Goal: Task Accomplishment & Management: Manage account settings

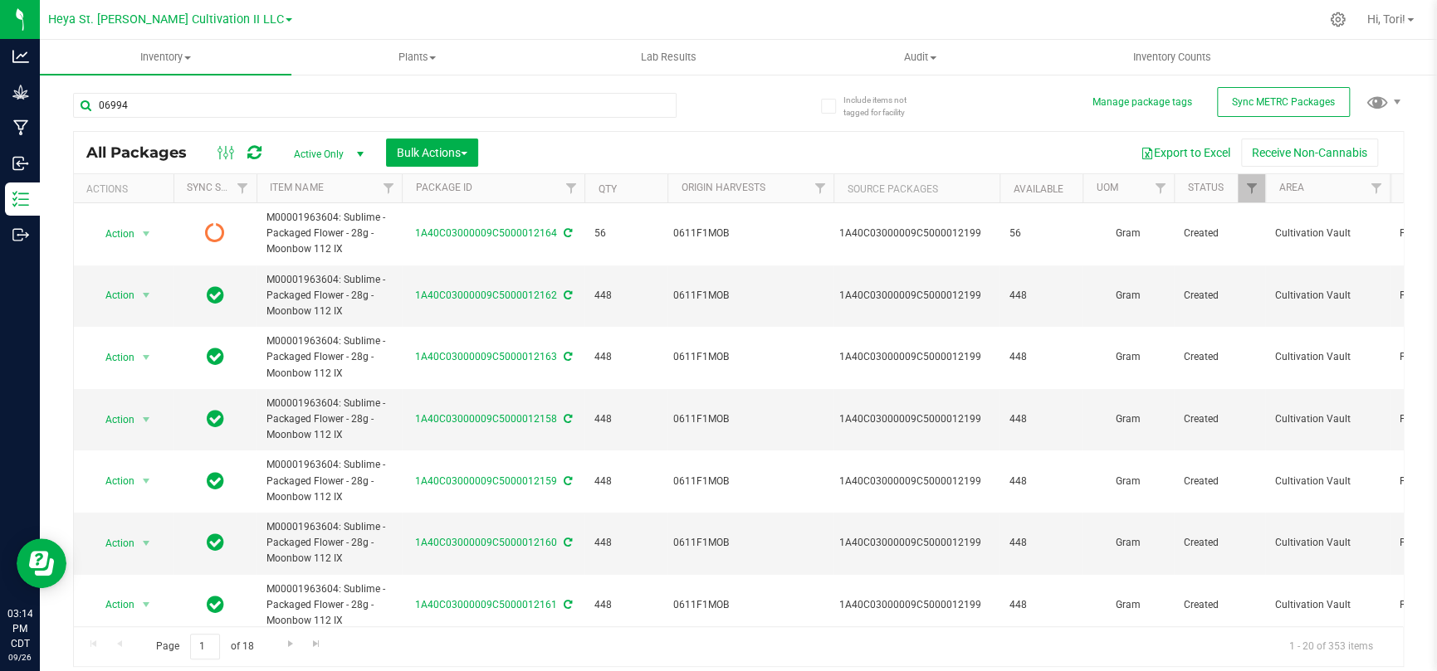
type input "06994"
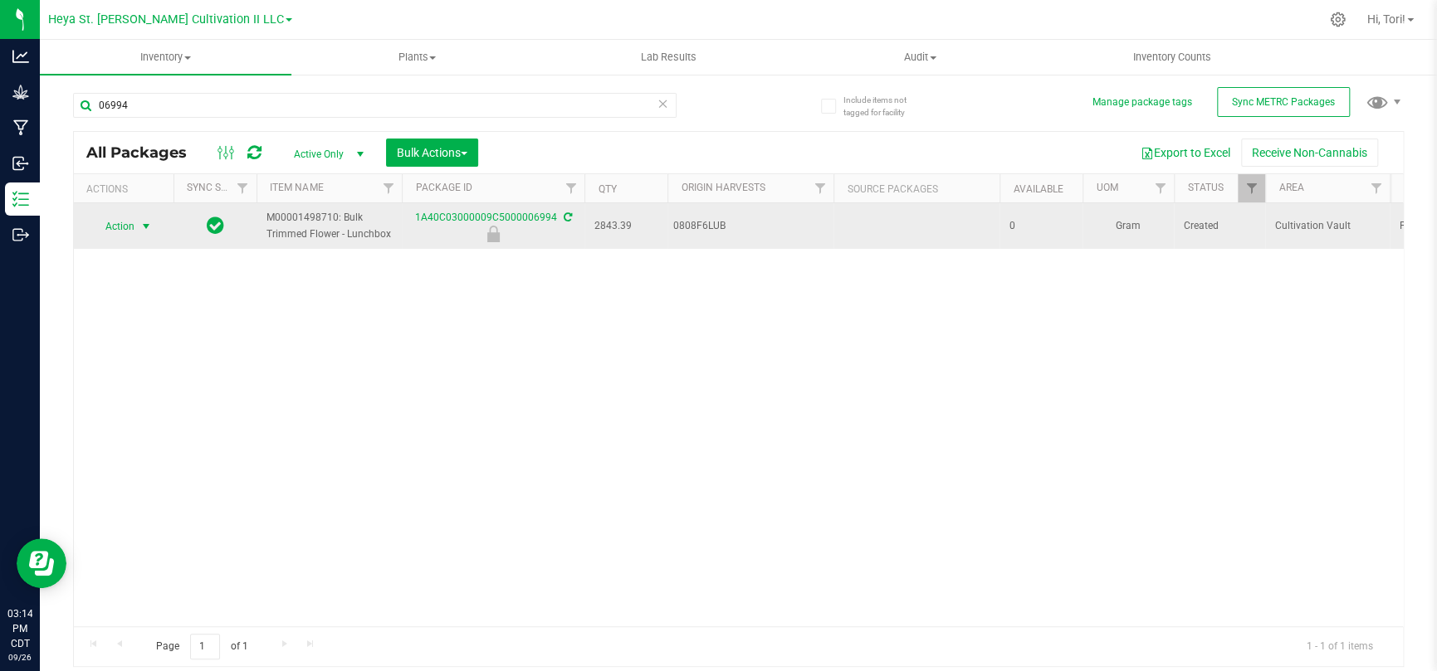
click at [143, 223] on span "select" at bounding box center [145, 226] width 13 height 13
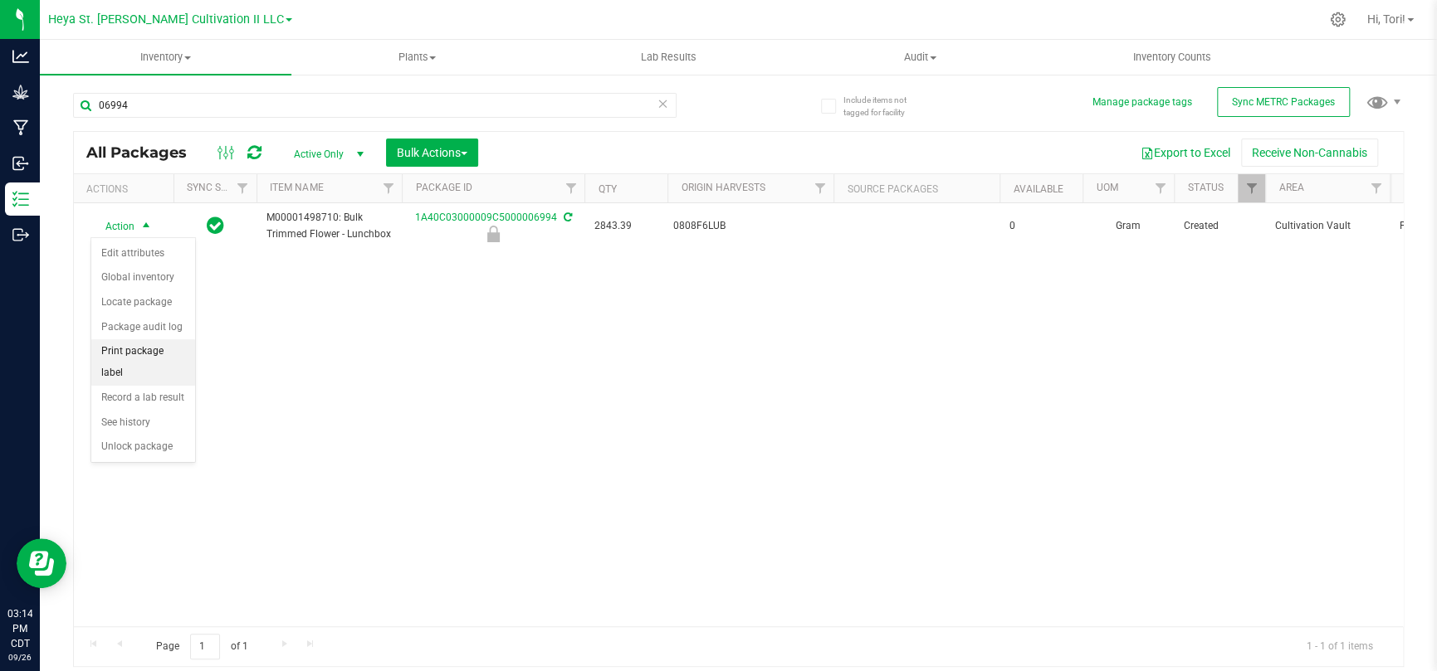
click at [137, 366] on li "Print package label" at bounding box center [143, 362] width 104 height 46
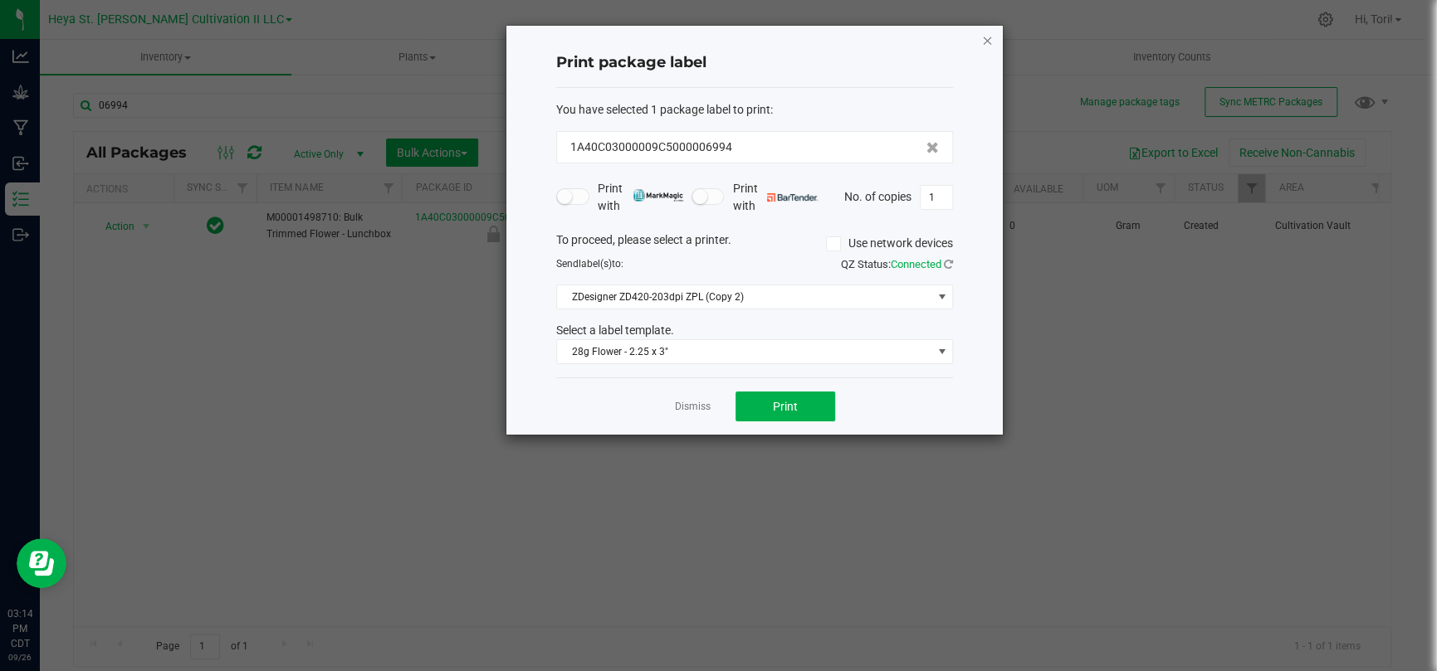
click at [989, 38] on icon "button" at bounding box center [987, 40] width 12 height 20
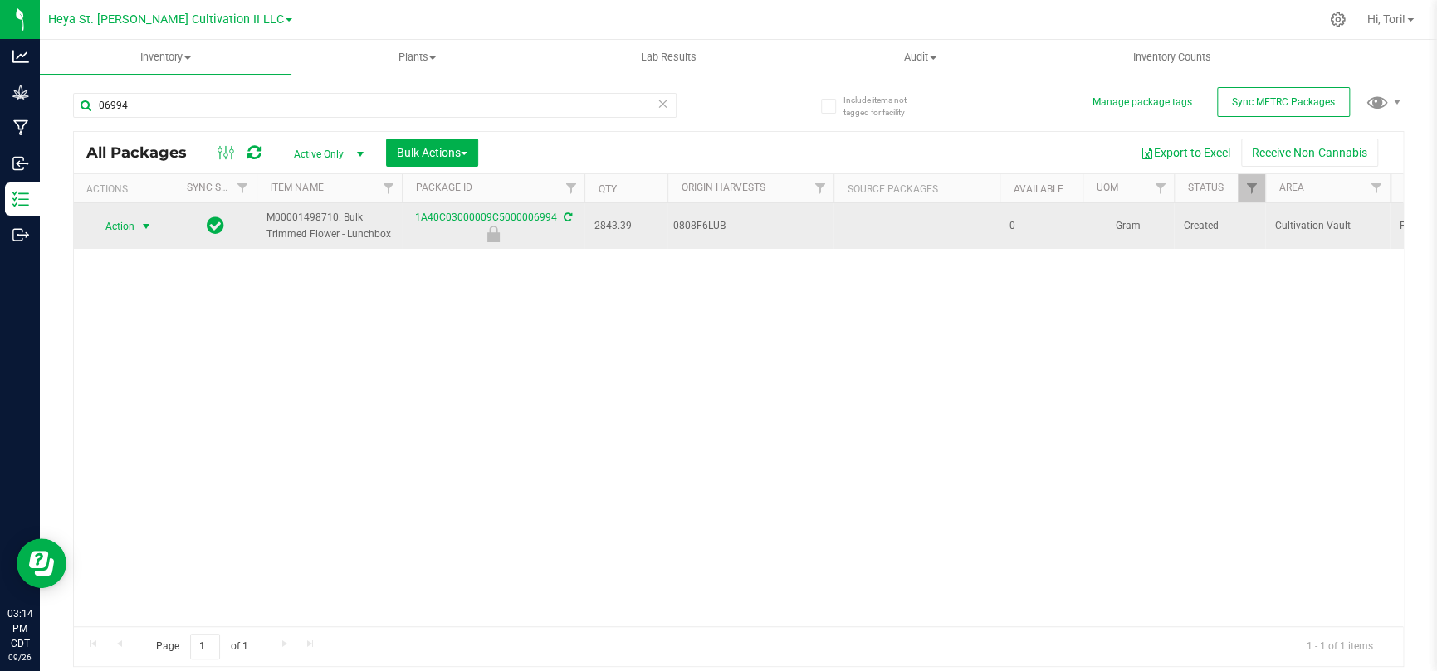
click at [134, 232] on span "Action" at bounding box center [112, 226] width 45 height 23
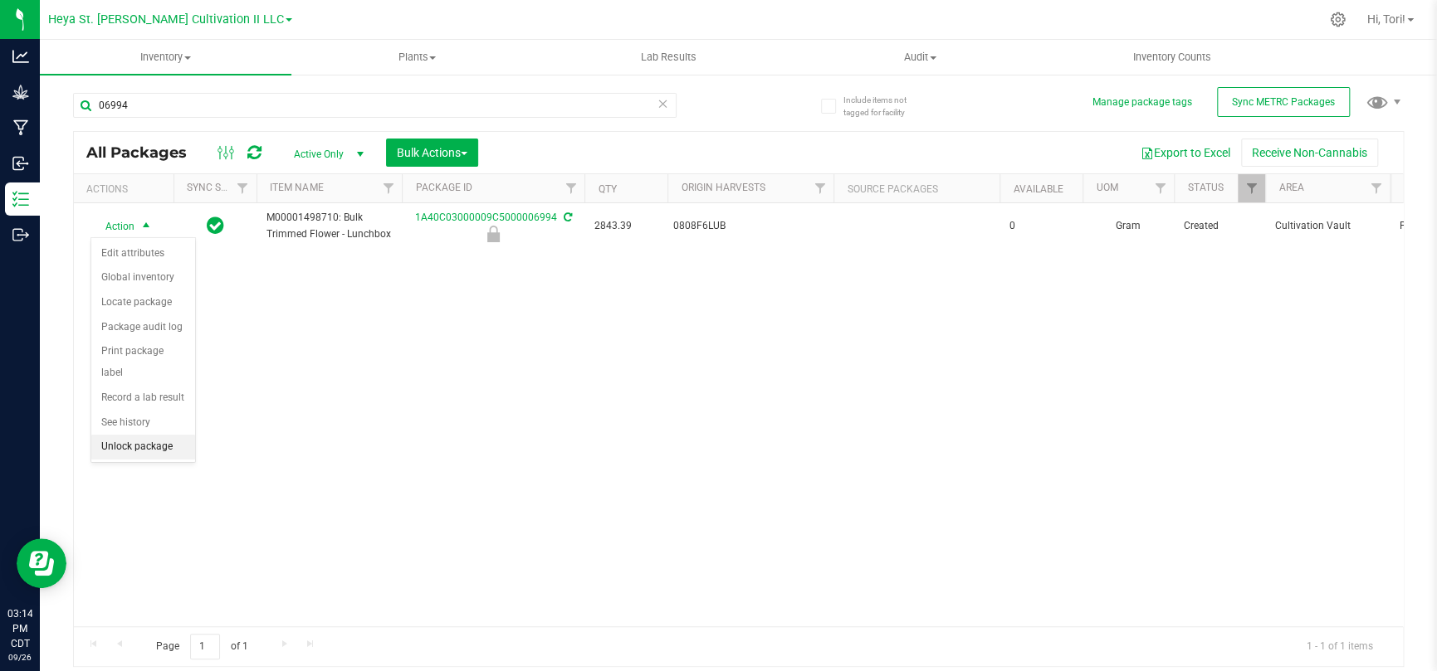
click at [154, 449] on li "Unlock package" at bounding box center [143, 447] width 104 height 25
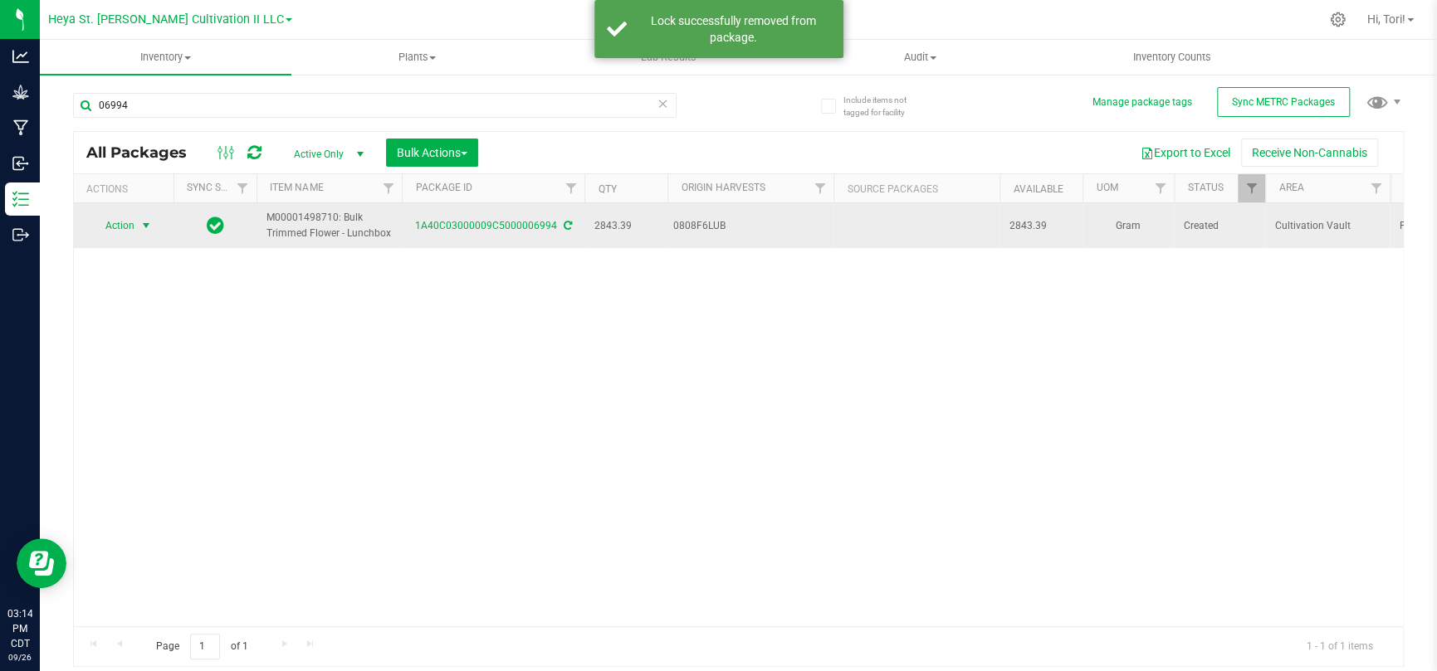
click at [139, 216] on span "select" at bounding box center [146, 225] width 21 height 23
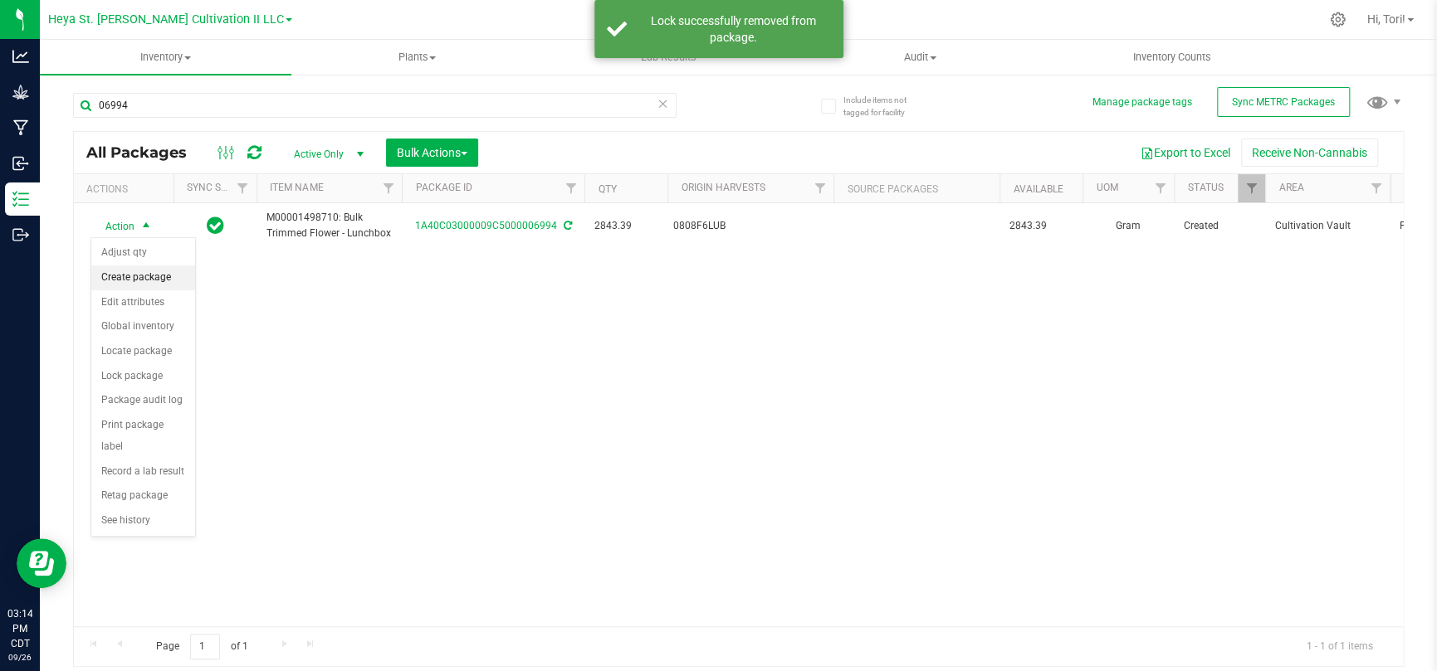
click at [150, 275] on li "Create package" at bounding box center [143, 278] width 104 height 25
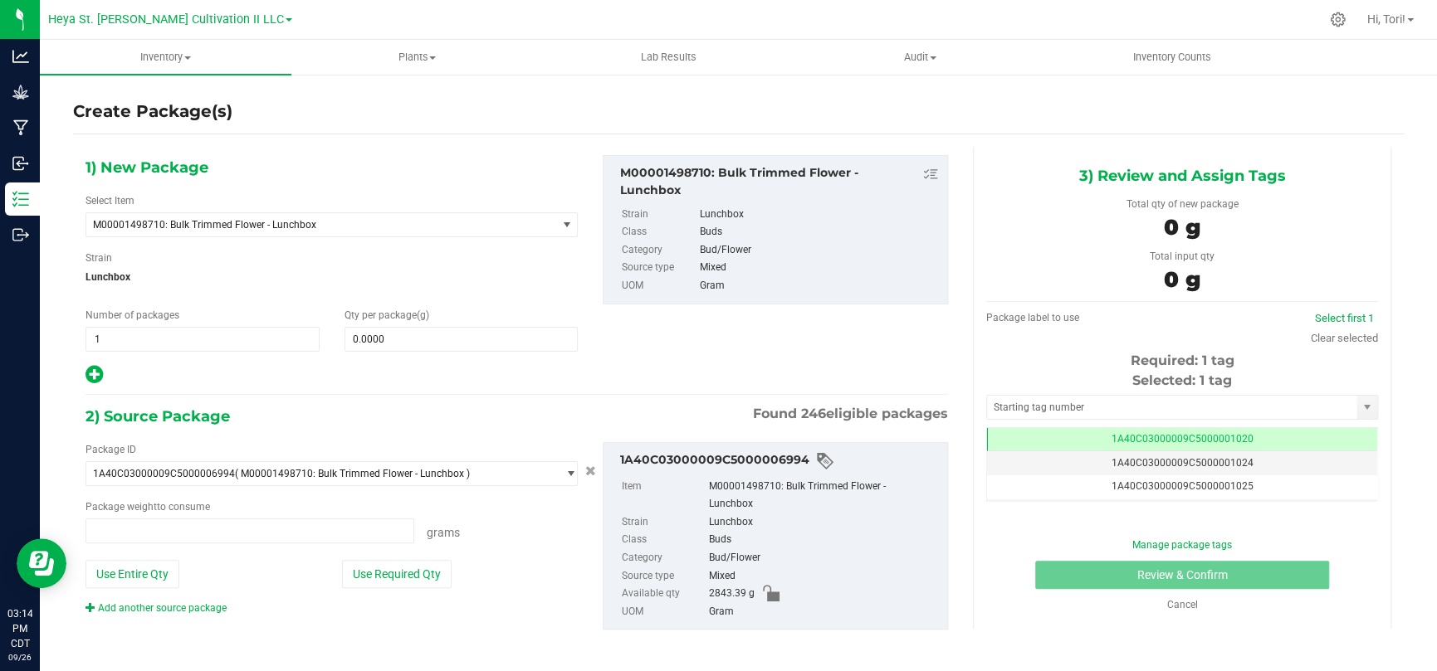
type input "0.0000 g"
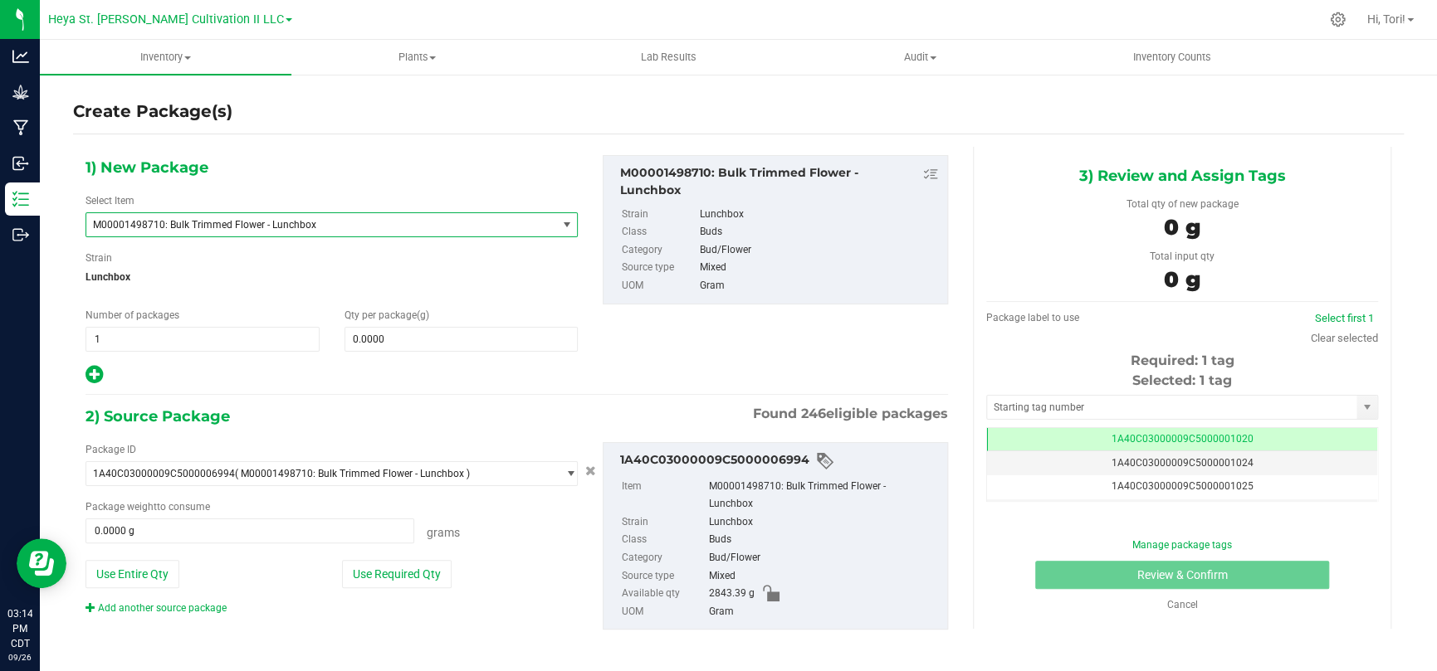
click at [449, 220] on span "M00001498710: Bulk Trimmed Flower - Lunchbox" at bounding box center [312, 225] width 438 height 12
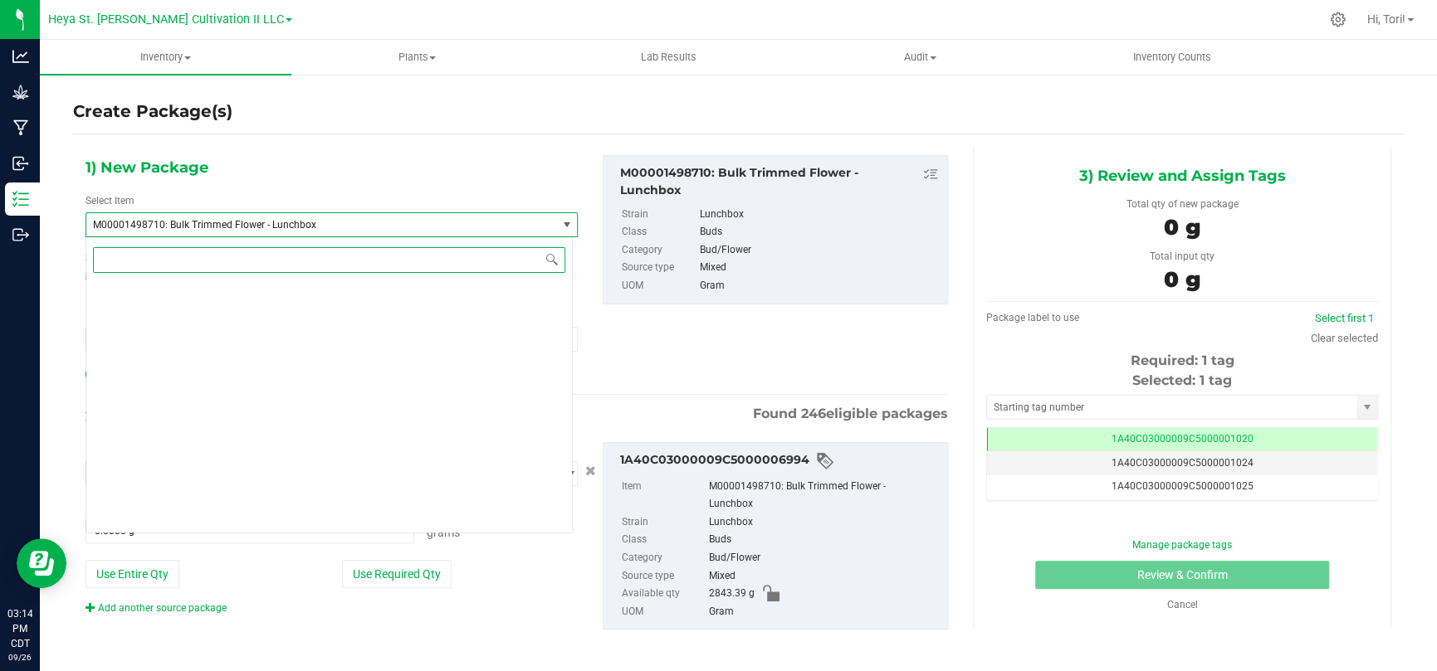
scroll to position [7181, 0]
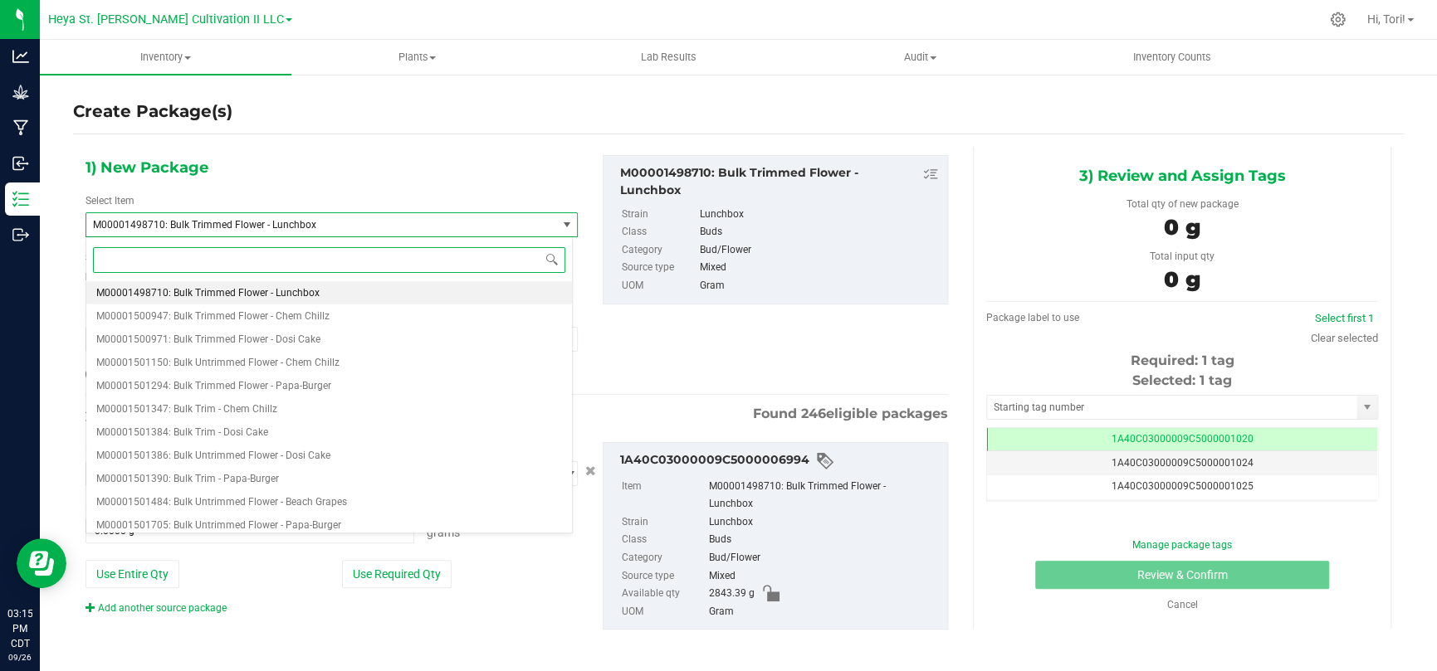
paste input "M00001684518"
type input "M00001684518"
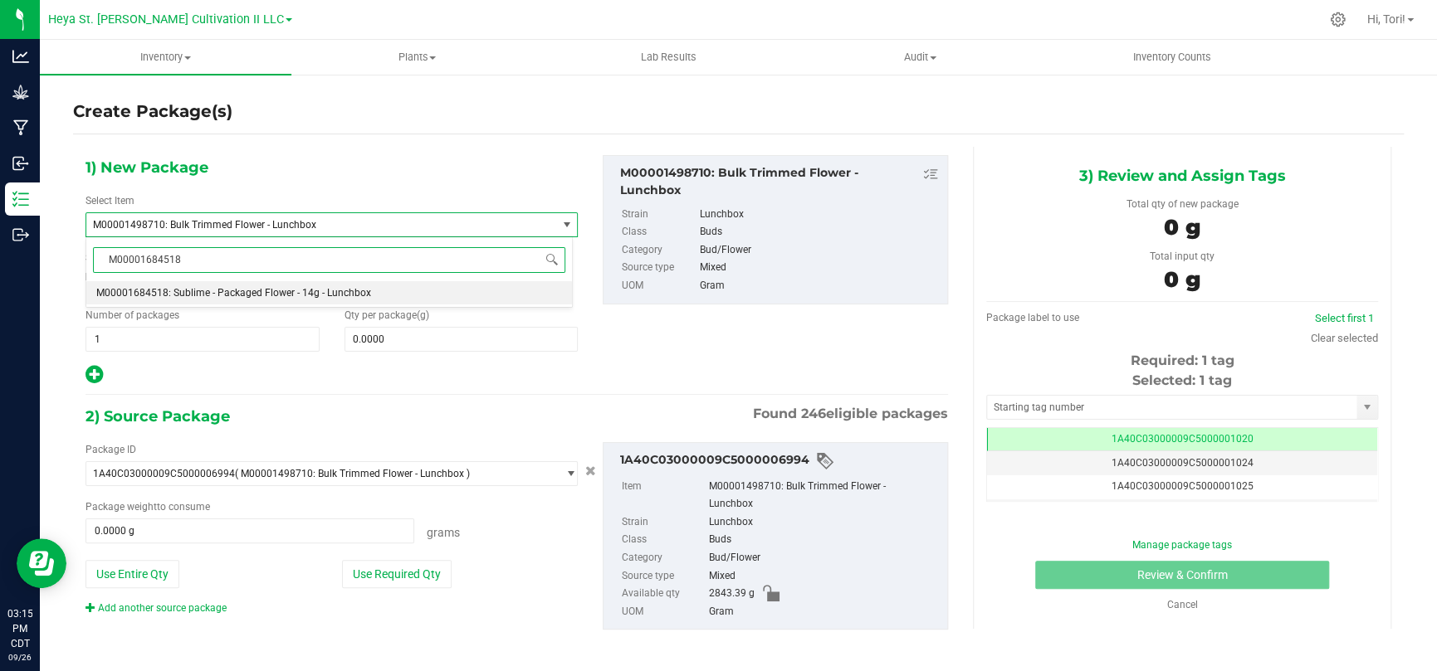
click at [383, 284] on li "M00001684518: Sublime - Packaged Flower - 14g - Lunchbox" at bounding box center [329, 292] width 486 height 23
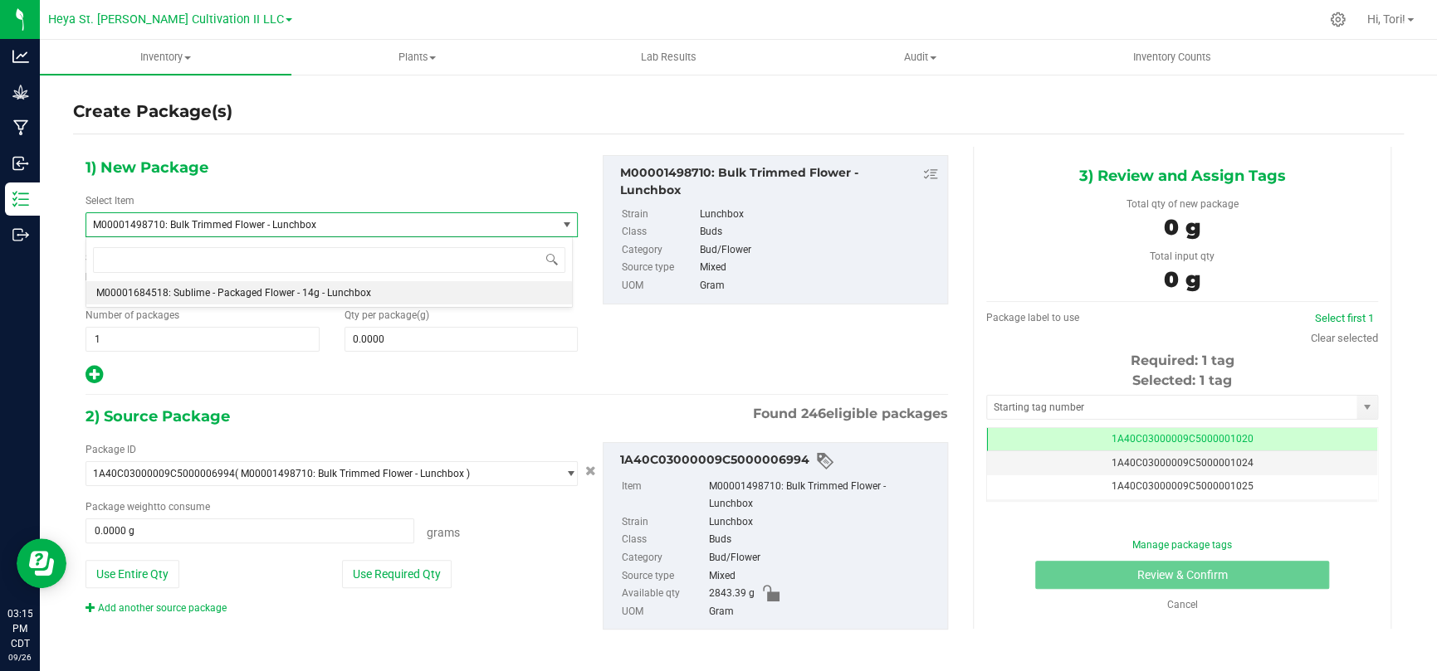
type input "0"
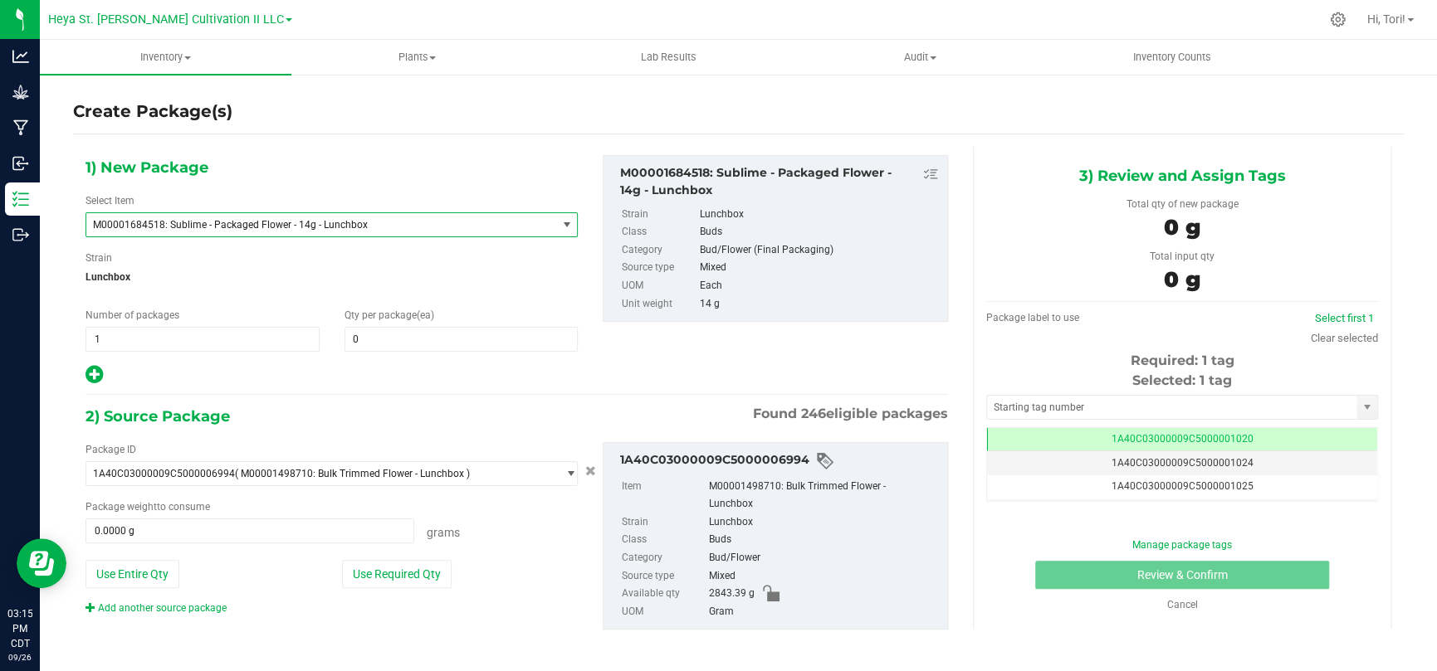
click at [383, 284] on span "Lunchbox" at bounding box center [331, 277] width 492 height 25
click at [237, 337] on span "1 1" at bounding box center [202, 339] width 234 height 25
type input "2"
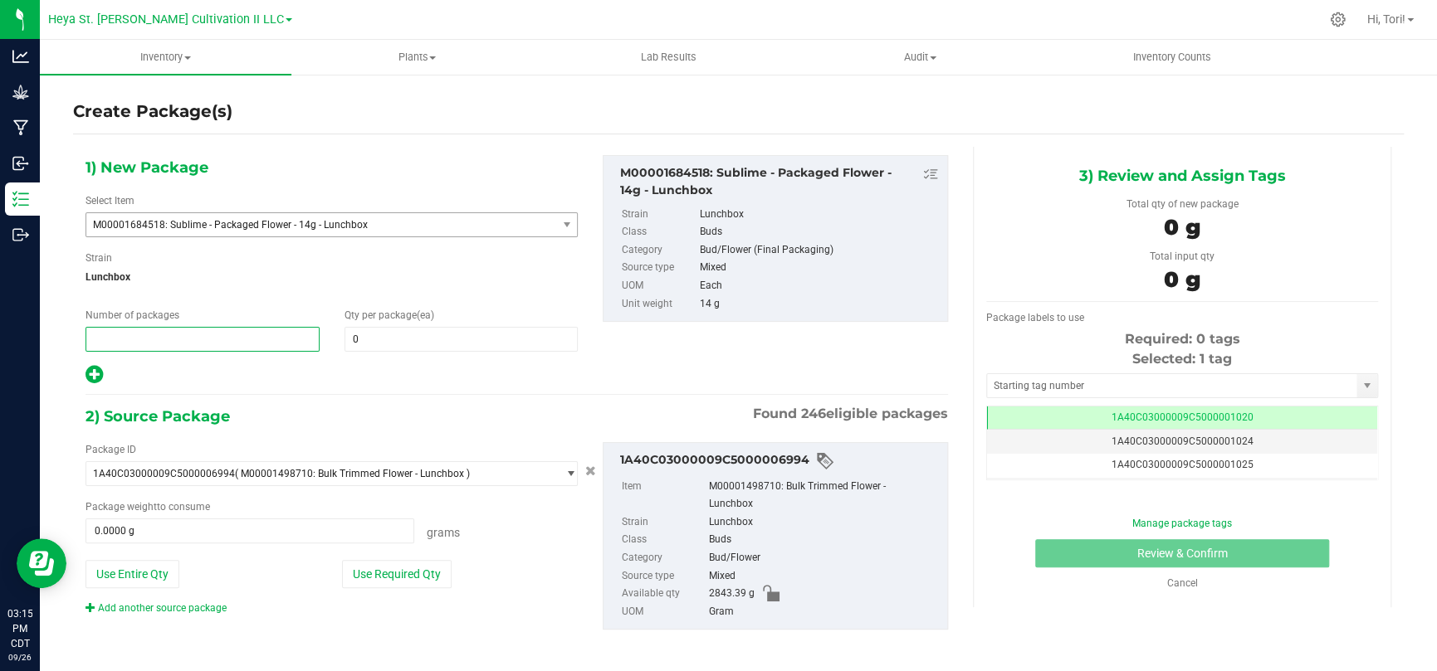
type input "4"
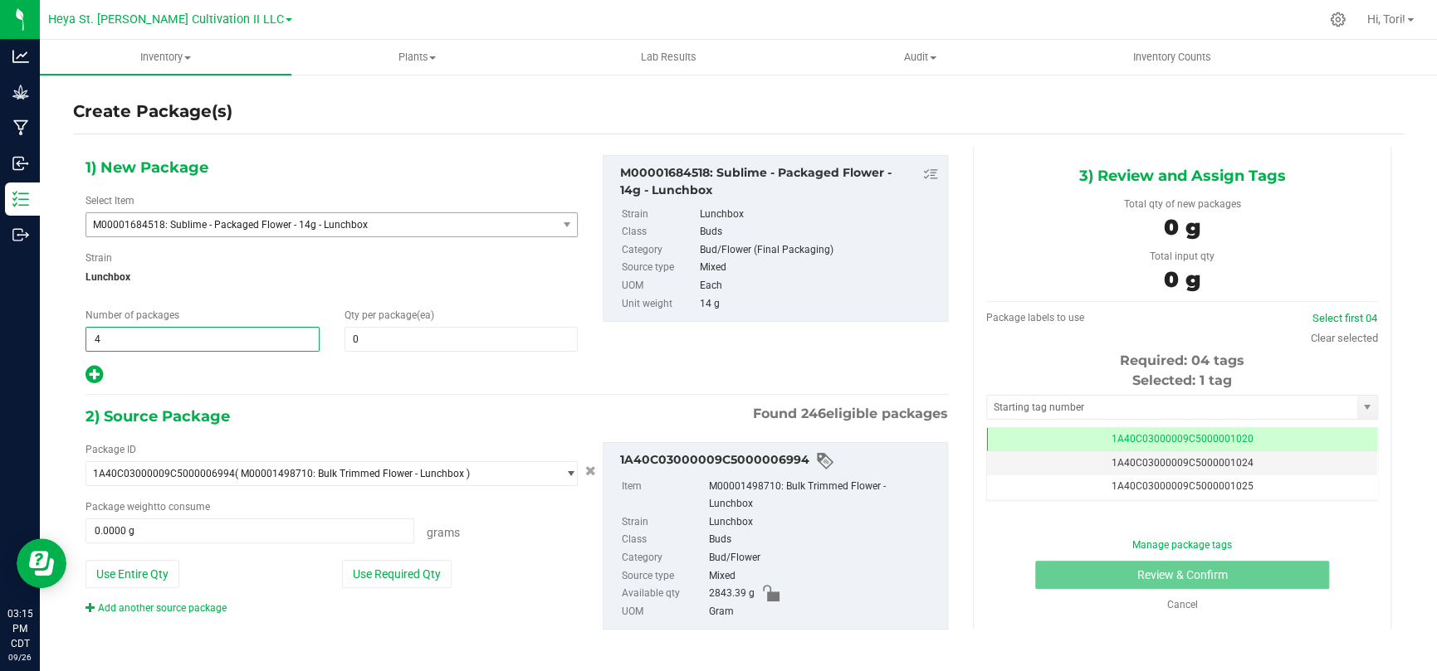
type input "4"
click at [359, 372] on div at bounding box center [331, 375] width 492 height 22
click at [359, 345] on span at bounding box center [461, 339] width 234 height 25
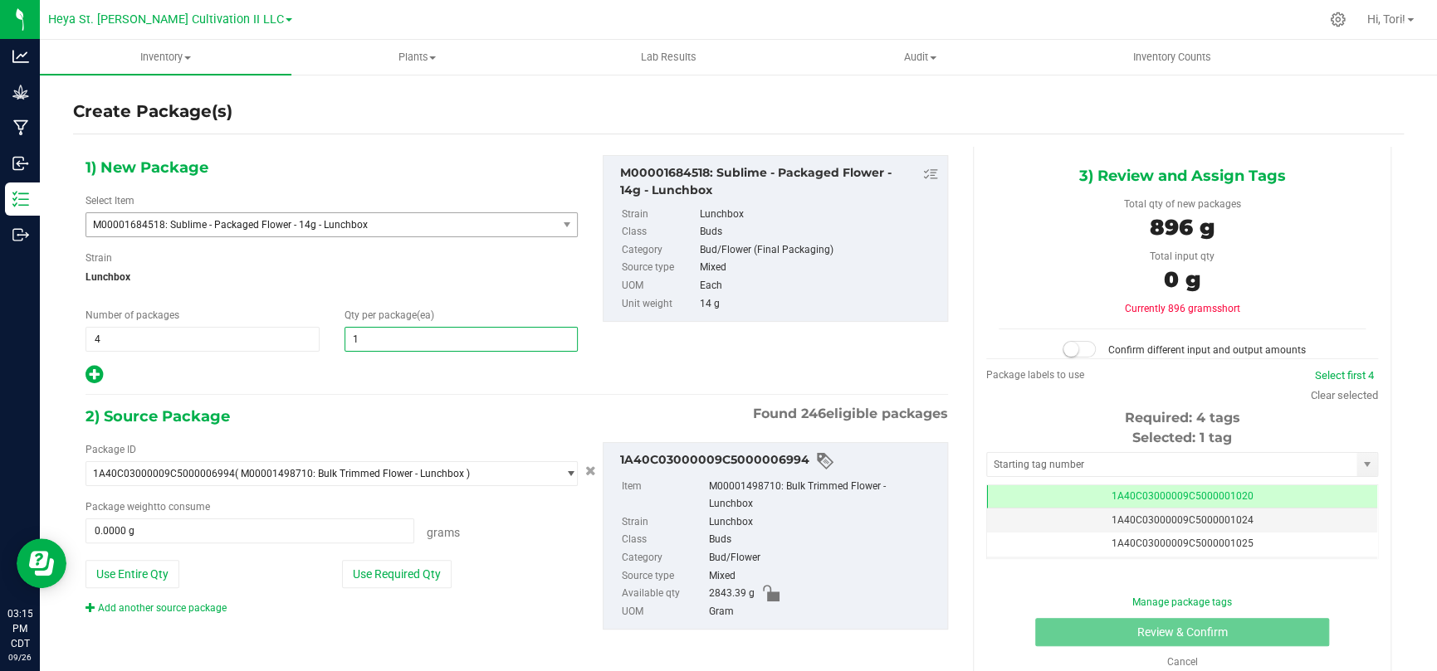
type input "16"
click at [384, 361] on div "1) New Package Select Item M00001684518: Sublime - Packaged Flower - 14g - Lunc…" at bounding box center [331, 270] width 517 height 231
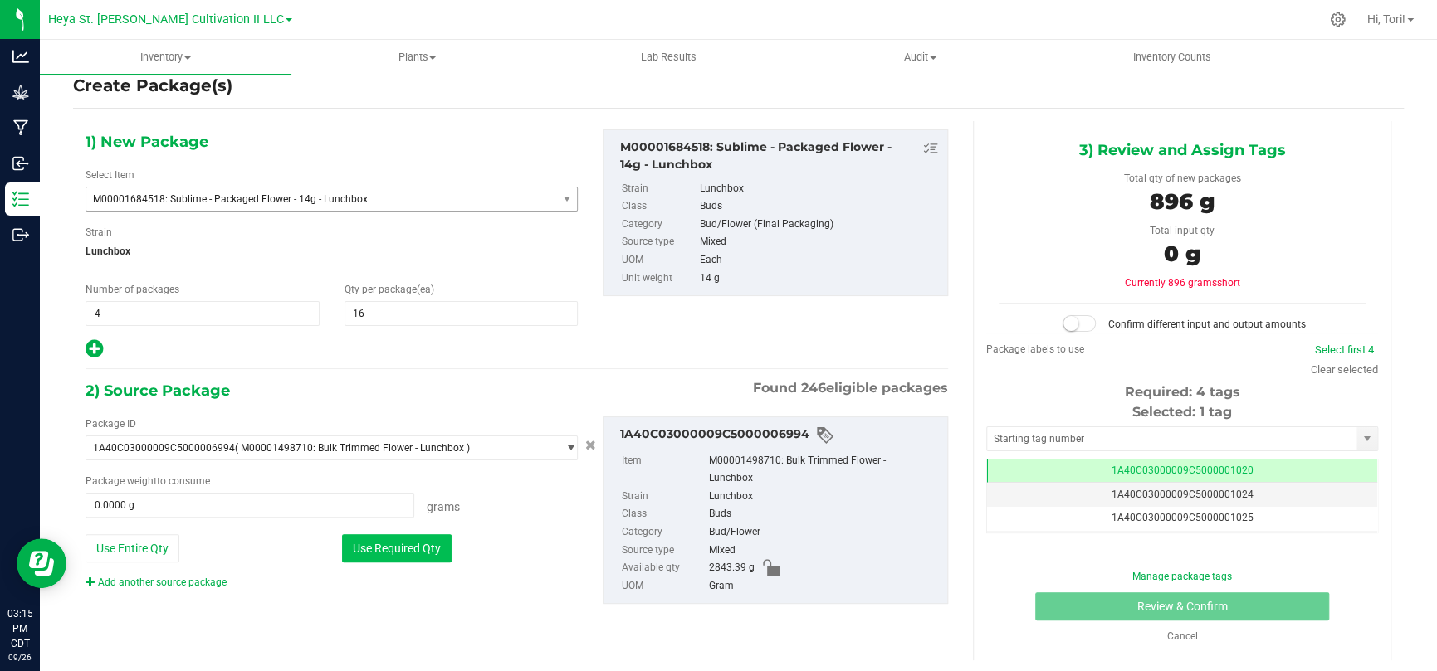
click at [398, 555] on button "Use Required Qty" at bounding box center [397, 548] width 110 height 28
type input "896.0000 g"
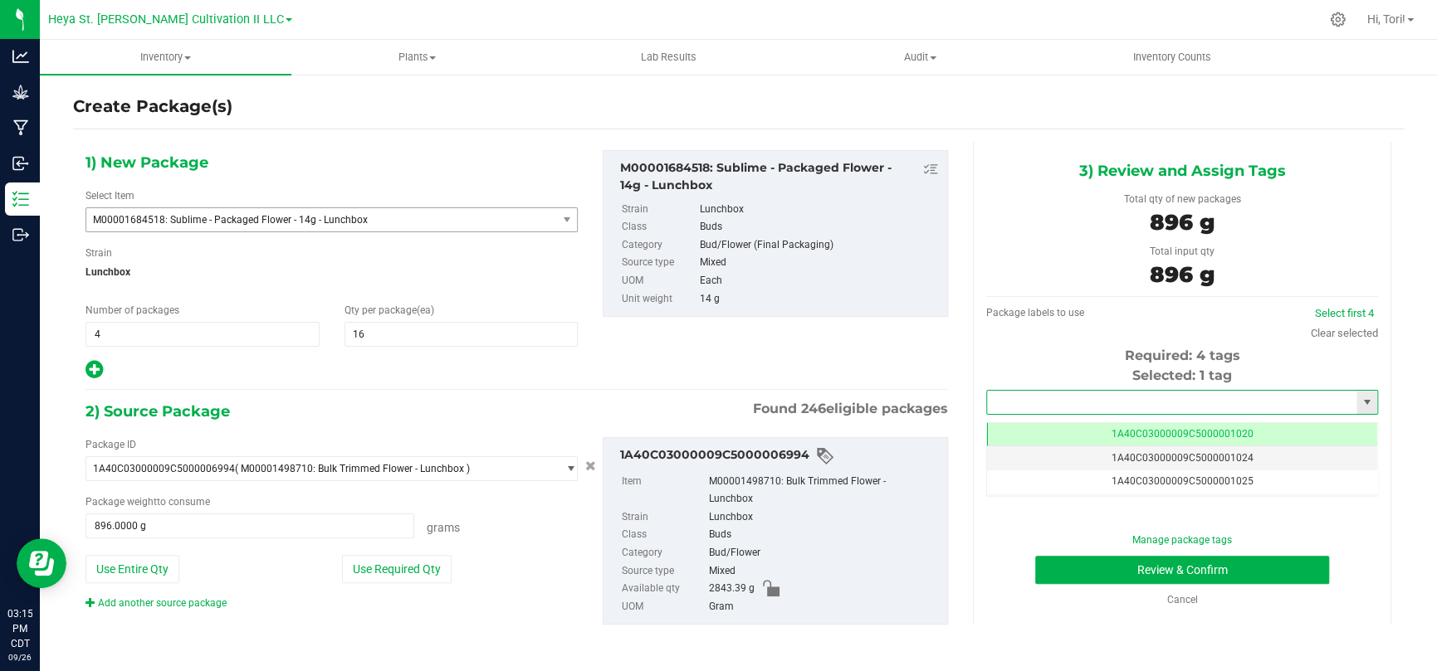
click at [1200, 396] on input "text" at bounding box center [1171, 402] width 369 height 23
click at [1224, 426] on li "1A40C03000009C5000012165" at bounding box center [1171, 429] width 386 height 25
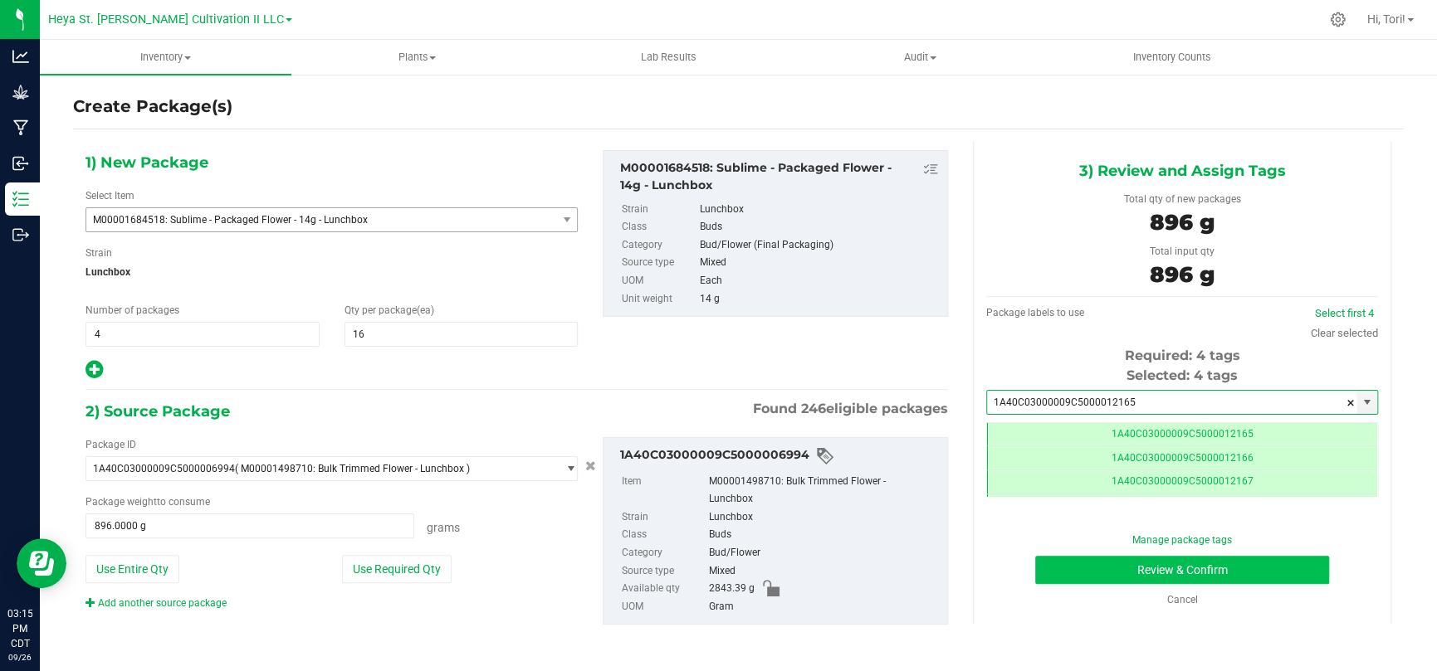
type input "1A40C03000009C5000012165"
click at [1245, 569] on button "Review & Confirm" at bounding box center [1182, 570] width 294 height 28
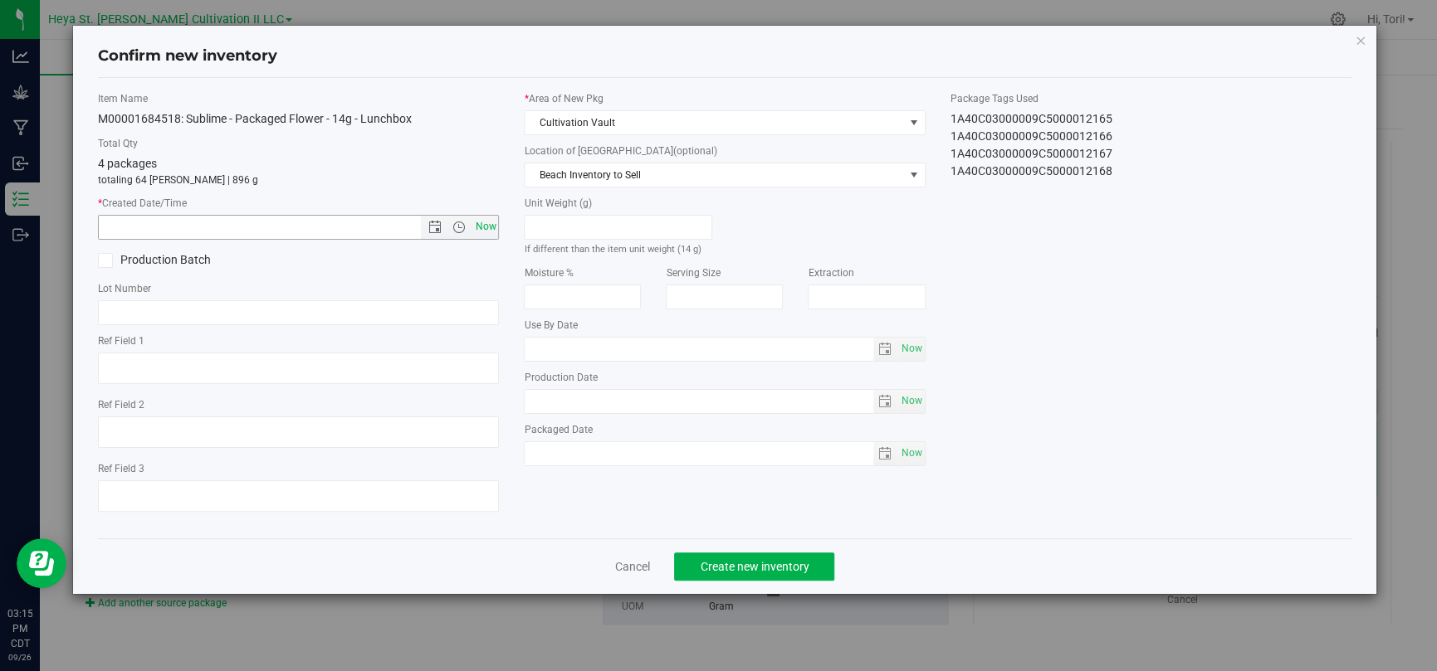
click at [481, 227] on span "Now" at bounding box center [485, 227] width 28 height 24
type input "[DATE] 3:15 PM"
click at [780, 564] on span "Create new inventory" at bounding box center [754, 566] width 109 height 13
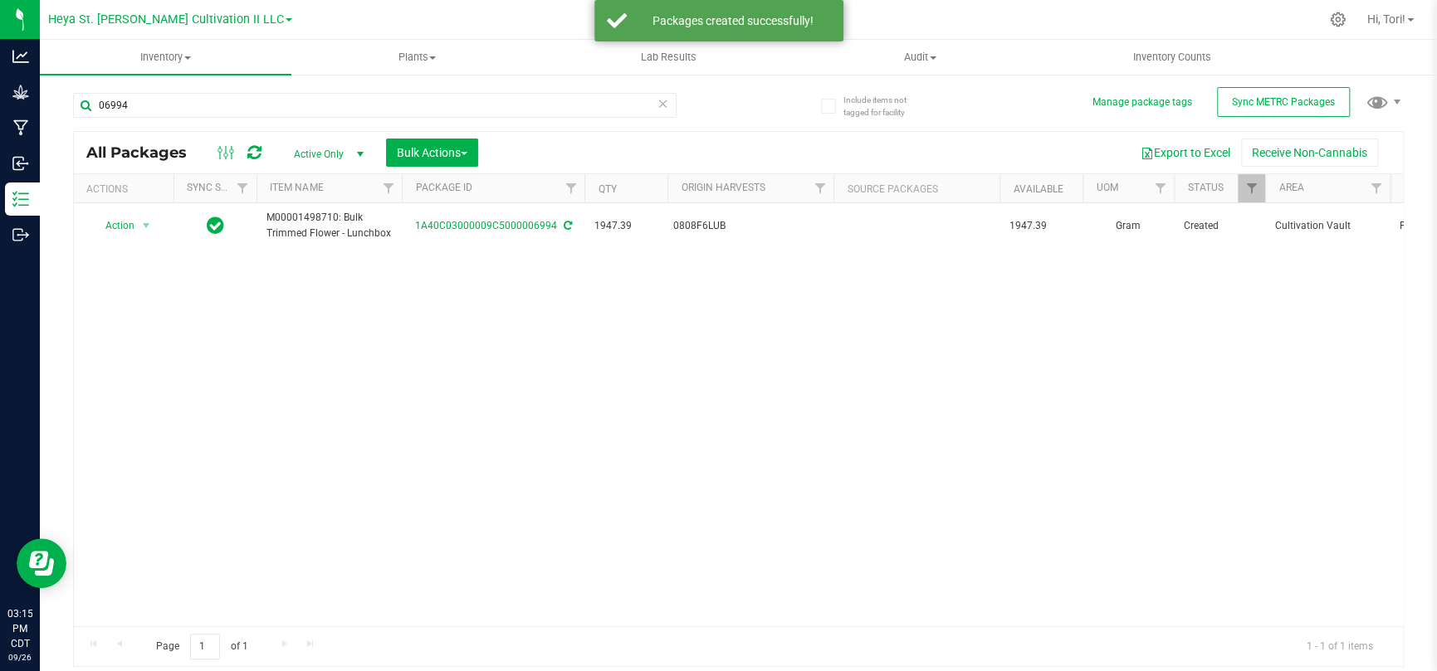
click at [663, 99] on icon at bounding box center [663, 103] width 12 height 20
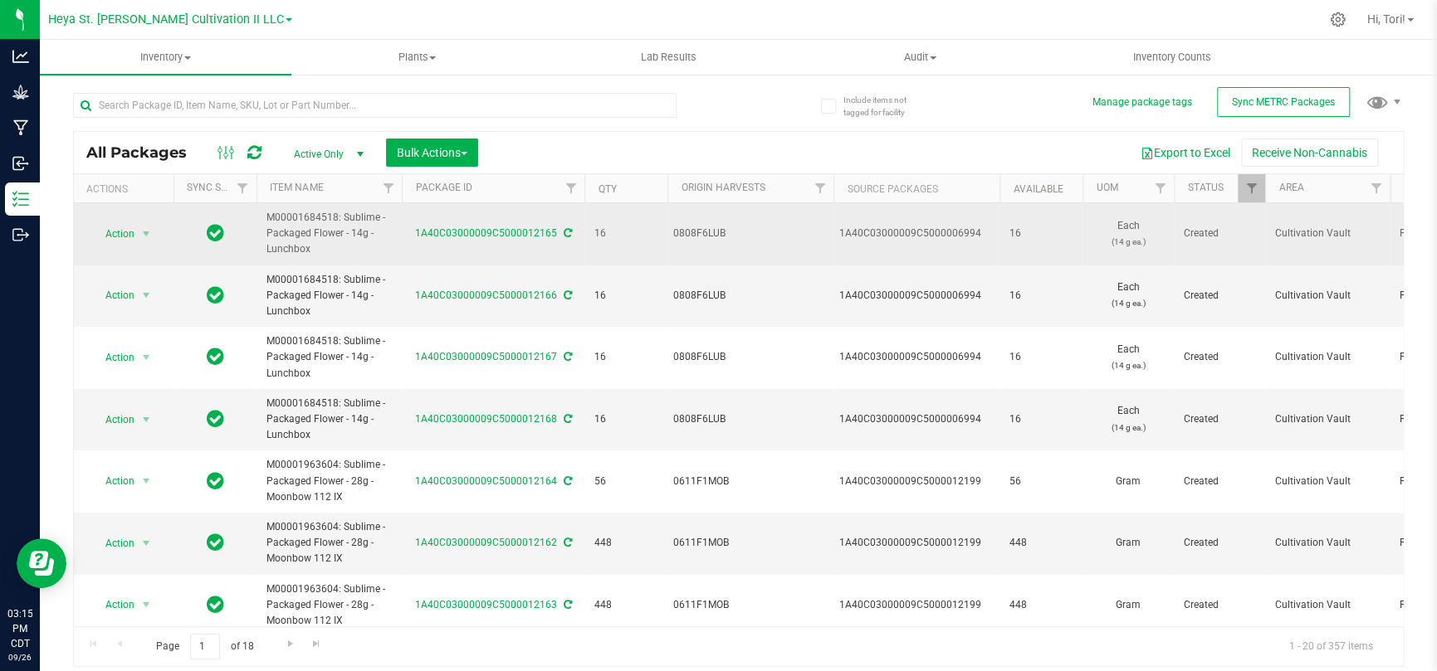
click at [120, 220] on td "Action Action Adjust qty Create package Edit attributes Global inventory Locate…" at bounding box center [124, 234] width 100 height 62
click at [126, 227] on span "Action" at bounding box center [112, 233] width 45 height 23
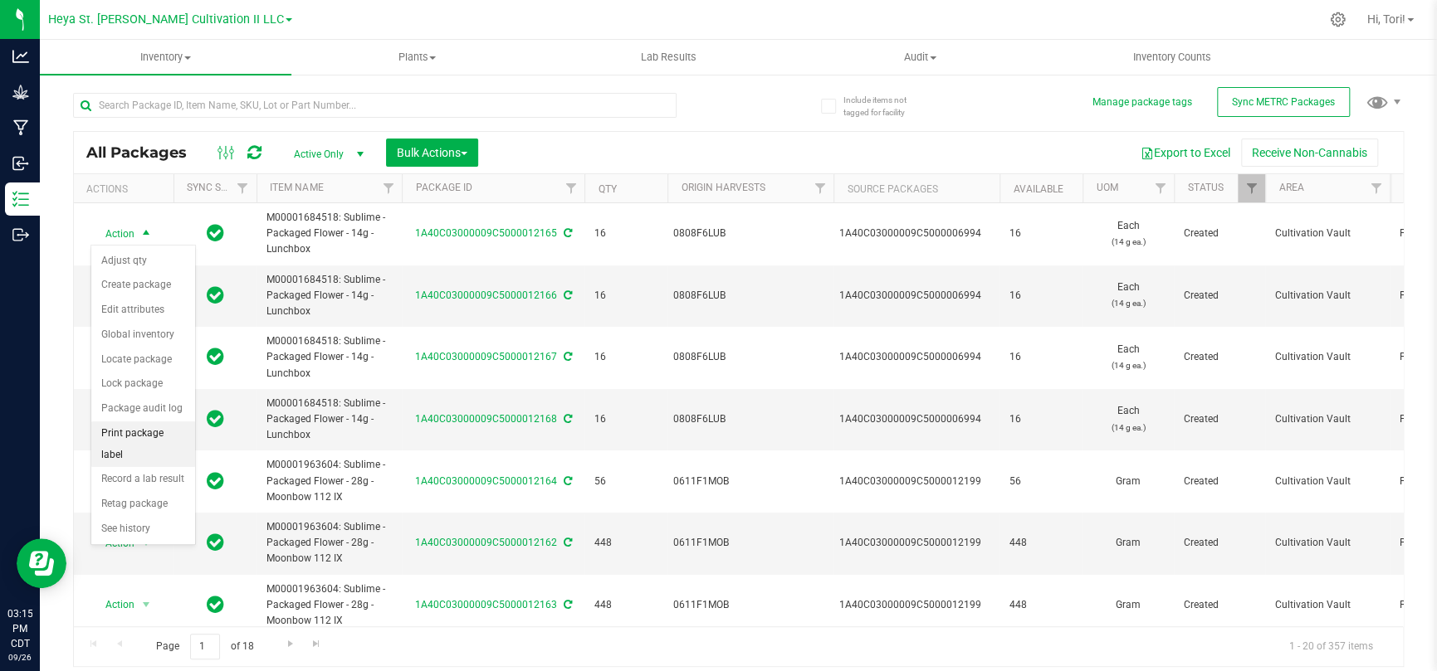
click at [155, 437] on li "Print package label" at bounding box center [143, 445] width 104 height 46
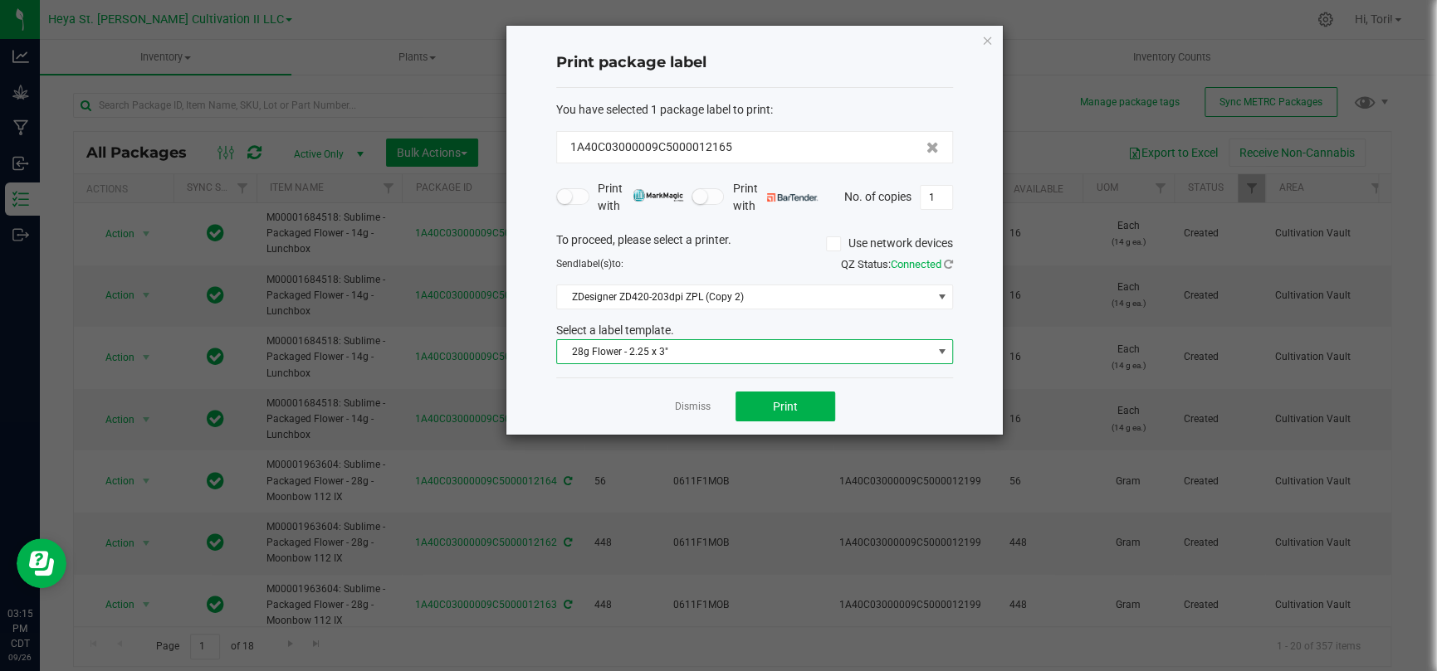
click at [879, 350] on span "28g Flower - 2.25 x 3"" at bounding box center [744, 351] width 374 height 23
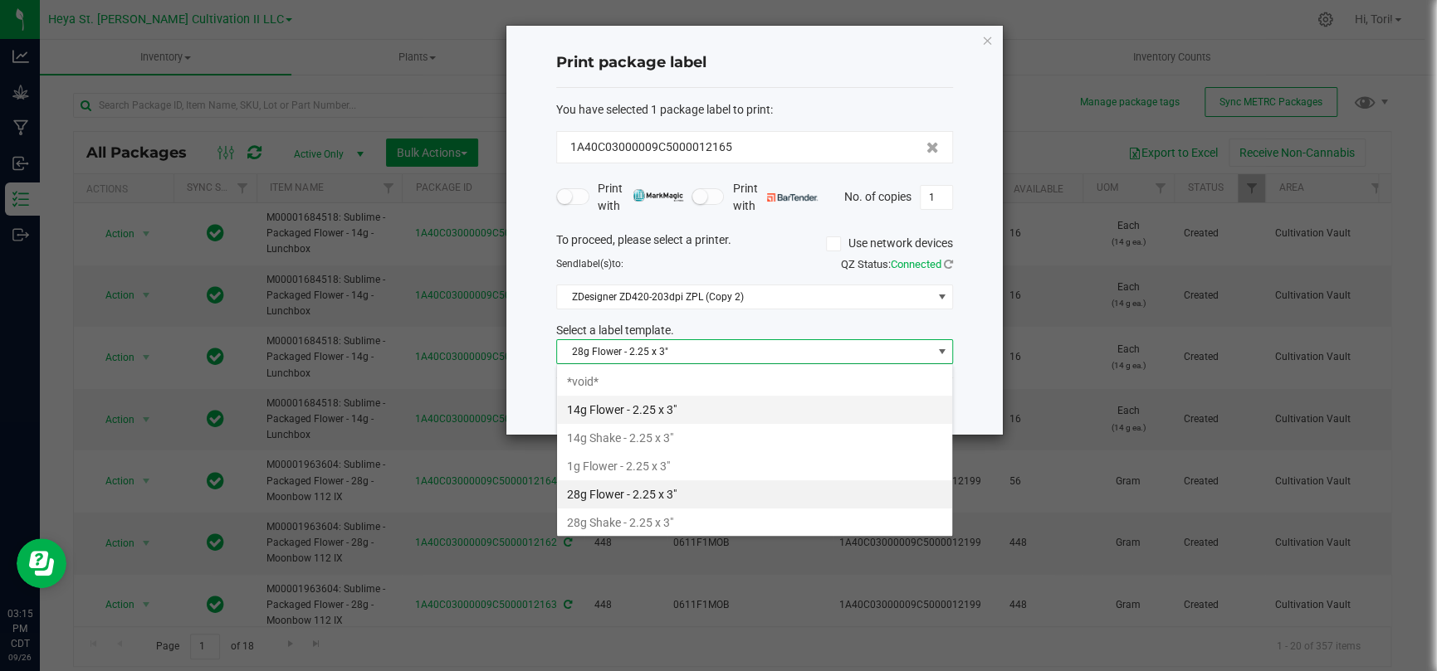
click at [687, 408] on li "14g Flower - 2.25 x 3"" at bounding box center [754, 410] width 395 height 28
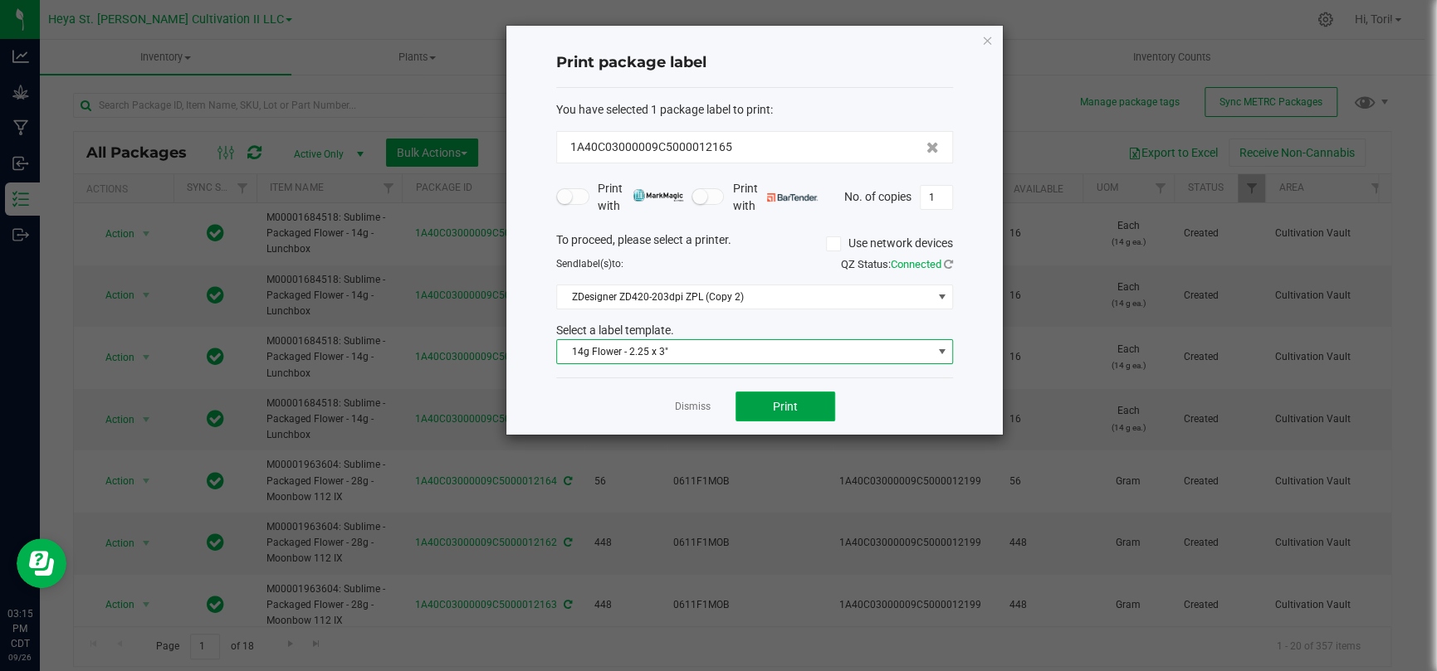
click at [778, 408] on span "Print" at bounding box center [785, 406] width 25 height 13
click at [943, 193] on input "1" at bounding box center [936, 197] width 32 height 23
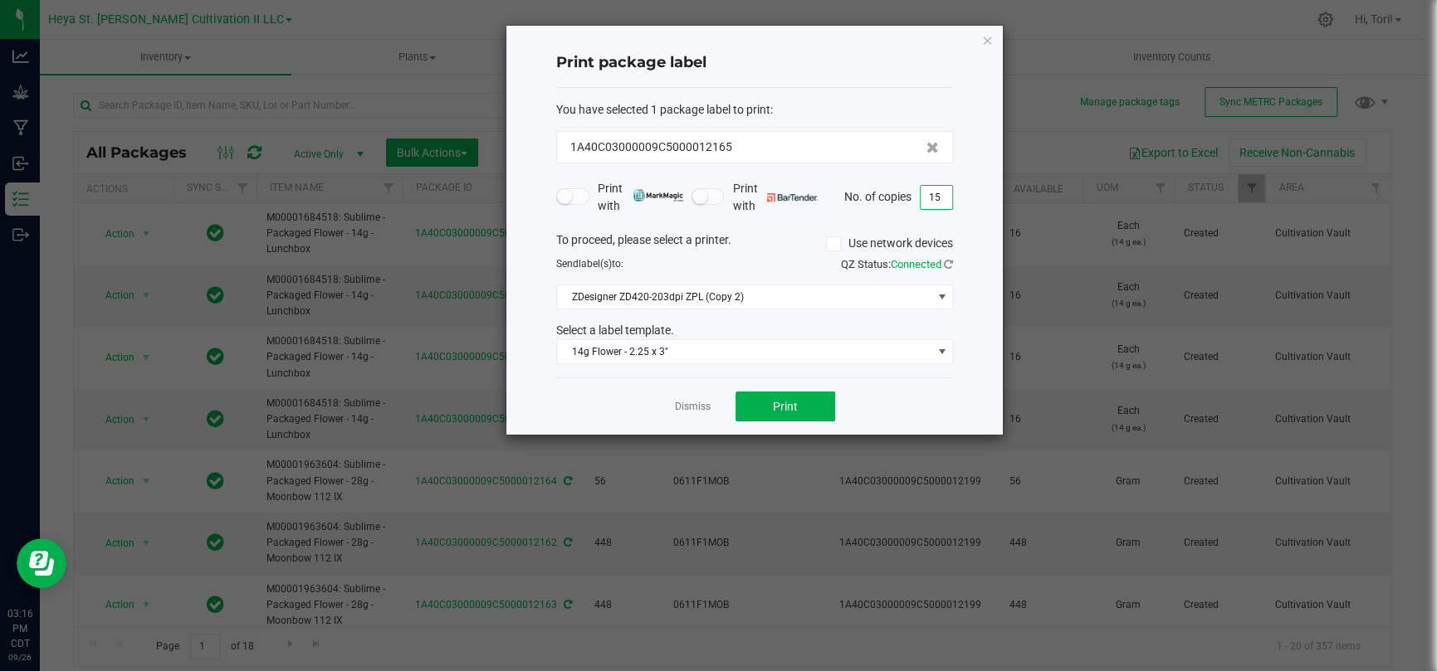
type input "15"
click at [964, 208] on div "Print package label You have selected 1 package label to print : 1A40C03000009C…" at bounding box center [754, 230] width 496 height 409
click at [791, 406] on span "Print" at bounding box center [785, 406] width 25 height 13
click at [981, 46] on icon "button" at bounding box center [987, 40] width 12 height 20
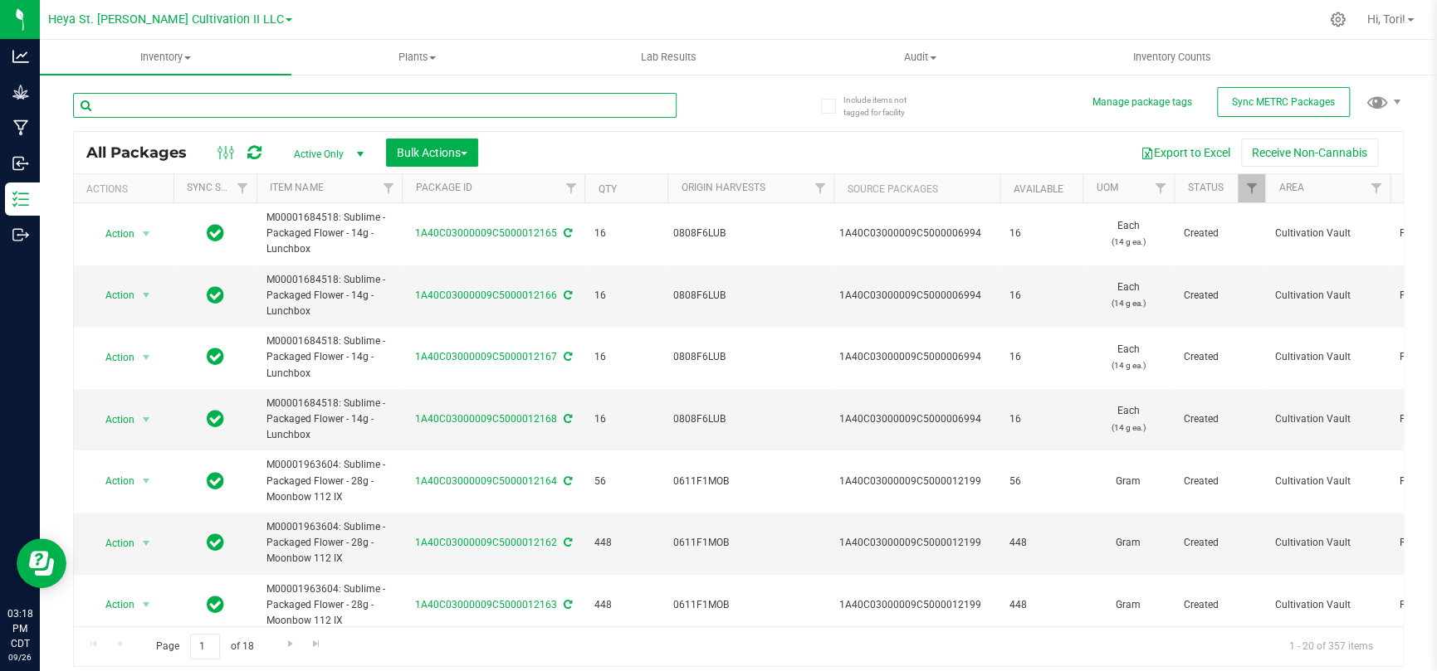
click at [359, 106] on input "text" at bounding box center [374, 105] width 603 height 25
click at [139, 289] on span "select" at bounding box center [145, 295] width 13 height 13
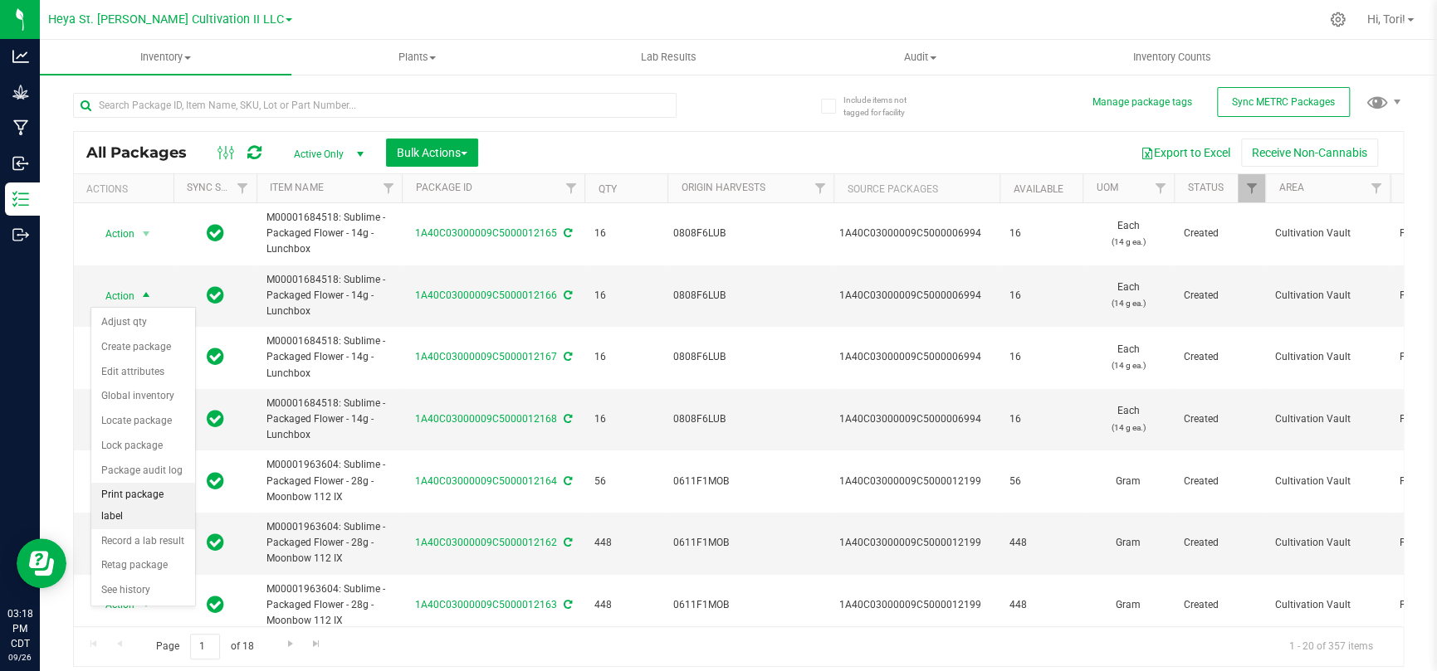
click at [154, 497] on li "Print package label" at bounding box center [143, 506] width 104 height 46
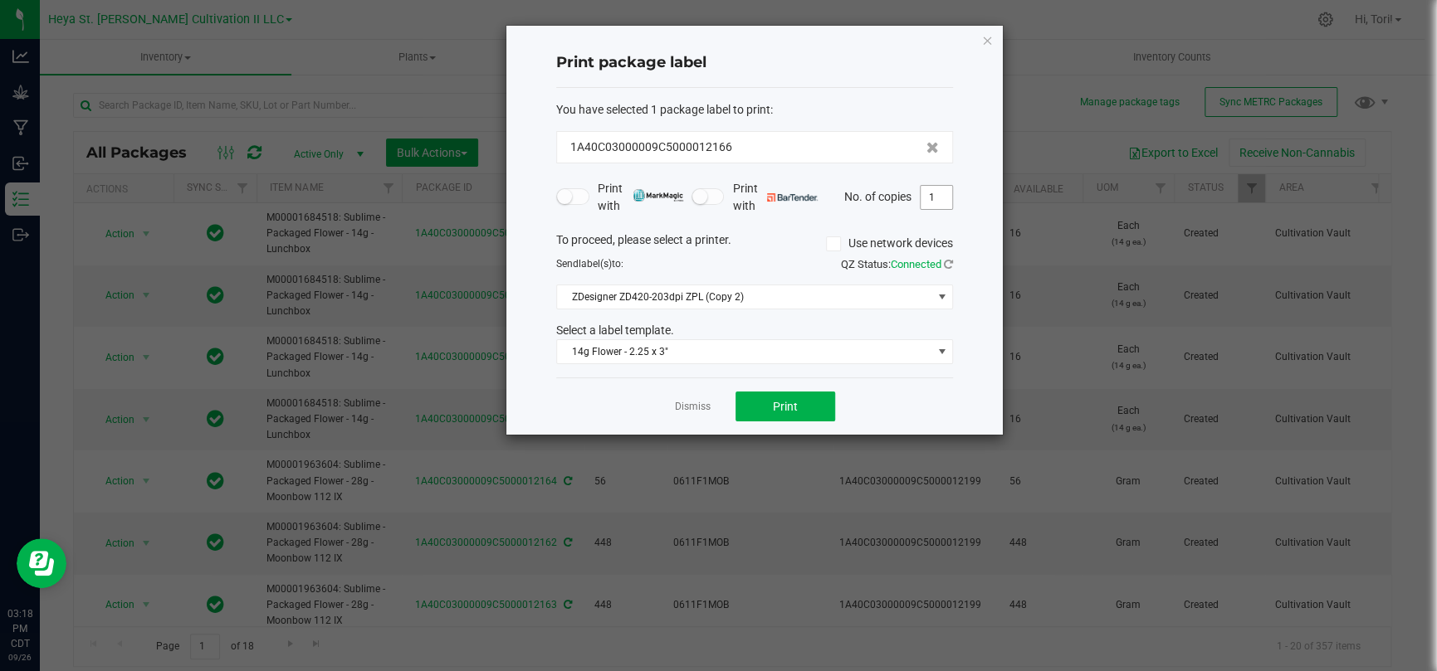
click at [936, 198] on input "1" at bounding box center [936, 197] width 32 height 23
type input "16"
click at [970, 222] on div "Print package label You have selected 1 package label to print : 1A40C03000009C…" at bounding box center [754, 230] width 496 height 409
click at [779, 404] on span "Print" at bounding box center [785, 406] width 25 height 13
click at [926, 148] on icon at bounding box center [932, 148] width 12 height 12
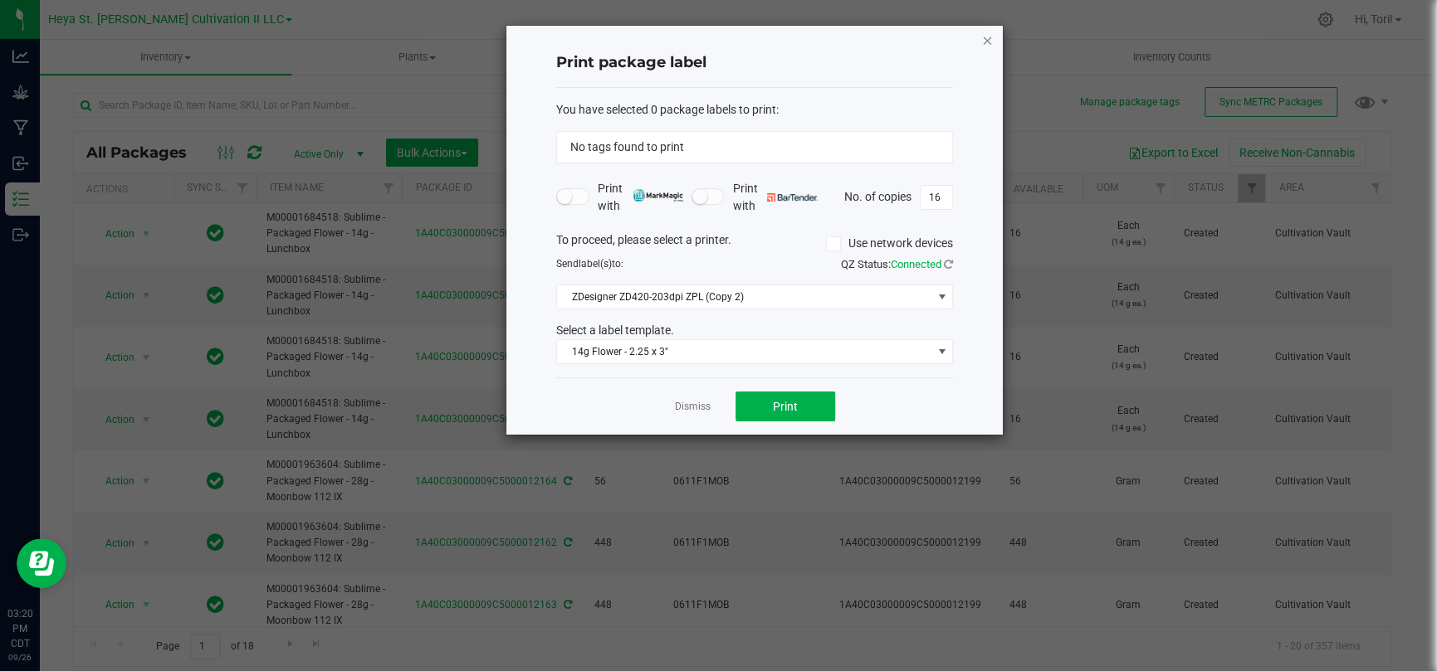
click at [990, 32] on icon "button" at bounding box center [987, 40] width 12 height 20
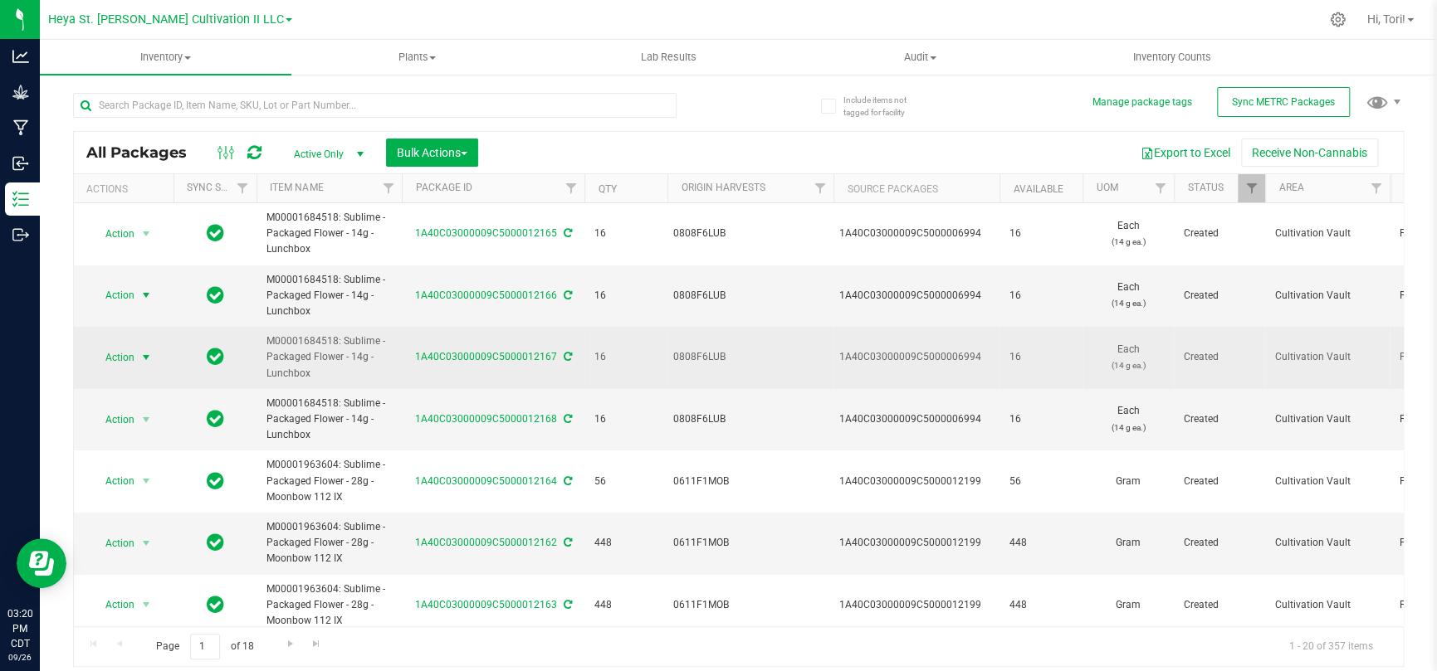
click at [113, 353] on span "Action" at bounding box center [112, 357] width 45 height 23
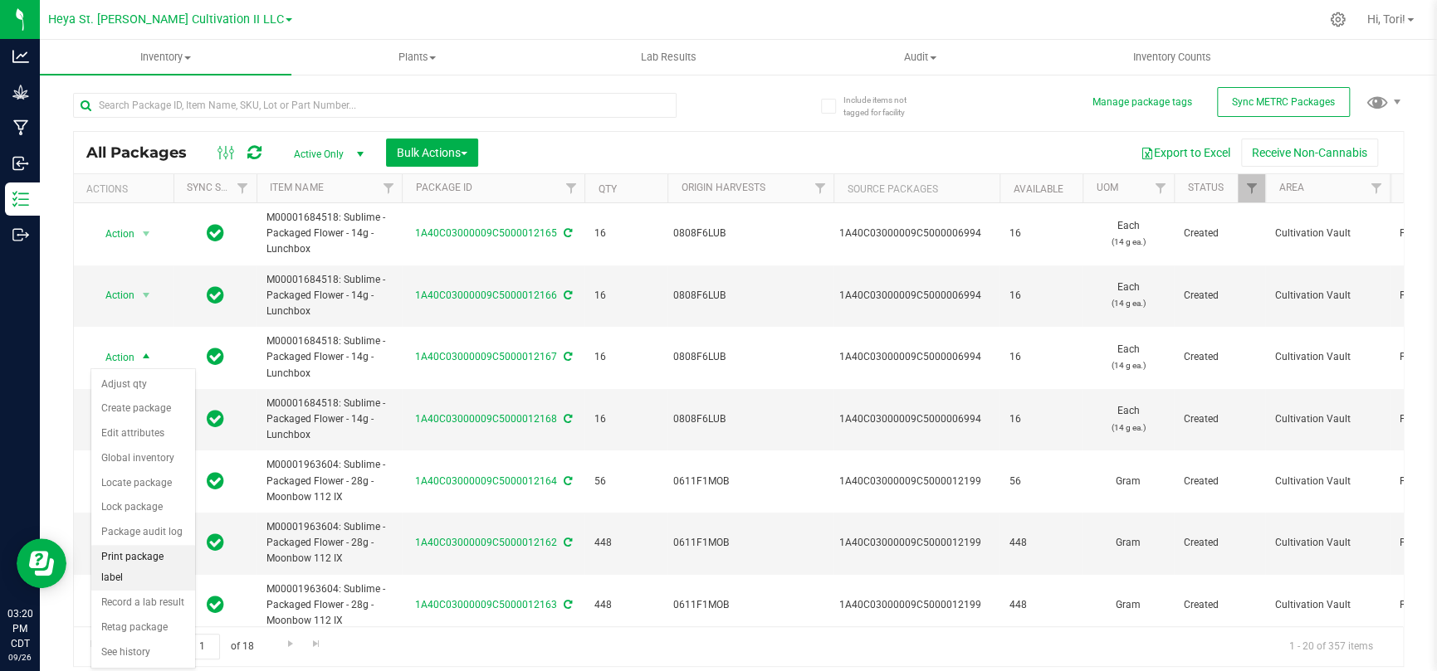
click at [159, 563] on li "Print package label" at bounding box center [143, 568] width 104 height 46
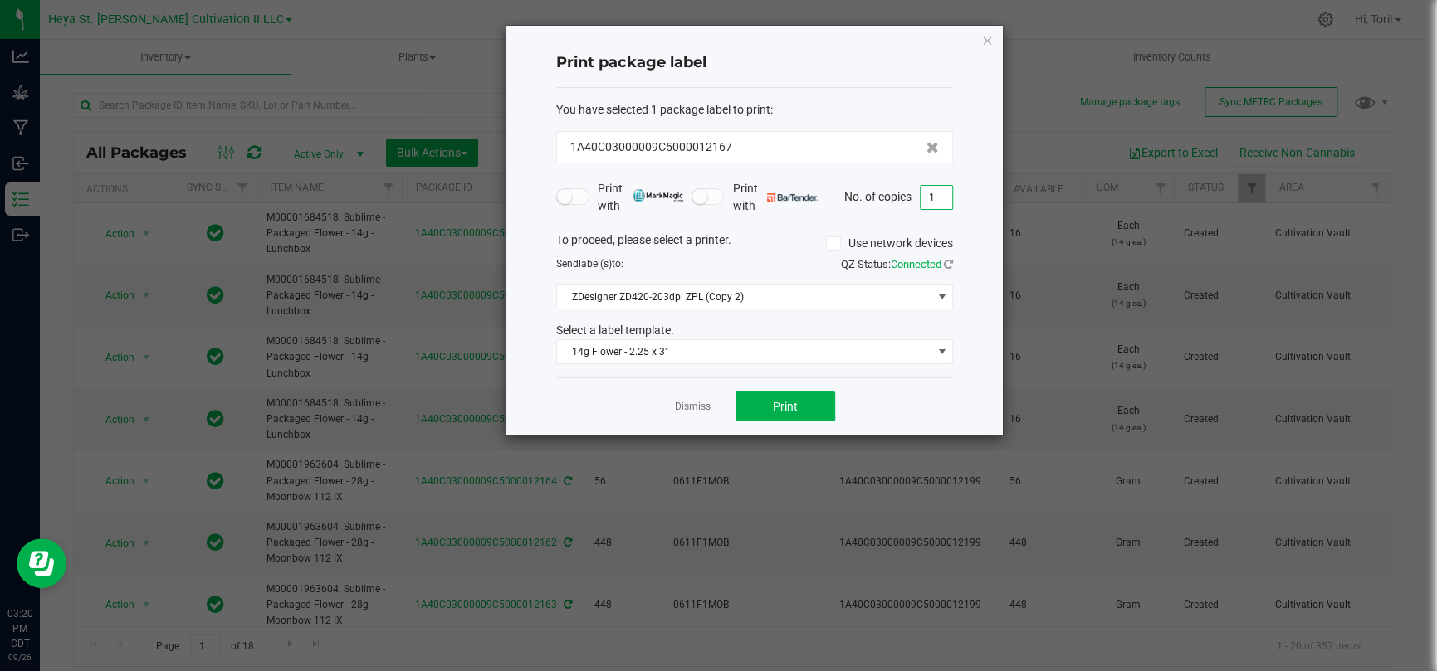
click at [934, 193] on input "1" at bounding box center [936, 197] width 32 height 23
type input "16"
click at [963, 217] on div "Print package label You have selected 1 package label to print : 1A40C03000009C…" at bounding box center [754, 230] width 496 height 409
click at [796, 412] on span "Print" at bounding box center [785, 406] width 25 height 13
click at [988, 35] on icon "button" at bounding box center [987, 40] width 12 height 20
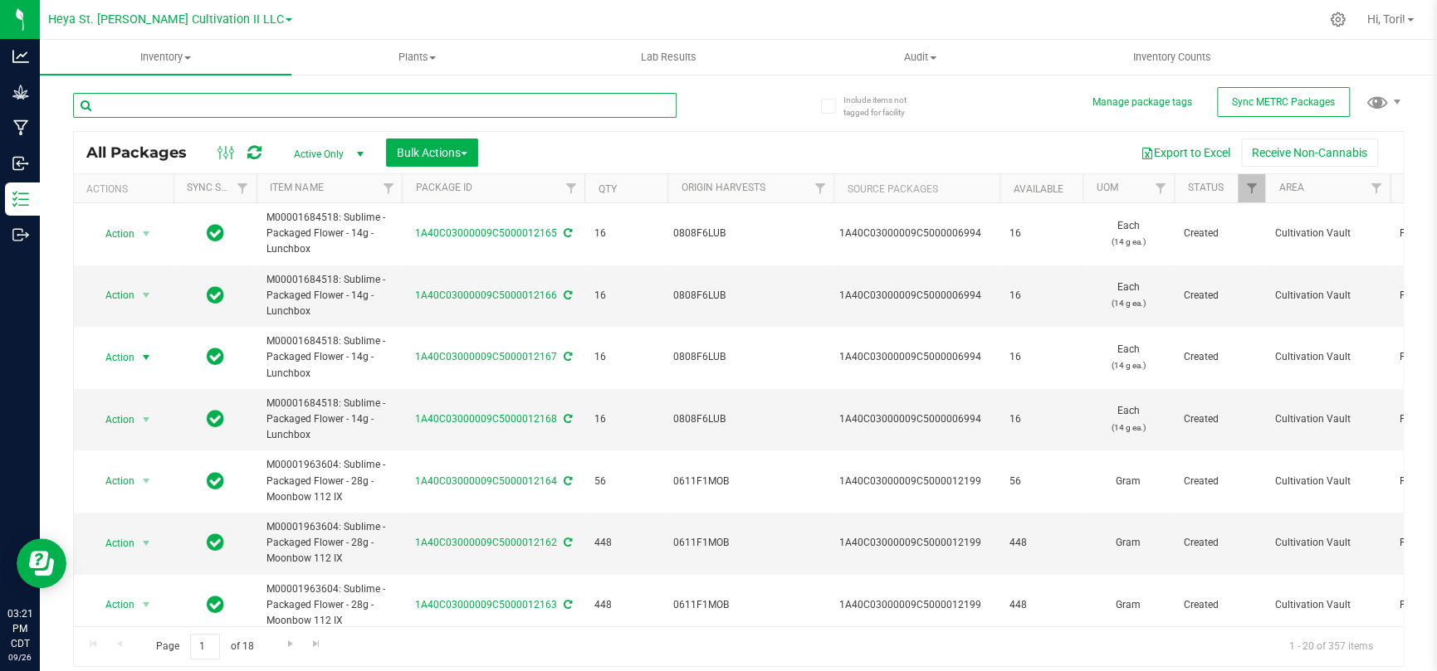
click at [388, 115] on input "text" at bounding box center [374, 105] width 603 height 25
click at [147, 413] on span "select" at bounding box center [145, 419] width 13 height 13
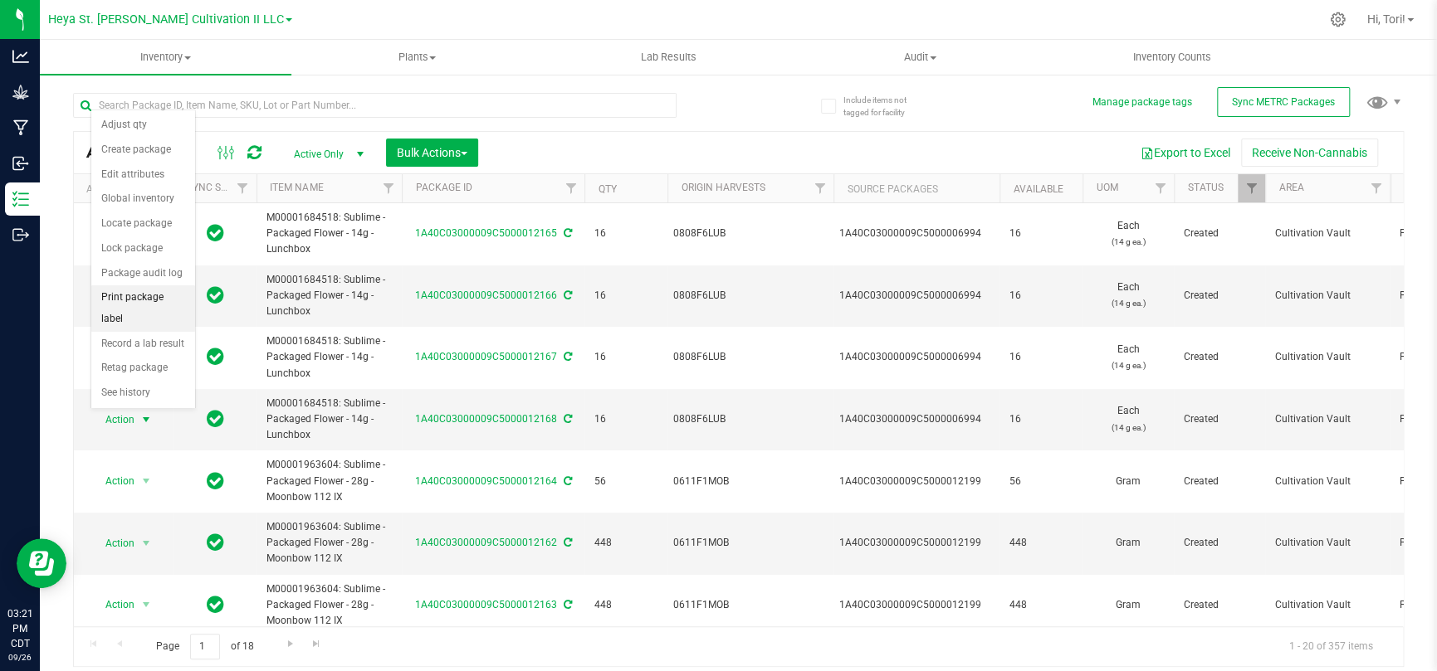
click at [152, 312] on li "Print package label" at bounding box center [143, 309] width 104 height 46
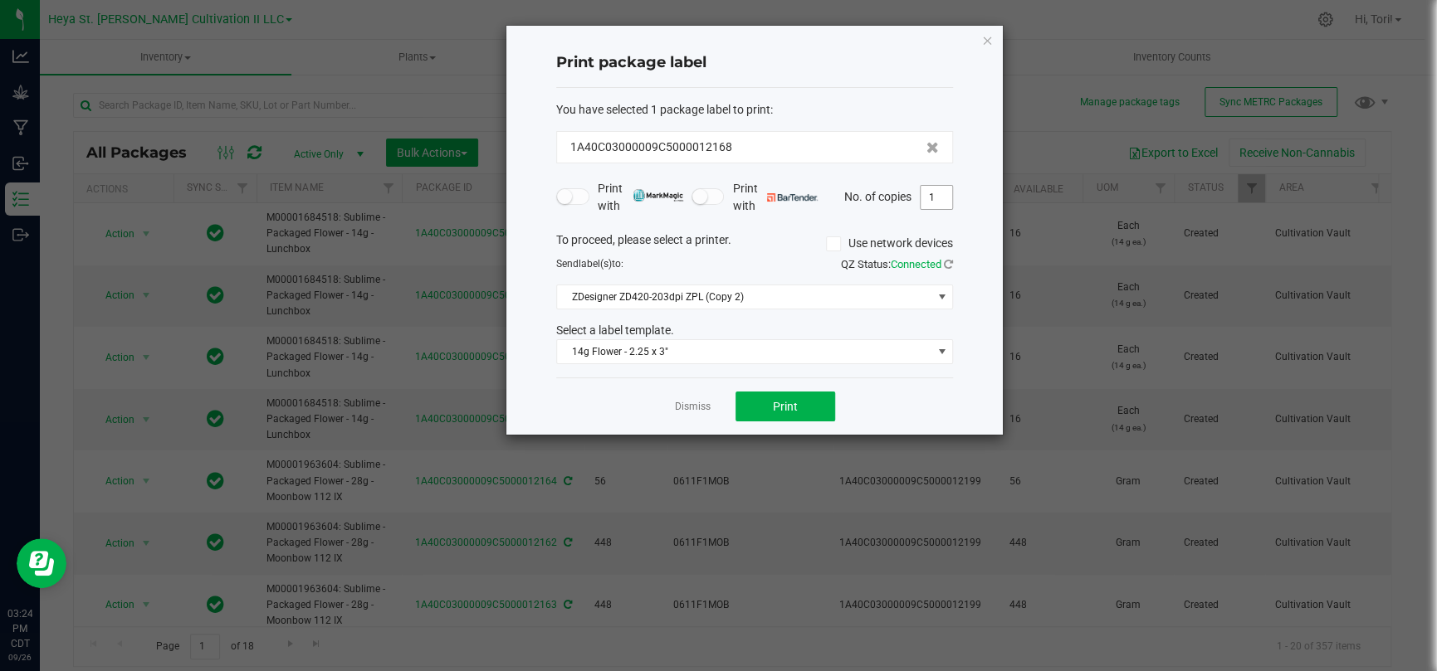
click at [936, 200] on input "1" at bounding box center [936, 197] width 32 height 23
type input "6"
type input "16"
click at [809, 417] on button "Print" at bounding box center [785, 407] width 100 height 30
click at [990, 39] on icon "button" at bounding box center [987, 40] width 12 height 20
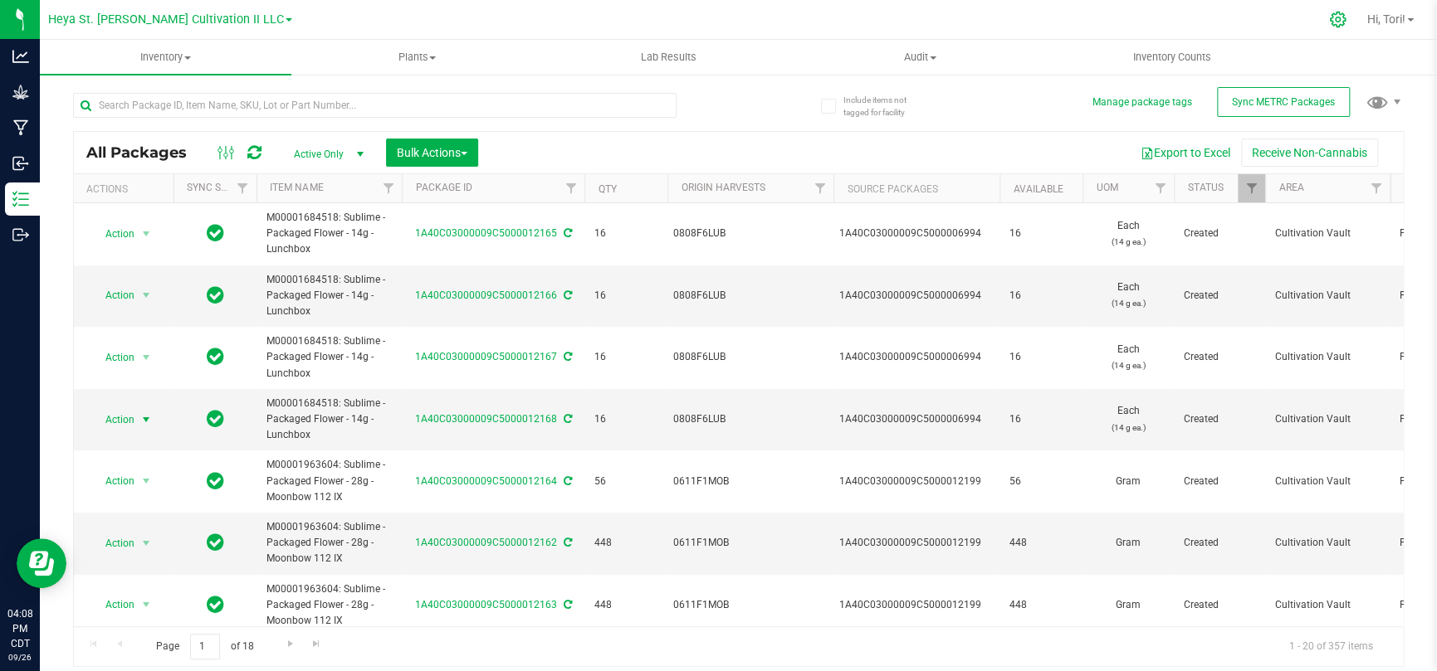
click at [1330, 25] on icon at bounding box center [1338, 20] width 16 height 16
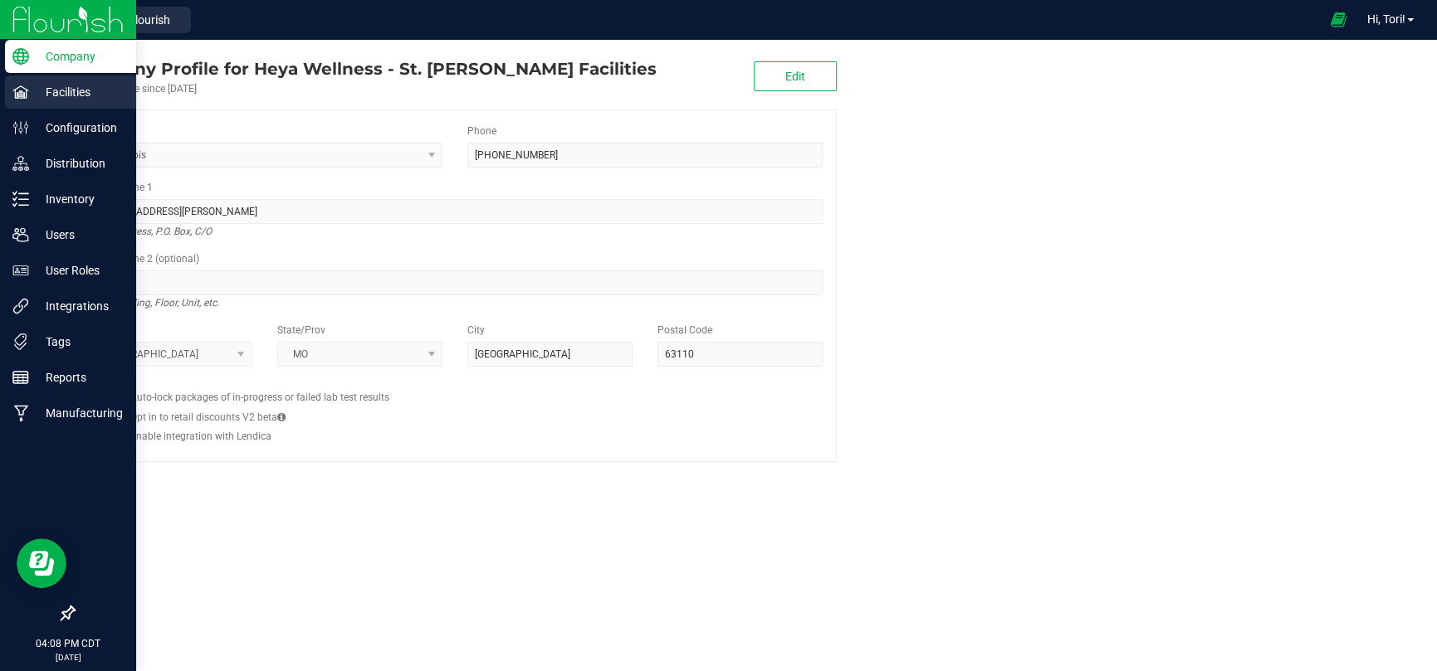
click at [23, 89] on icon at bounding box center [20, 92] width 17 height 17
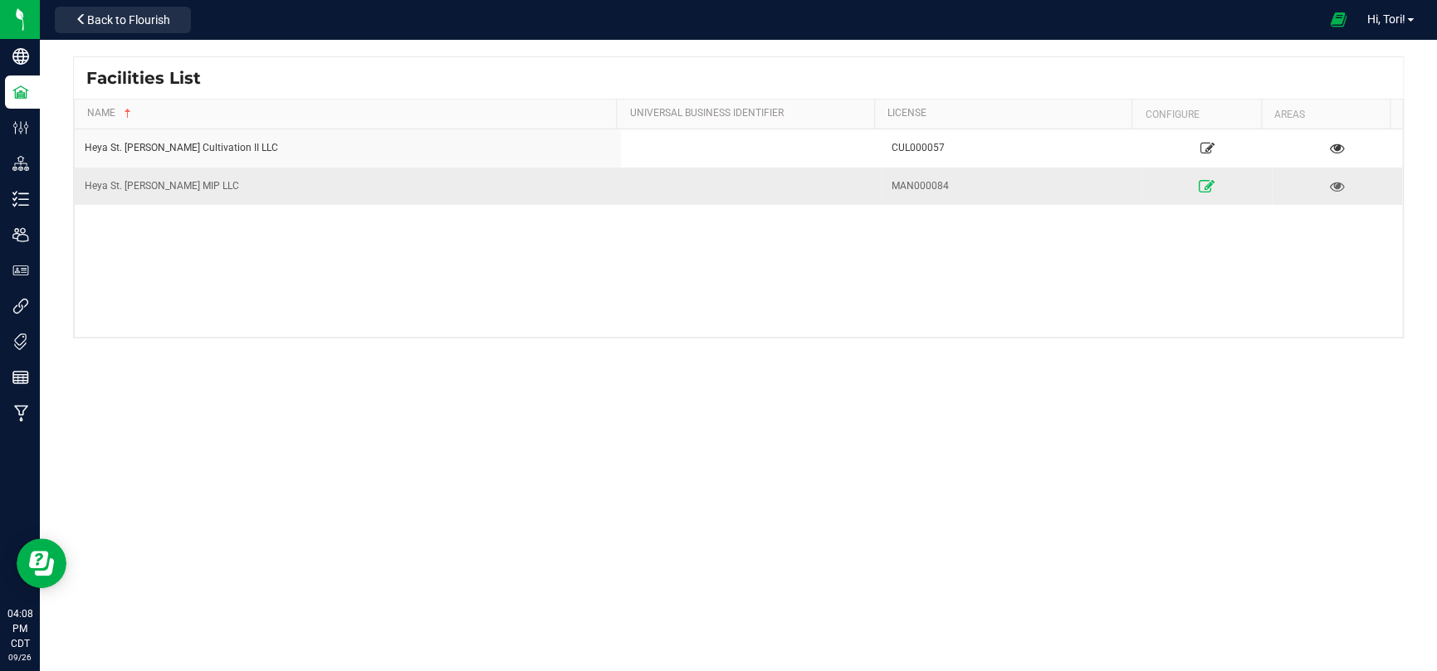
click at [1198, 181] on icon at bounding box center [1206, 186] width 16 height 12
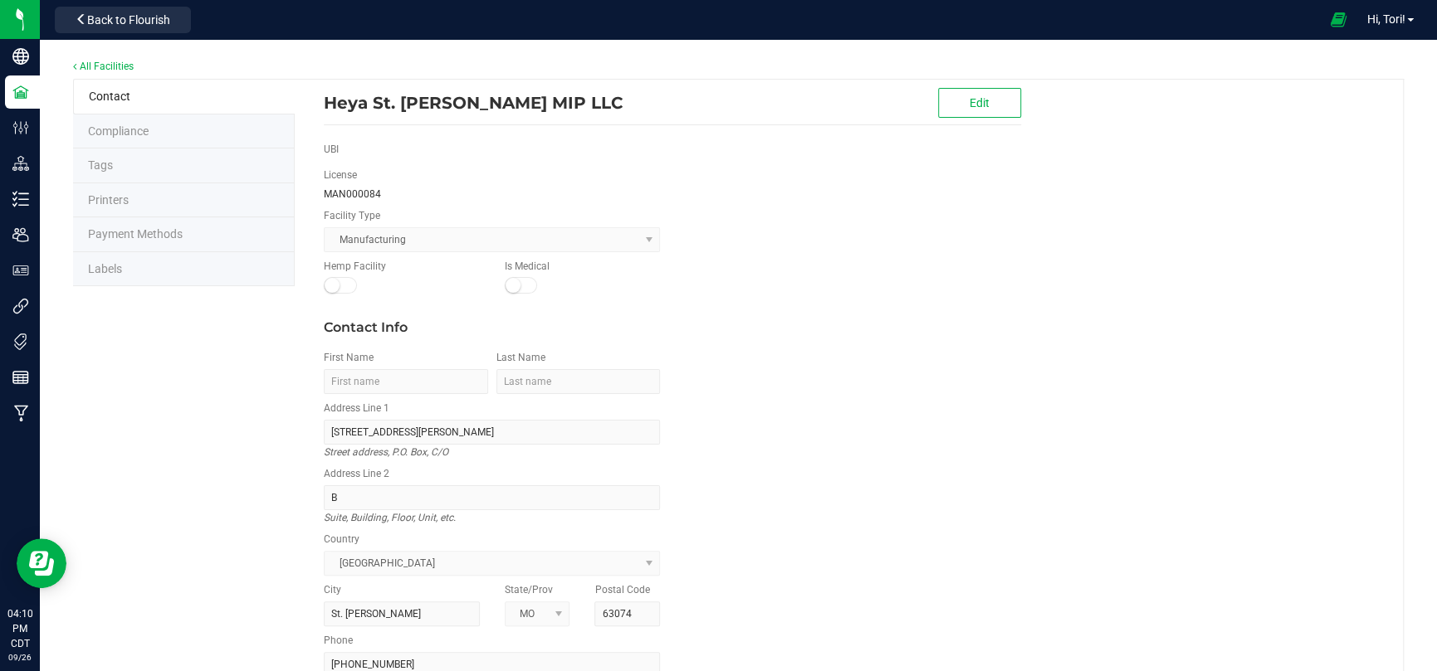
click at [139, 278] on li "Labels" at bounding box center [184, 269] width 222 height 35
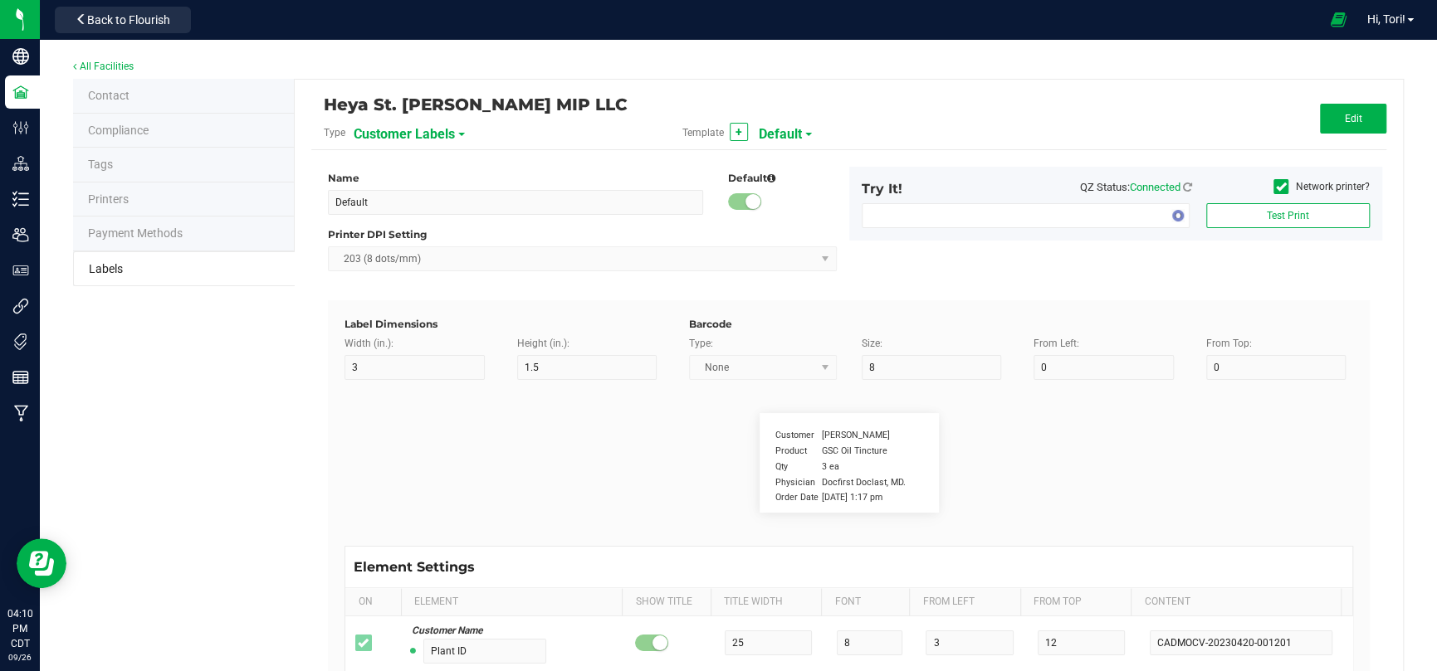
type input "2.25"
type input "1.25"
type input "20"
type input "5"
type input "Customer"
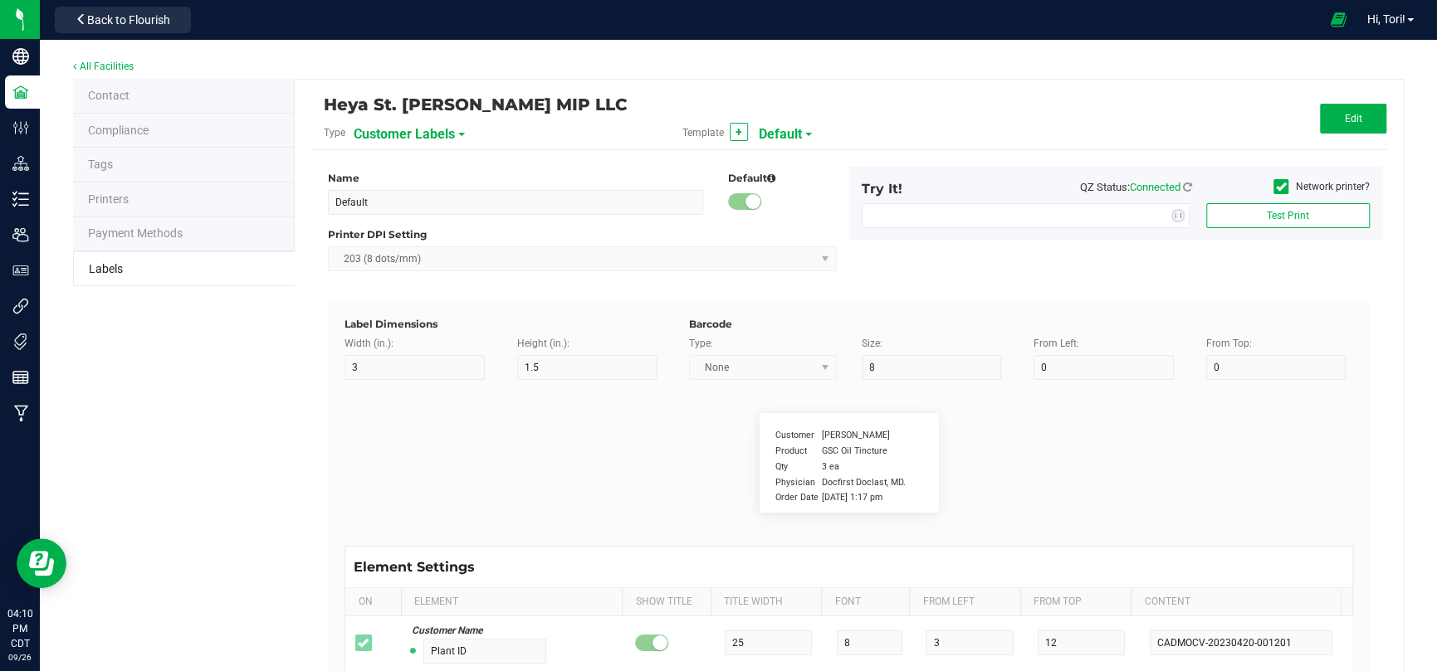
type input "15"
type input "5"
type input "[PERSON_NAME]"
type input "Product"
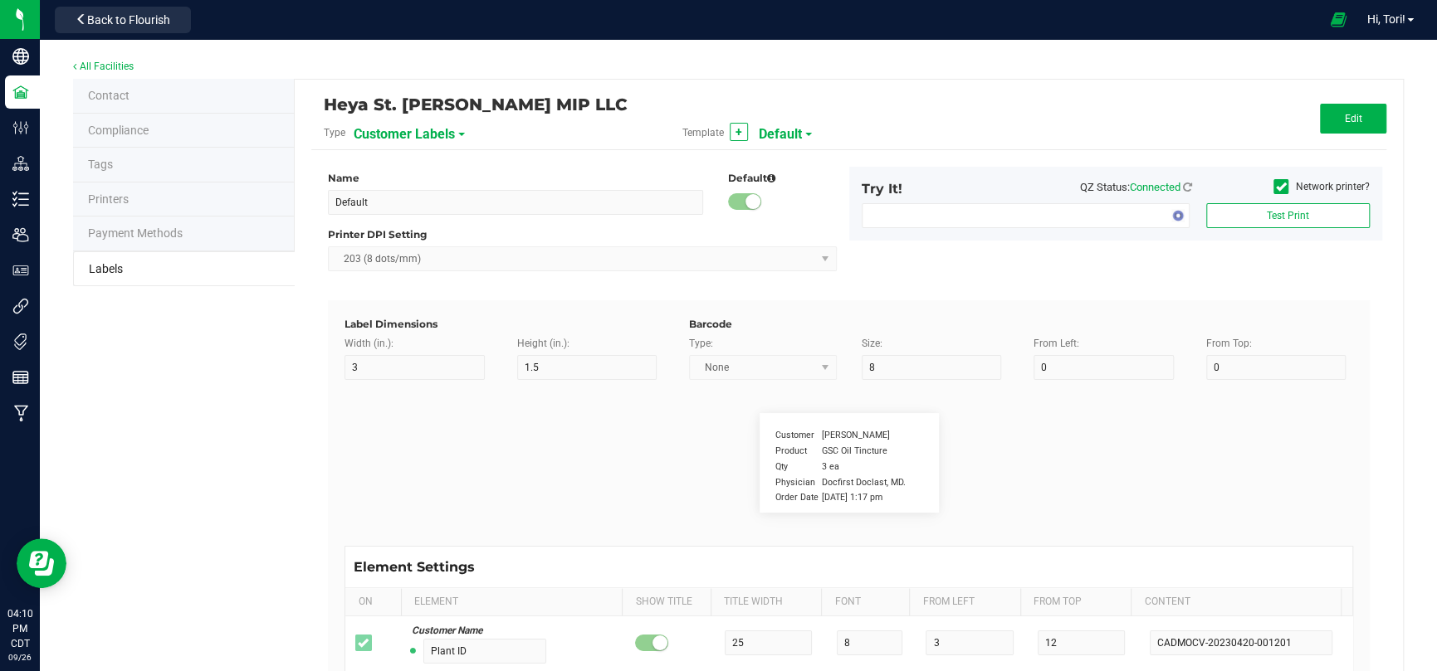
type input "15"
type input "5"
type input "10"
type input "GSC Oil Tincture"
type input "Qty"
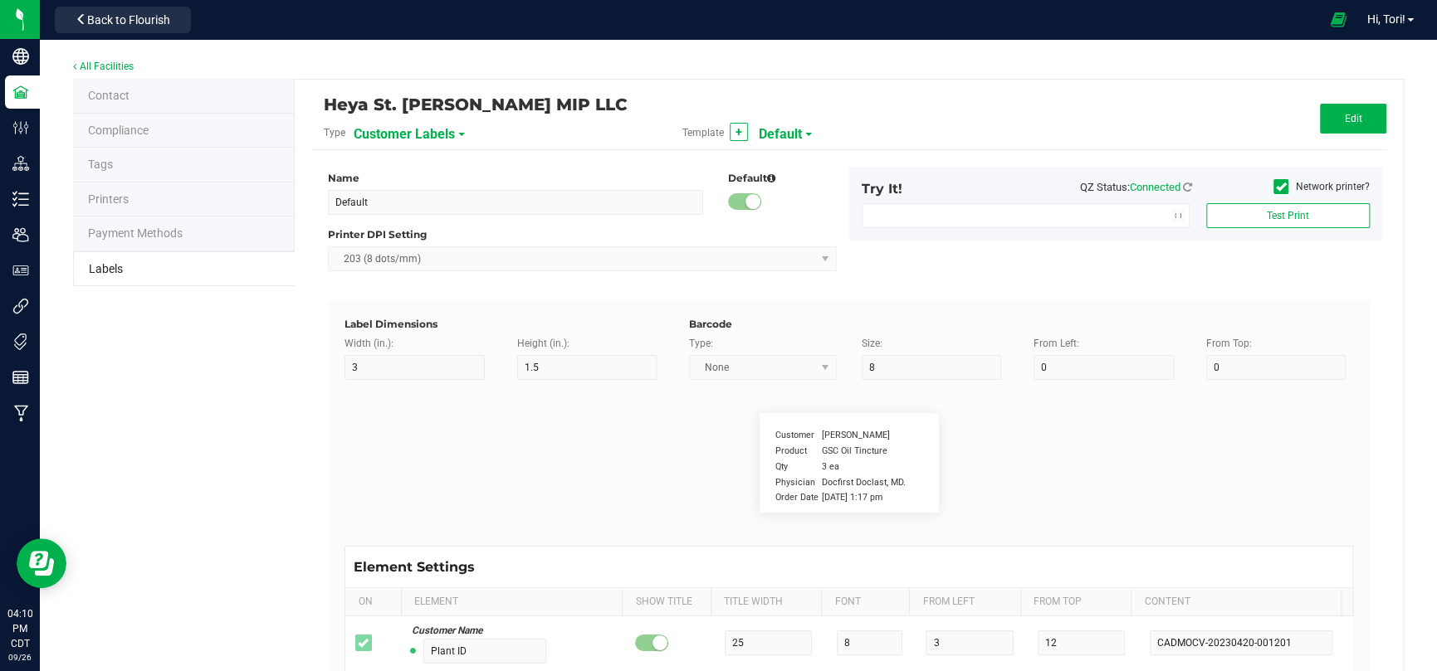
type input "5"
type input "15"
type input "3 ea"
type input "Physician"
type input "15"
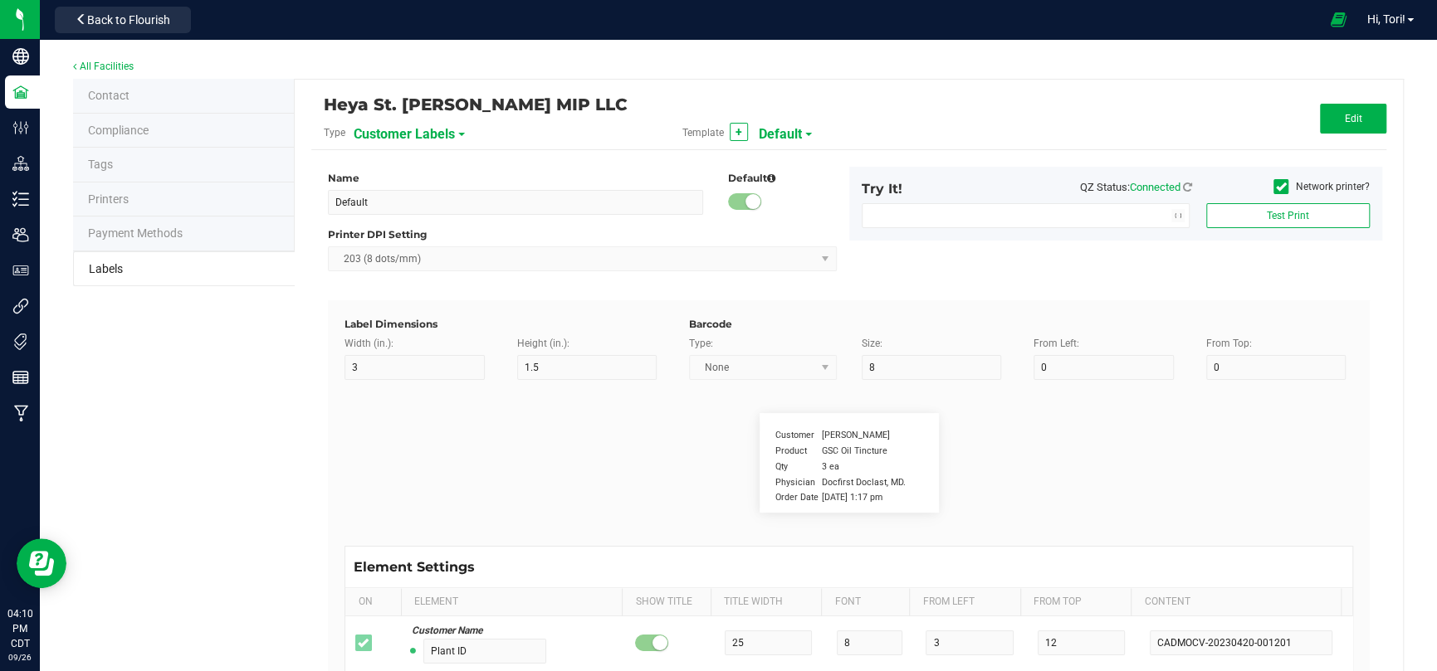
type input "5"
type input "Docfirst Doclast, MD."
type input "Order Date"
type input "15"
type input "5"
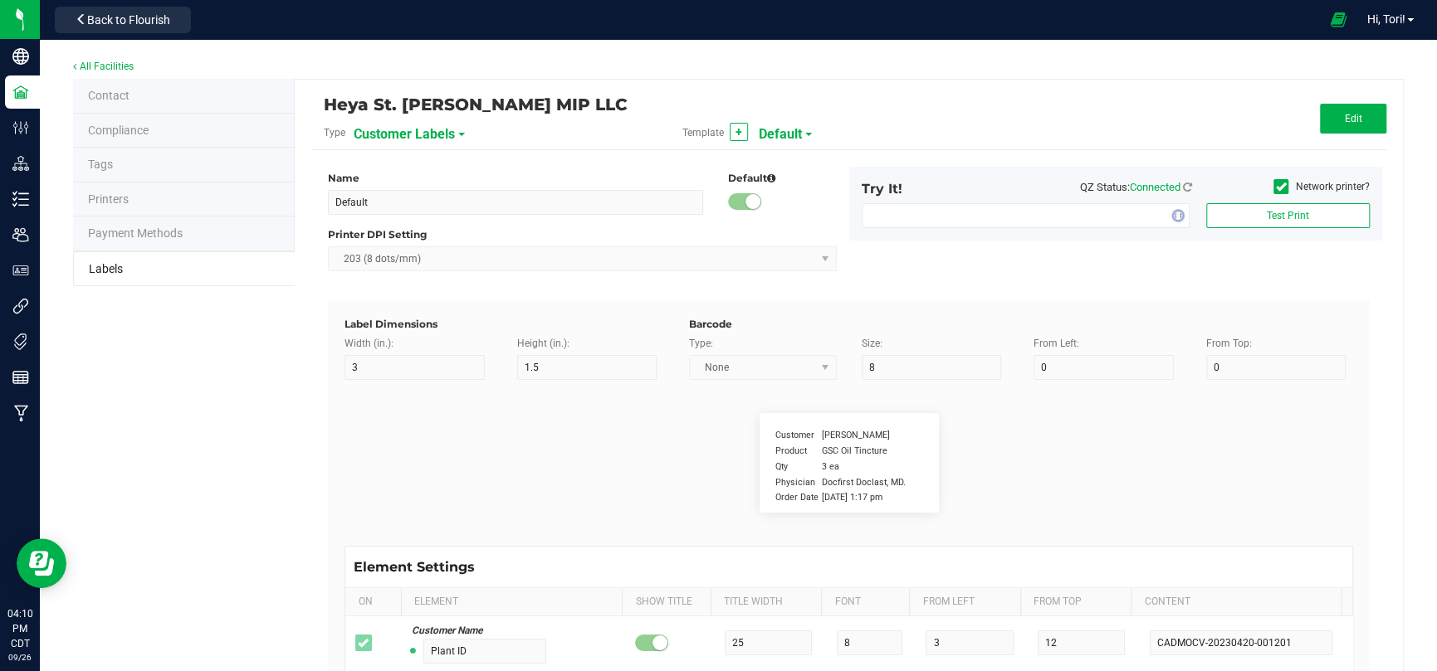
type input "25"
type input "[DATE] 1:17 pm"
type input "Package ID"
type input "15"
type input "5"
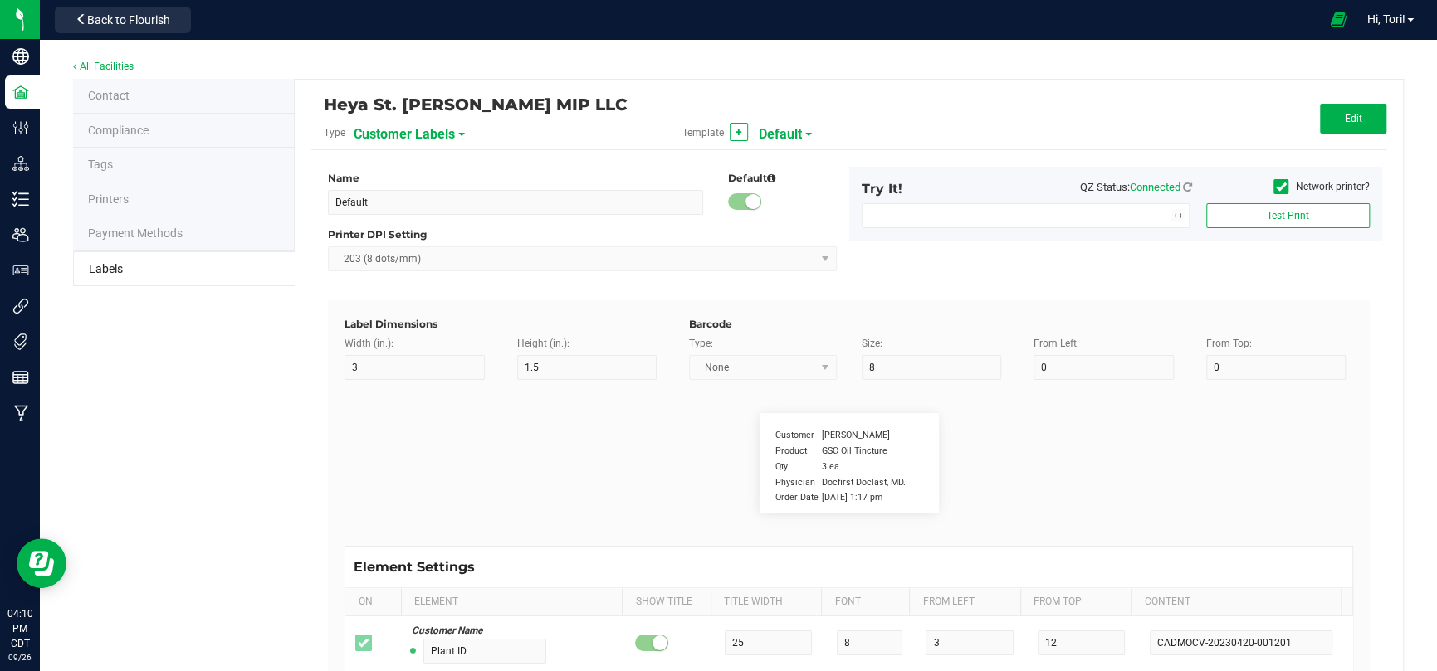
type input "10"
type input "CADMODS-20230420-096"
type input "Lot Number"
type input "15"
type input "5"
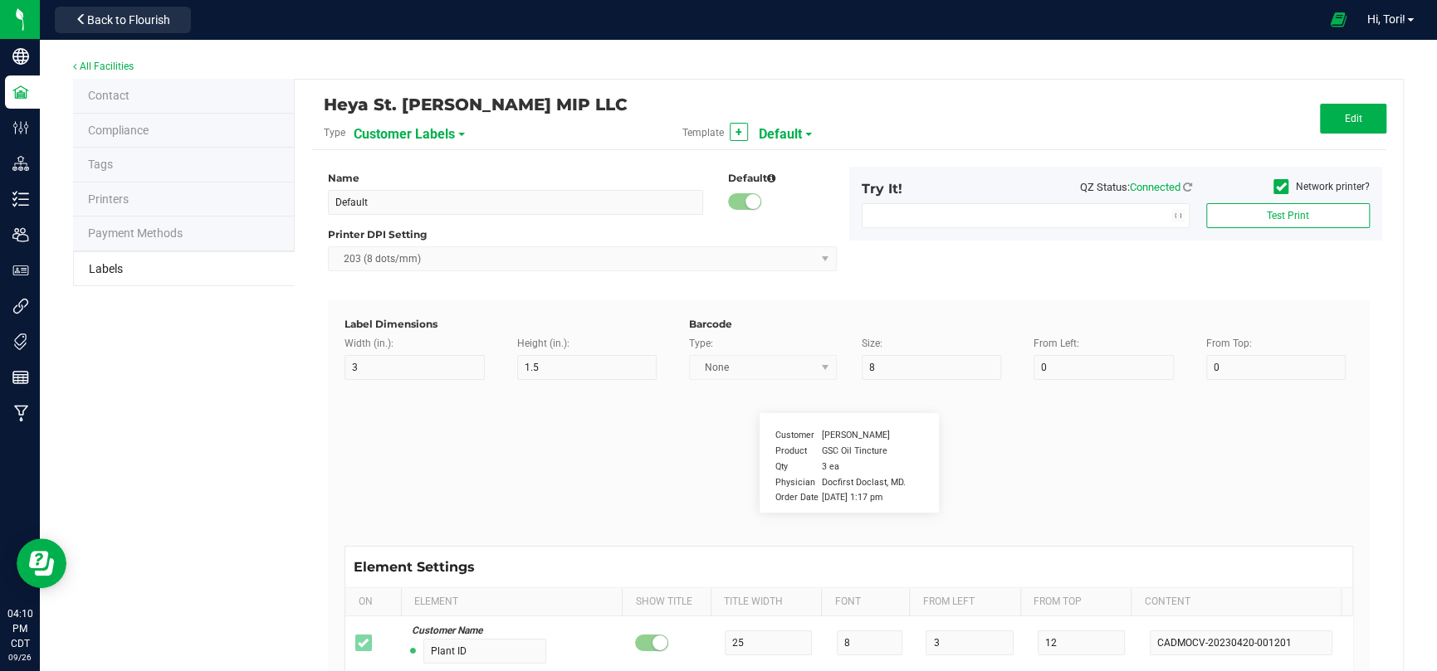
type input "10"
type input "LOTPXGDP-0912"
type input "Warning"
type input "15"
type input "5"
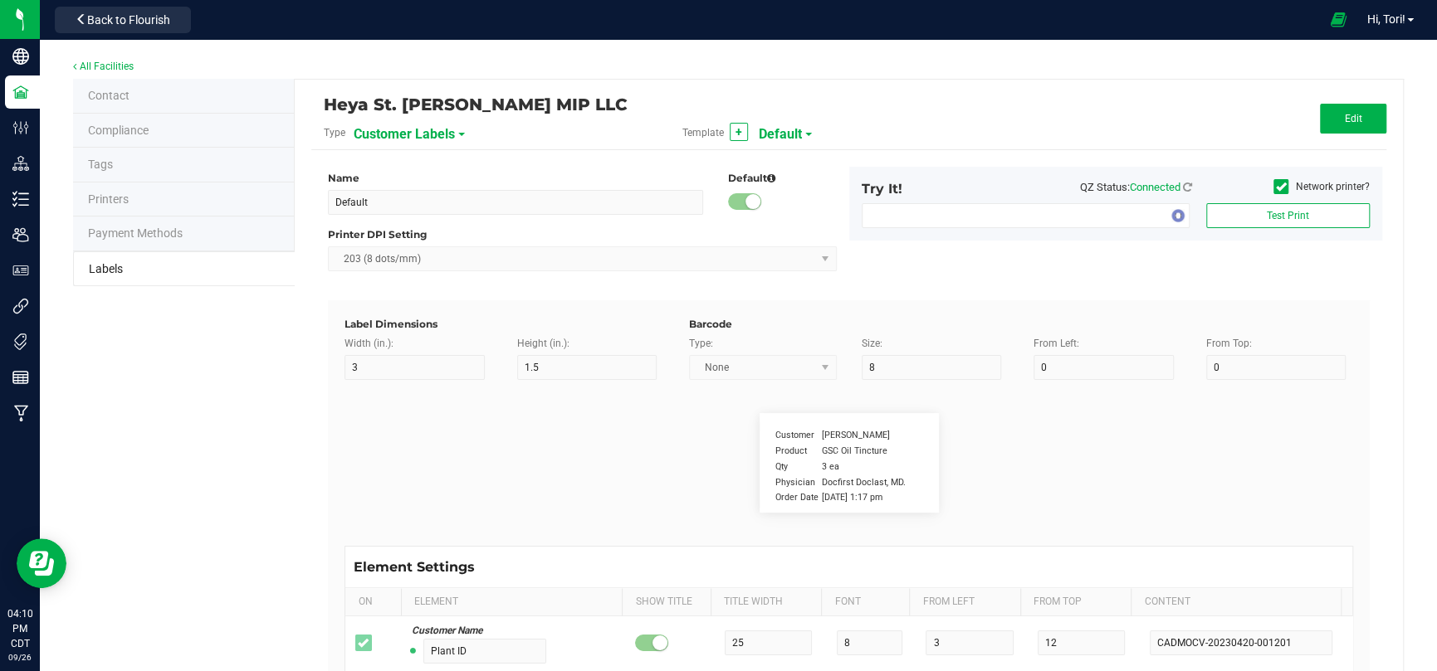
type input "30"
type input "Type Warning Here"
type input "Brand"
type input "15"
type input "5"
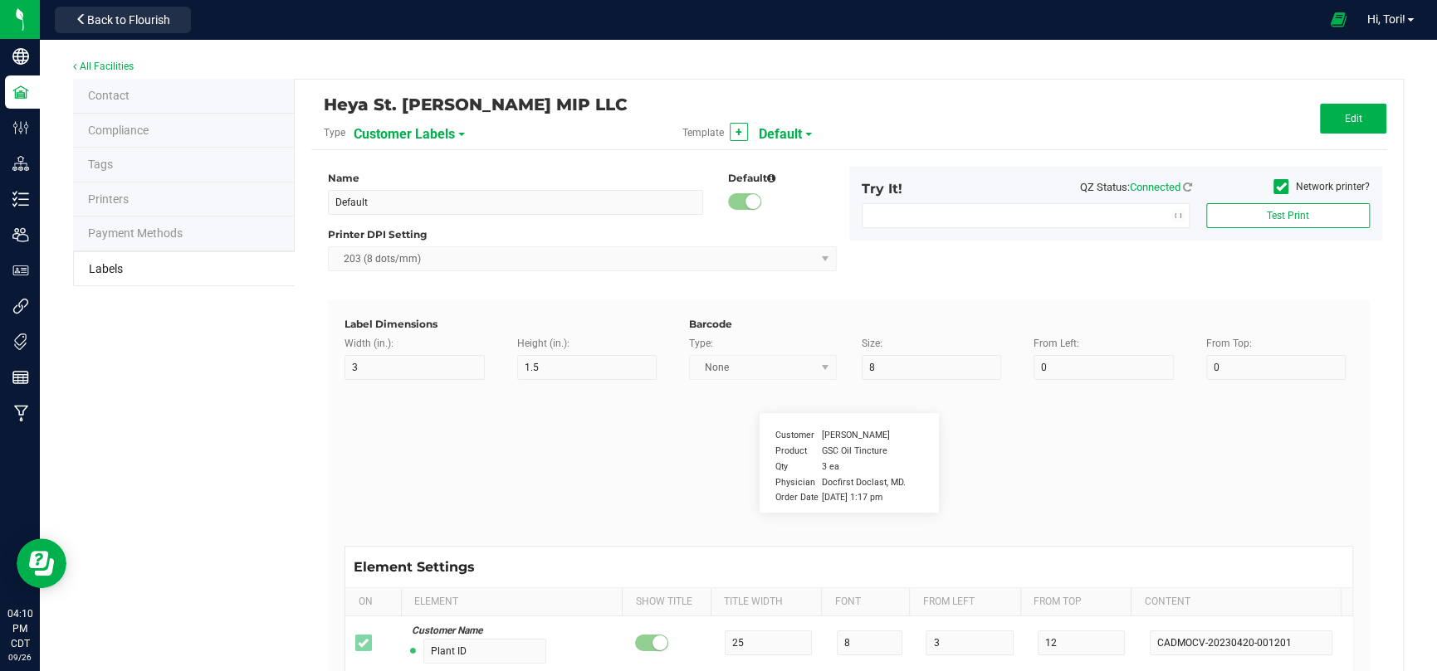
type input "30"
type input "Cannabis Co."
type input "NDC Number"
type input "15"
type input "5"
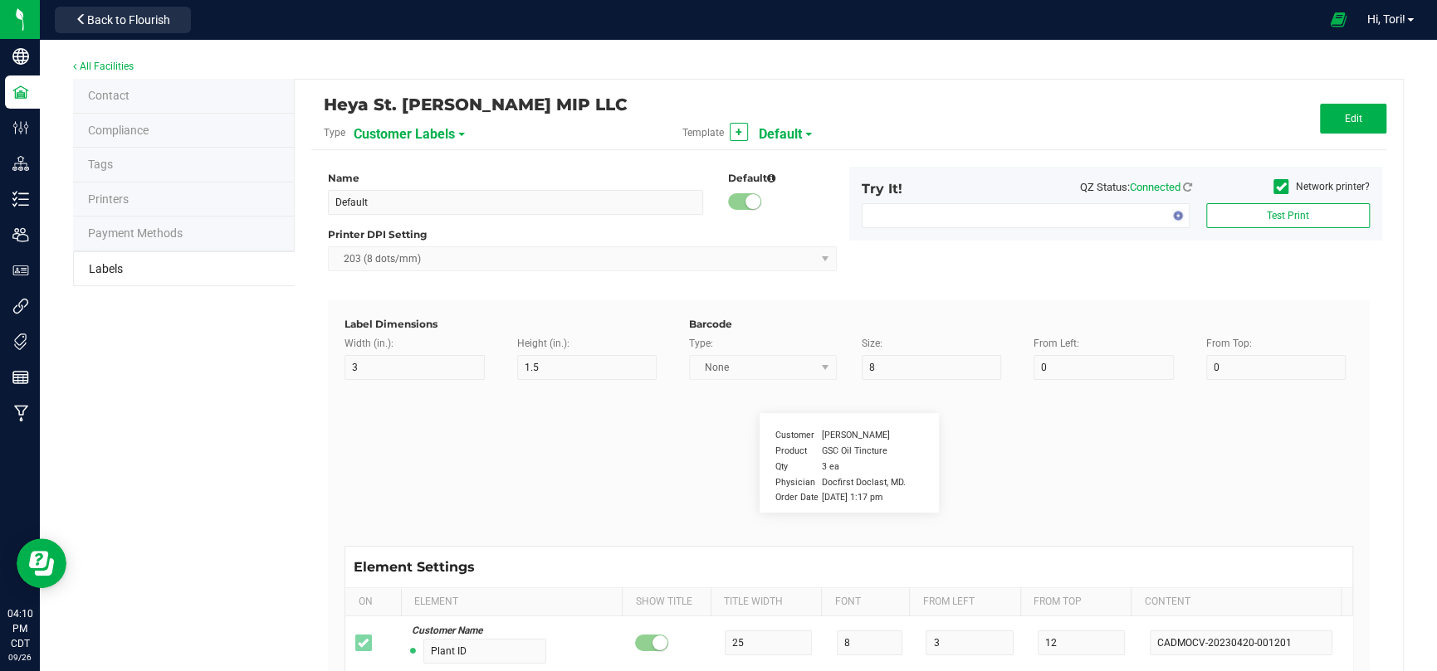
type input "30"
type input "[PHONE_NUMBER]"
click at [453, 134] on div "Customer Labels" at bounding box center [445, 134] width 183 height 30
click at [448, 132] on span "Customer Labels" at bounding box center [404, 134] width 101 height 28
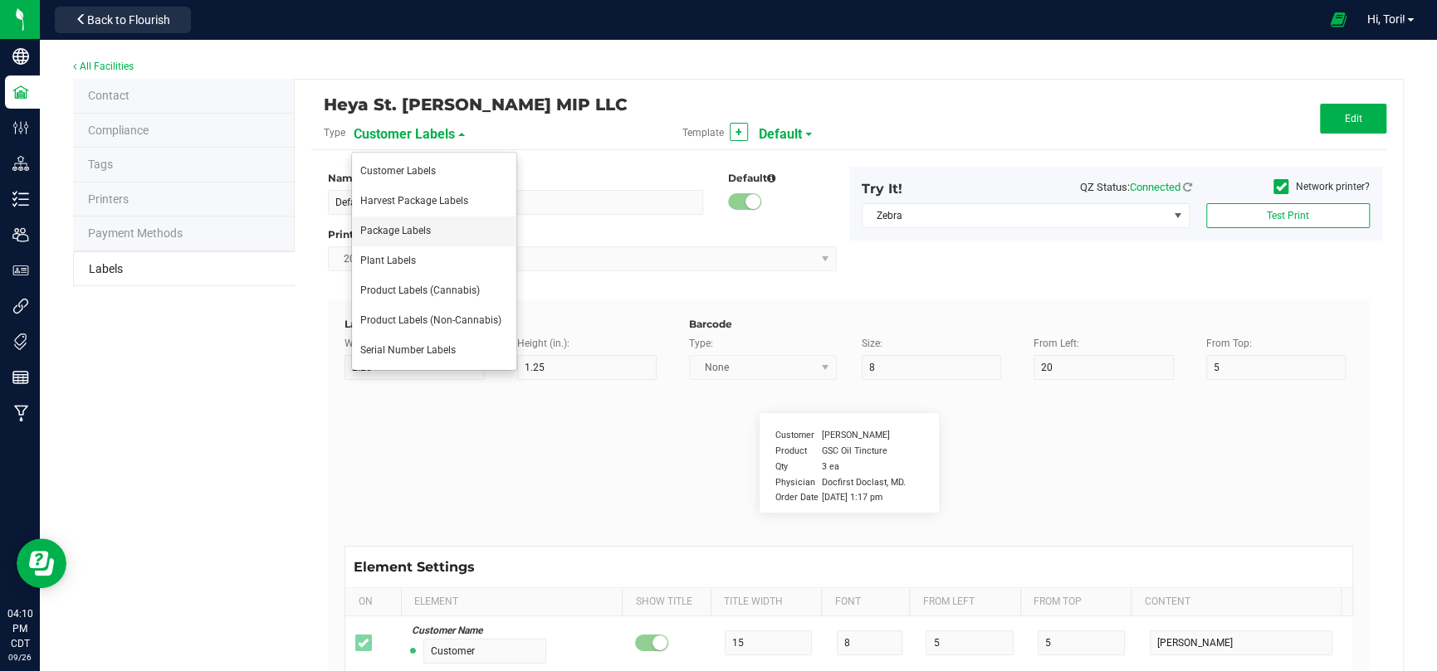
click at [402, 239] on li "Package Labels" at bounding box center [434, 232] width 164 height 30
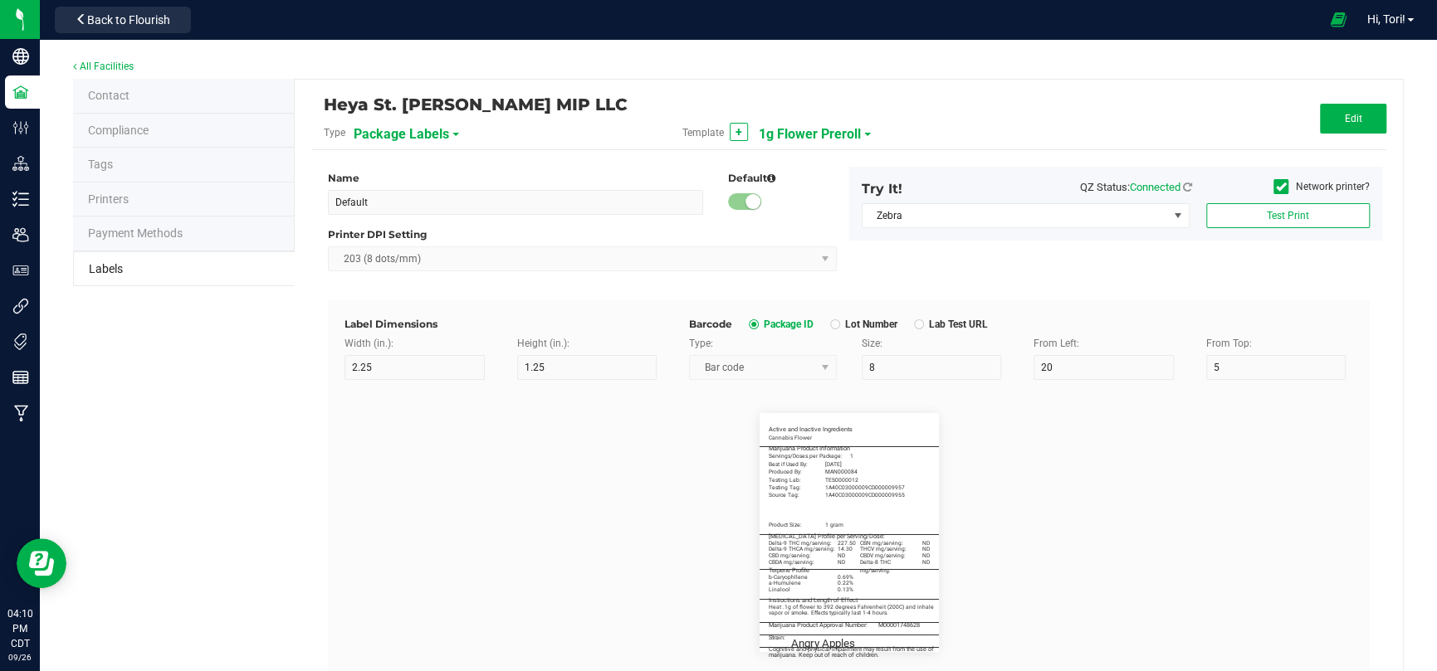
type input "1g Flower Preroll"
type input "3"
type input "5"
type input "3"
type input "30"
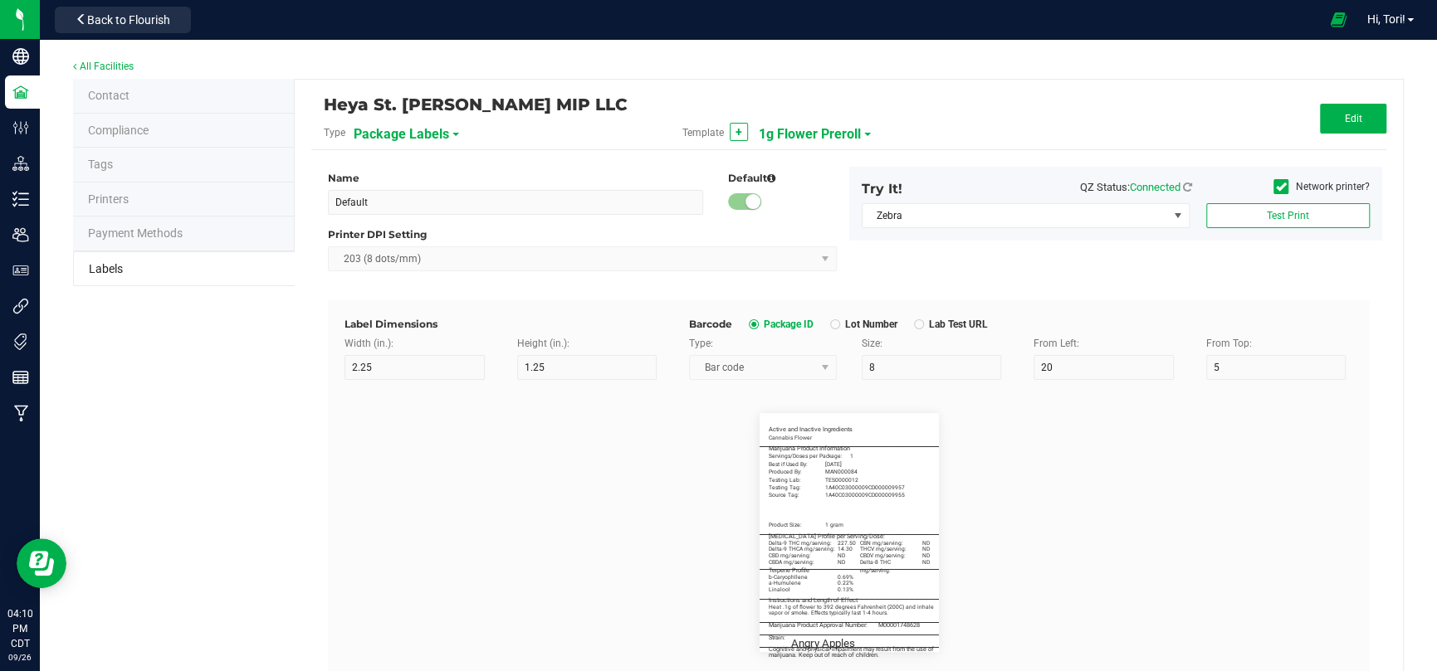
type input "Active and Inactive Ingredients"
type input "50"
type input "5.5"
type input "3"
type input "4"
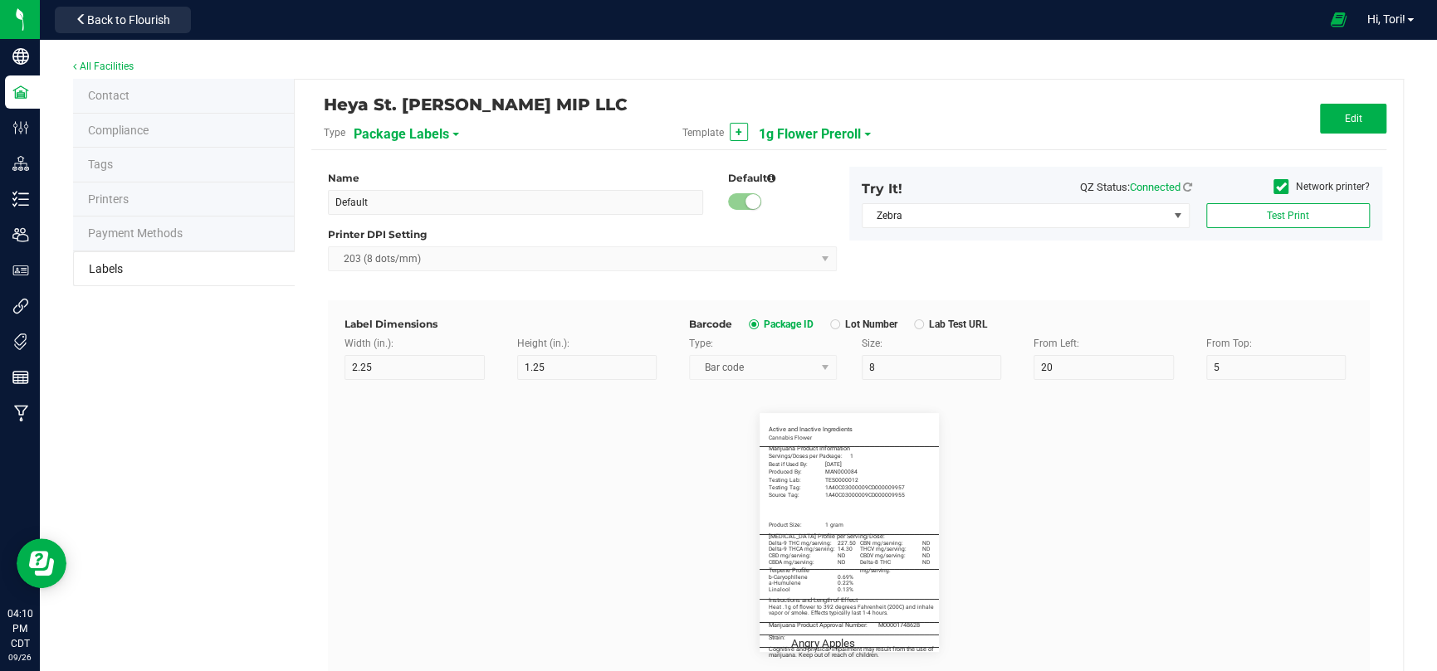
type input "____________________________________"
type input "10"
type input "0"
type input "7"
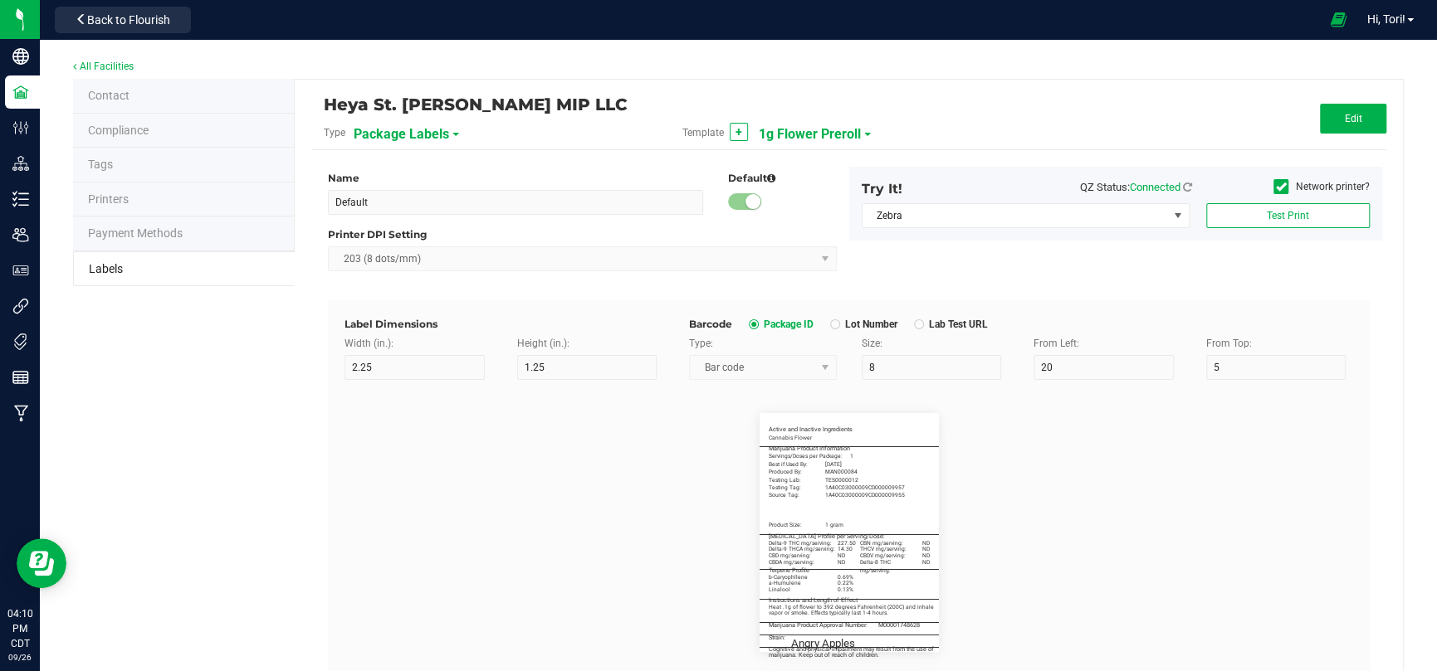
type input "Servings/Doses per Package:"
type input "26"
type input "5"
type input "3"
type input "12.5"
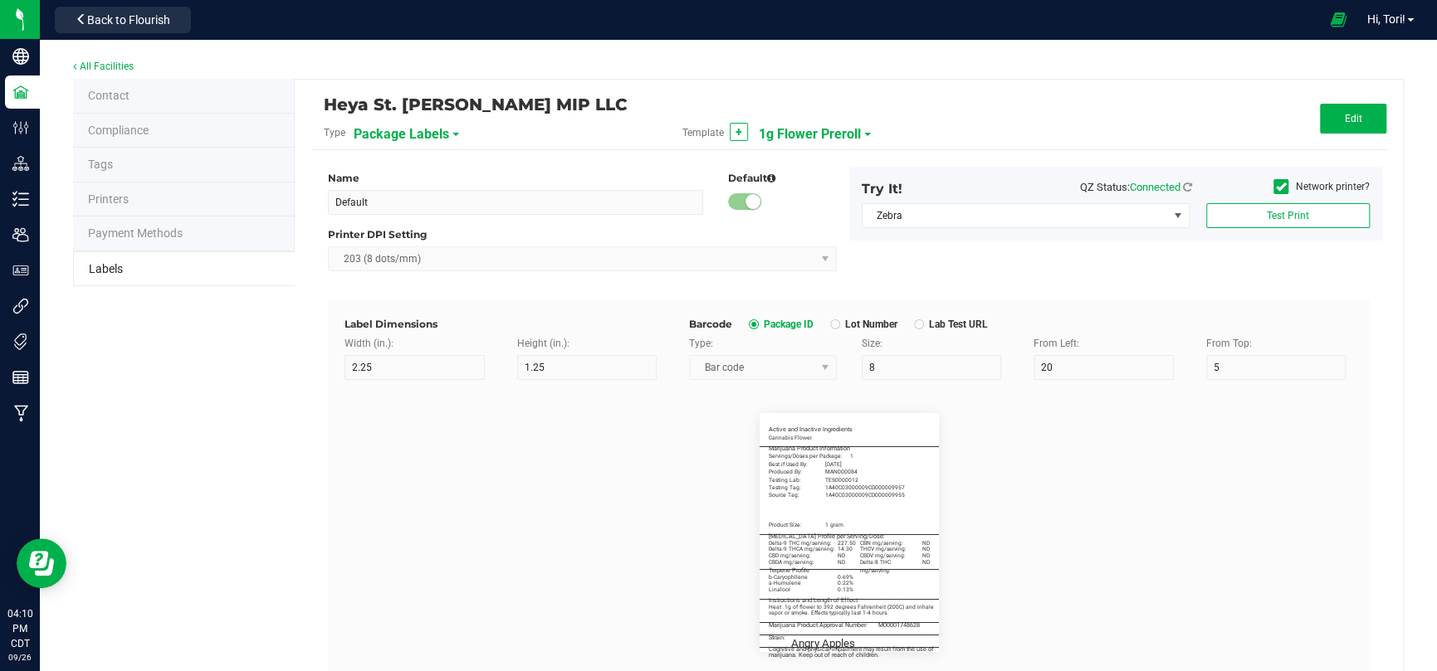
type input "1"
type input "Best if Used By:"
type input "18"
type input "5"
type input "3"
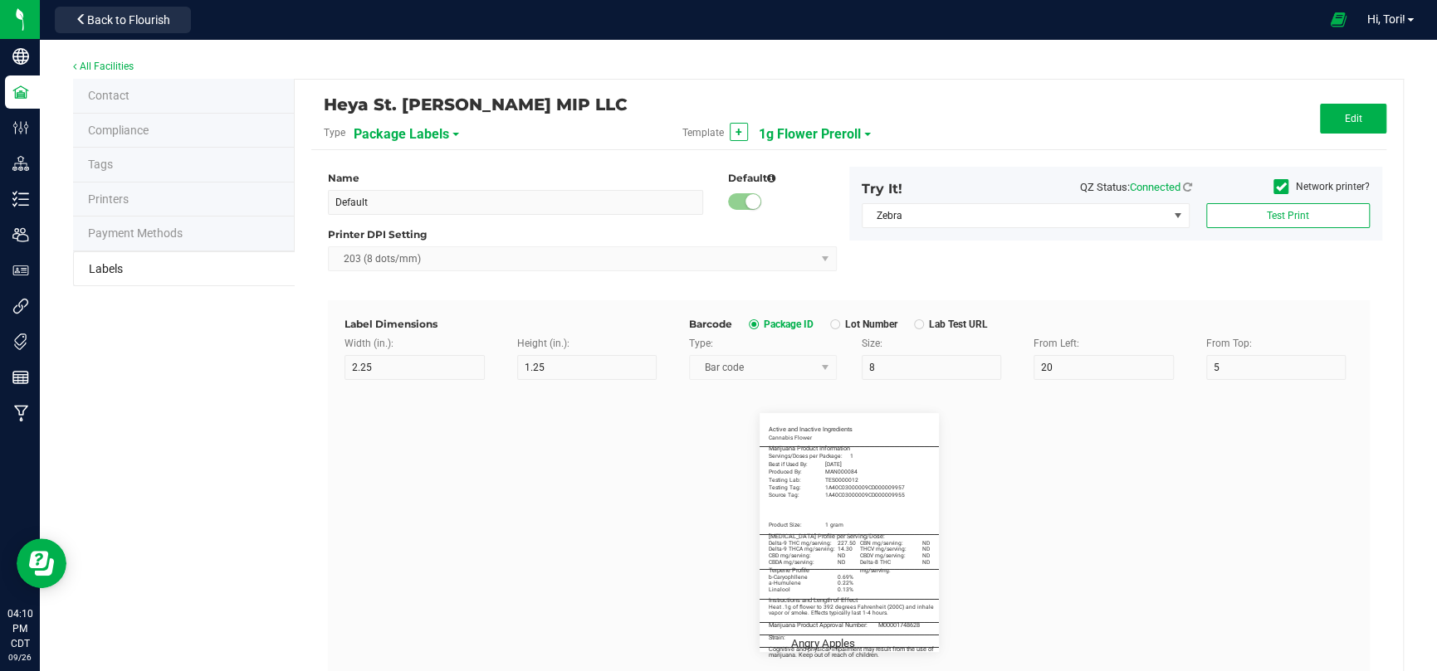
type input "15"
type input "[DATE]"
type input "Produced By:"
type input "18"
type input "5"
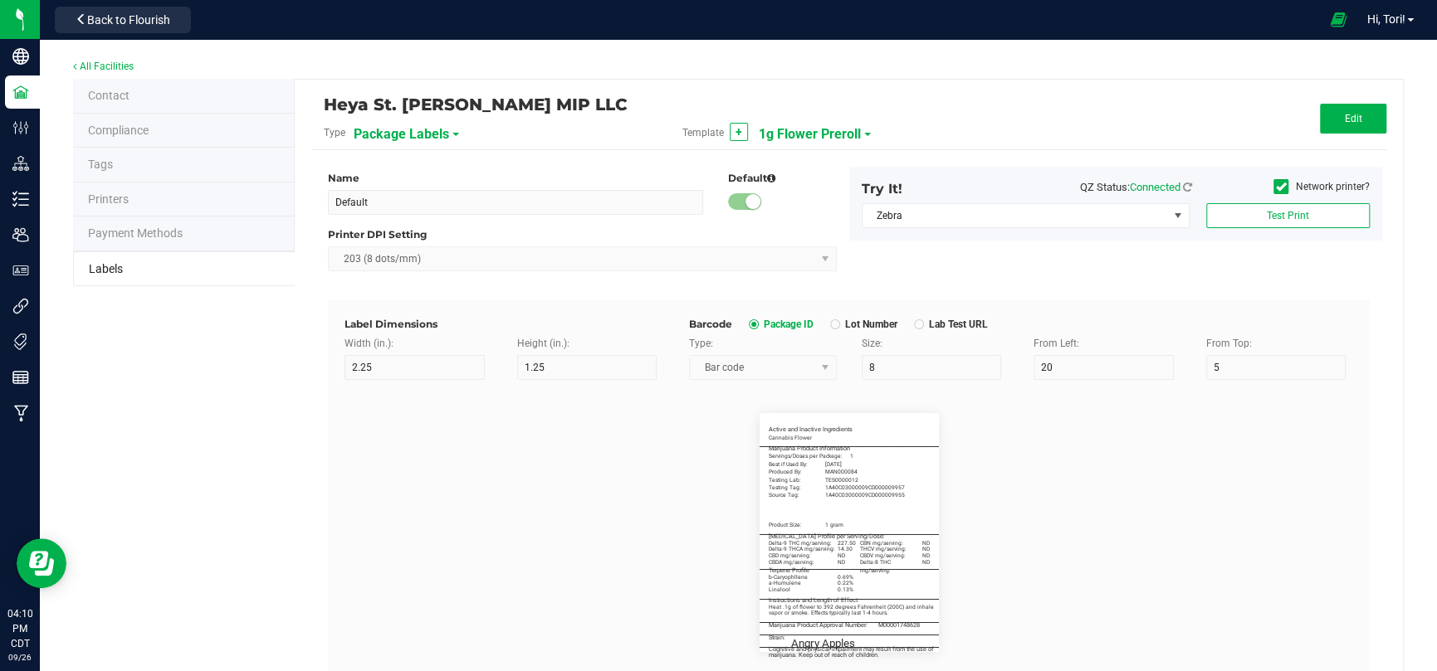
type input "3"
type input "17.5"
type input "MAN000084"
type input "Testing Lab:"
type input "18"
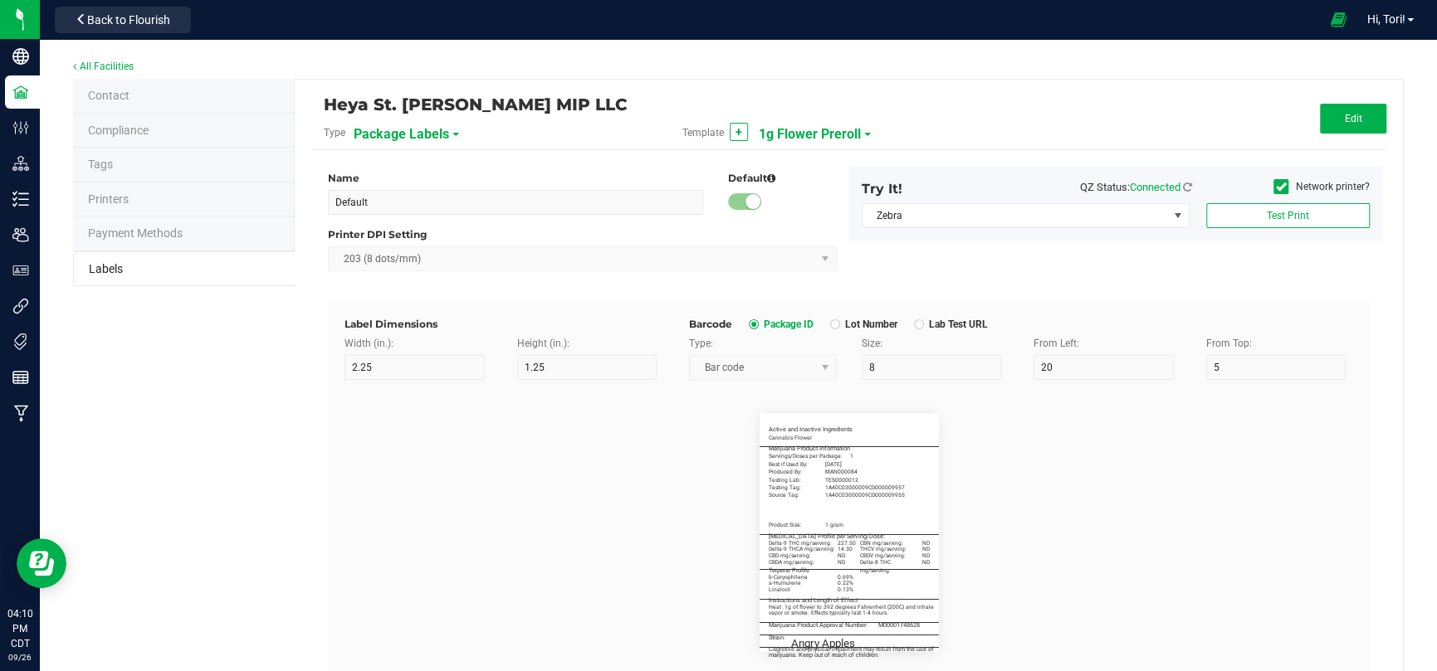
type input "5"
type input "3"
type input "20"
type input "TES0000012"
type input "Product Size:"
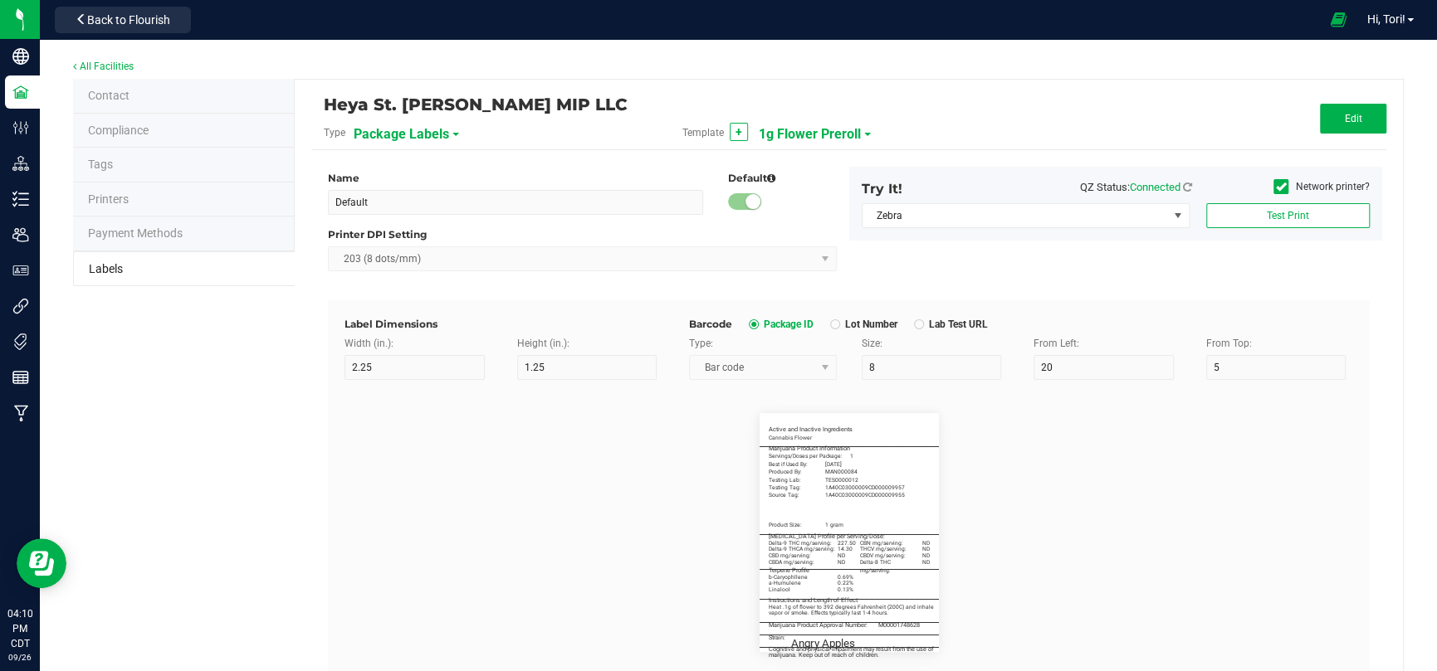
type input "18"
type input "5"
type input "3"
type input "34.5"
type input "1 gram"
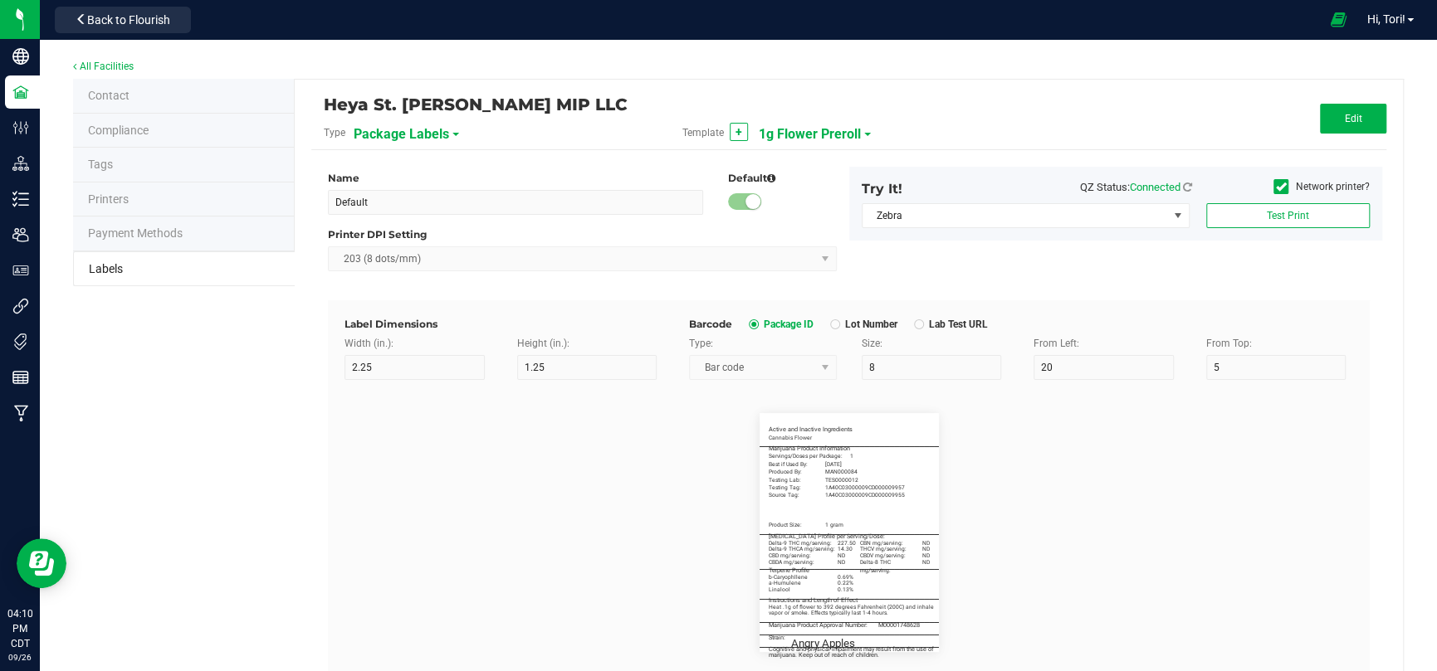
type input "____________________________________"
type input "10"
type input "0"
type input "35"
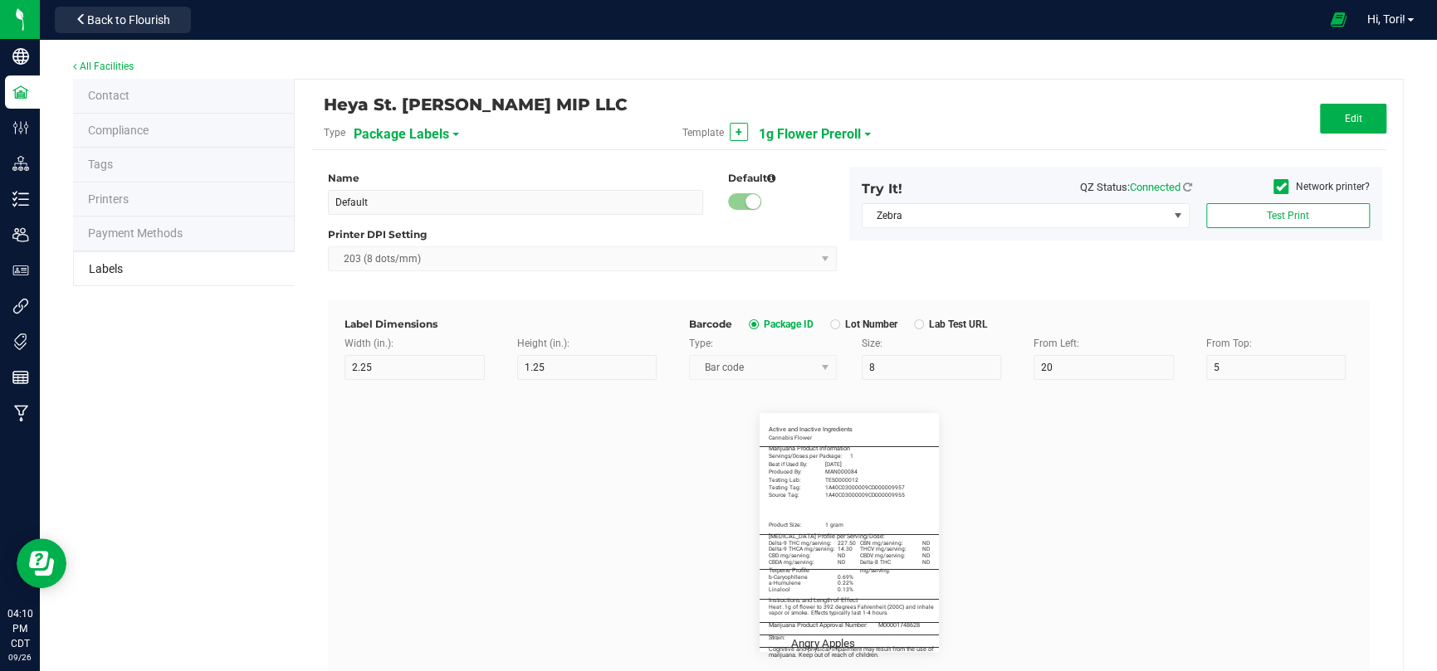
type input "[MEDICAL_DATA] Profile per Serving/Dose:"
type input "55"
type input "5.5"
type input "3"
type input "38"
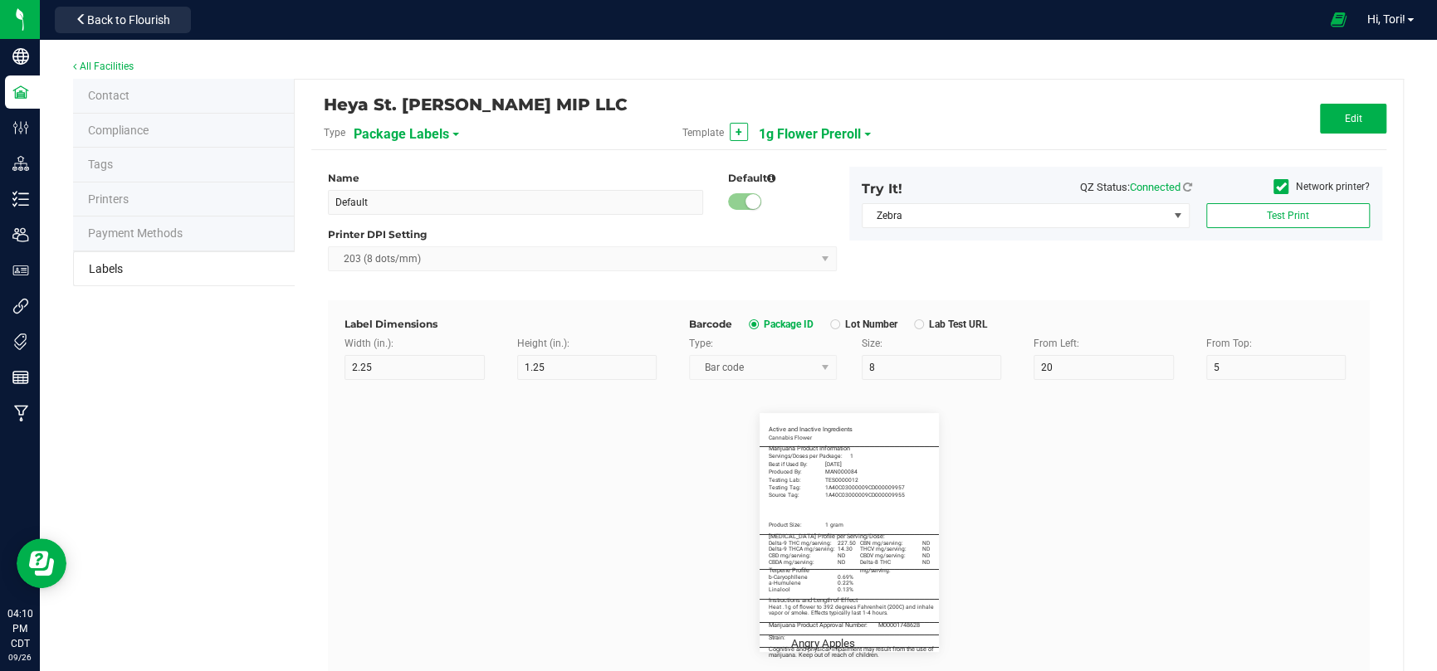
type input "Delta-9 THC mg/serving:"
type input "22"
type input "5"
type input "3"
type input "40.2"
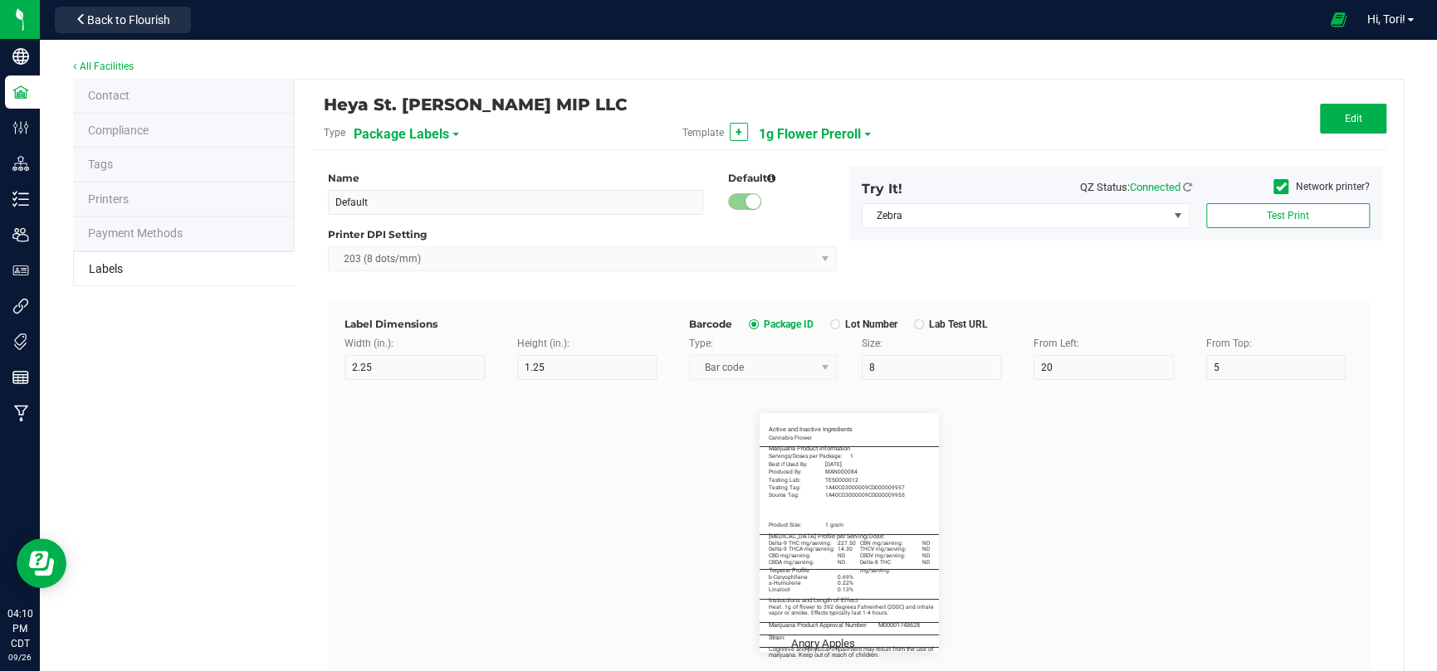
type input "227.50"
type input "____________________________________"
type input "10"
type input "0"
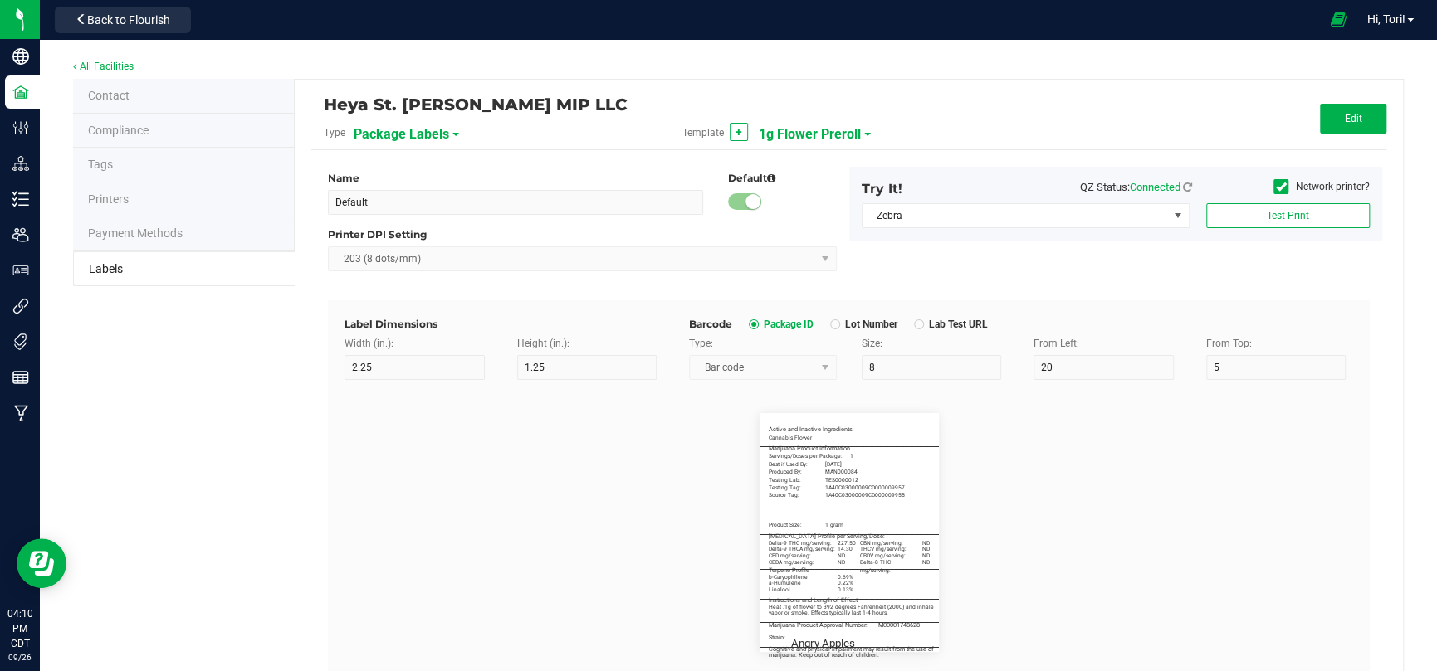
type input "46"
type input "Terpene Profile"
type input "55"
type input "5.5"
type input "3"
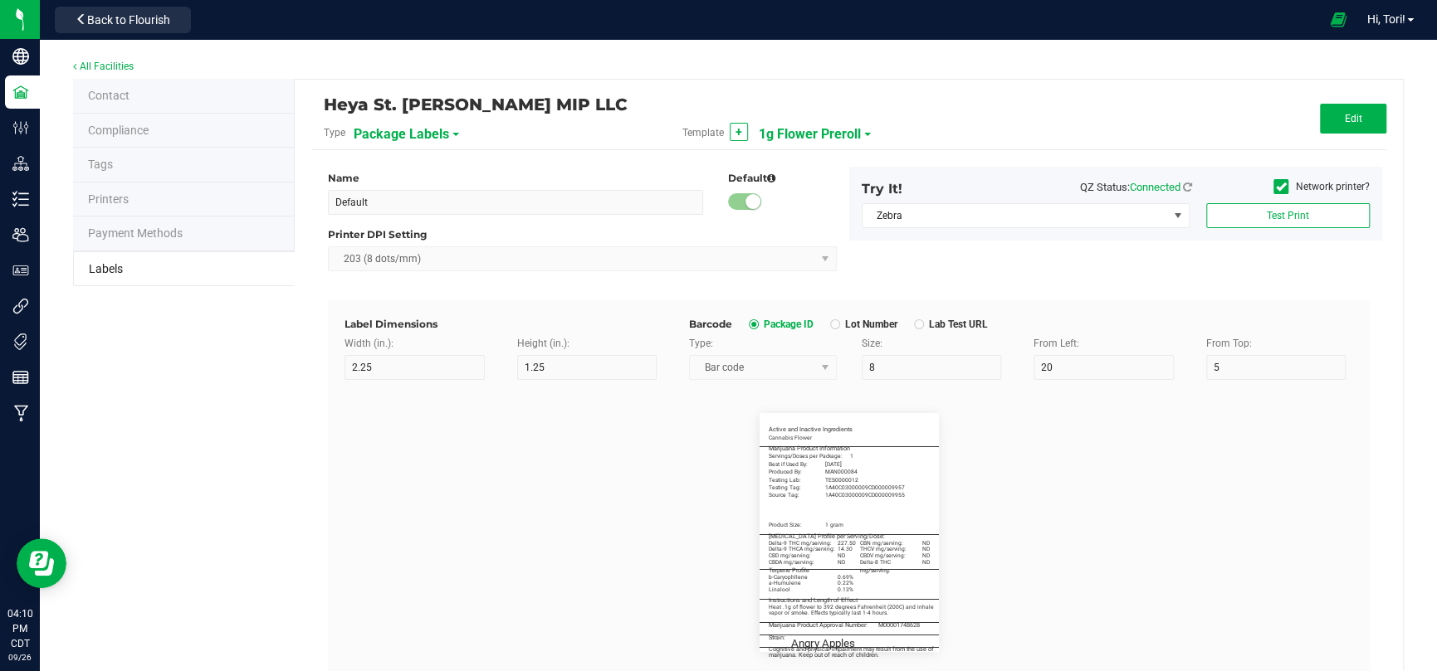
type input "49"
type input "b-Caryophllene"
type input "22"
type input "5"
type input "3"
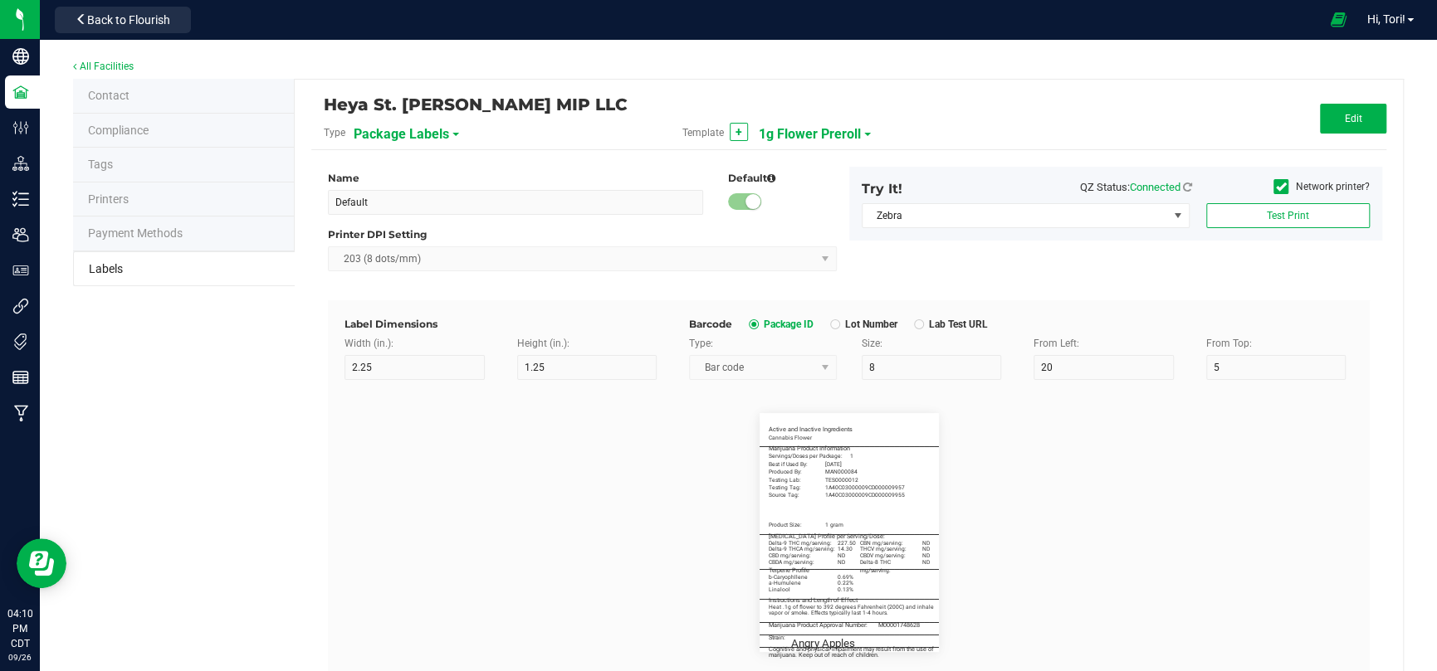
type input "51"
type input "0.69%"
type input "a-Humulene"
type input "22"
type input "5"
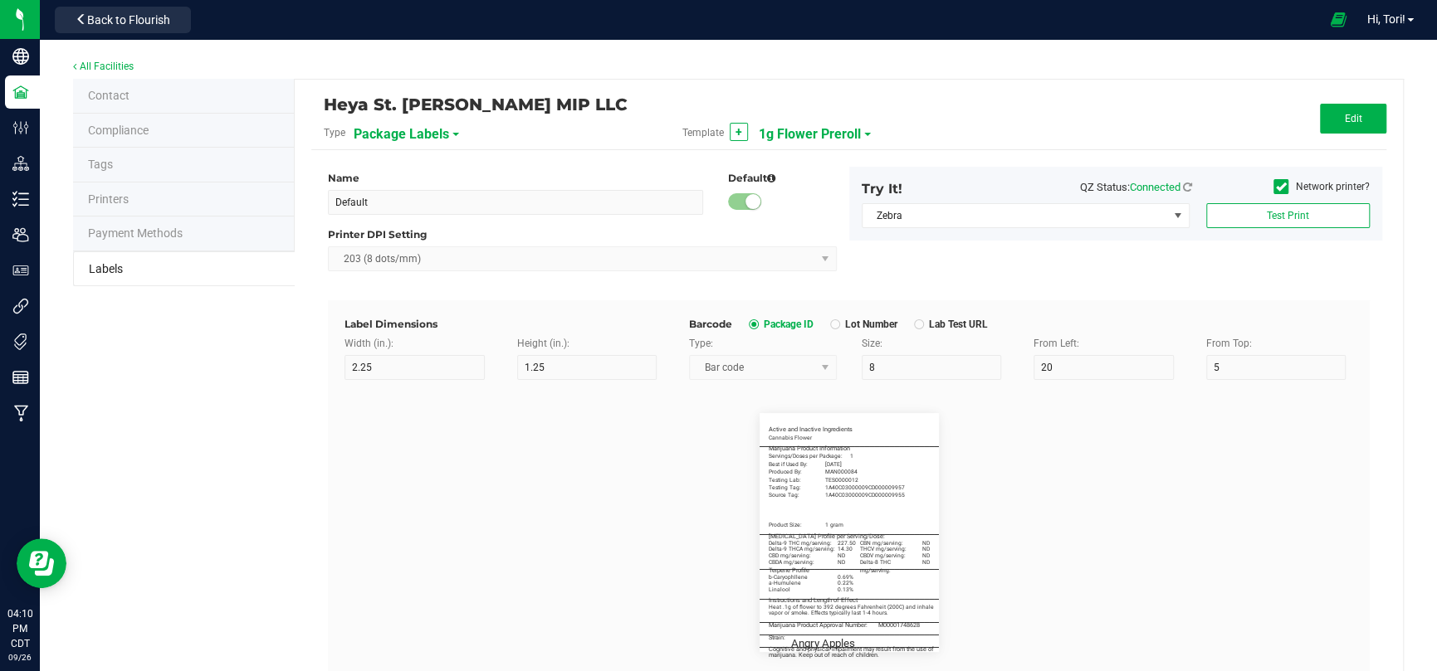
type input "3"
type input "53"
type input "0.22%"
type input "Linalool"
type input "22"
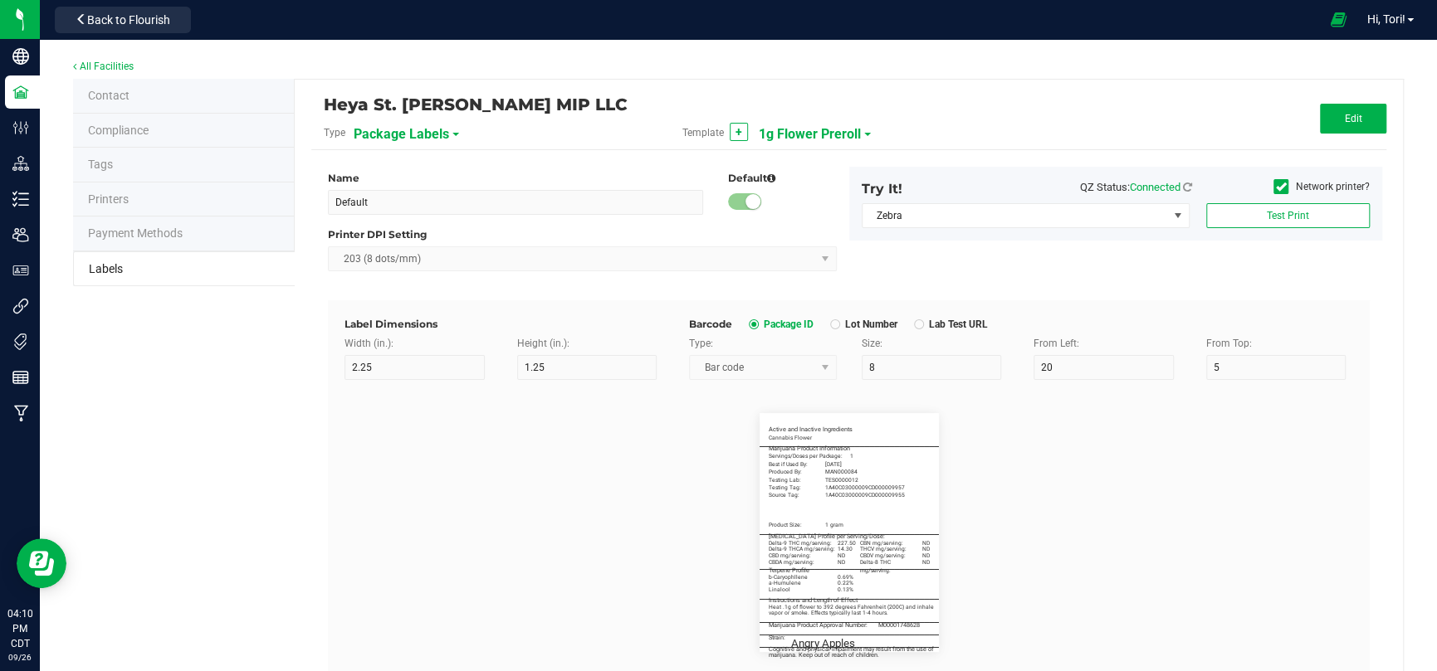
type input "5"
type input "3"
type input "55"
type input "0.13%"
type input "____________________________________"
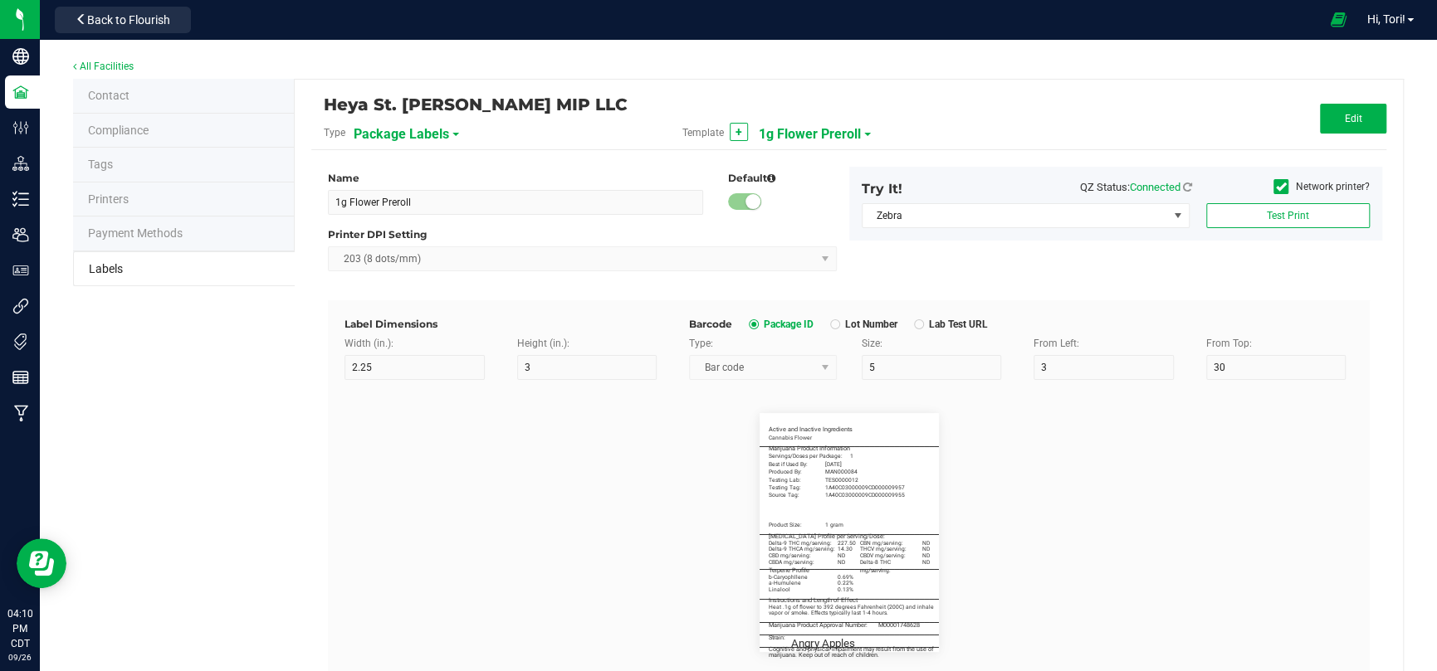
type input "10"
type input "0"
type input "55.5"
type input "Instructions and Length of Effect"
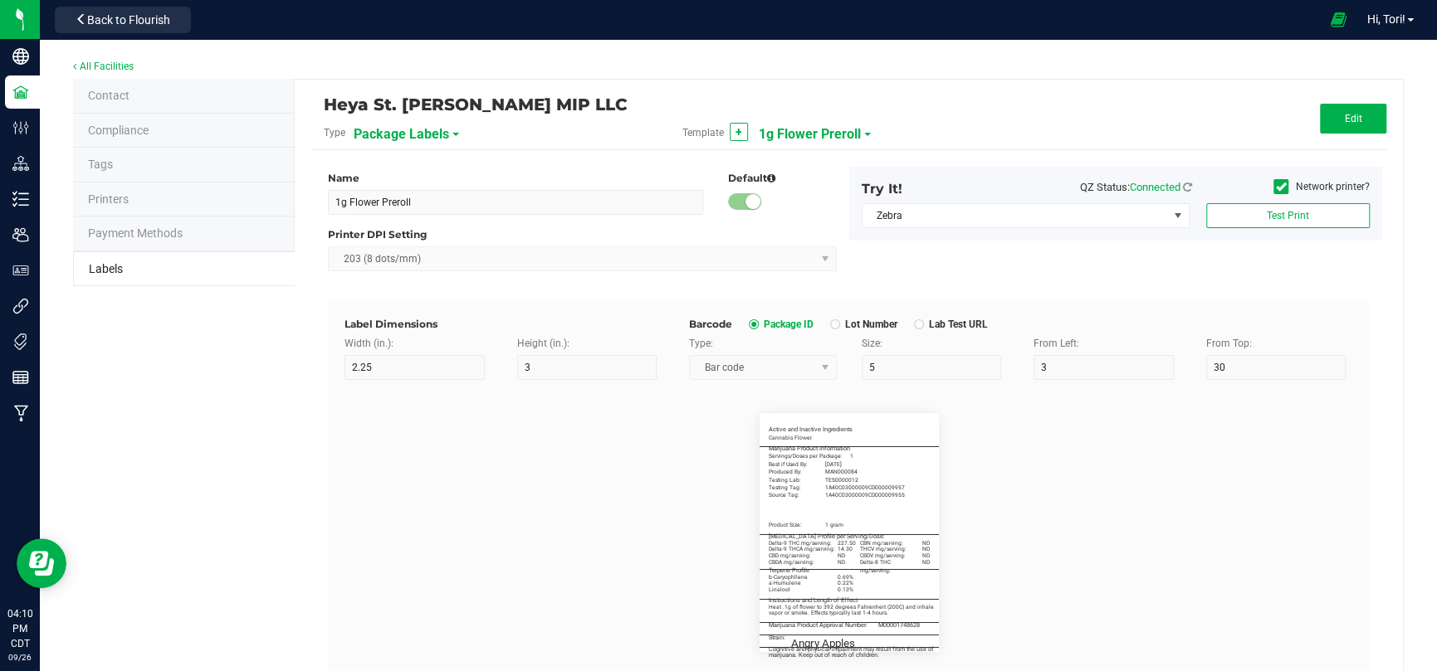
type input "55"
type input "5.5"
type input "3"
type input "58.5"
type input "Heat .1g of flower to 392 degrees Fahrenheit (200C) and inhale"
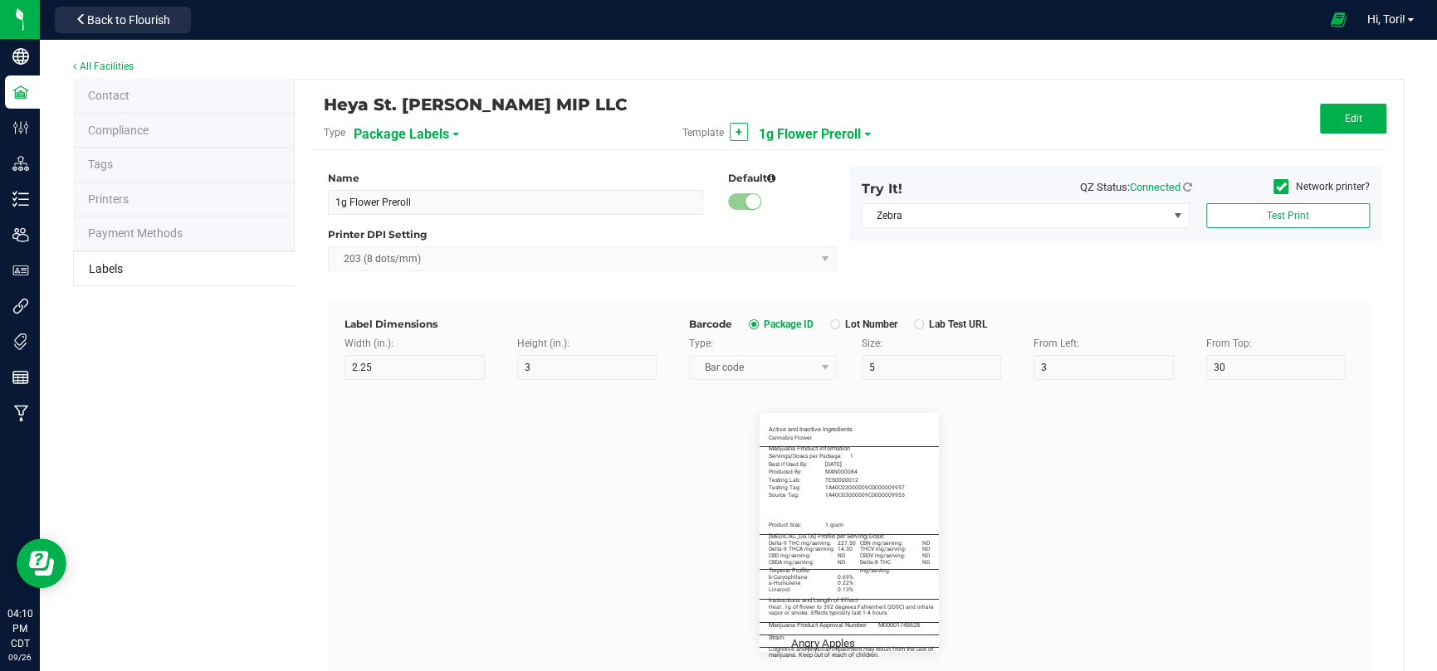
type input "56"
type input "5"
type input "3"
type input "60.5"
type input "vapor or smoke. Effects typically last 1-4 hours."
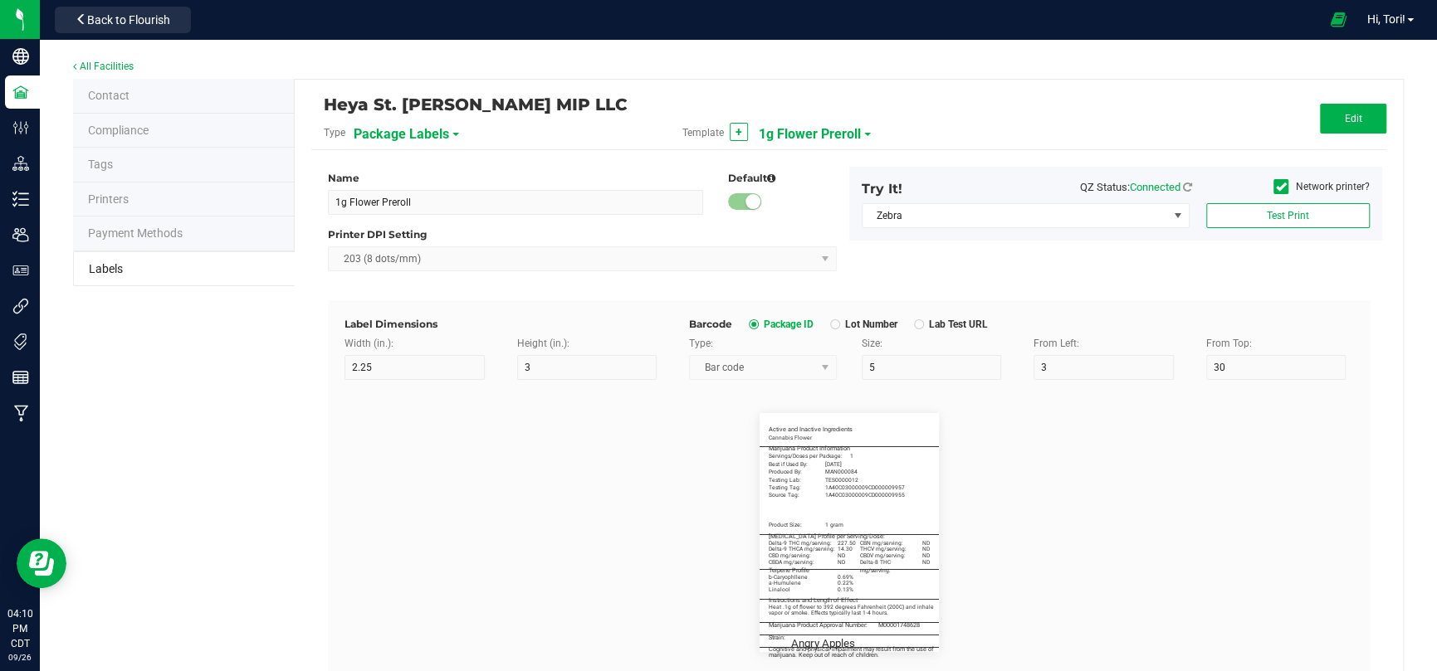
type input "55"
type input "5"
type input "3"
type input "62.5"
type input "____________________________________"
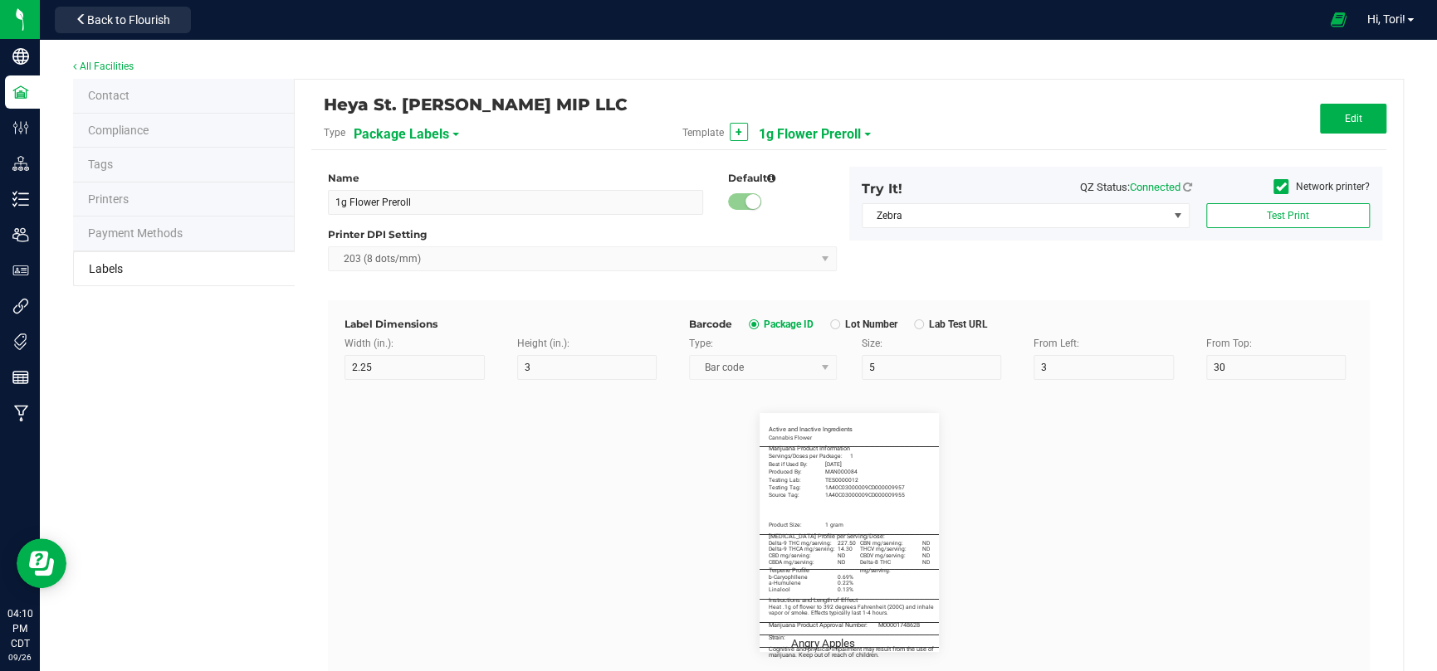
type input "10"
type input "0"
type input "63"
type input "Cognitive and physical impairment may result from the use of"
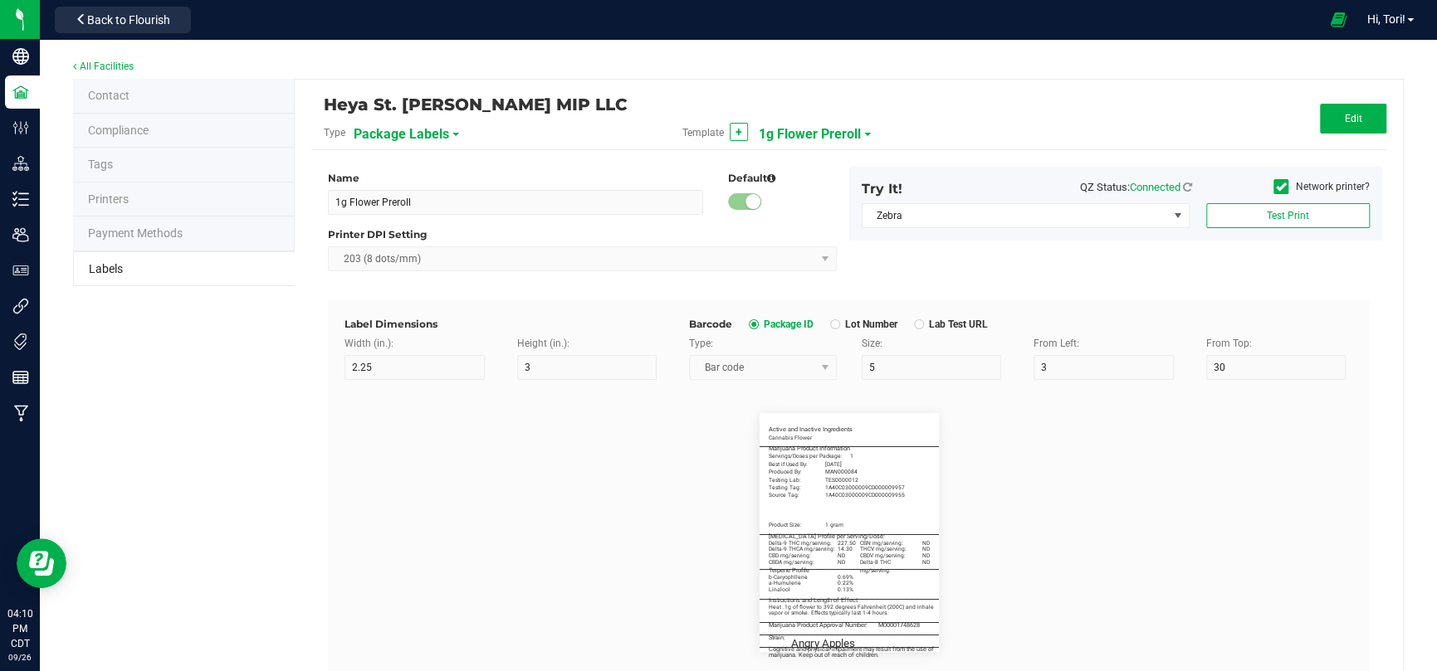
type input "55"
type input "5.5"
click at [774, 133] on span "1g Flower Preroll" at bounding box center [810, 134] width 102 height 28
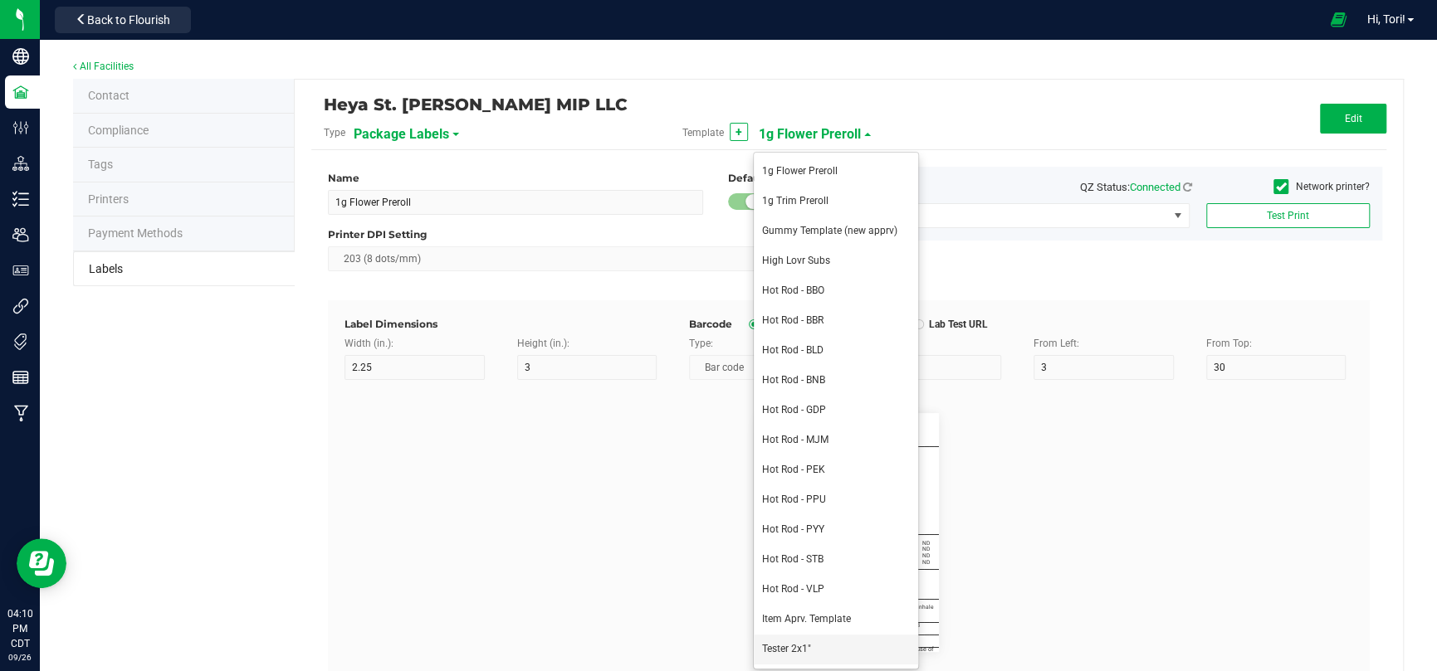
click at [798, 648] on span "Tester 2x1"" at bounding box center [786, 649] width 49 height 12
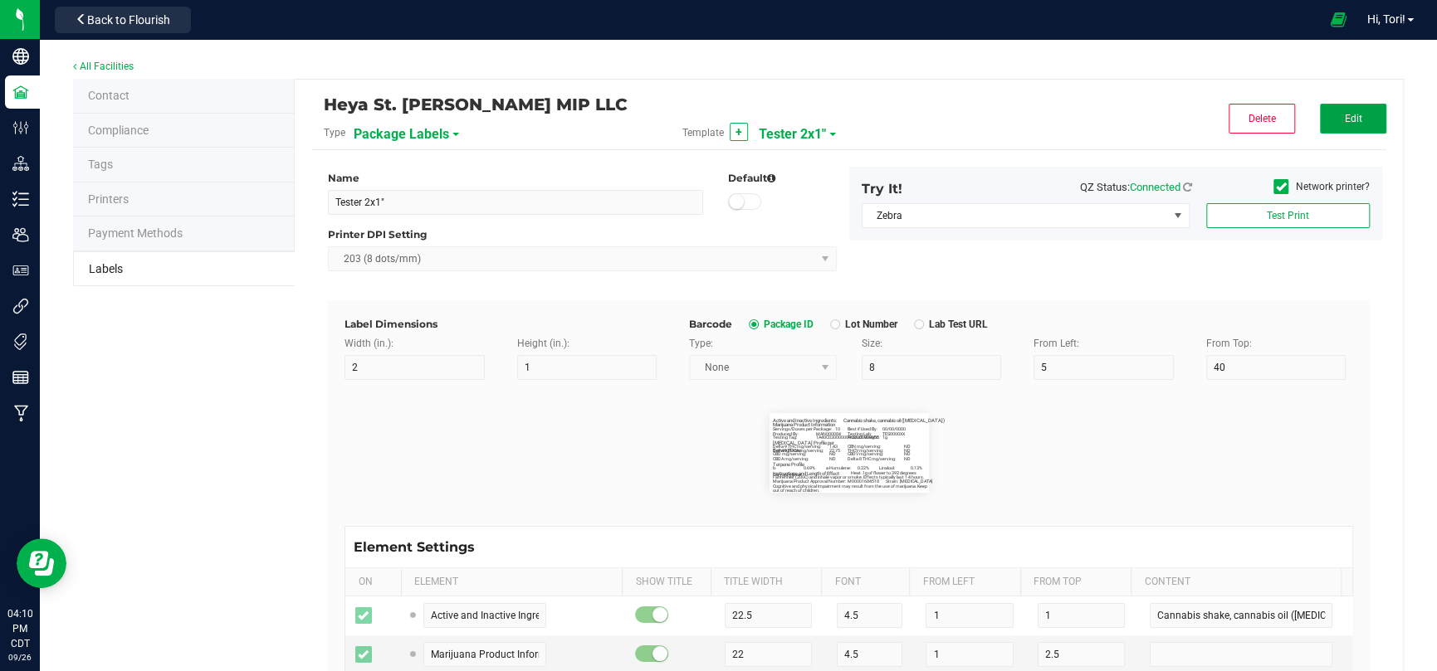
click at [1345, 119] on span "Edit" at bounding box center [1352, 119] width 17 height 12
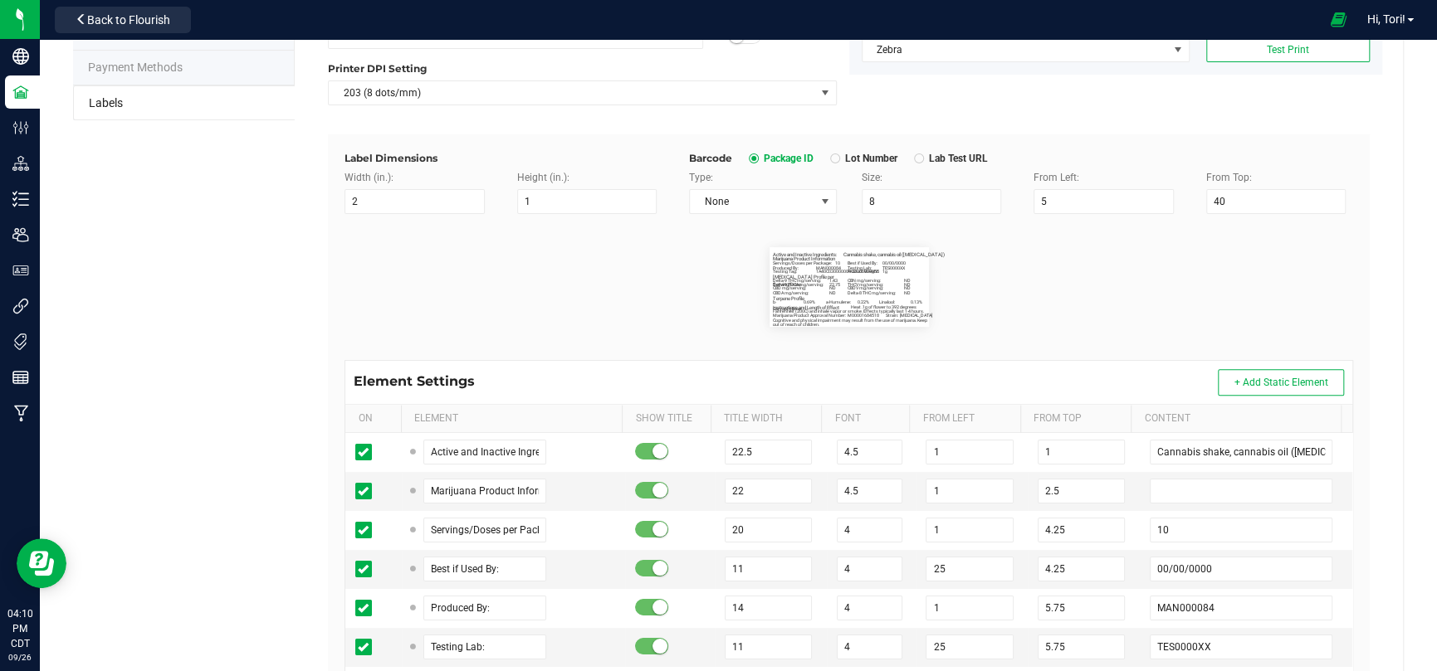
scroll to position [332, 0]
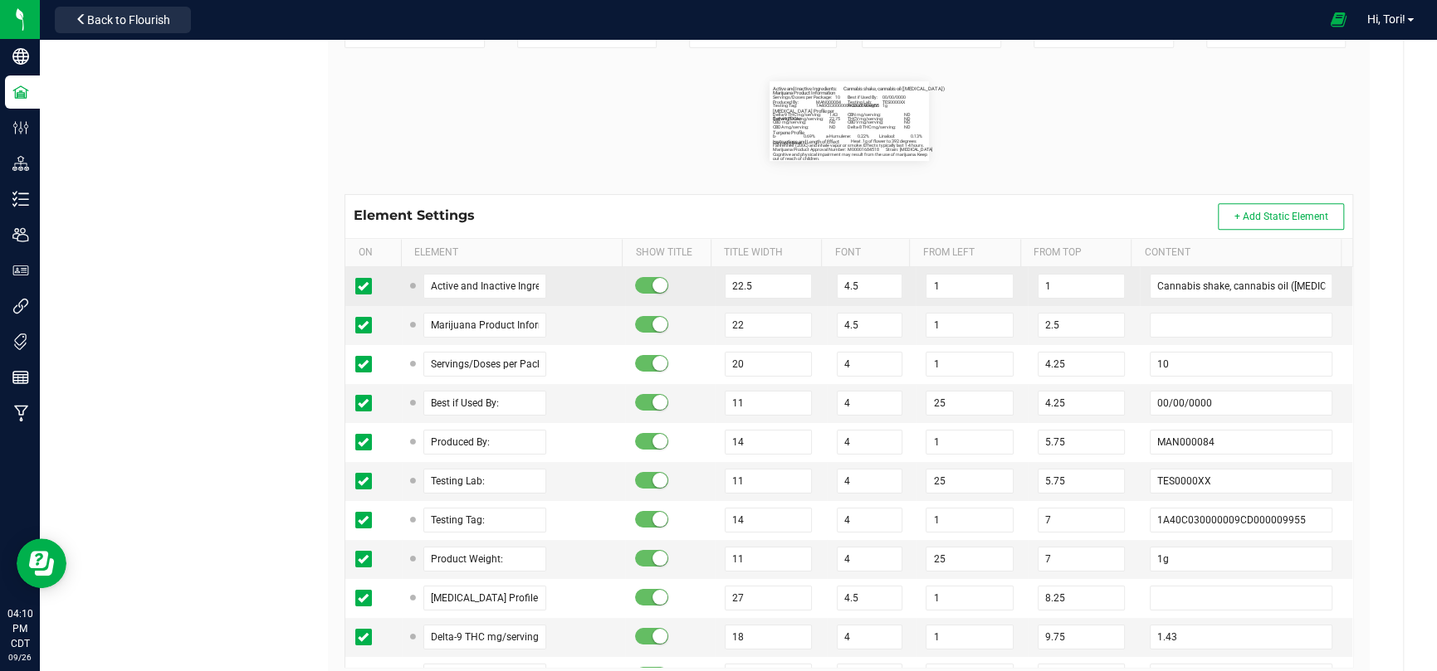
click at [952, 299] on td "1" at bounding box center [971, 286] width 112 height 39
click at [944, 287] on input "1" at bounding box center [968, 286] width 87 height 25
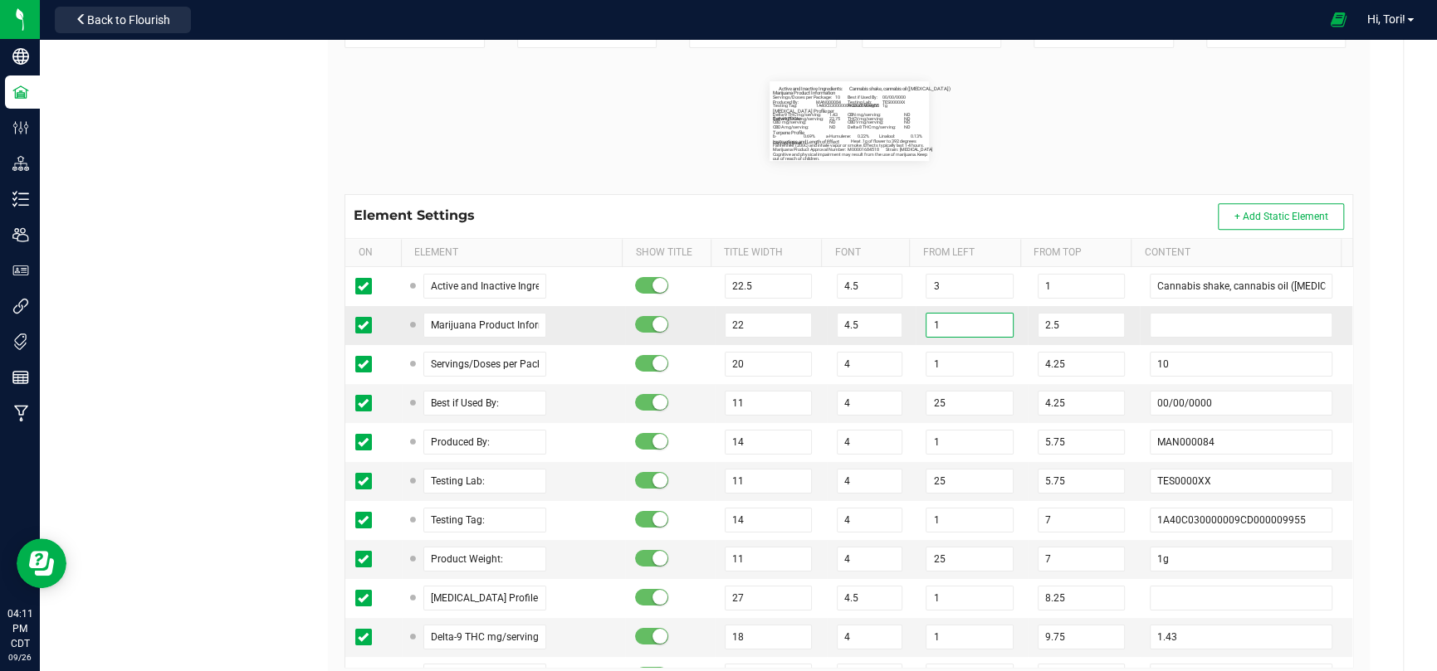
click at [939, 322] on input "1" at bounding box center [968, 325] width 87 height 25
paste input "3"
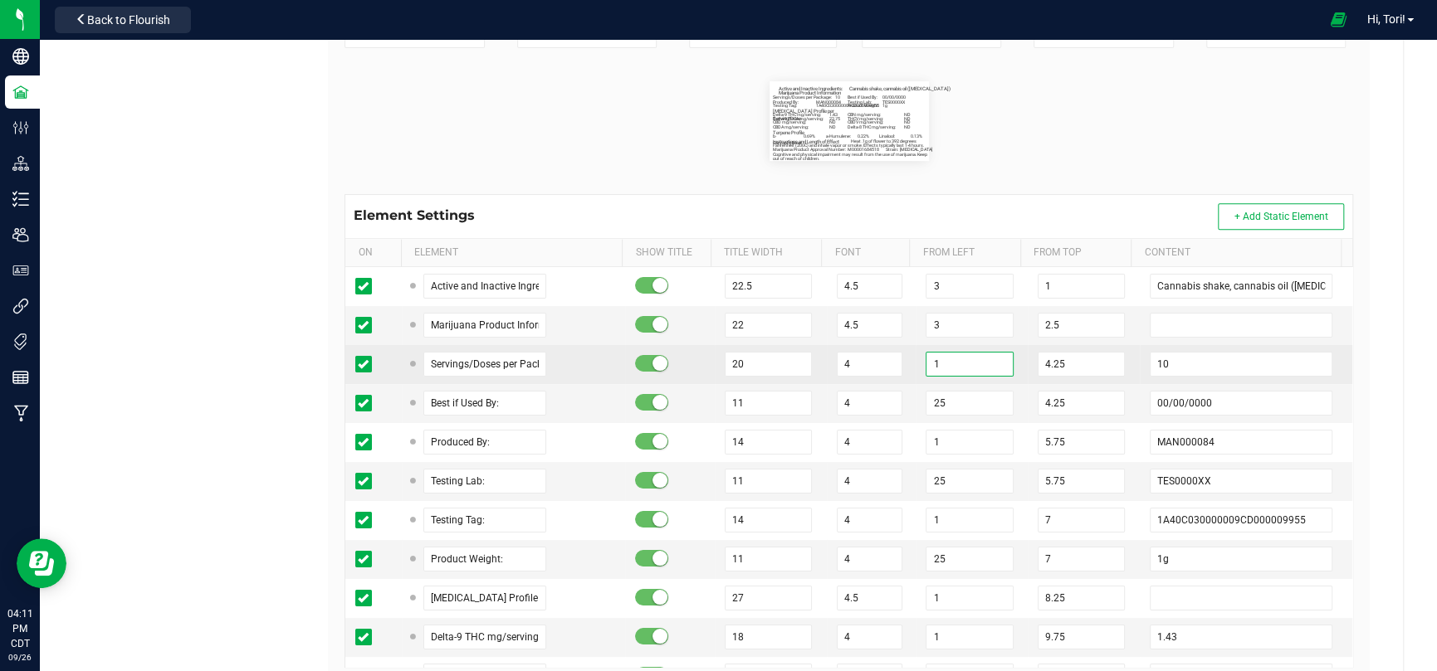
click at [931, 372] on input "1" at bounding box center [968, 364] width 87 height 25
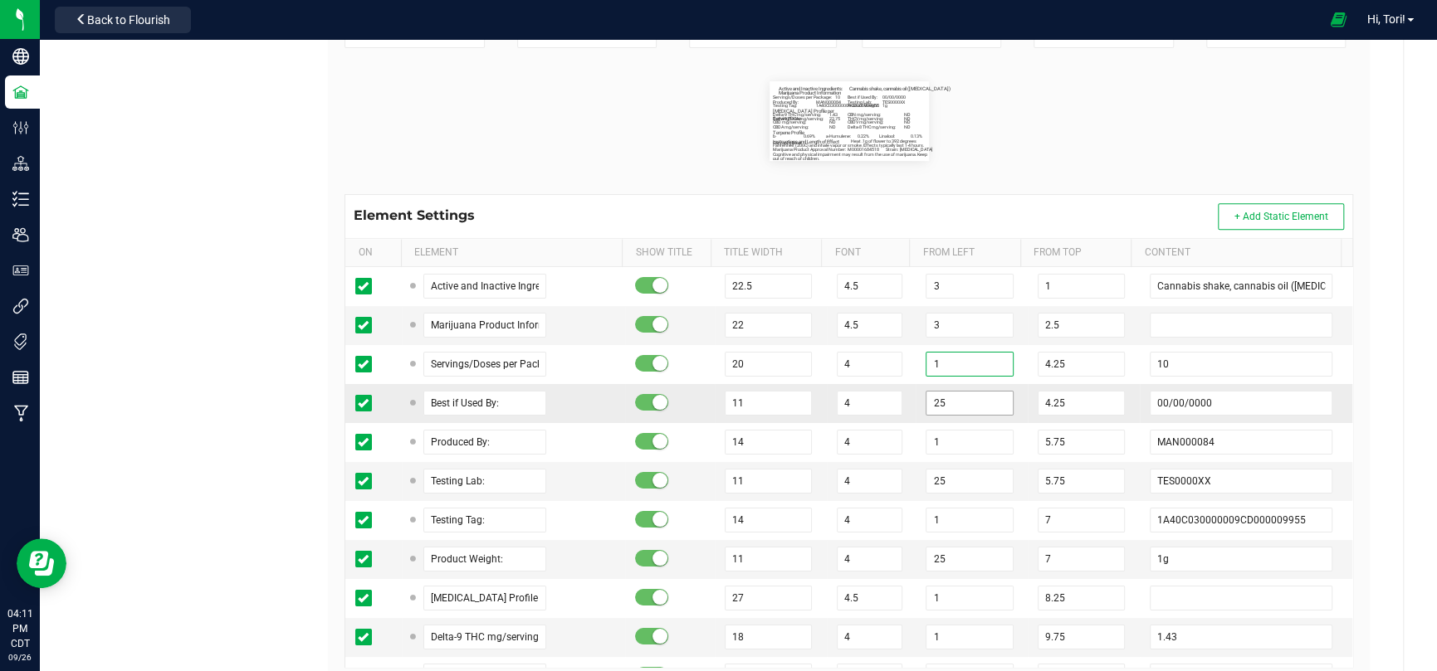
paste input "3"
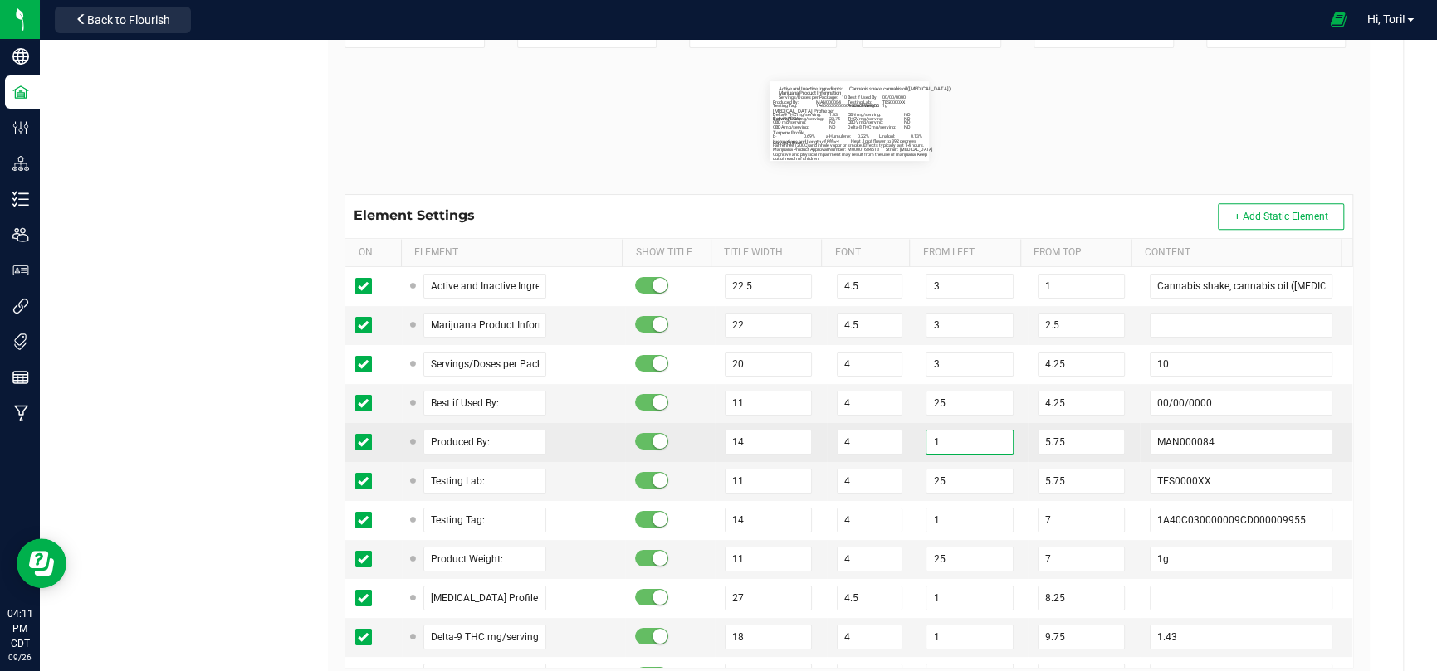
click at [934, 442] on input "1" at bounding box center [968, 442] width 87 height 25
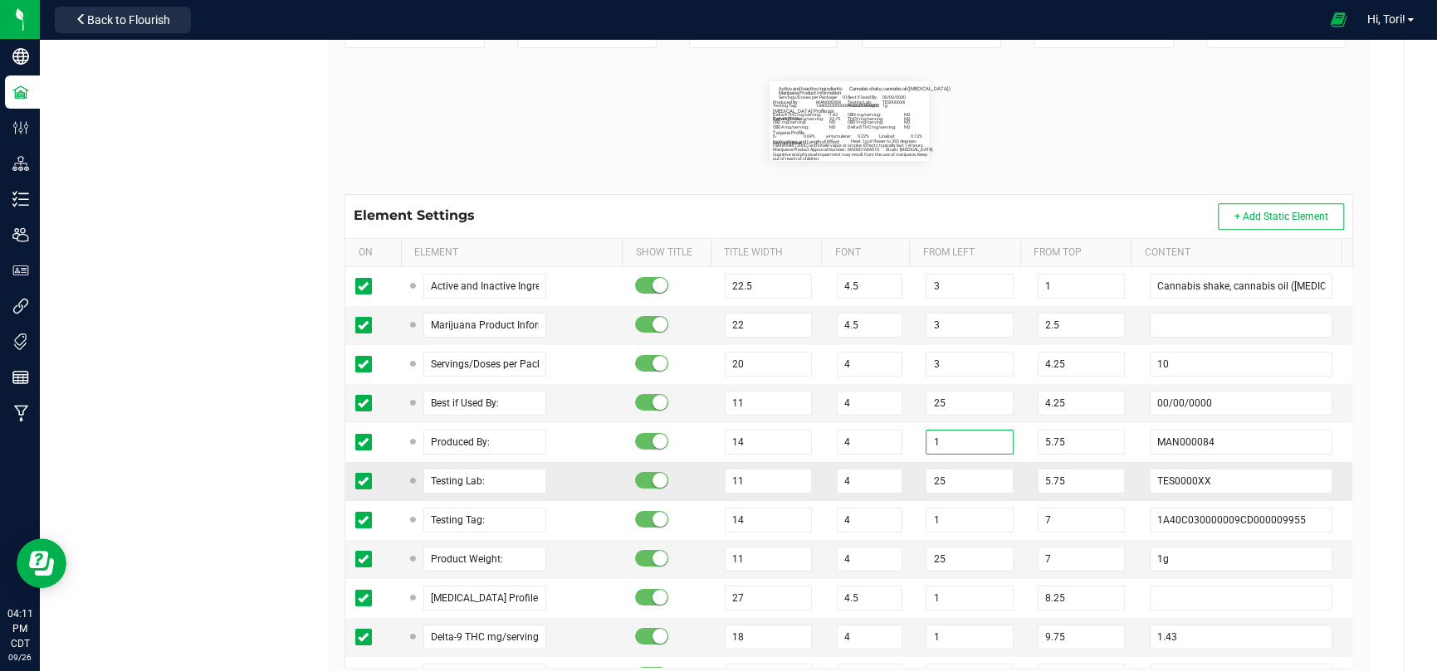
paste input "3"
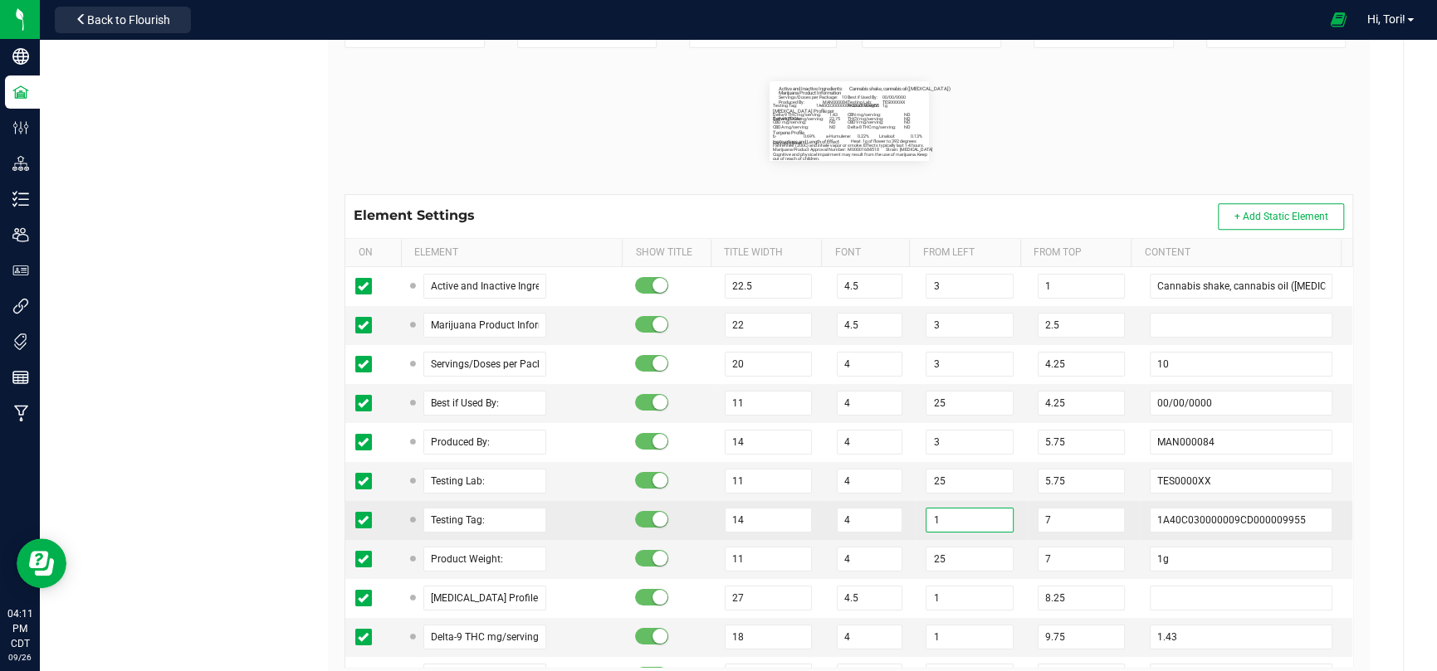
click at [929, 524] on input "1" at bounding box center [968, 520] width 87 height 25
paste input "3"
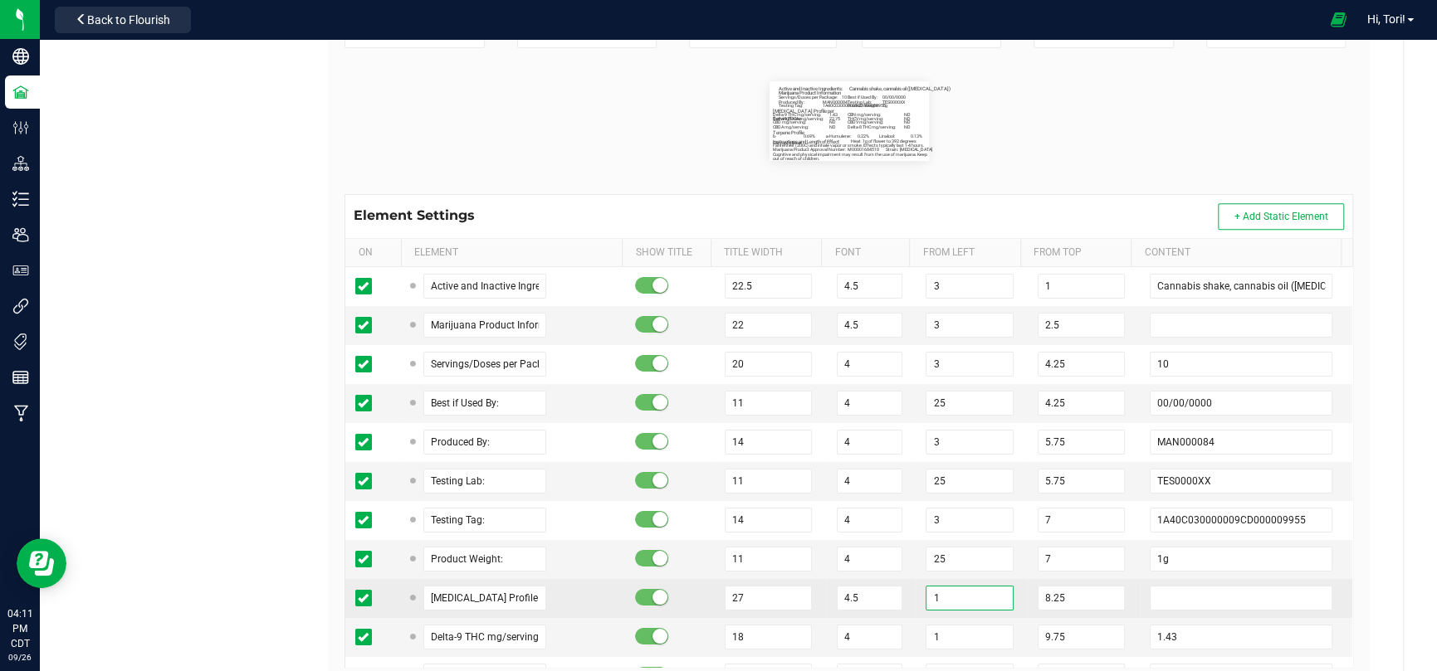
click at [934, 593] on input "1" at bounding box center [968, 598] width 87 height 25
paste input "3"
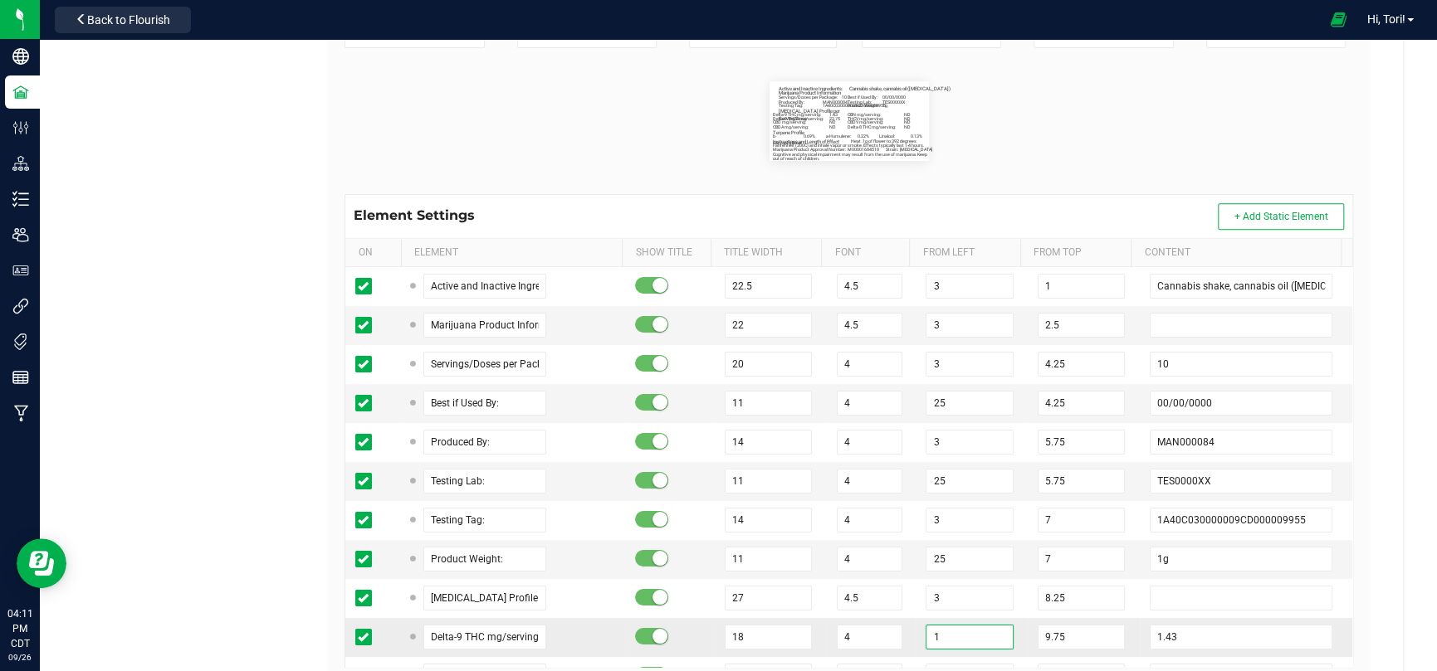
click at [935, 643] on input "1" at bounding box center [968, 637] width 87 height 25
paste input "3"
click at [898, 604] on td "4.5" at bounding box center [872, 598] width 90 height 39
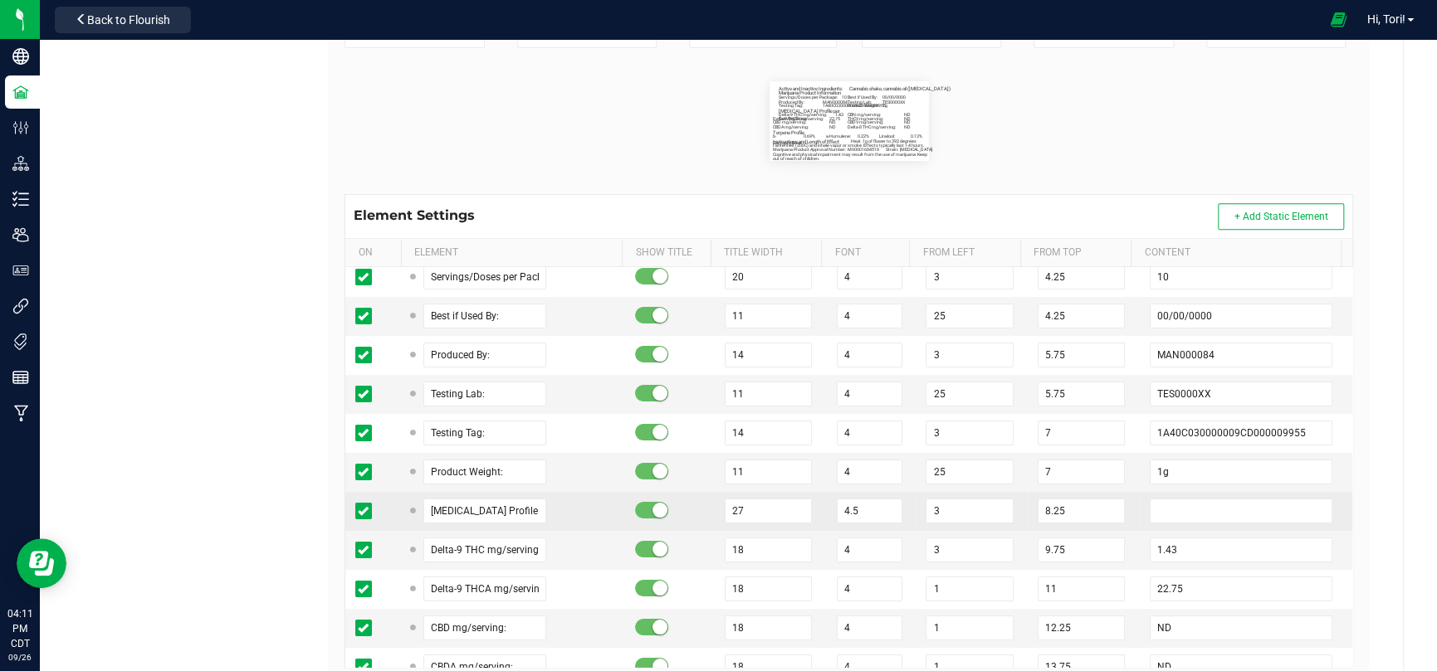
scroll to position [166, 0]
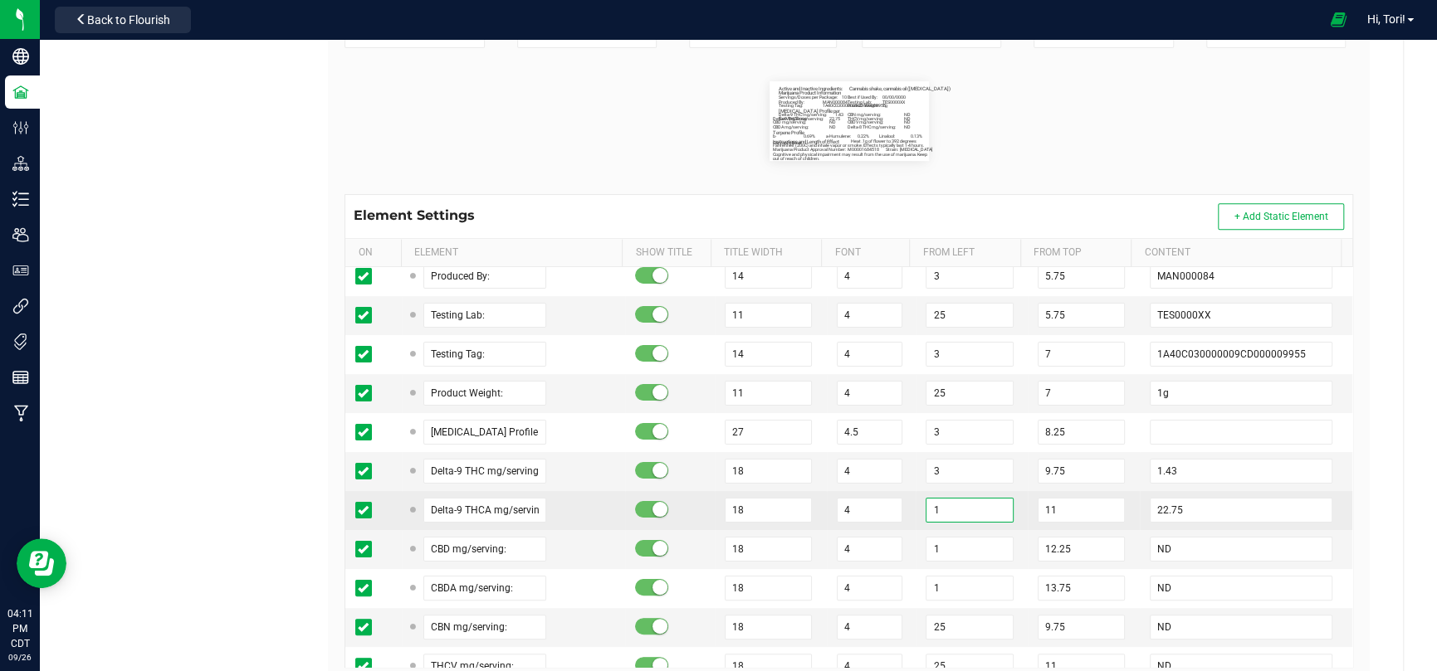
click at [925, 504] on input "1" at bounding box center [968, 510] width 87 height 25
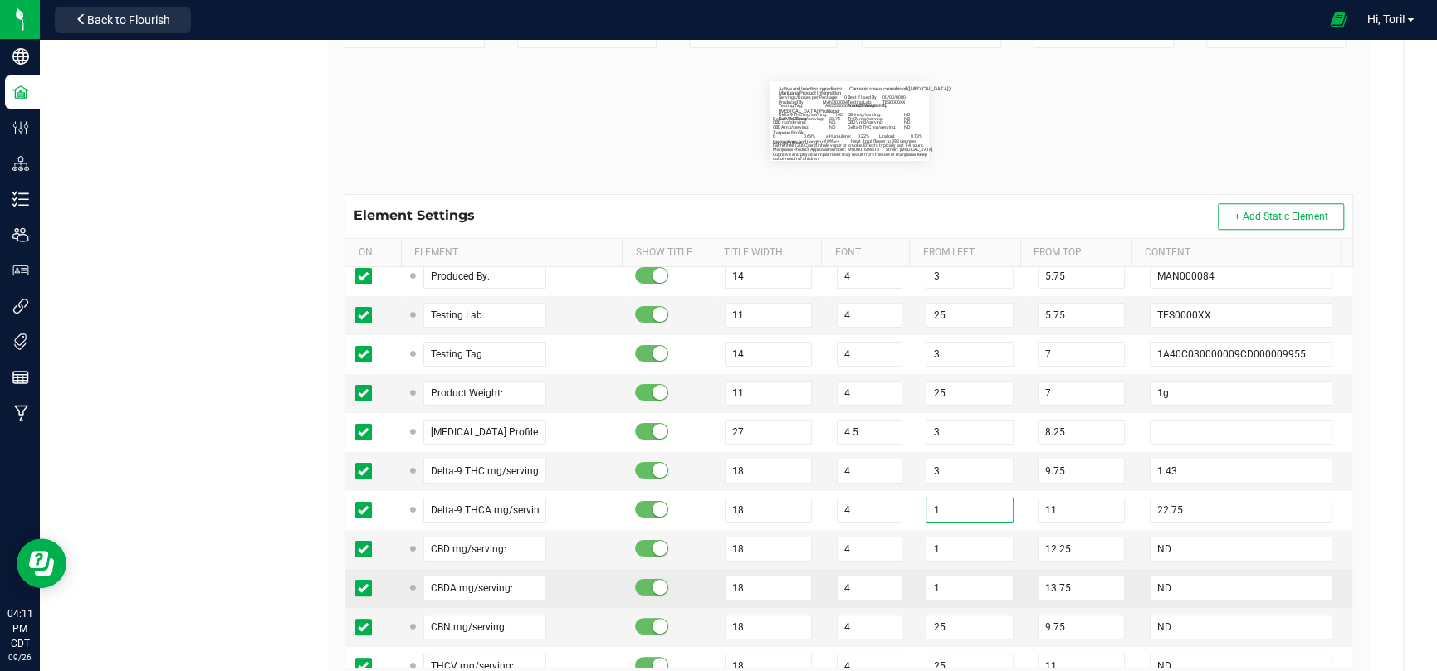
paste input "3"
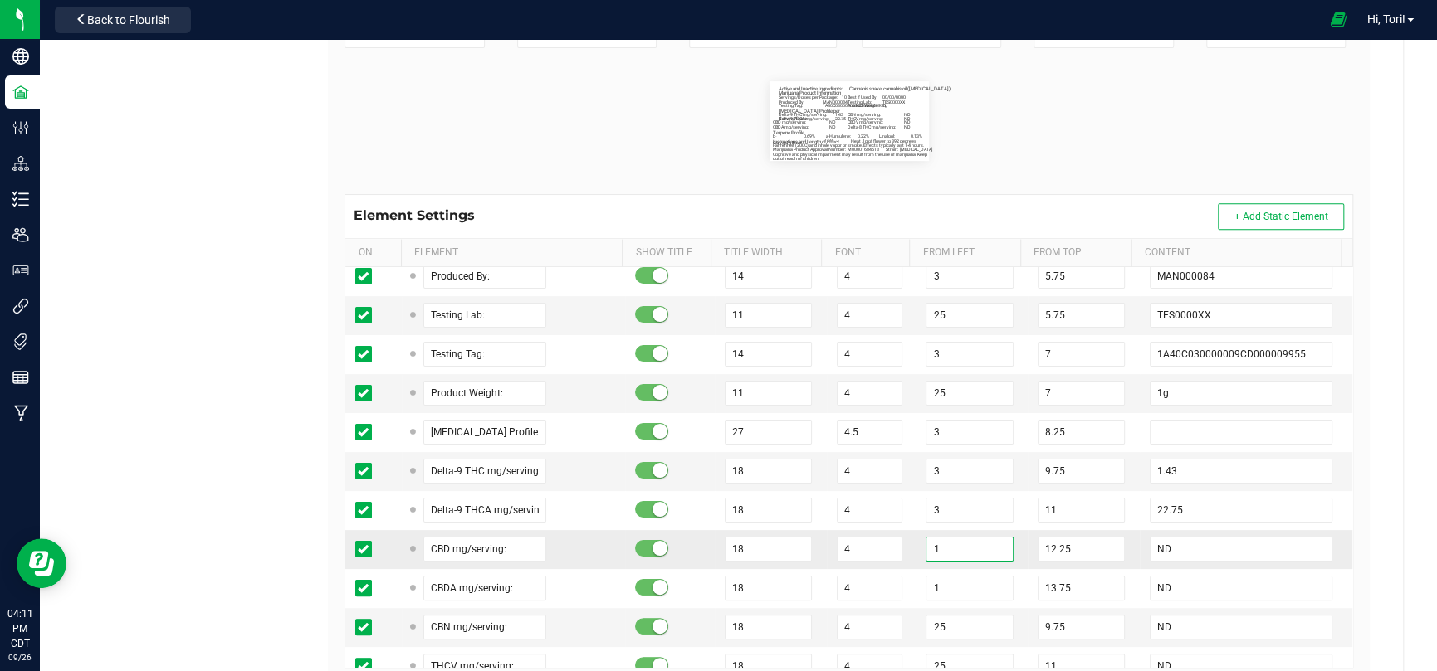
click at [928, 543] on input "1" at bounding box center [968, 549] width 87 height 25
paste input "3"
click at [940, 586] on input "1" at bounding box center [968, 588] width 87 height 25
paste input "3"
click at [893, 612] on td "4" at bounding box center [872, 627] width 90 height 39
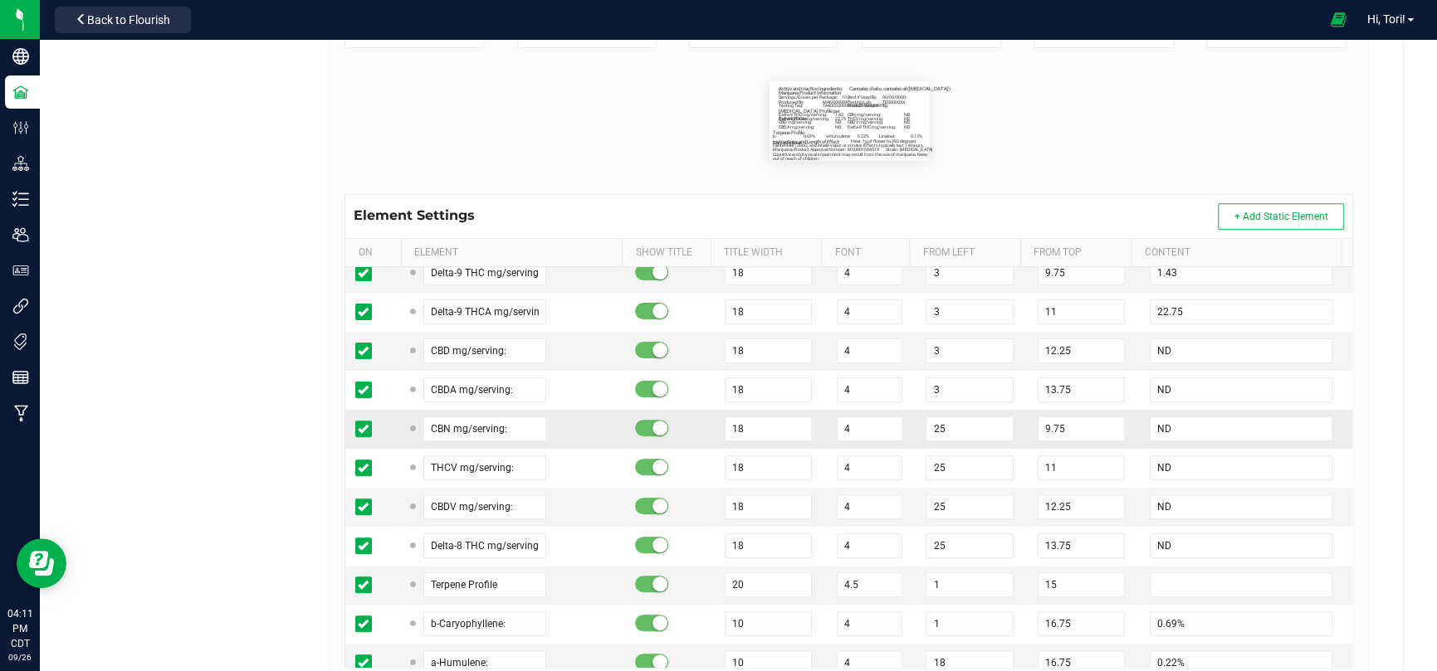
scroll to position [415, 0]
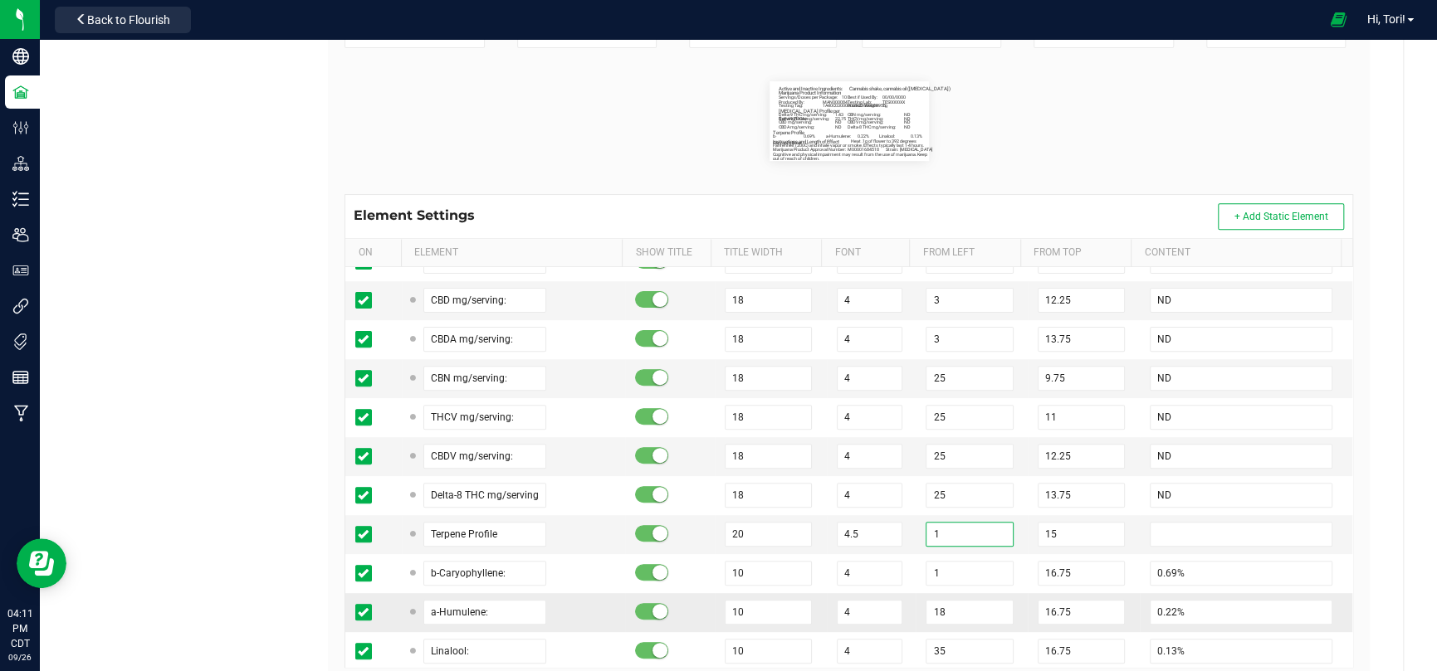
click at [925, 535] on input "1" at bounding box center [968, 534] width 87 height 25
paste input "3"
click at [925, 565] on input "1" at bounding box center [968, 573] width 87 height 25
paste input "3"
click at [897, 604] on td "4" at bounding box center [872, 612] width 90 height 39
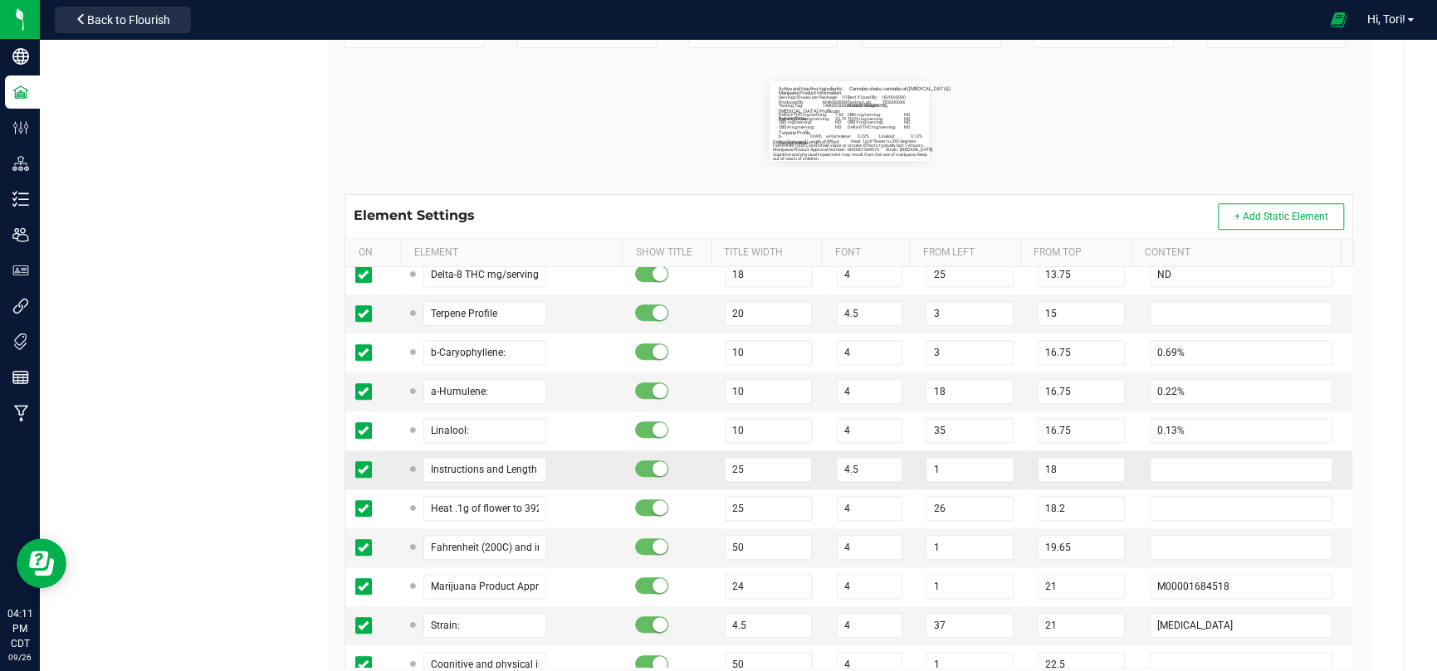
scroll to position [664, 0]
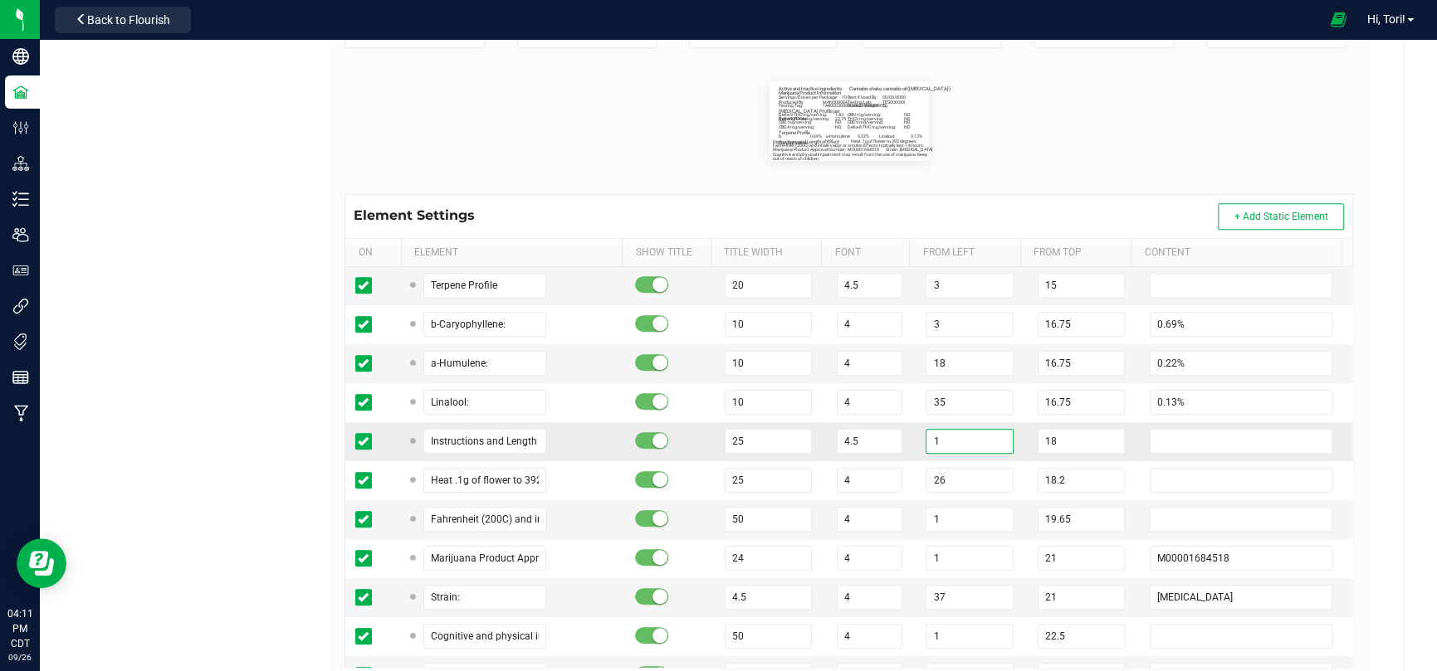
click at [933, 437] on input "1" at bounding box center [968, 441] width 87 height 25
paste input "3"
click at [935, 509] on input "1" at bounding box center [968, 519] width 87 height 25
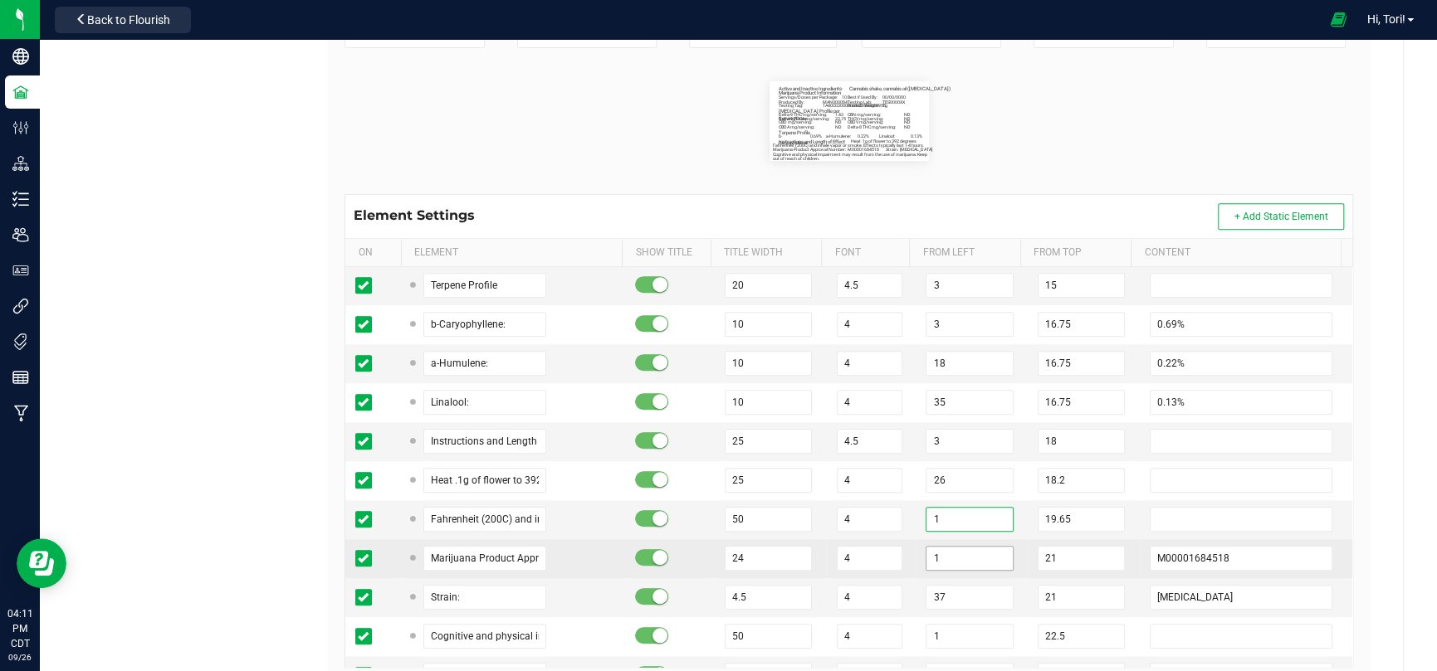
paste input "3"
click at [932, 550] on input "1" at bounding box center [968, 558] width 87 height 25
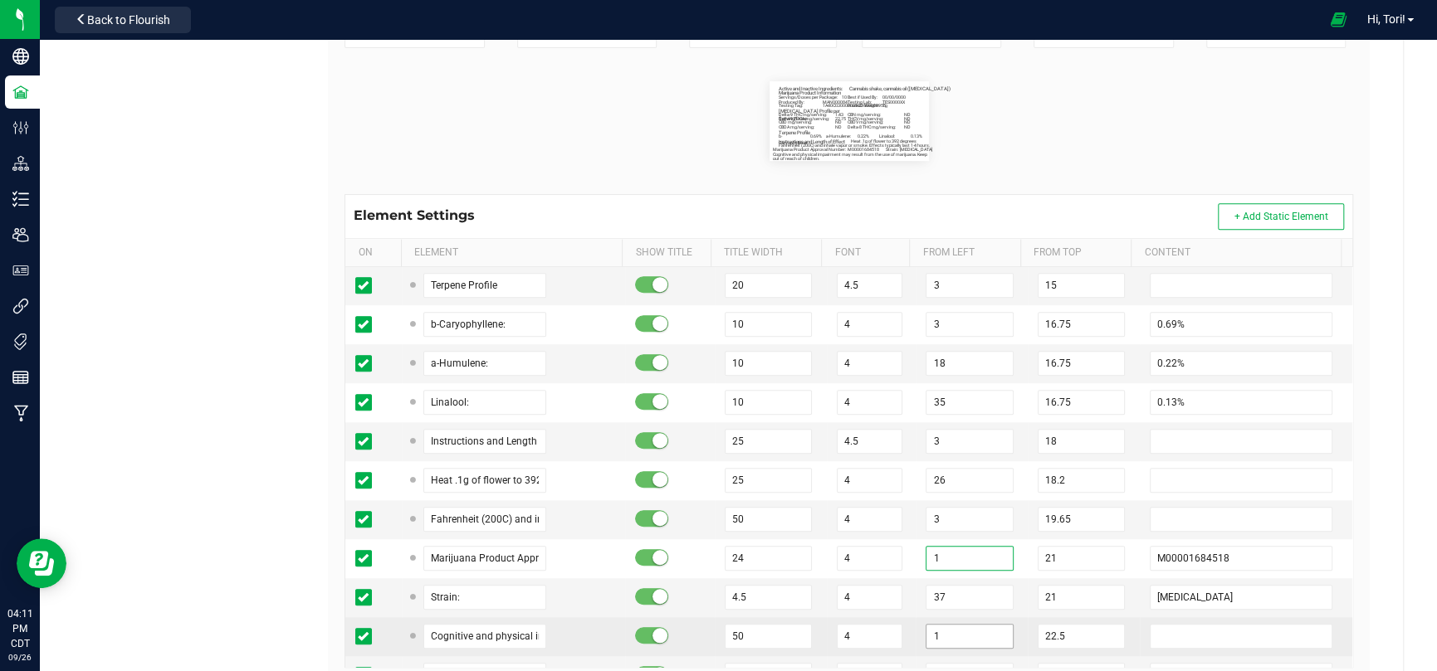
paste input "3"
click at [927, 624] on input "1" at bounding box center [968, 636] width 87 height 25
paste input "3"
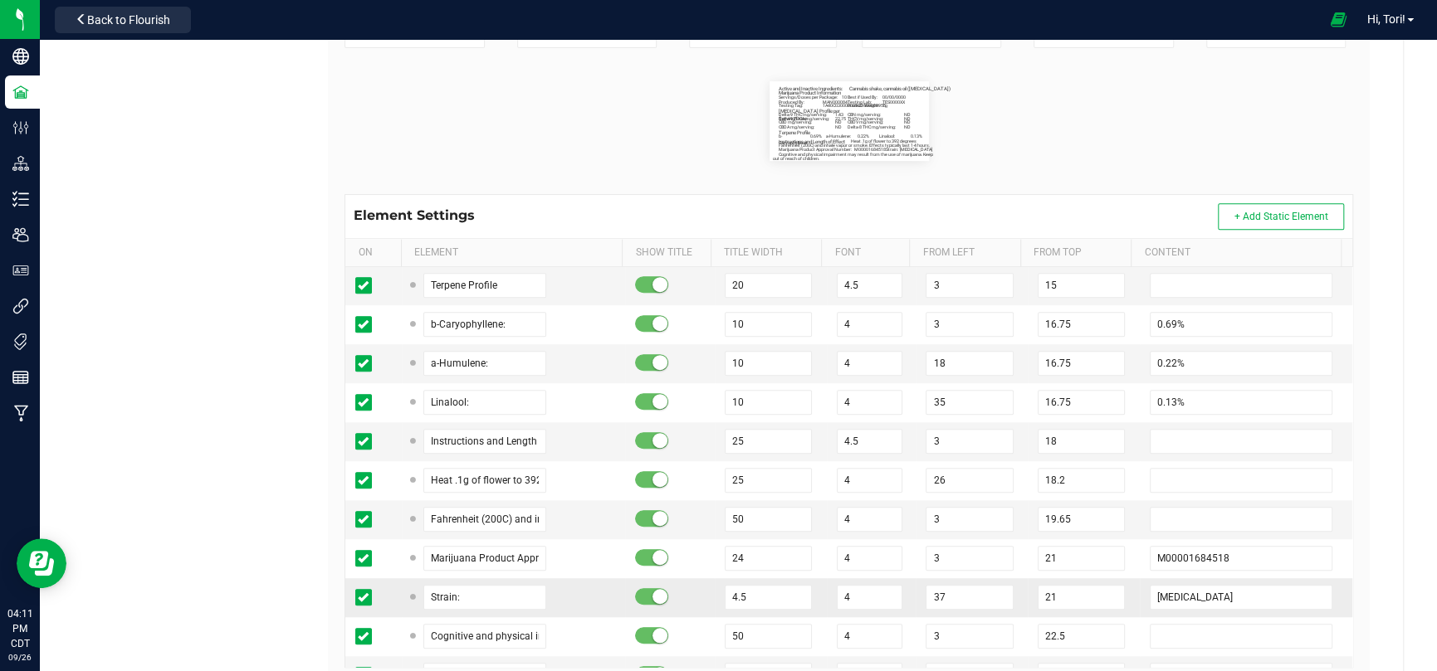
click at [915, 599] on td "37" at bounding box center [971, 597] width 112 height 39
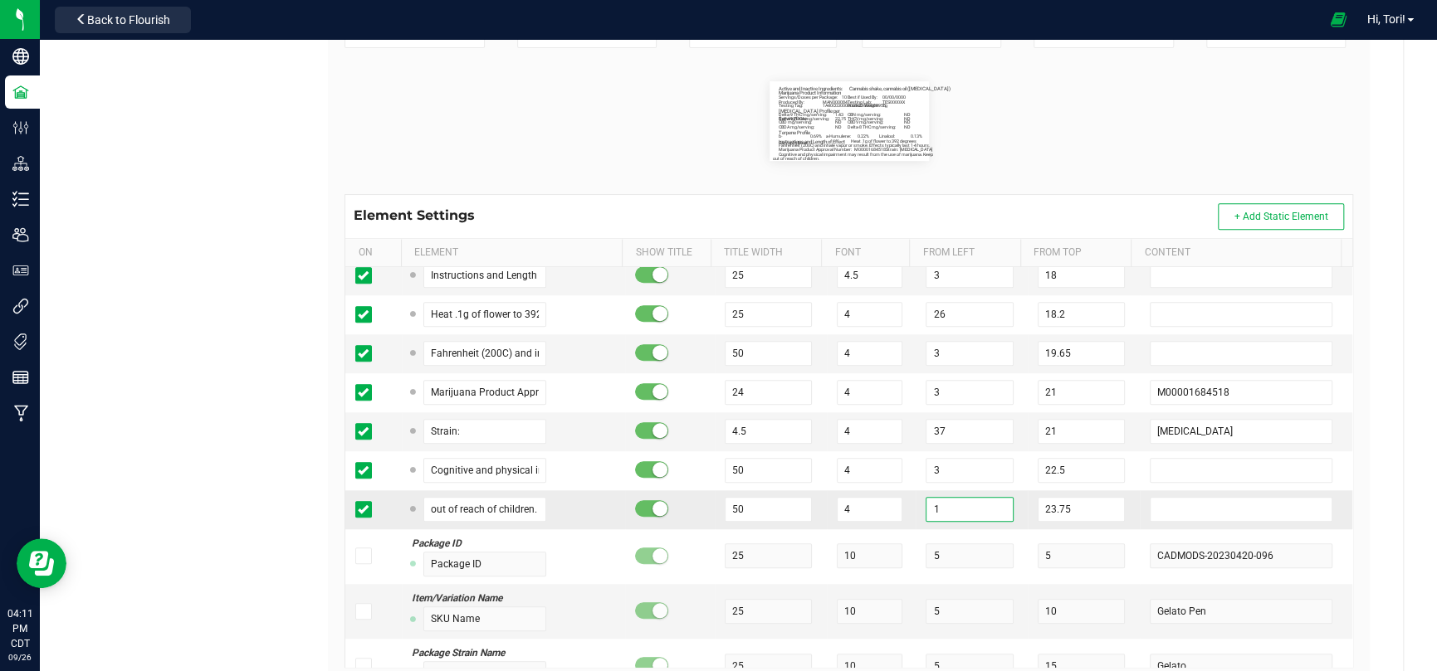
click at [930, 510] on input "1" at bounding box center [968, 509] width 87 height 25
paste input "3"
click at [944, 430] on input "37" at bounding box center [968, 431] width 87 height 25
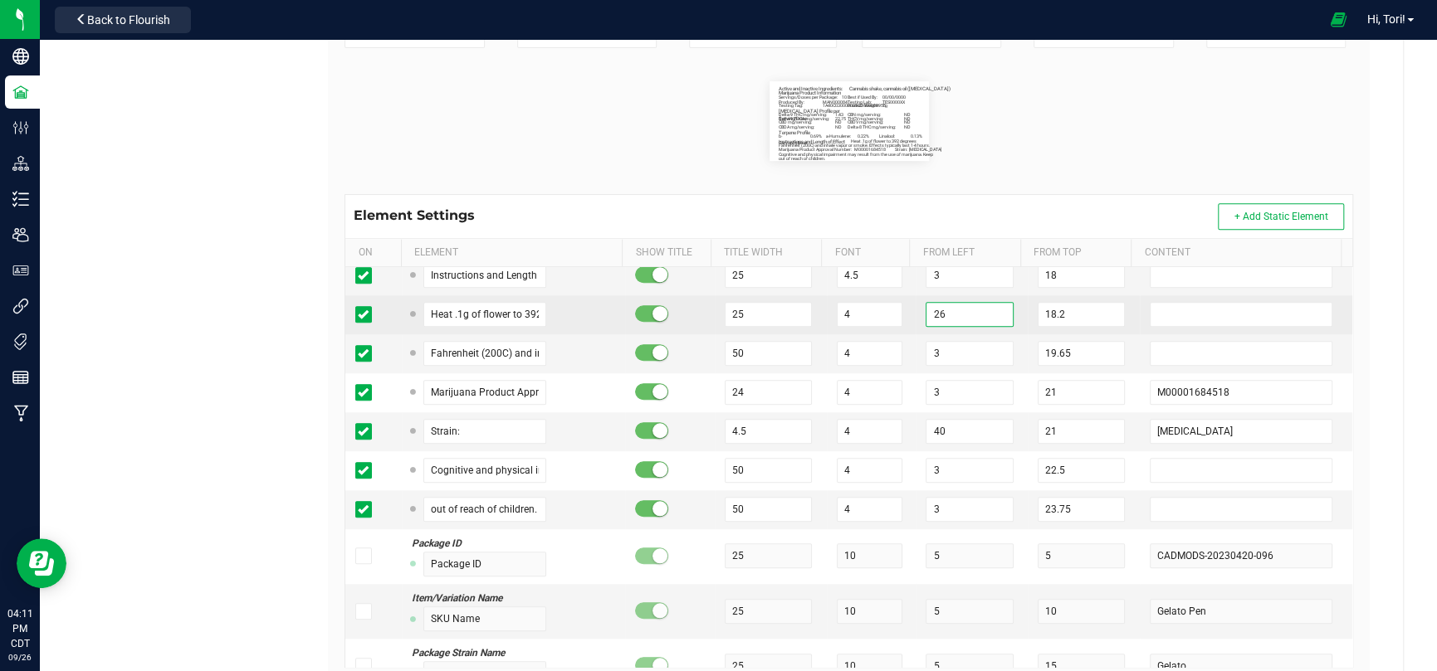
click at [930, 304] on input "26" at bounding box center [968, 314] width 87 height 25
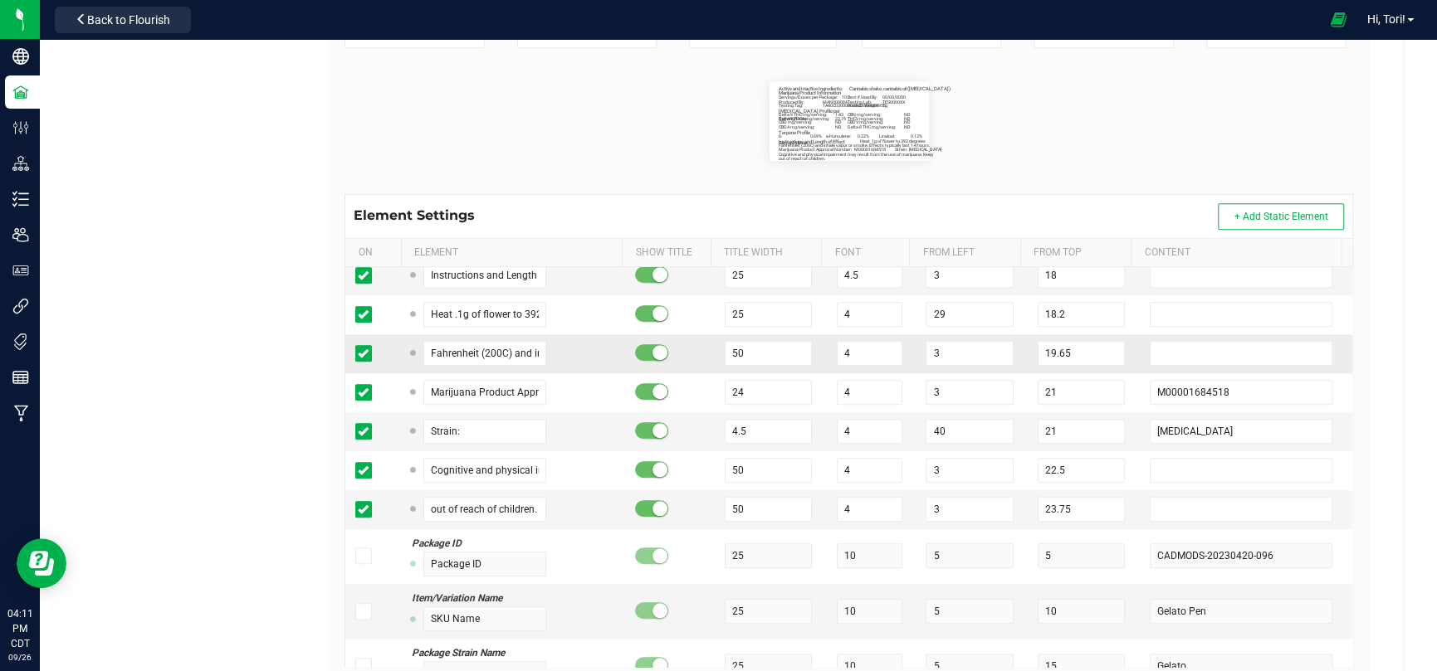
click at [1008, 345] on td "3" at bounding box center [971, 353] width 112 height 39
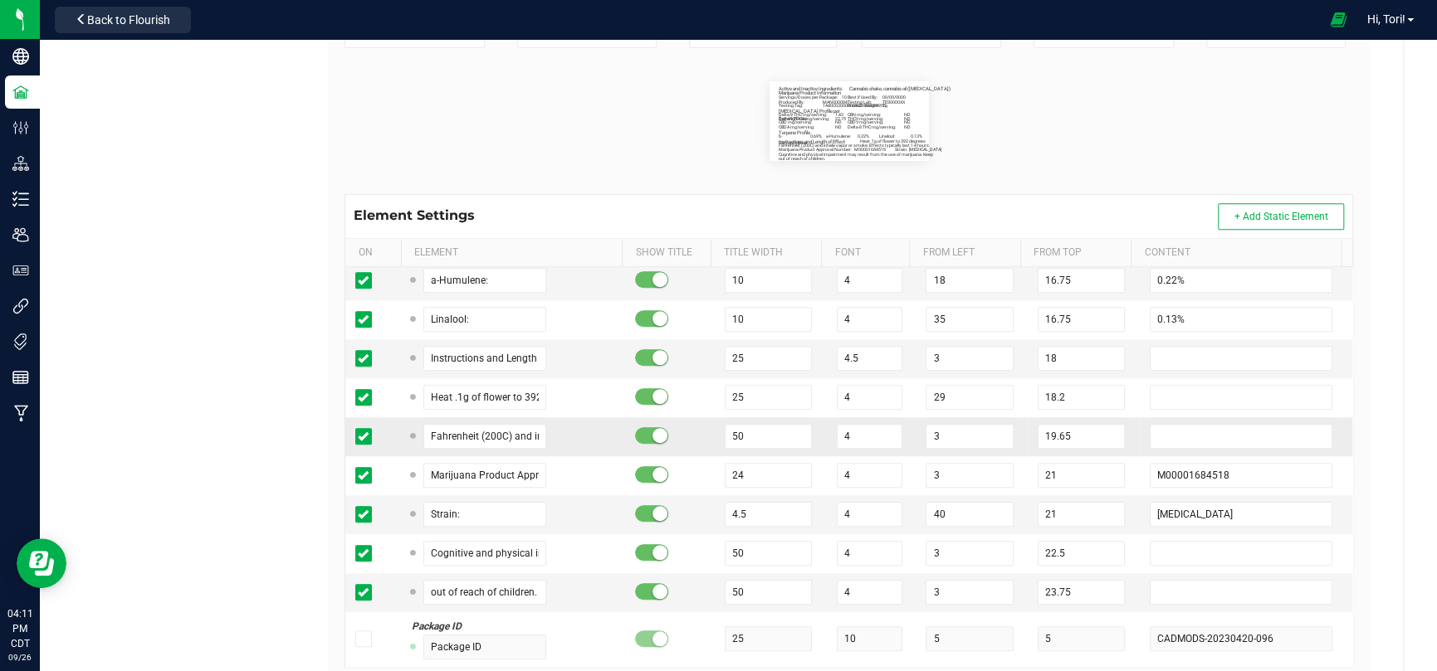
scroll to position [581, 0]
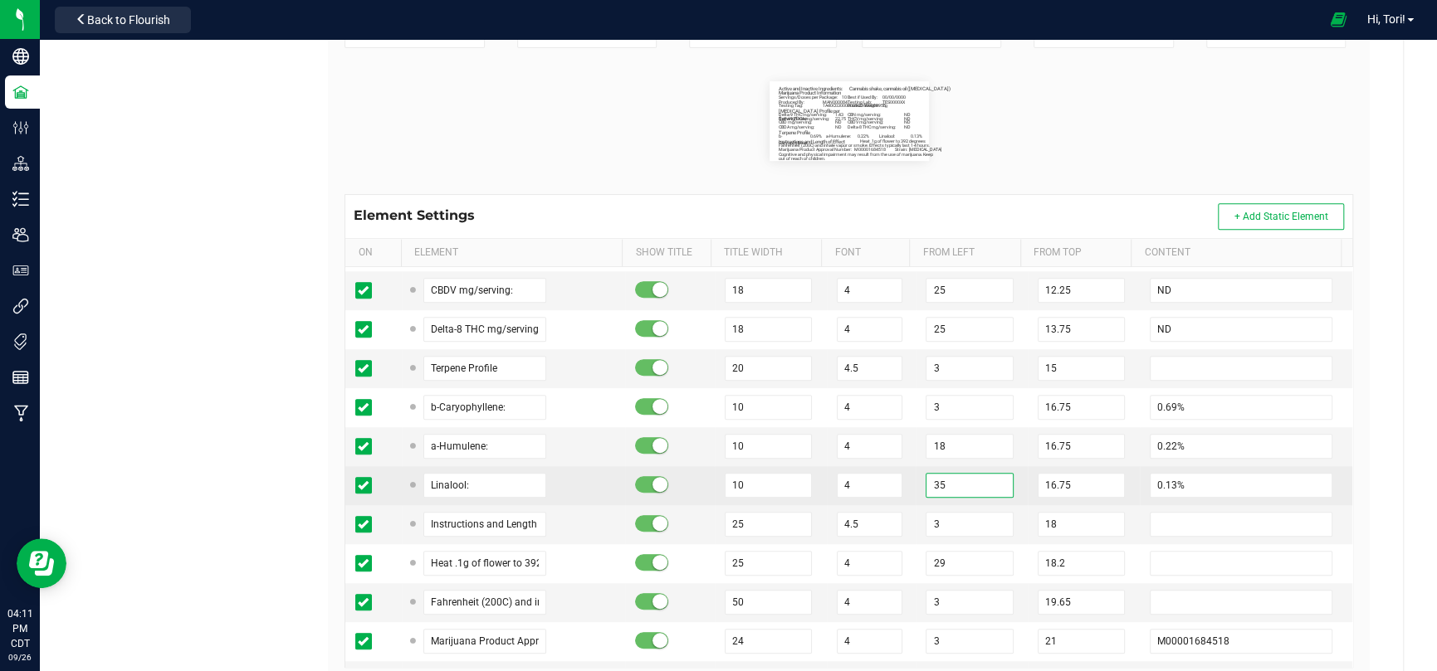
click at [952, 485] on input "35" at bounding box center [968, 485] width 87 height 25
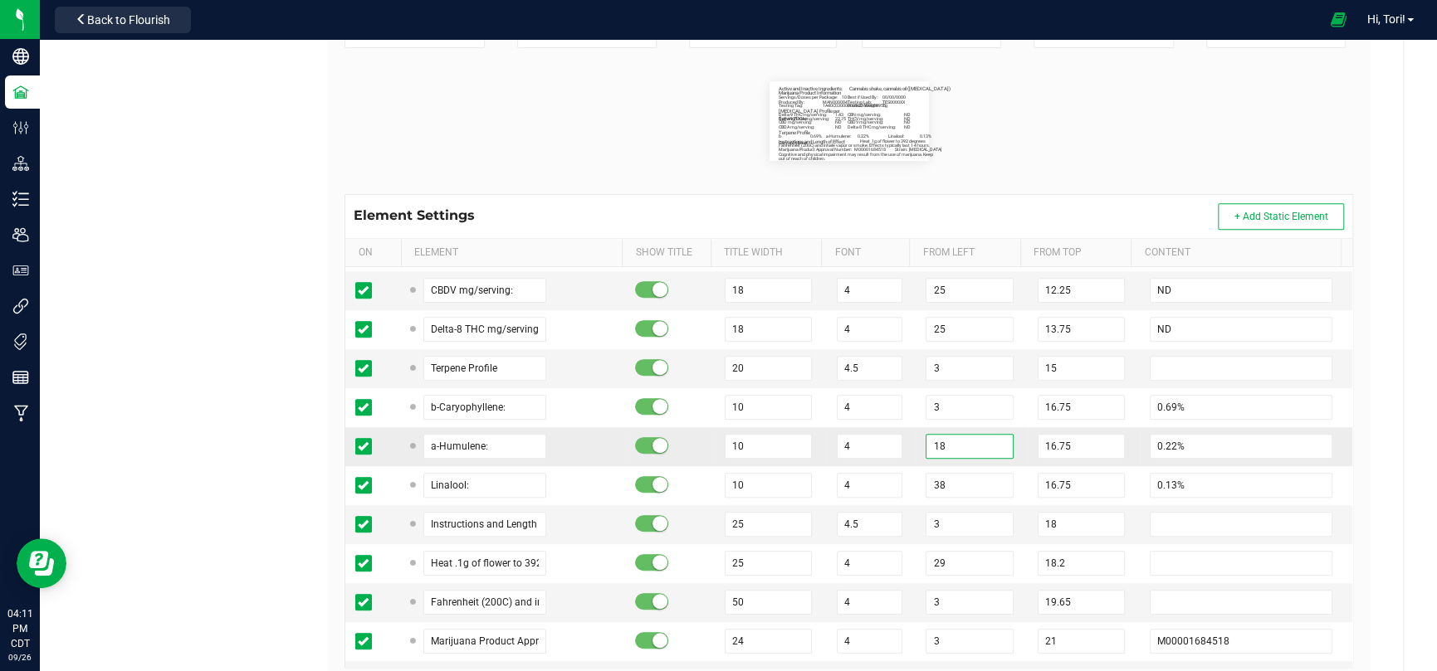
click at [942, 442] on input "18" at bounding box center [968, 446] width 87 height 25
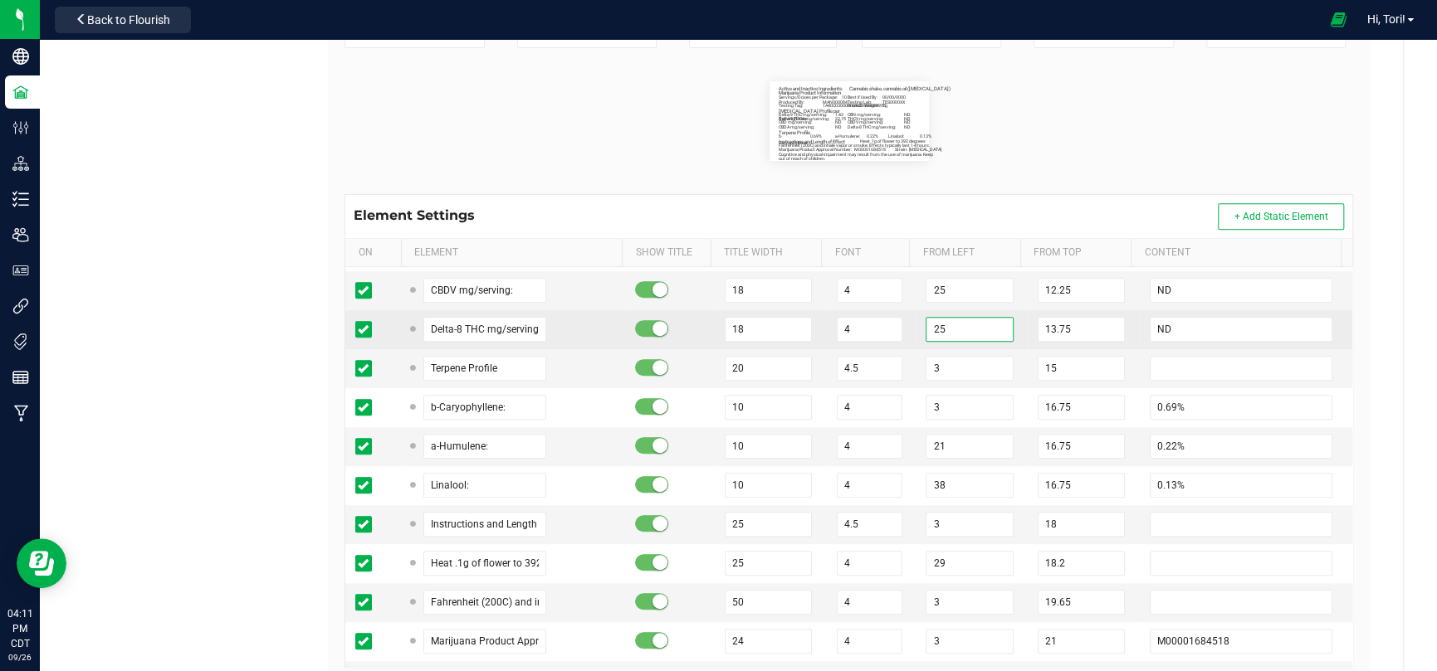
click at [937, 322] on input "25" at bounding box center [968, 329] width 87 height 25
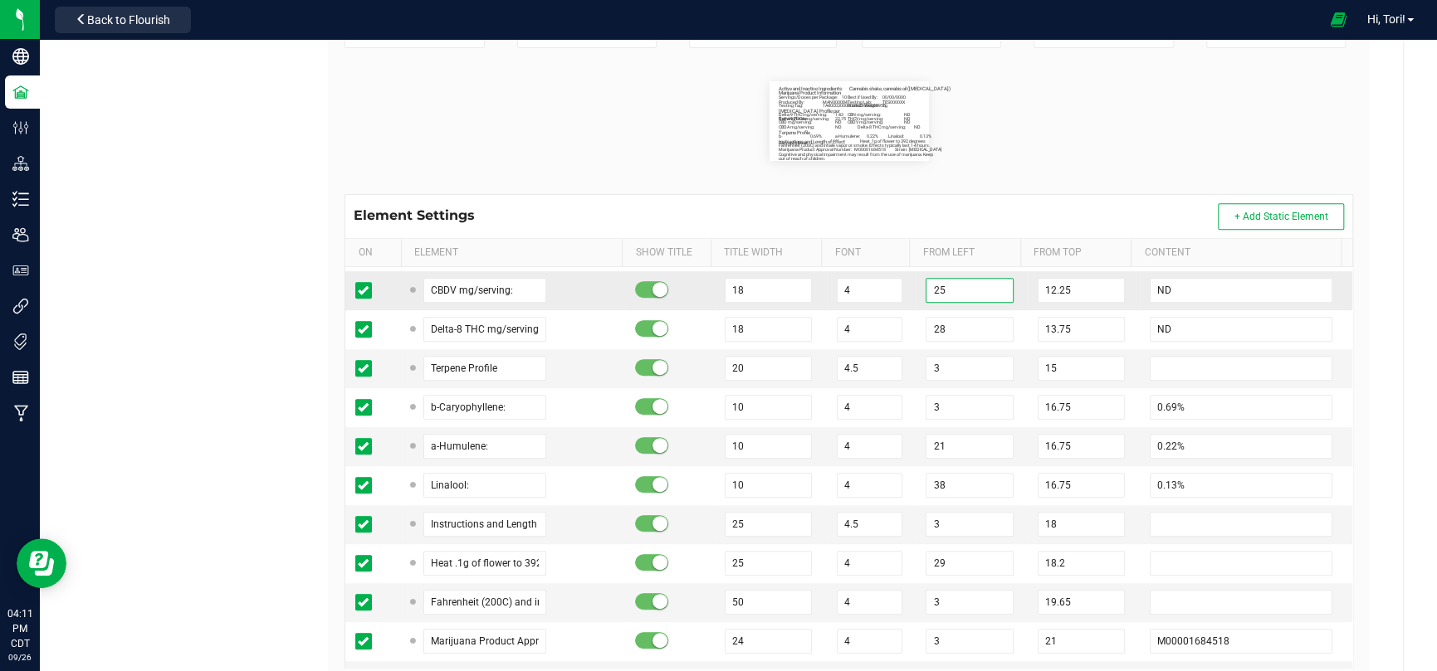
click at [931, 296] on input "25" at bounding box center [968, 290] width 87 height 25
click at [915, 285] on td "28" at bounding box center [971, 290] width 112 height 39
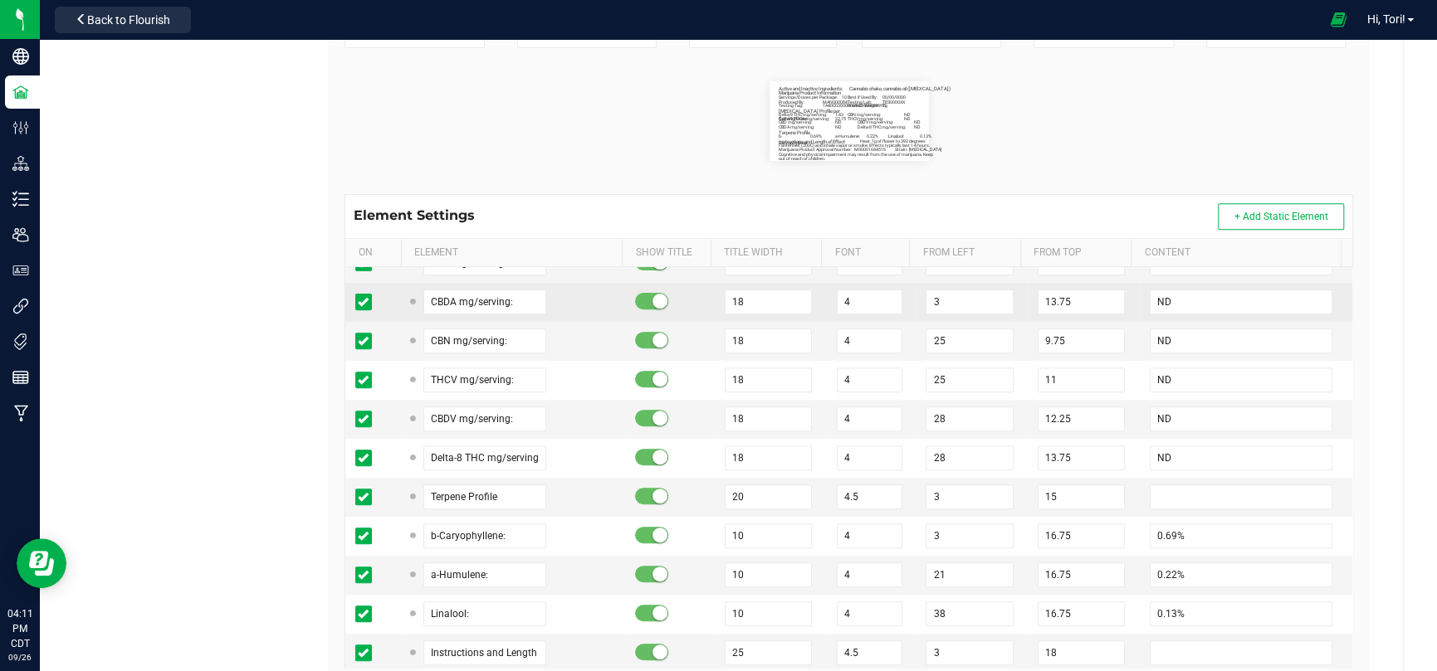
scroll to position [415, 0]
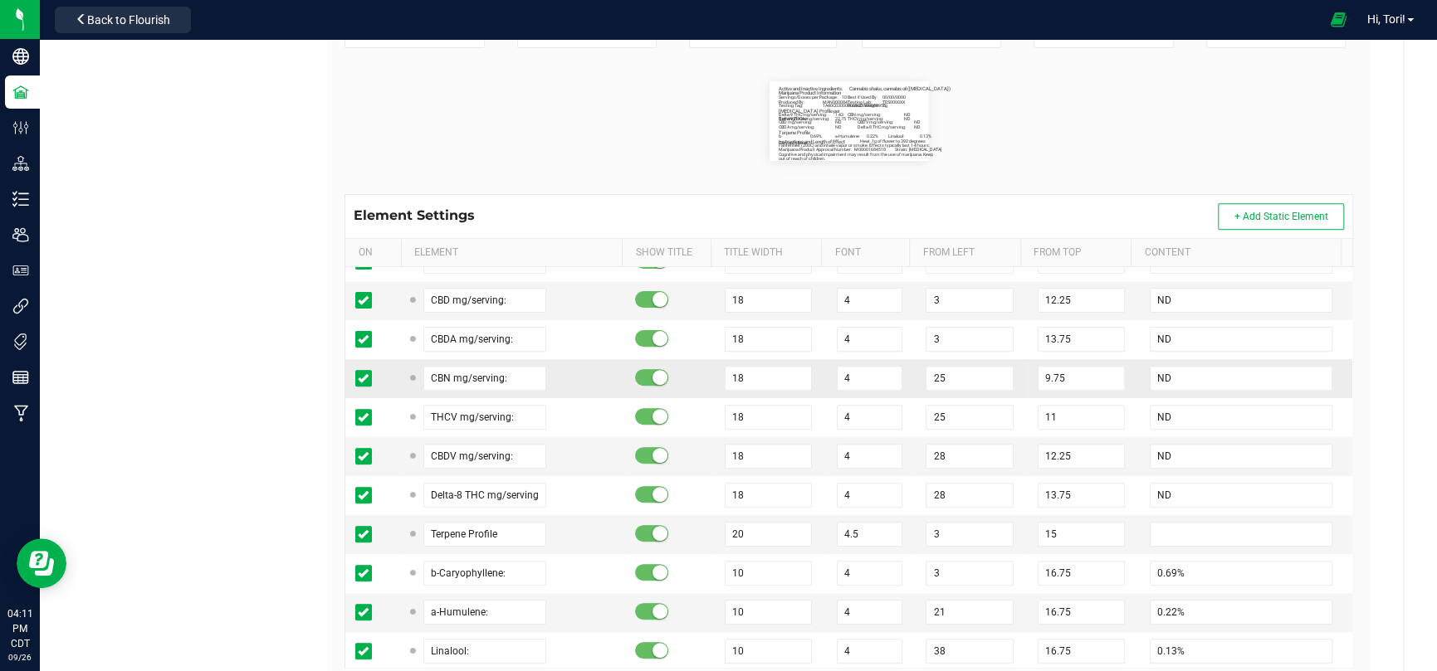
click at [950, 395] on td "25" at bounding box center [971, 378] width 112 height 39
click at [949, 381] on input "25" at bounding box center [968, 378] width 87 height 25
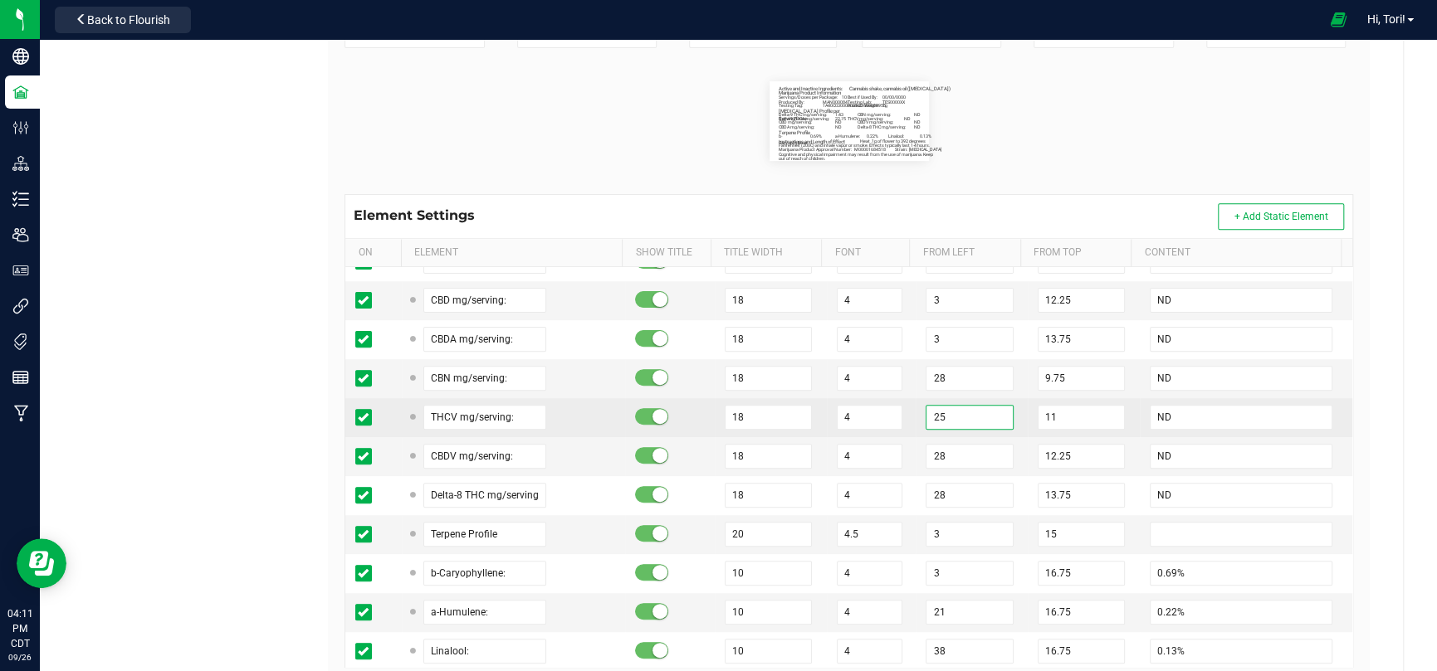
click at [940, 412] on input "25" at bounding box center [968, 417] width 87 height 25
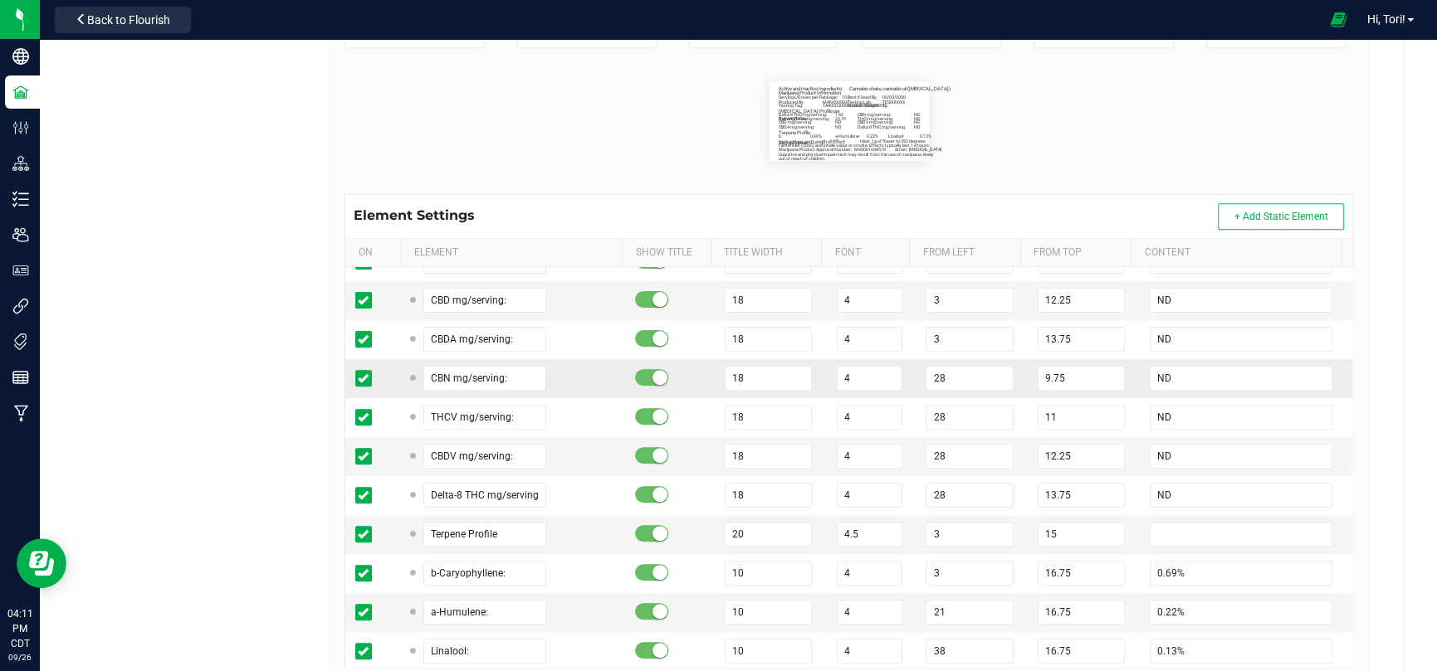
click at [915, 369] on td "28" at bounding box center [971, 378] width 112 height 39
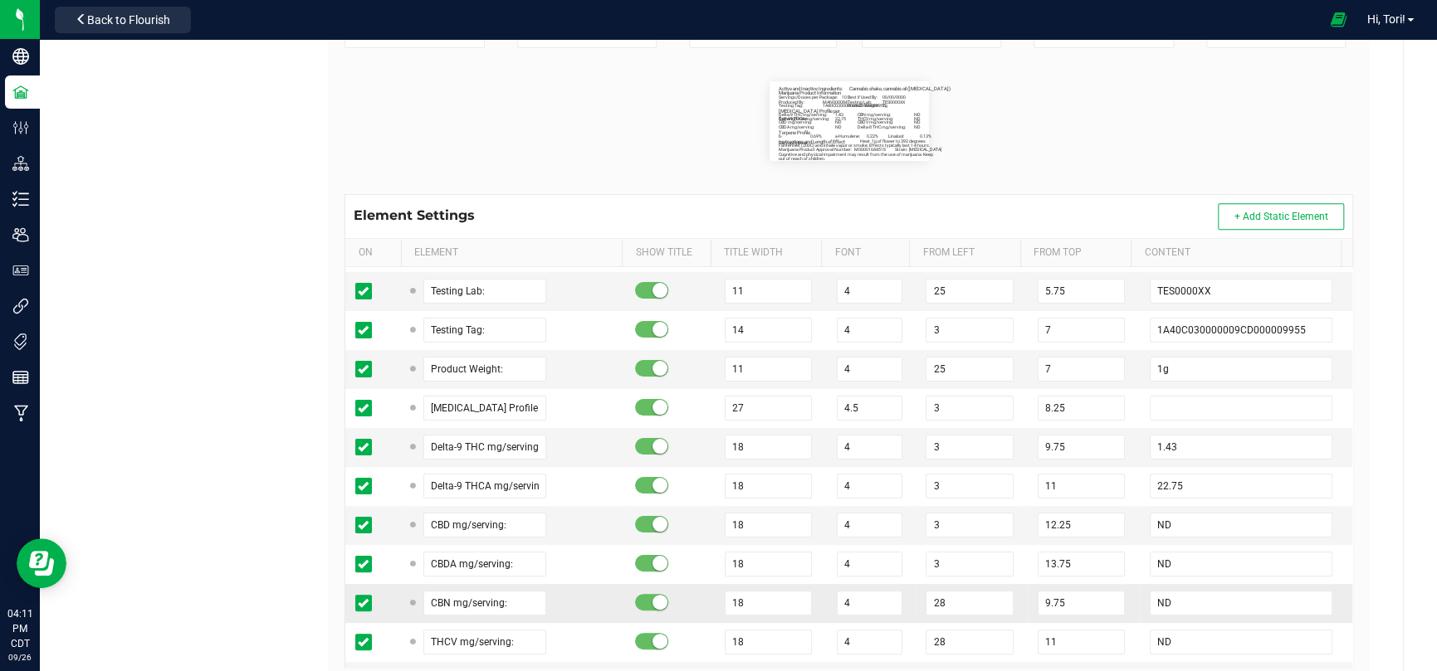
scroll to position [166, 0]
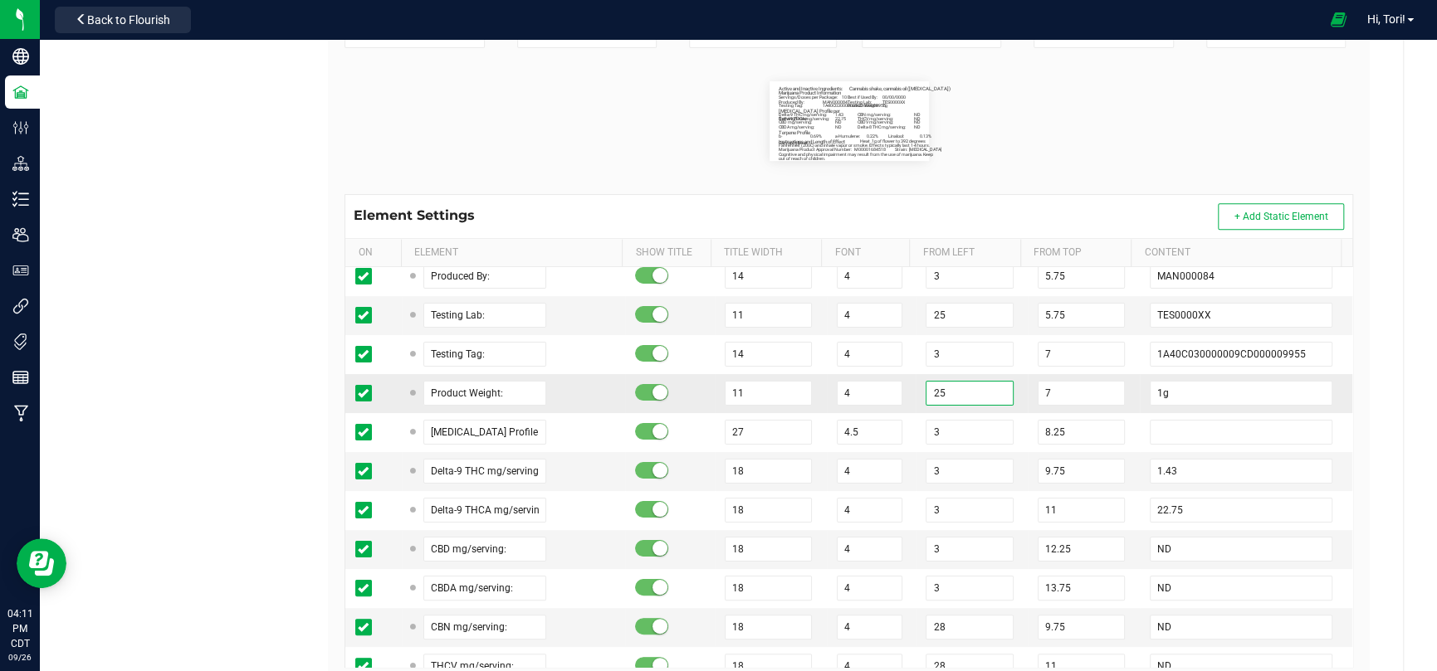
click at [947, 398] on input "25" at bounding box center [968, 393] width 87 height 25
click at [949, 310] on input "25" at bounding box center [968, 315] width 87 height 25
click at [882, 324] on input "4" at bounding box center [870, 315] width 66 height 25
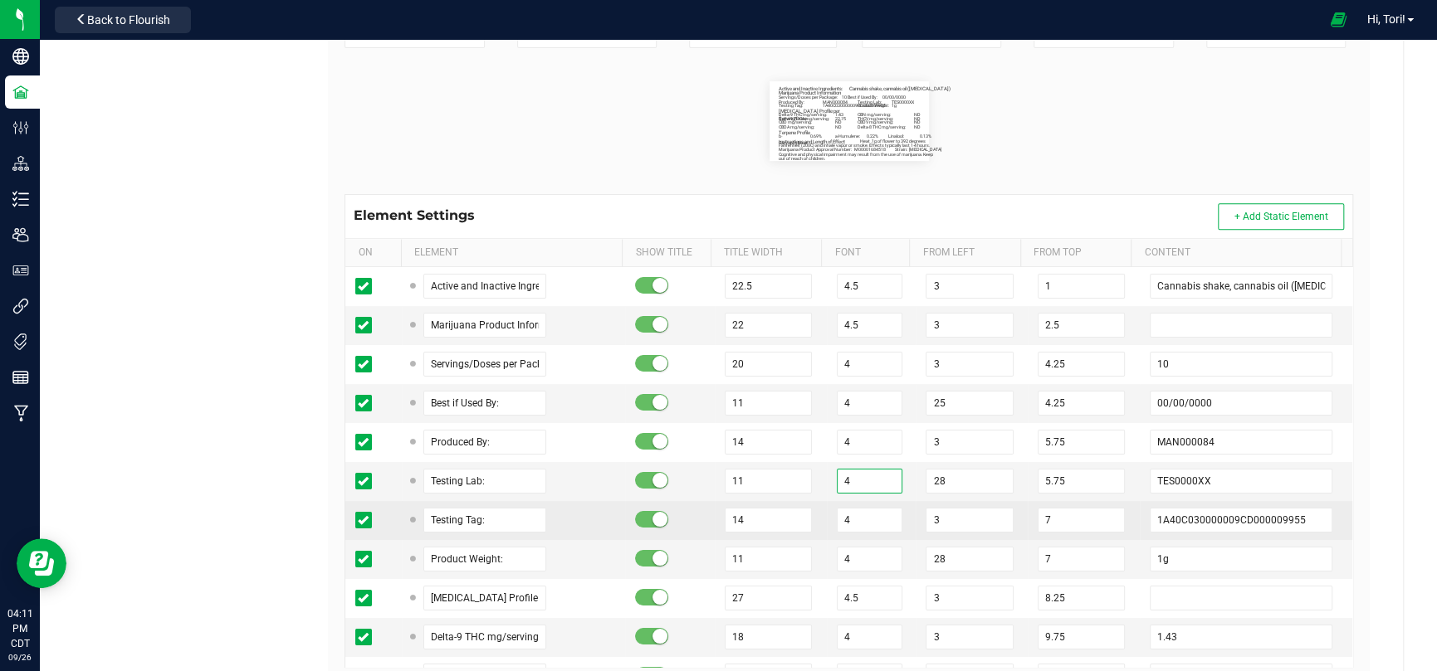
scroll to position [0, 0]
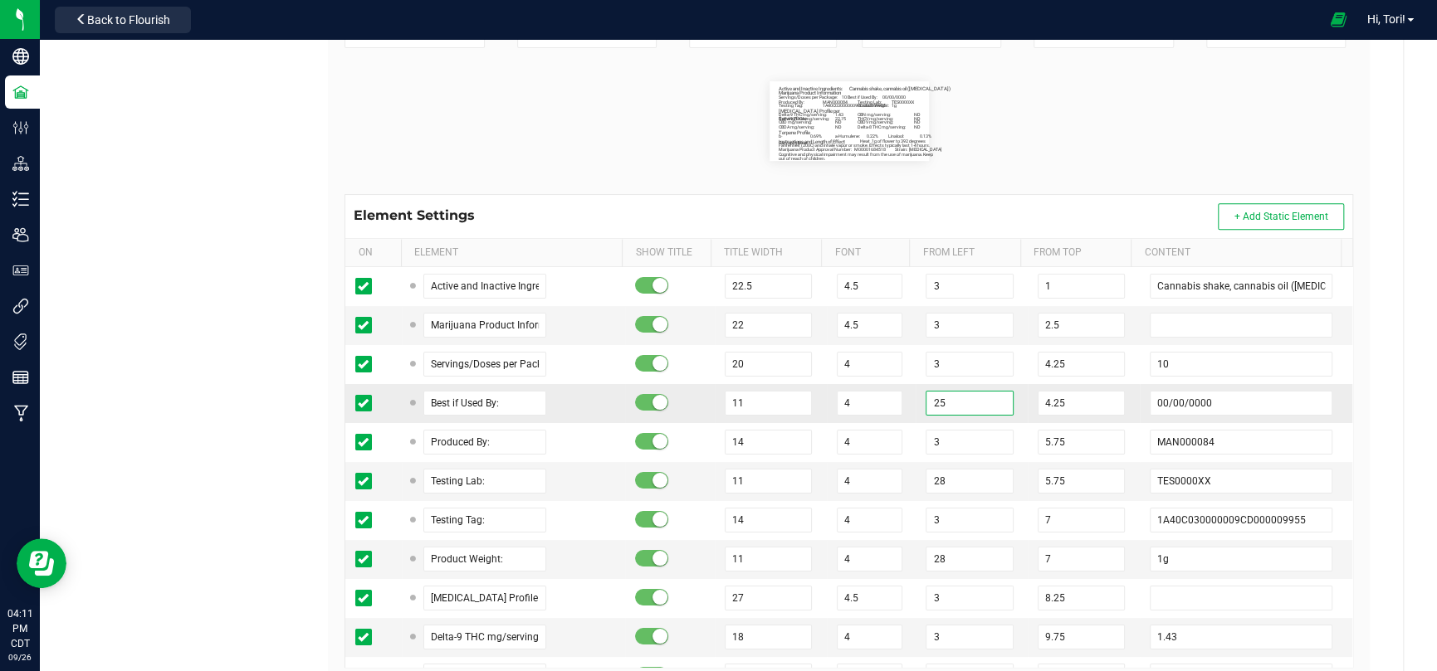
click at [935, 408] on input "25" at bounding box center [968, 403] width 87 height 25
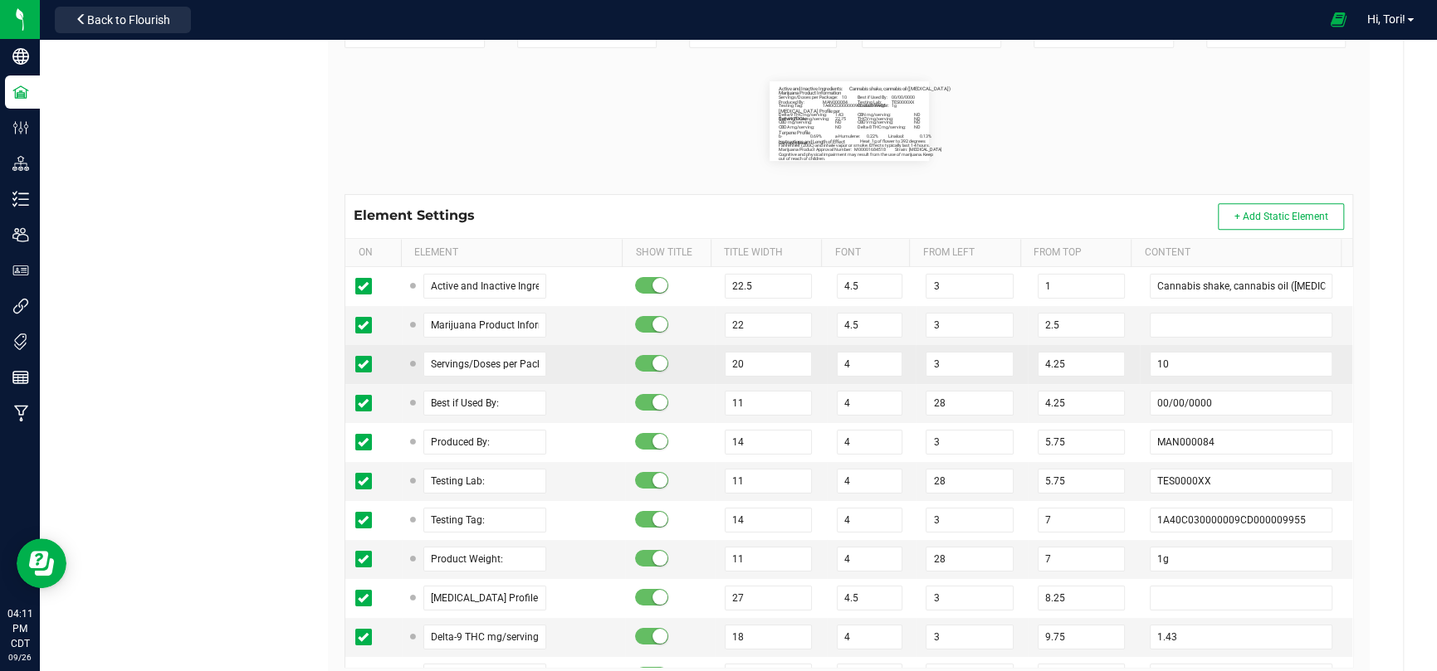
click at [897, 351] on td "4" at bounding box center [872, 364] width 90 height 39
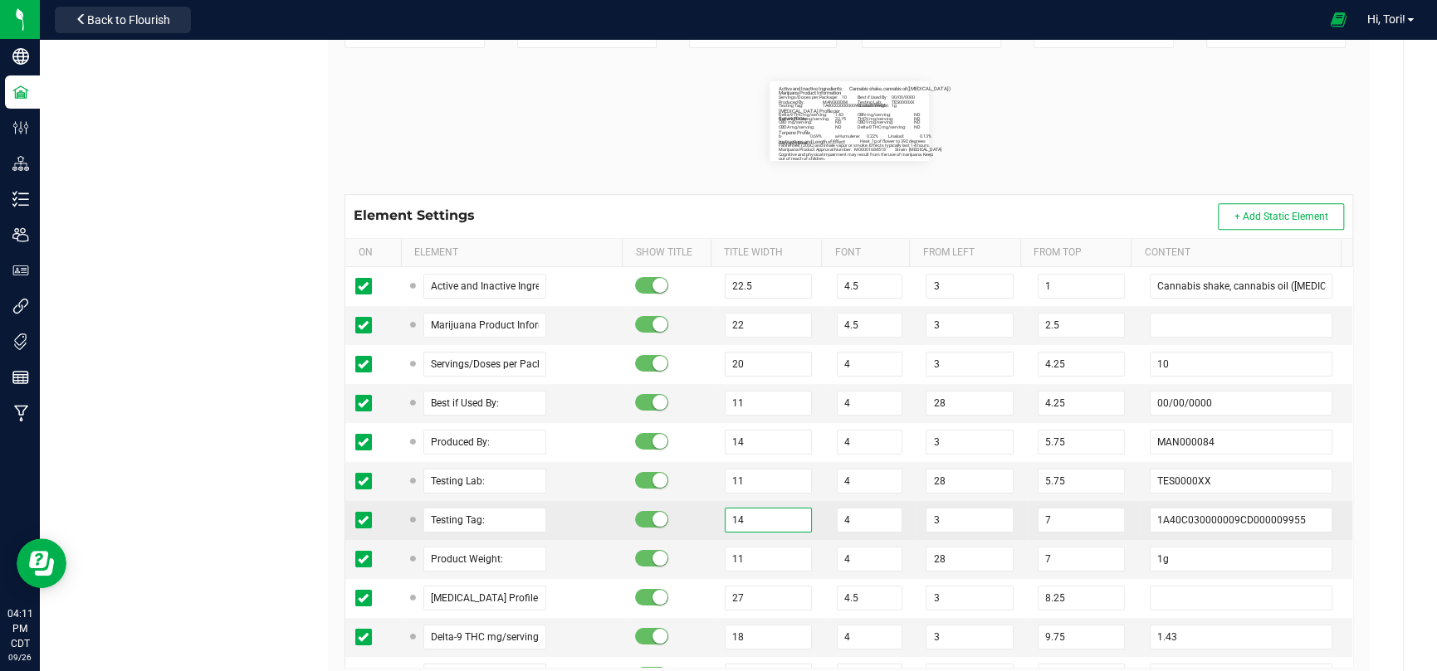
drag, startPoint x: 759, startPoint y: 520, endPoint x: 729, endPoint y: 510, distance: 31.5
click at [729, 510] on input "14" at bounding box center [768, 520] width 87 height 25
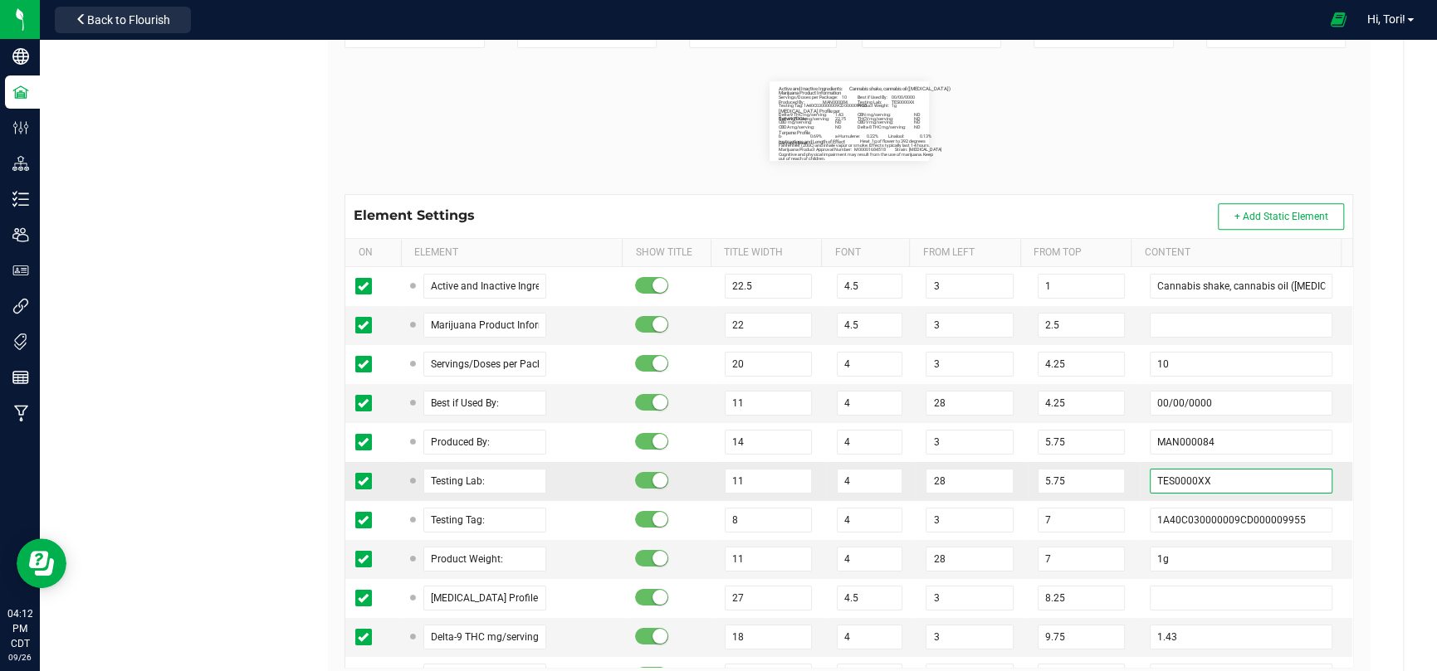
click at [1227, 476] on input "TES0000XX" at bounding box center [1241, 481] width 183 height 25
click at [1190, 140] on flourish-label-viewer "Active and Inactive Ingredients: Cannabis shake, cannabis oil ([MEDICAL_DATA]) …" at bounding box center [848, 121] width 1008 height 80
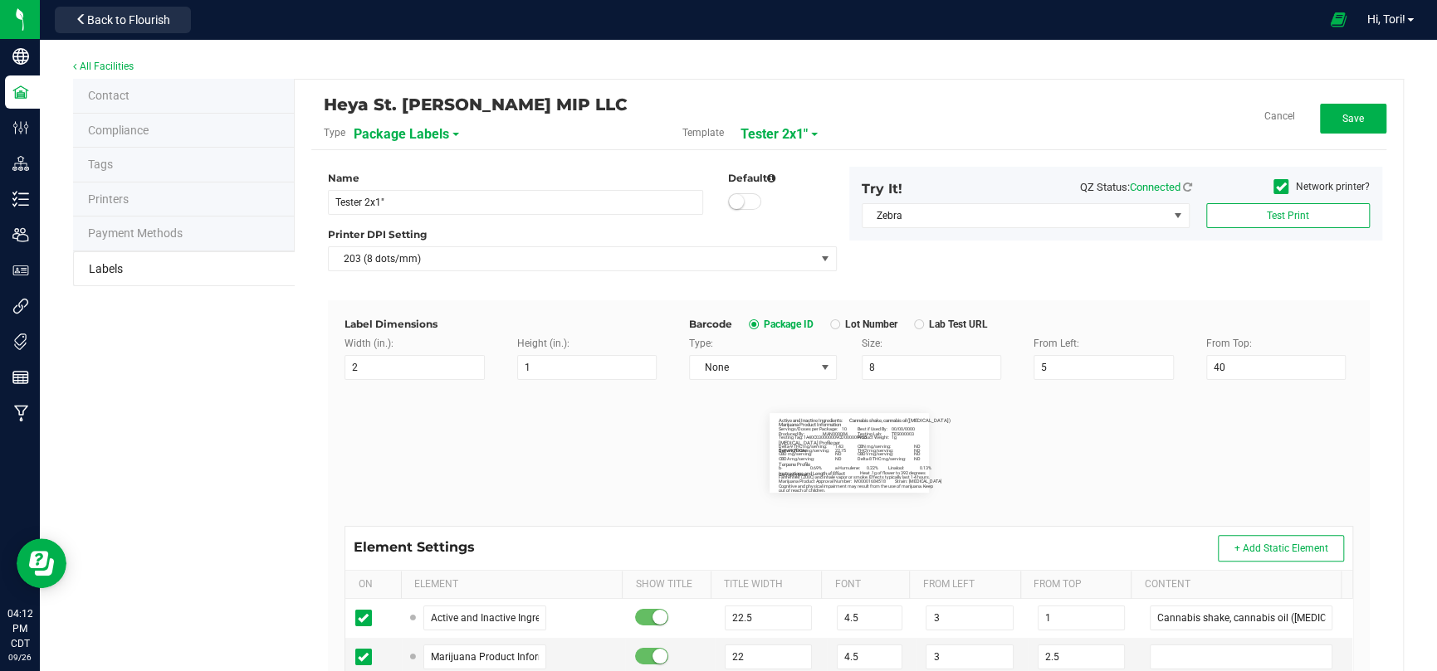
click at [1374, 126] on div "Heya St. [PERSON_NAME] MIP LLC Type Package Labels Template Tester 2x1" Cancel …" at bounding box center [849, 565] width 1108 height 971
click at [1365, 118] on button "Save" at bounding box center [1353, 119] width 66 height 30
click at [1130, 119] on div "Delete Edit" at bounding box center [1206, 119] width 359 height 30
click at [1346, 117] on span "Edit" at bounding box center [1352, 119] width 17 height 12
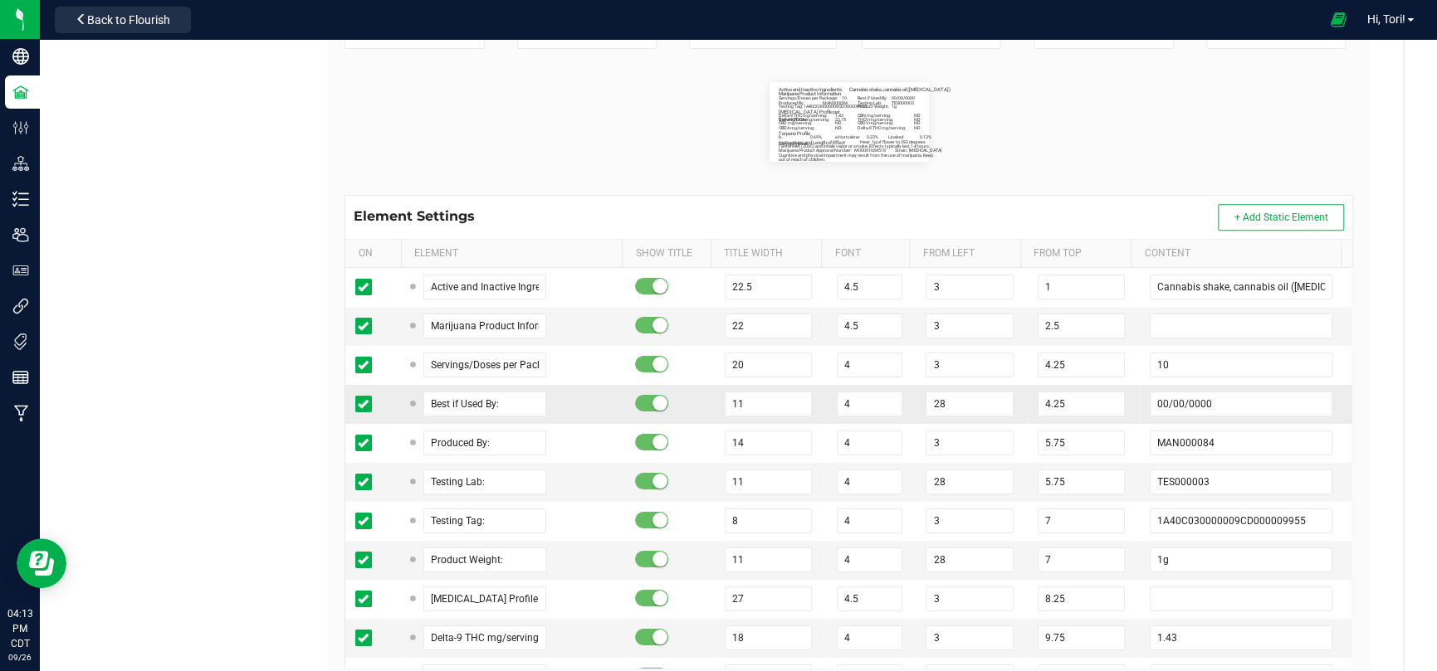
scroll to position [332, 0]
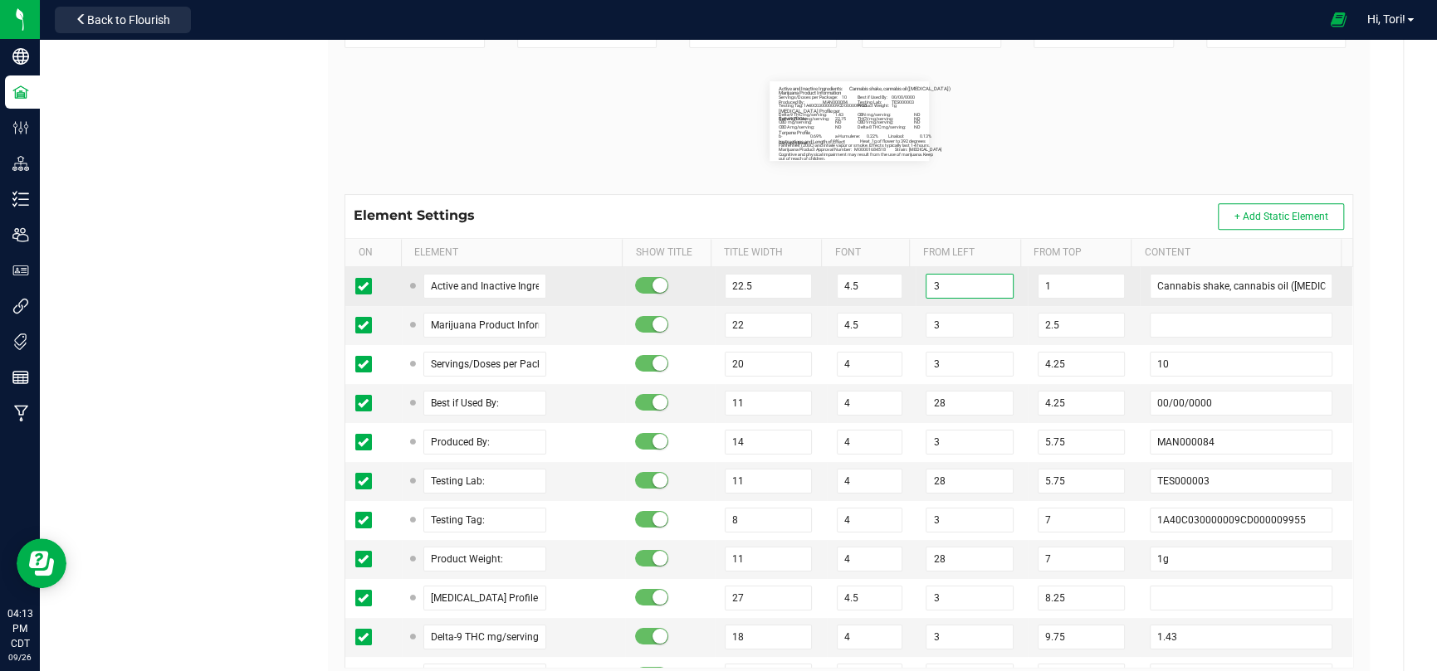
click at [933, 284] on input "3" at bounding box center [968, 286] width 87 height 25
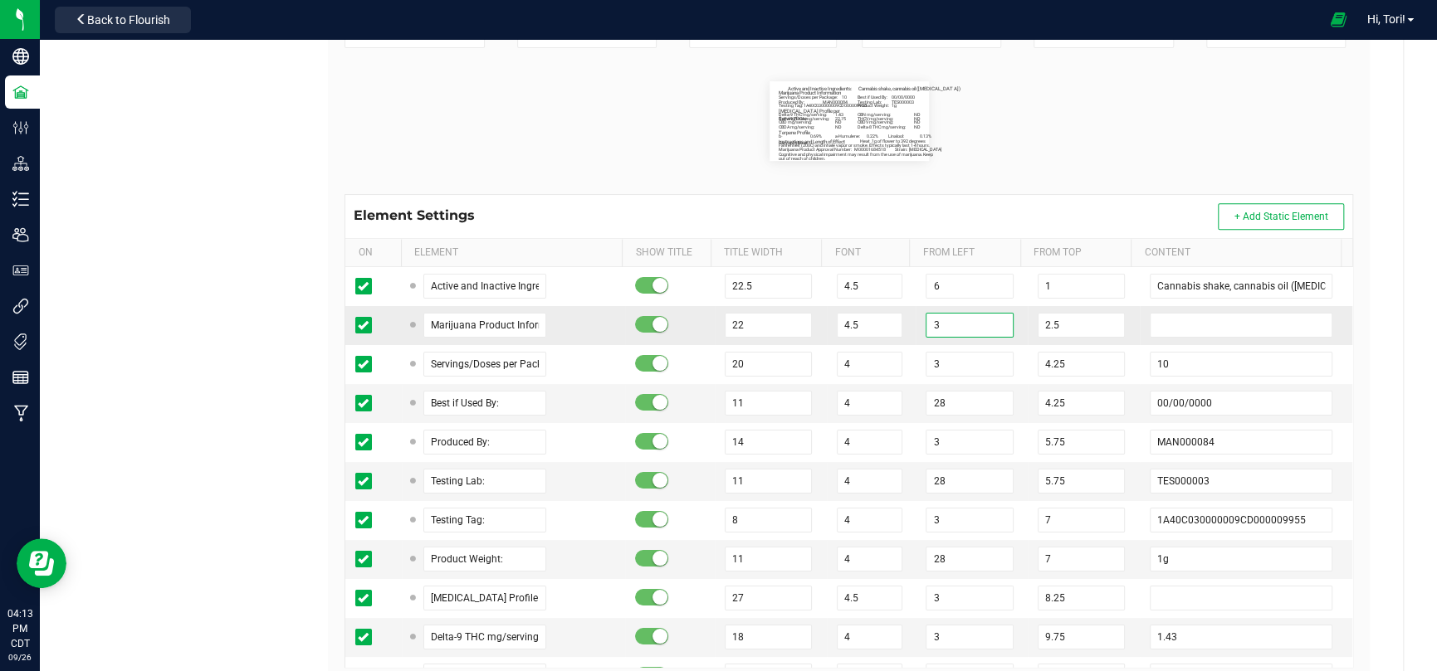
drag, startPoint x: 929, startPoint y: 325, endPoint x: 901, endPoint y: 320, distance: 28.7
click at [915, 320] on td "3" at bounding box center [971, 325] width 112 height 39
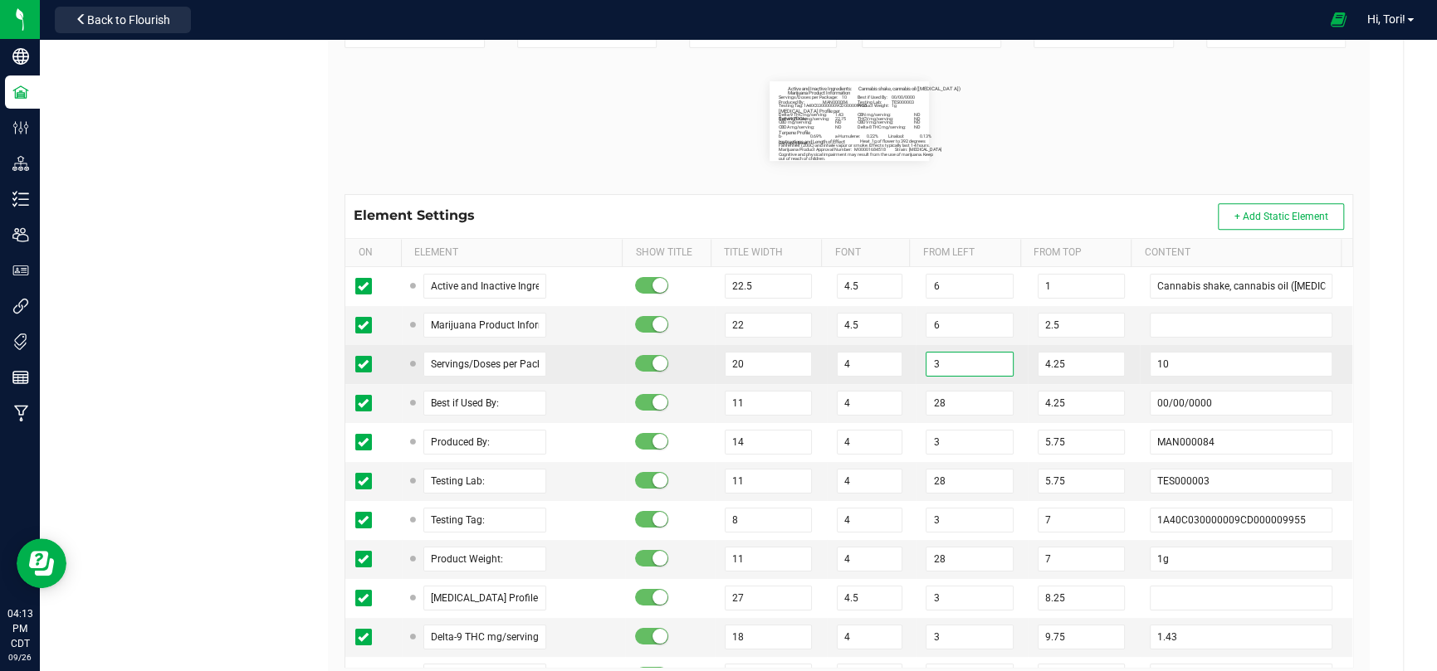
click at [935, 359] on input "3" at bounding box center [968, 364] width 87 height 25
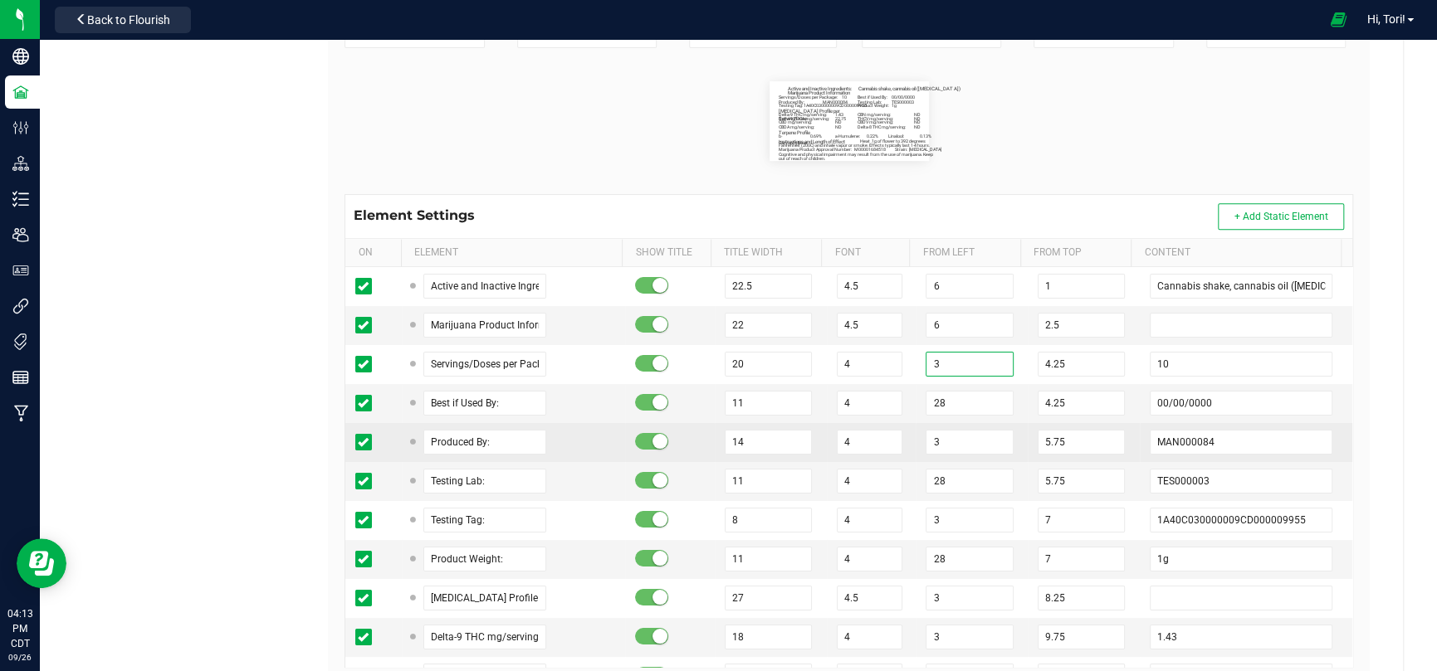
paste input "6"
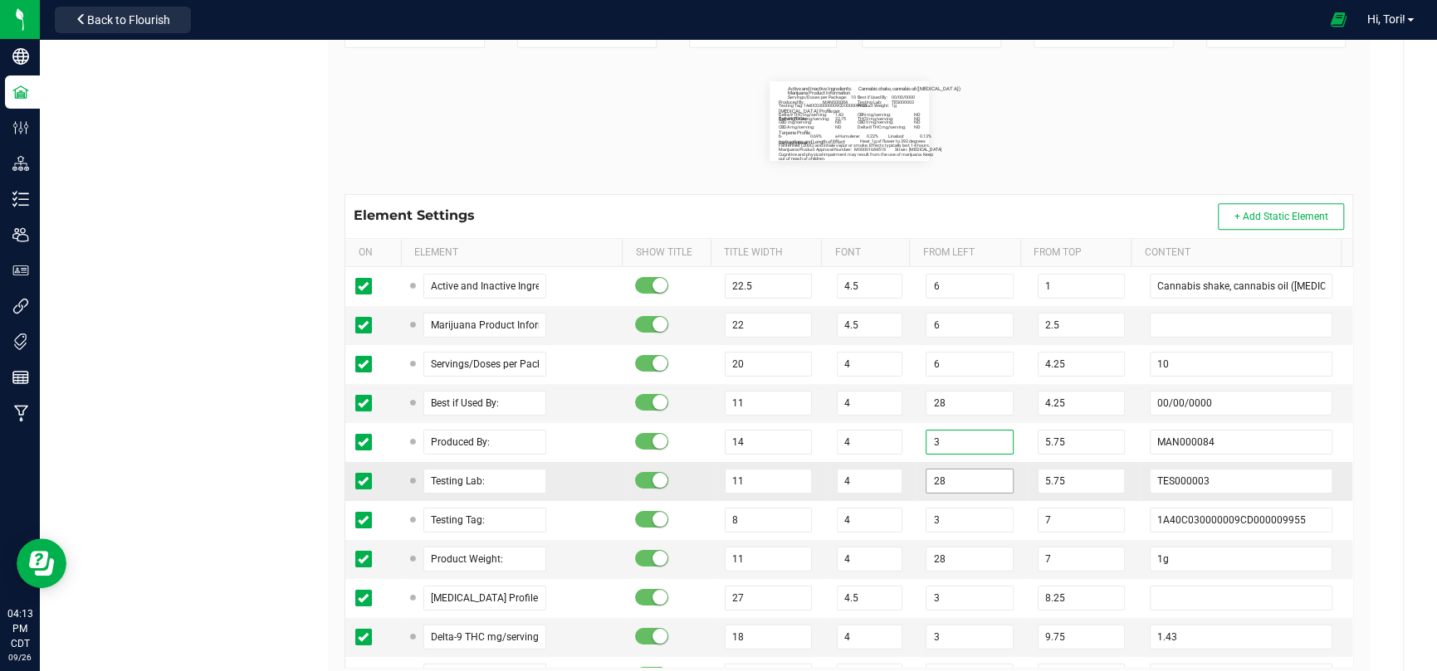
click at [929, 442] on input "3" at bounding box center [968, 442] width 87 height 25
paste input "6"
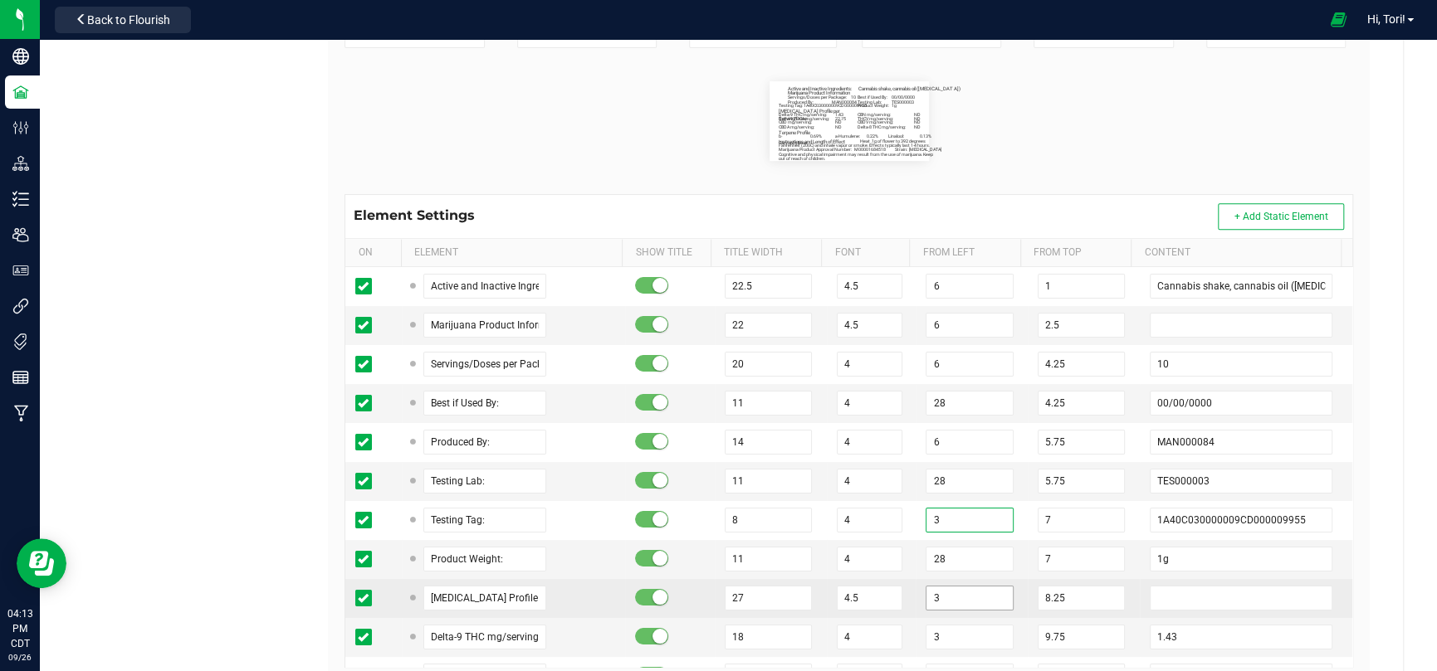
click at [936, 521] on input "3" at bounding box center [968, 520] width 87 height 25
paste input "6"
click at [943, 600] on input "3" at bounding box center [968, 598] width 87 height 25
paste input "6"
click at [942, 652] on td "3" at bounding box center [971, 637] width 112 height 39
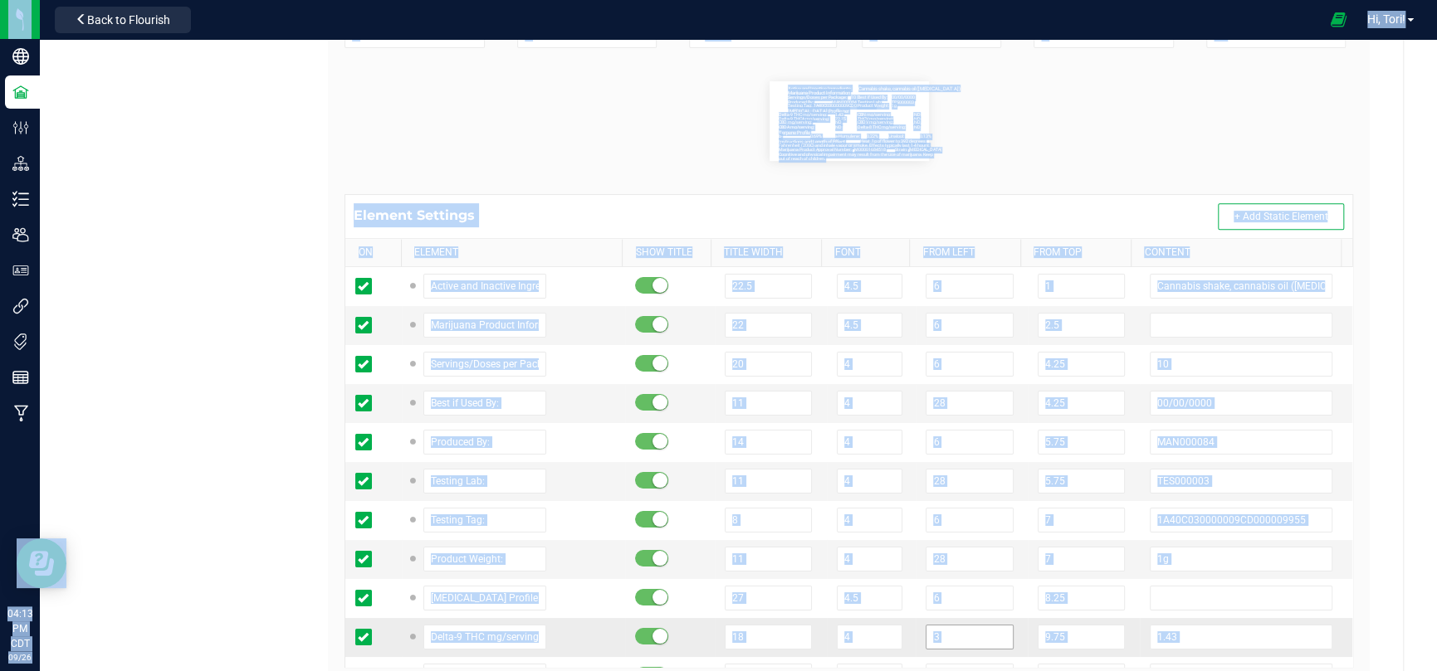
click at [928, 637] on input "3" at bounding box center [968, 637] width 87 height 25
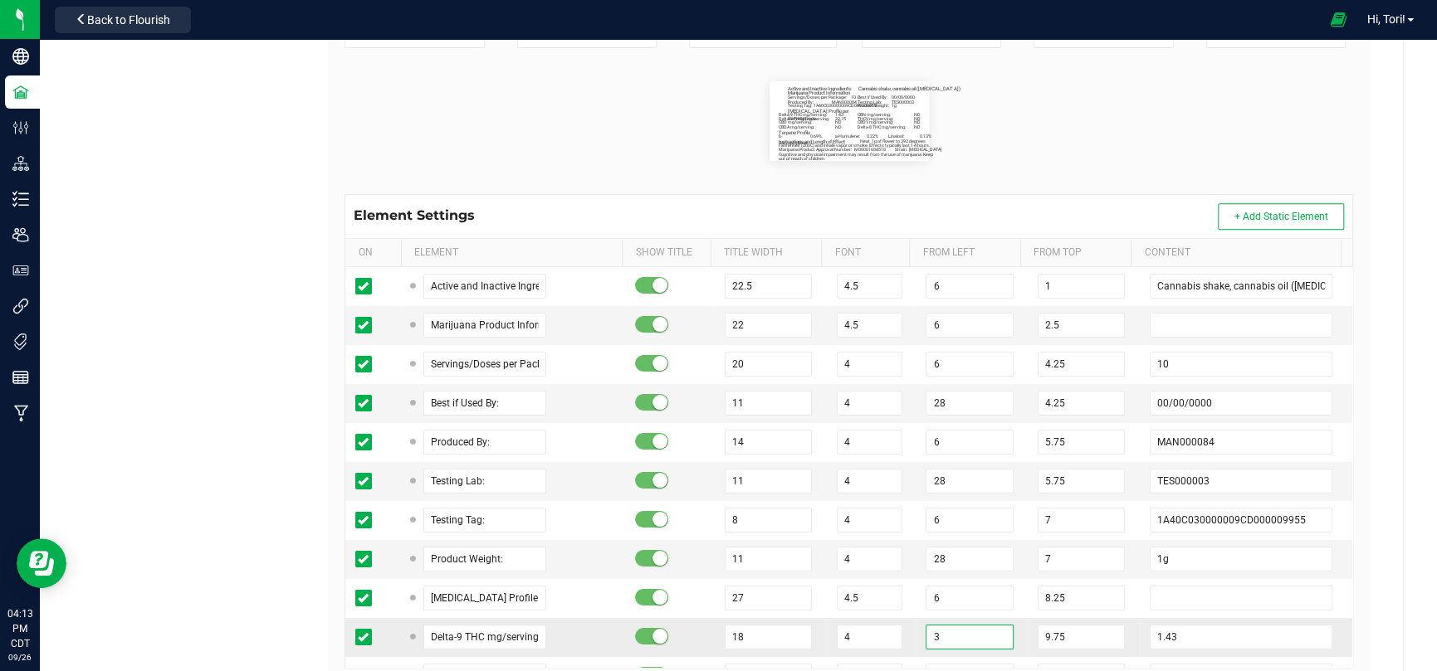
paste input "6"
click at [915, 619] on td "6" at bounding box center [971, 637] width 112 height 39
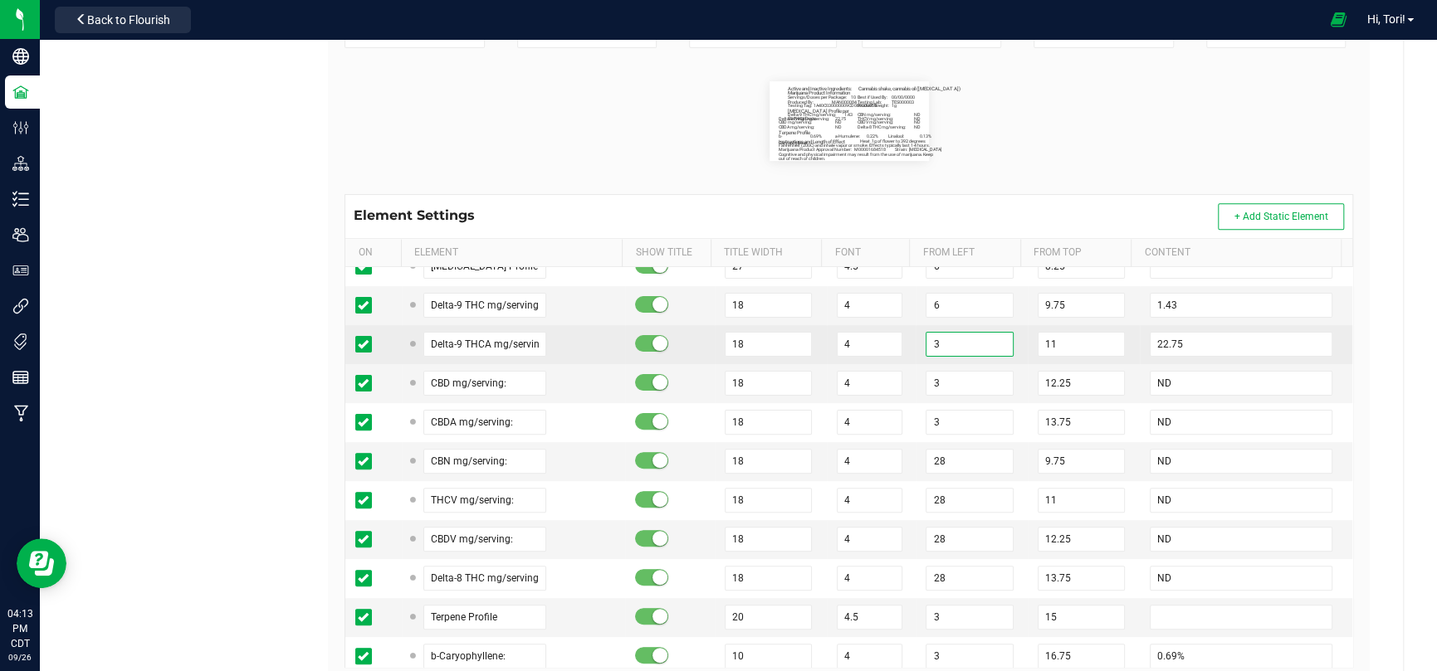
click at [949, 347] on input "3" at bounding box center [968, 344] width 87 height 25
paste input "6"
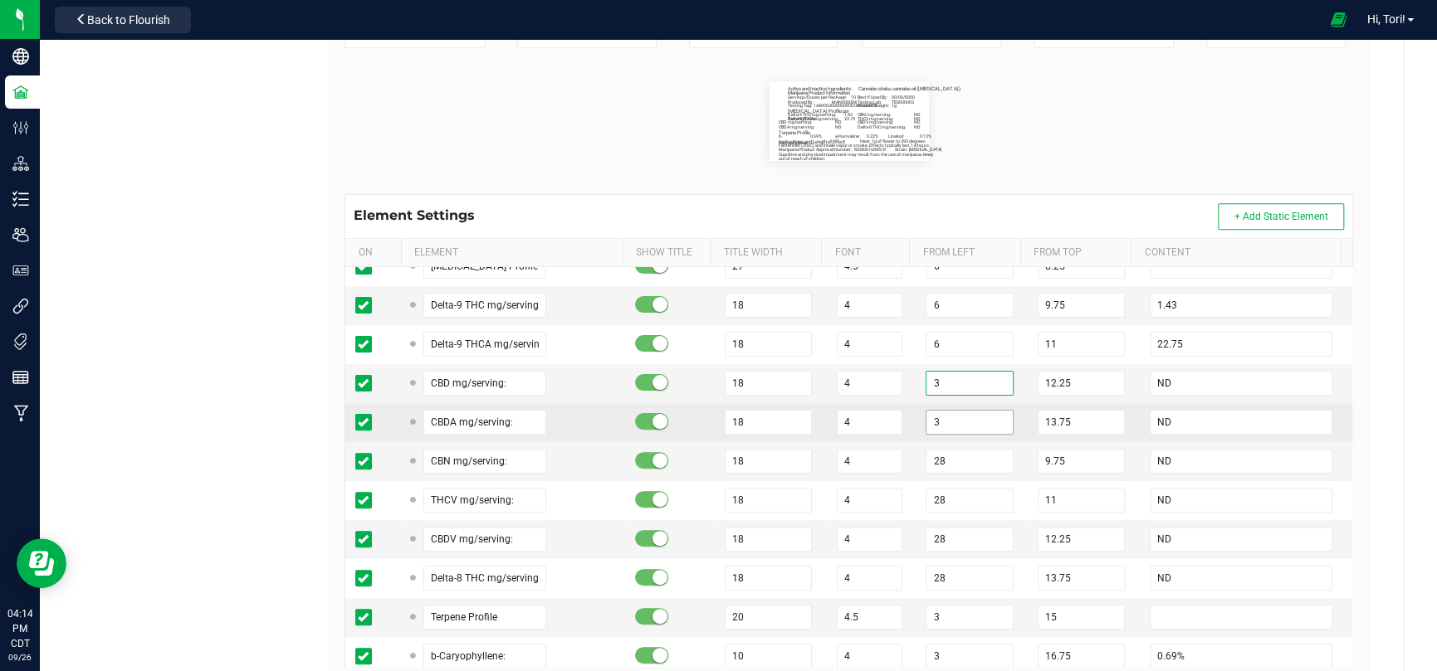
click at [934, 380] on input "3" at bounding box center [968, 383] width 87 height 25
paste input "6"
click at [930, 427] on input "3" at bounding box center [968, 422] width 87 height 25
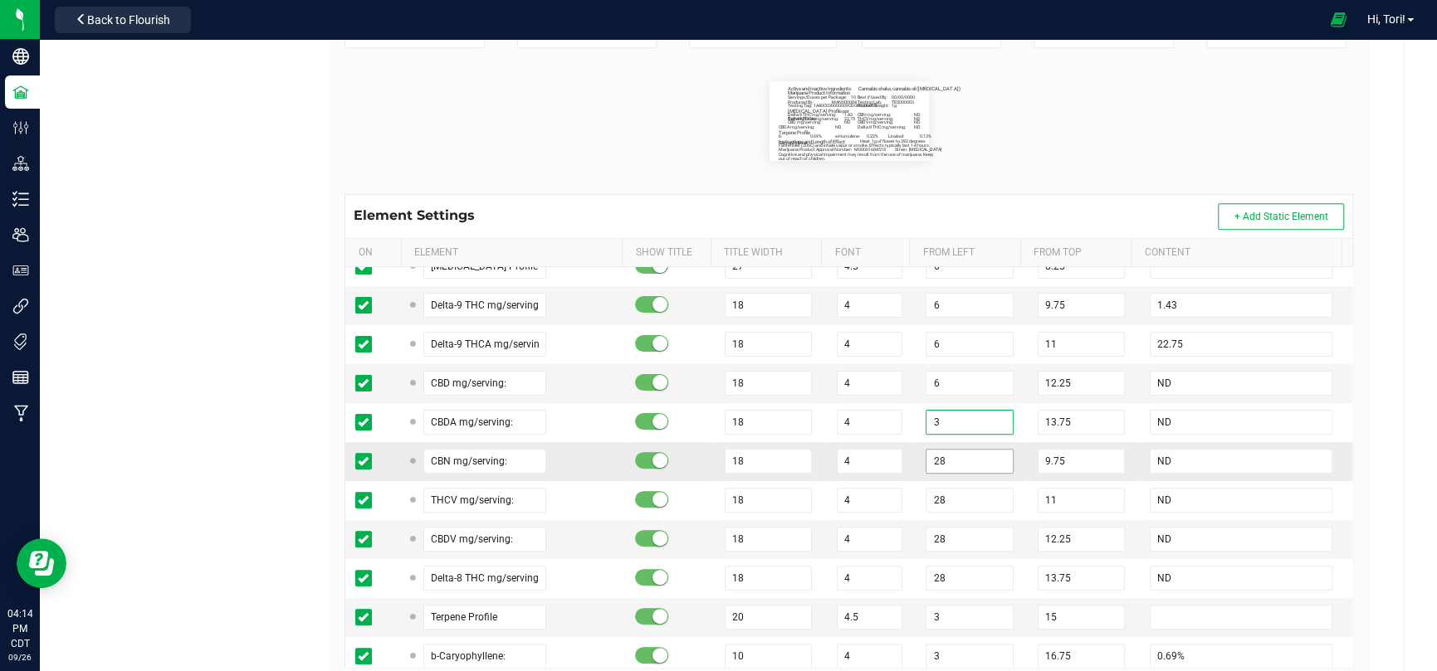
paste input "6"
click at [930, 454] on input "28" at bounding box center [968, 461] width 87 height 25
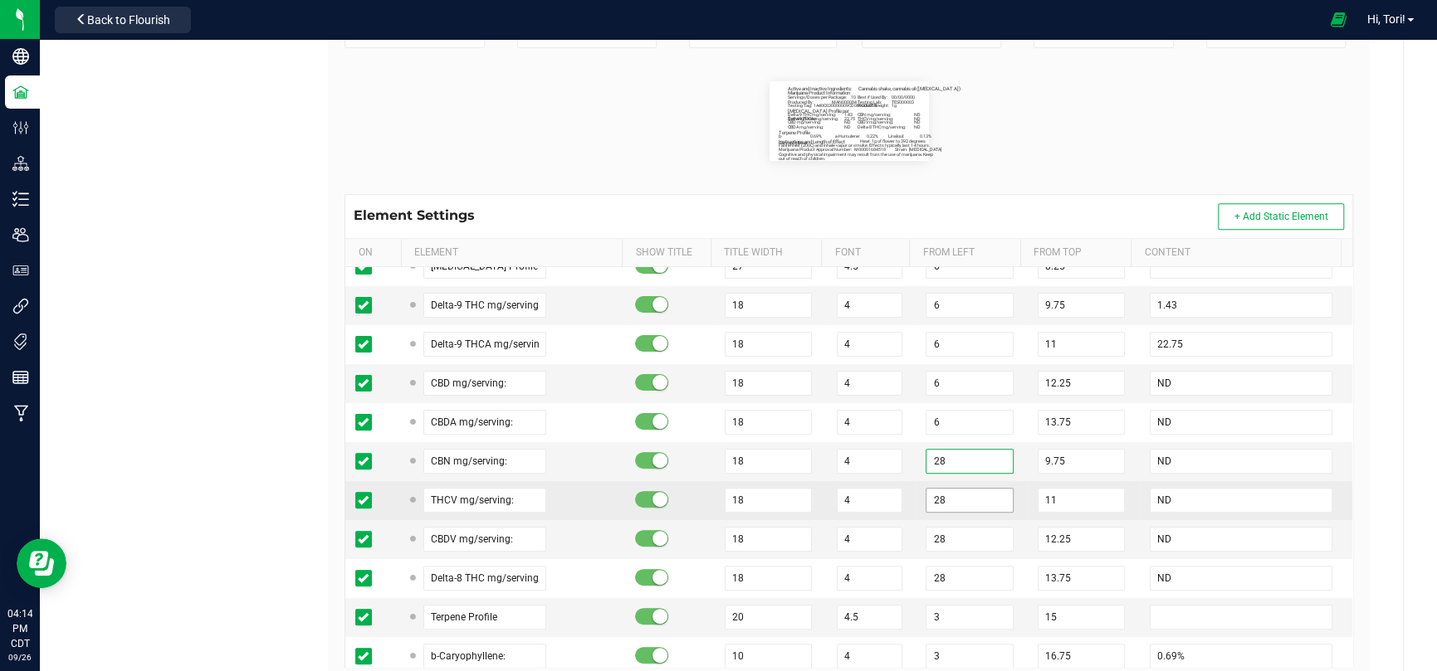
paste input "6"
click at [915, 502] on td "28" at bounding box center [971, 500] width 112 height 39
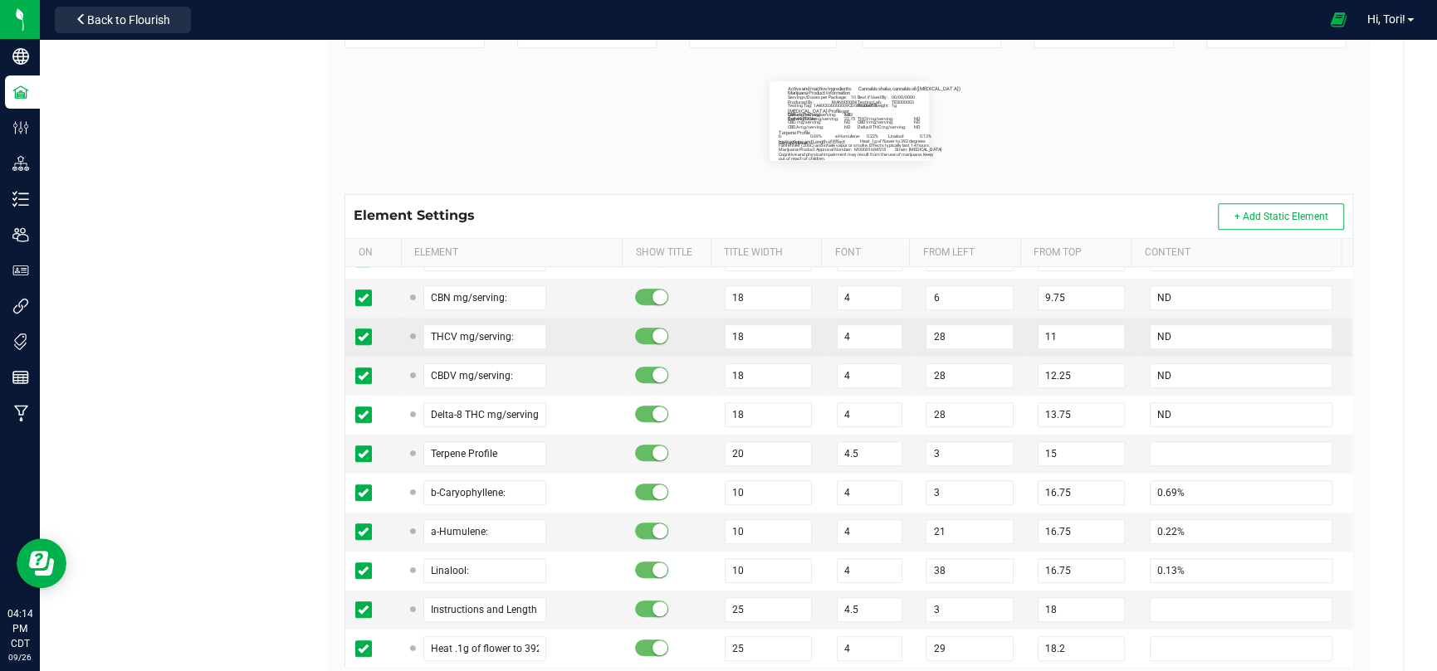
scroll to position [498, 0]
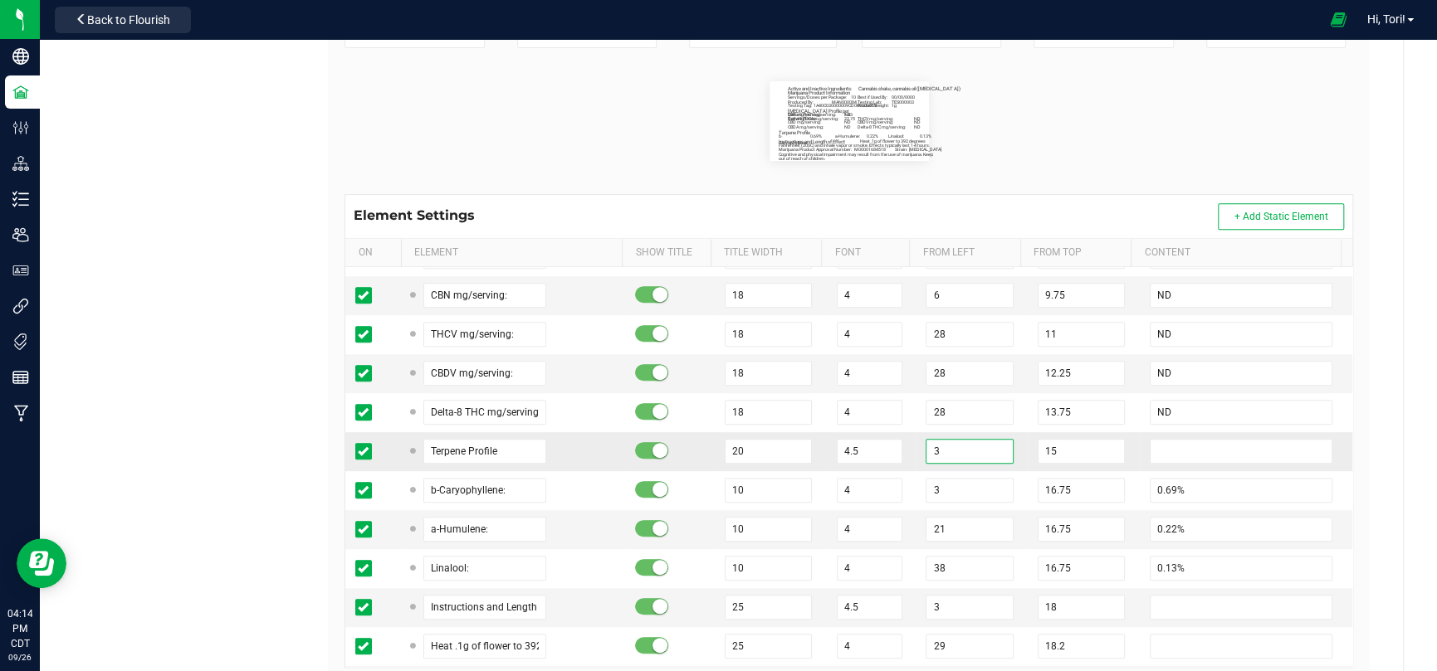
click at [925, 447] on input "3" at bounding box center [968, 451] width 87 height 25
paste input "6"
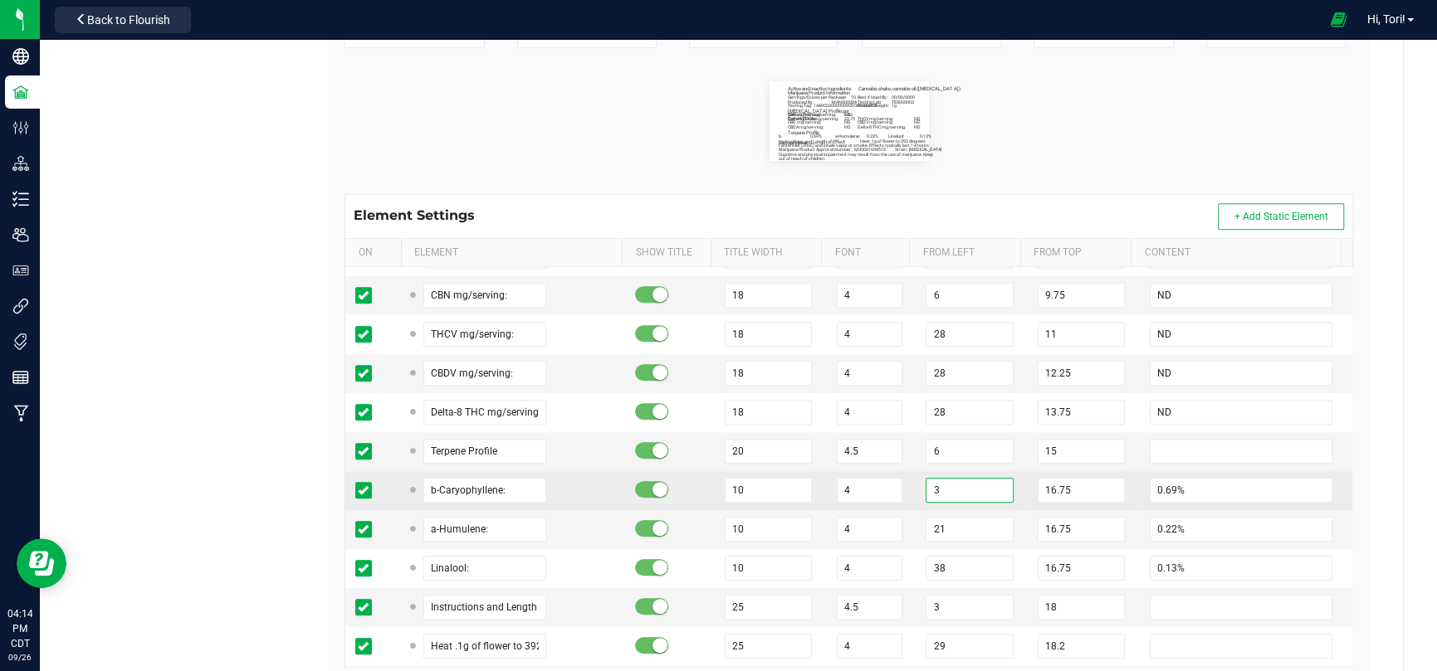
click at [932, 489] on input "3" at bounding box center [968, 490] width 87 height 25
paste input "6"
paste input "number"
click at [893, 471] on td "4" at bounding box center [872, 490] width 90 height 39
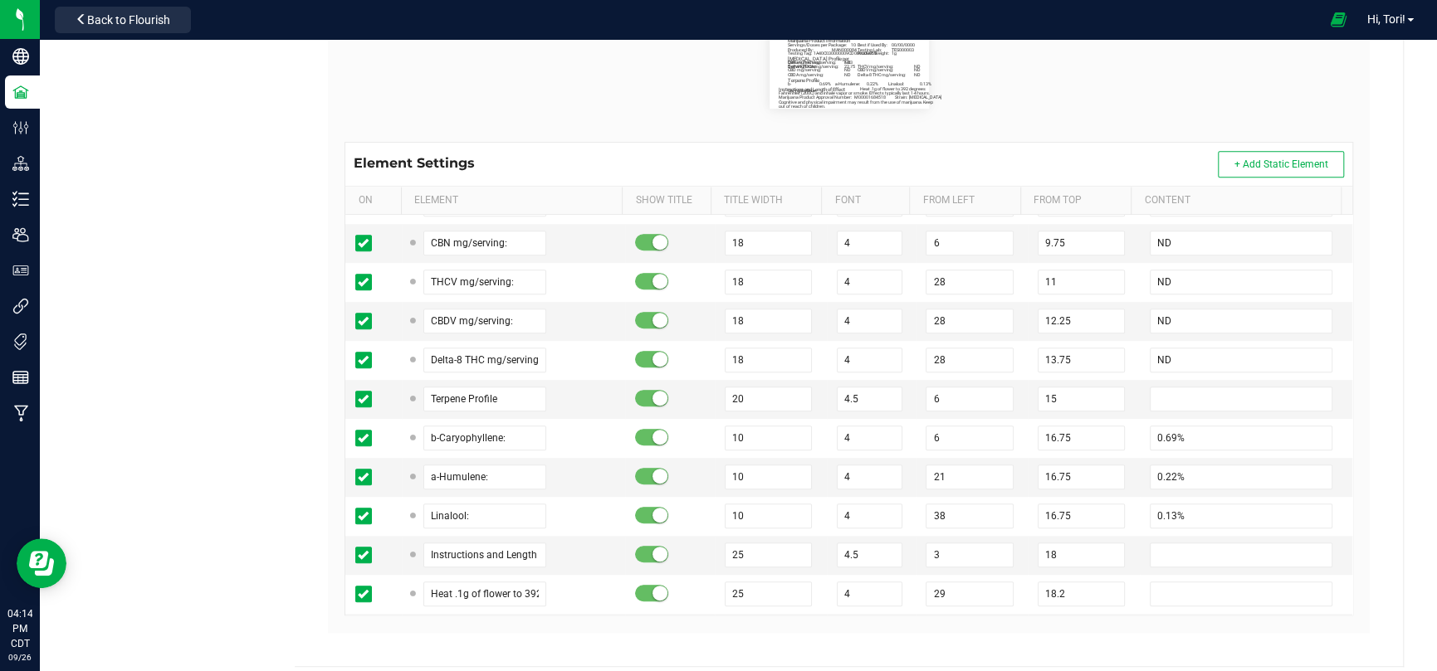
scroll to position [396, 0]
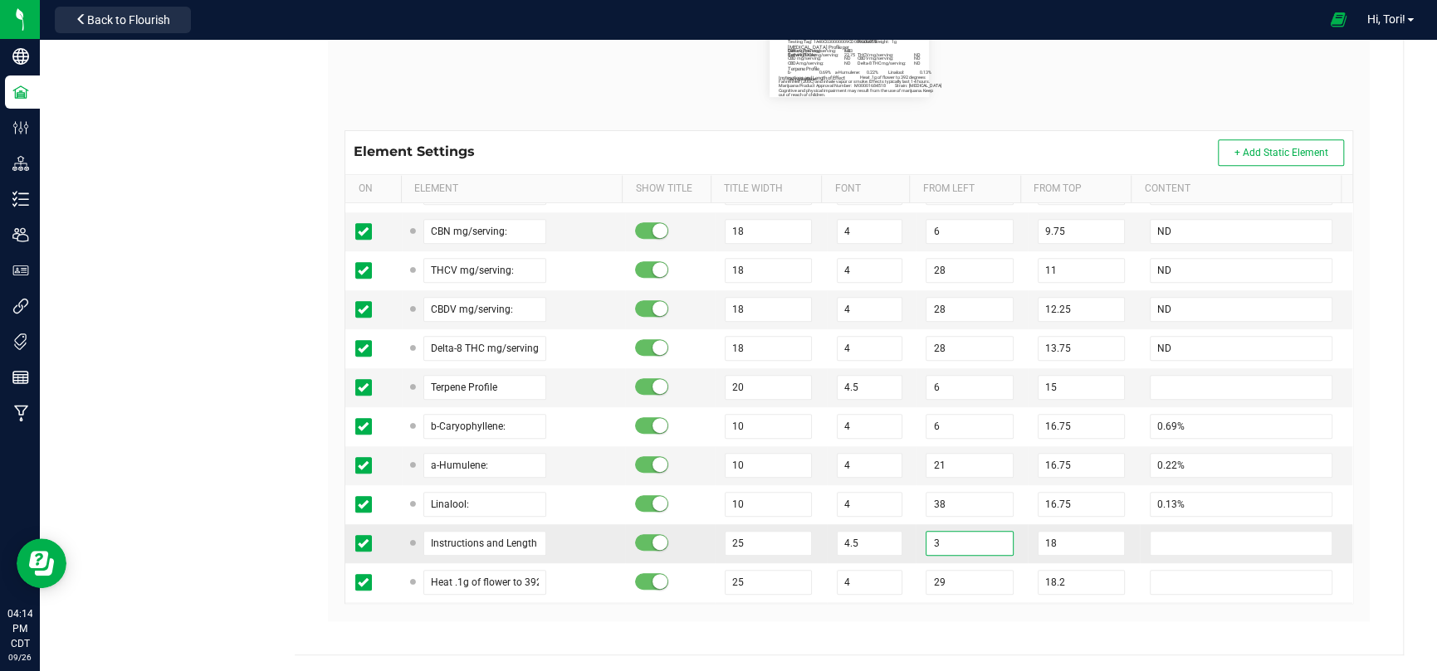
click at [973, 538] on input "3" at bounding box center [968, 543] width 87 height 25
paste input "6"
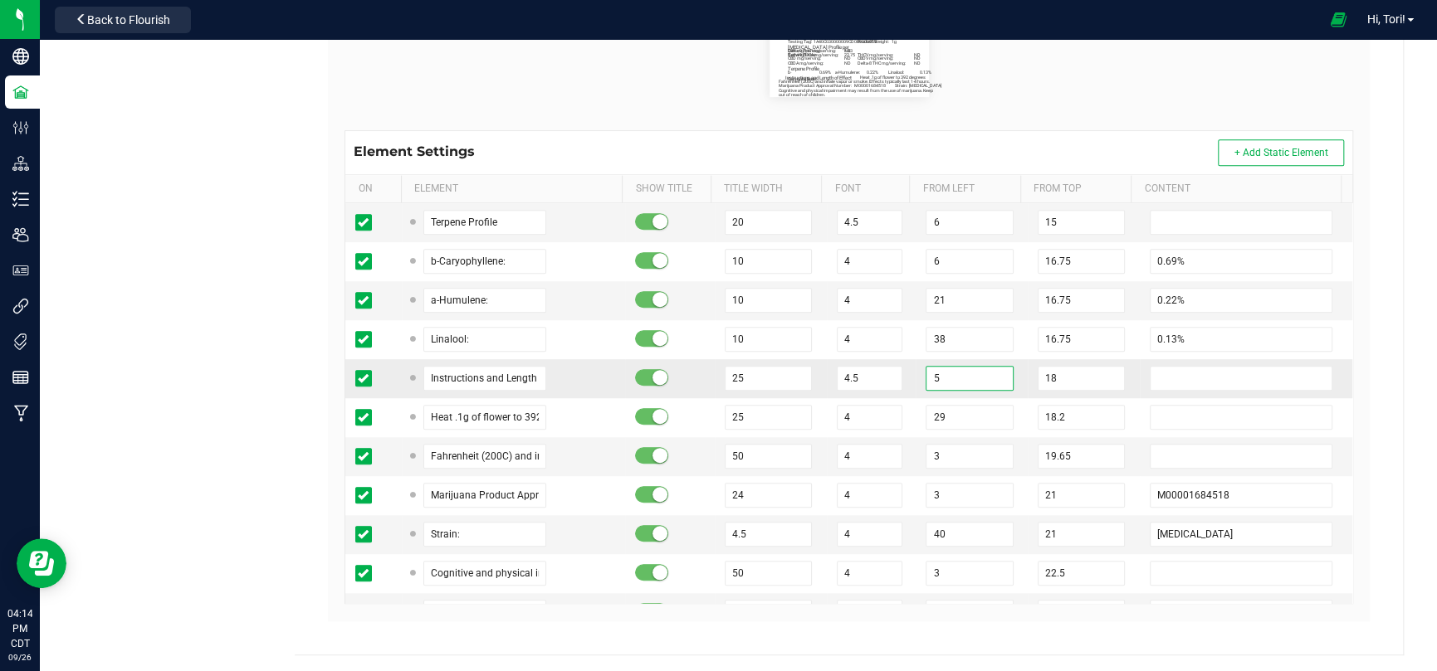
scroll to position [664, 0]
click at [935, 451] on input "3" at bounding box center [968, 455] width 87 height 25
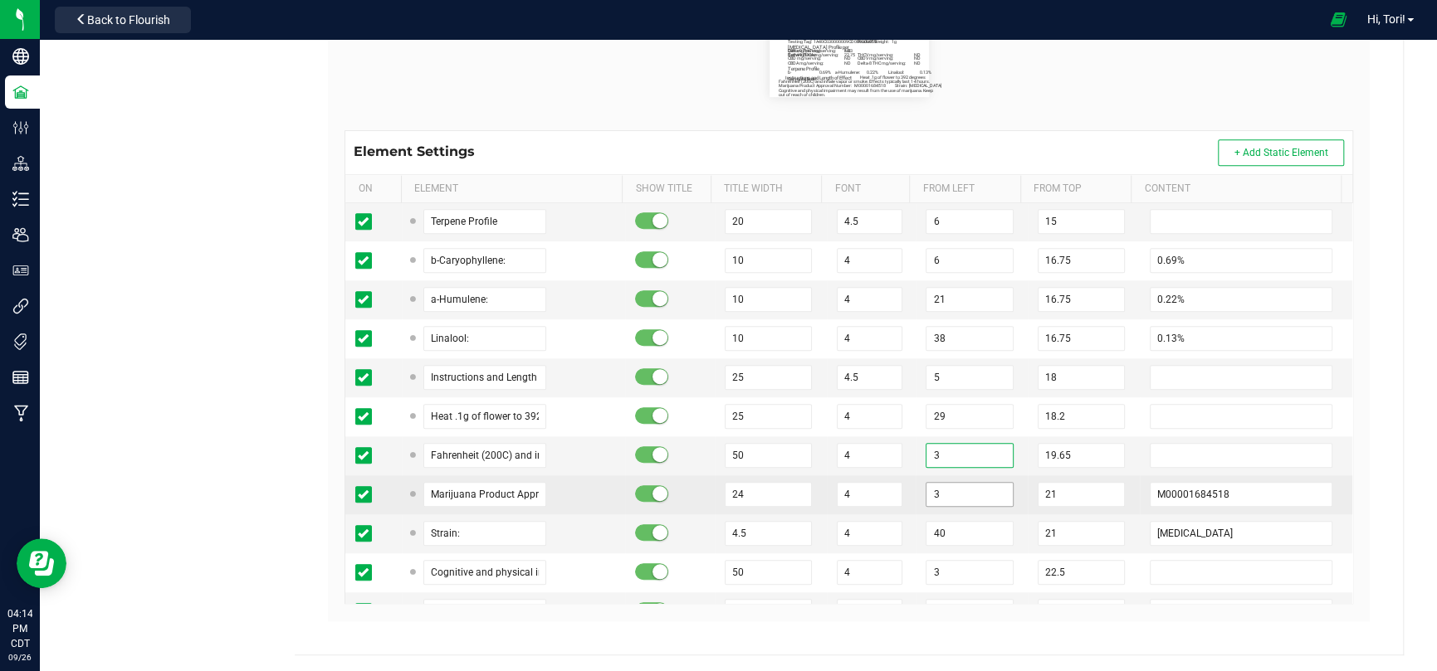
paste input "6"
click at [928, 486] on input "3" at bounding box center [968, 494] width 87 height 25
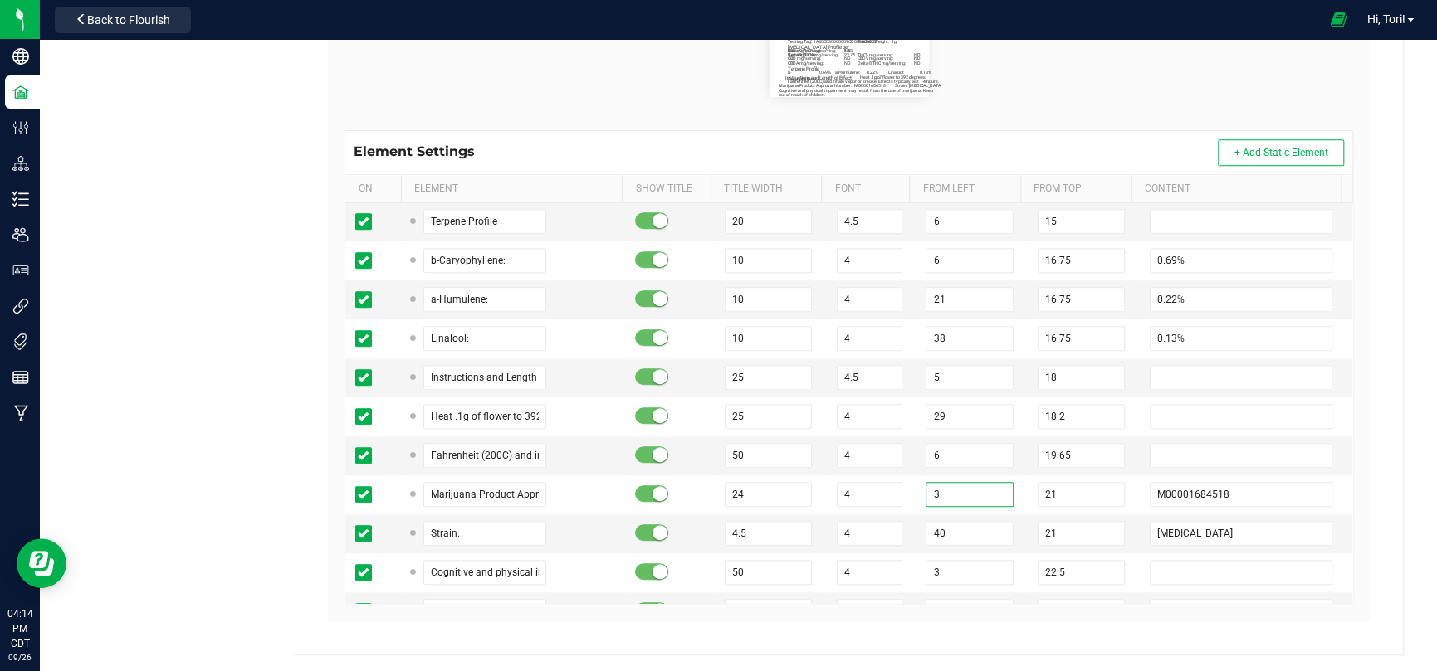
paste input "6"
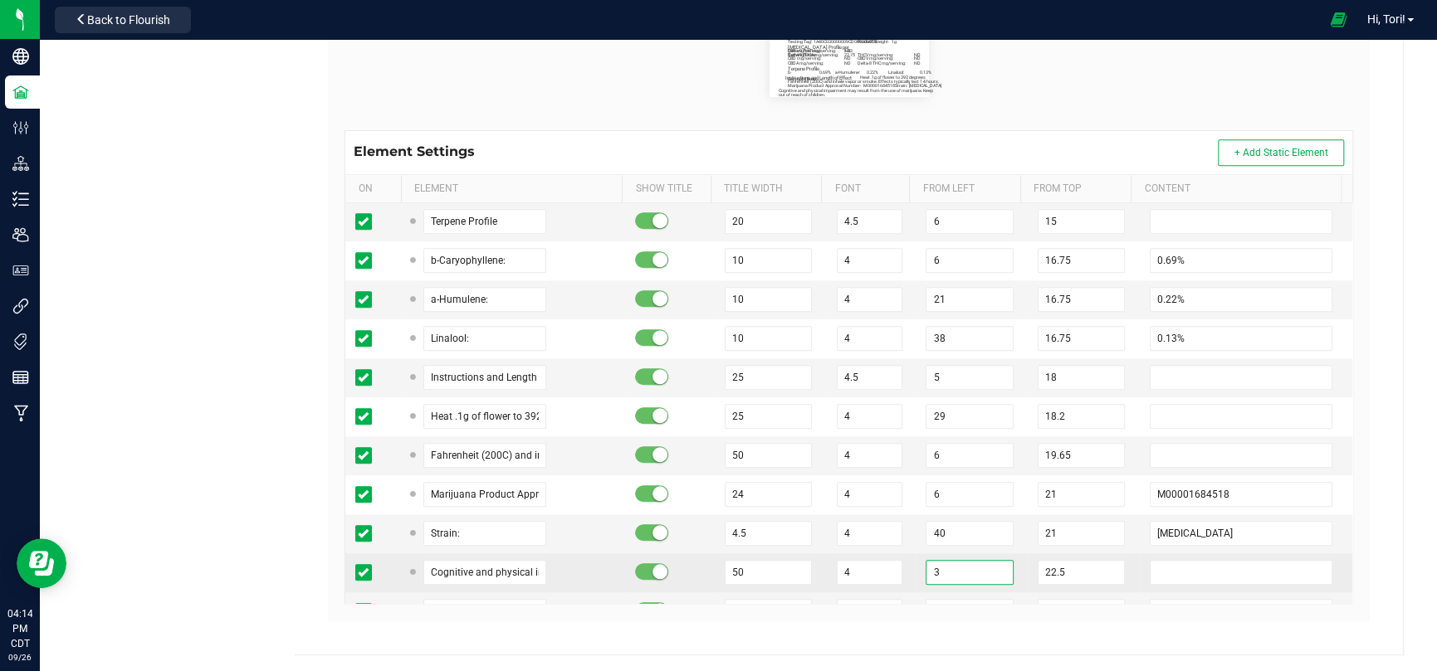
click at [943, 560] on input "3" at bounding box center [968, 572] width 87 height 25
paste input "6"
click at [915, 554] on td "6" at bounding box center [971, 573] width 112 height 39
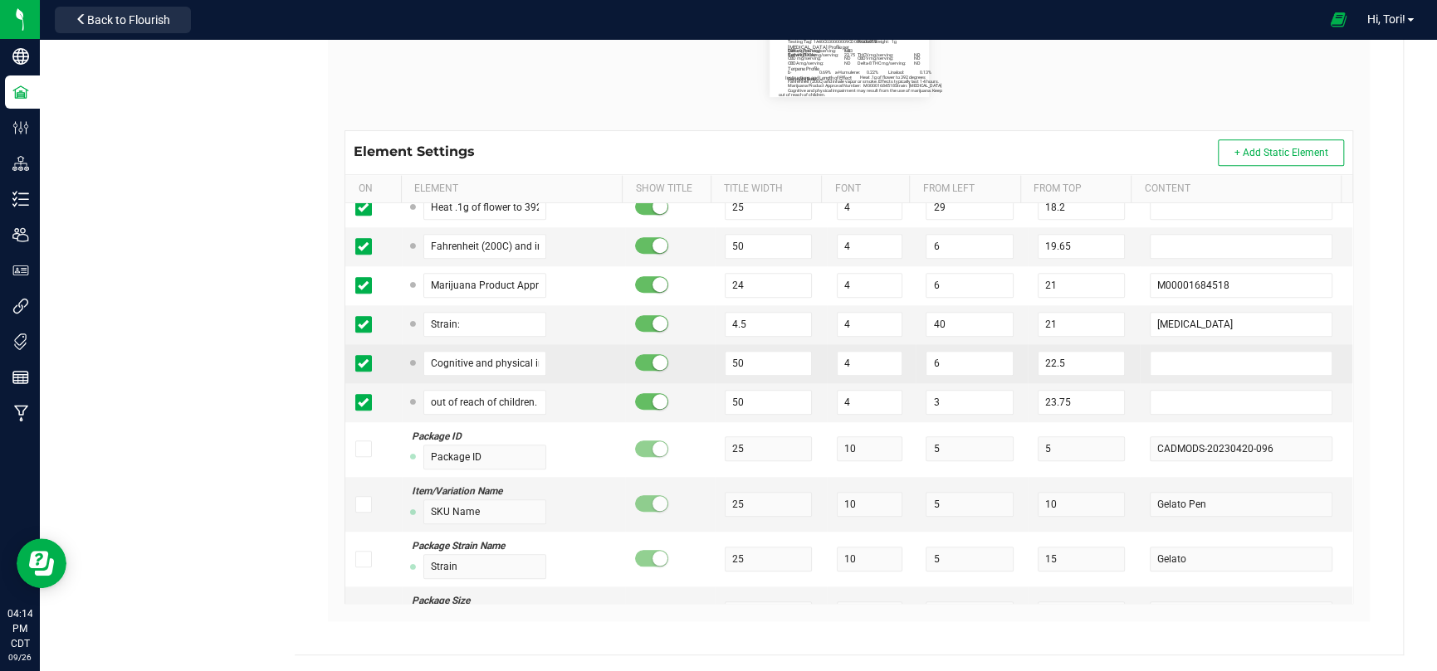
scroll to position [913, 0]
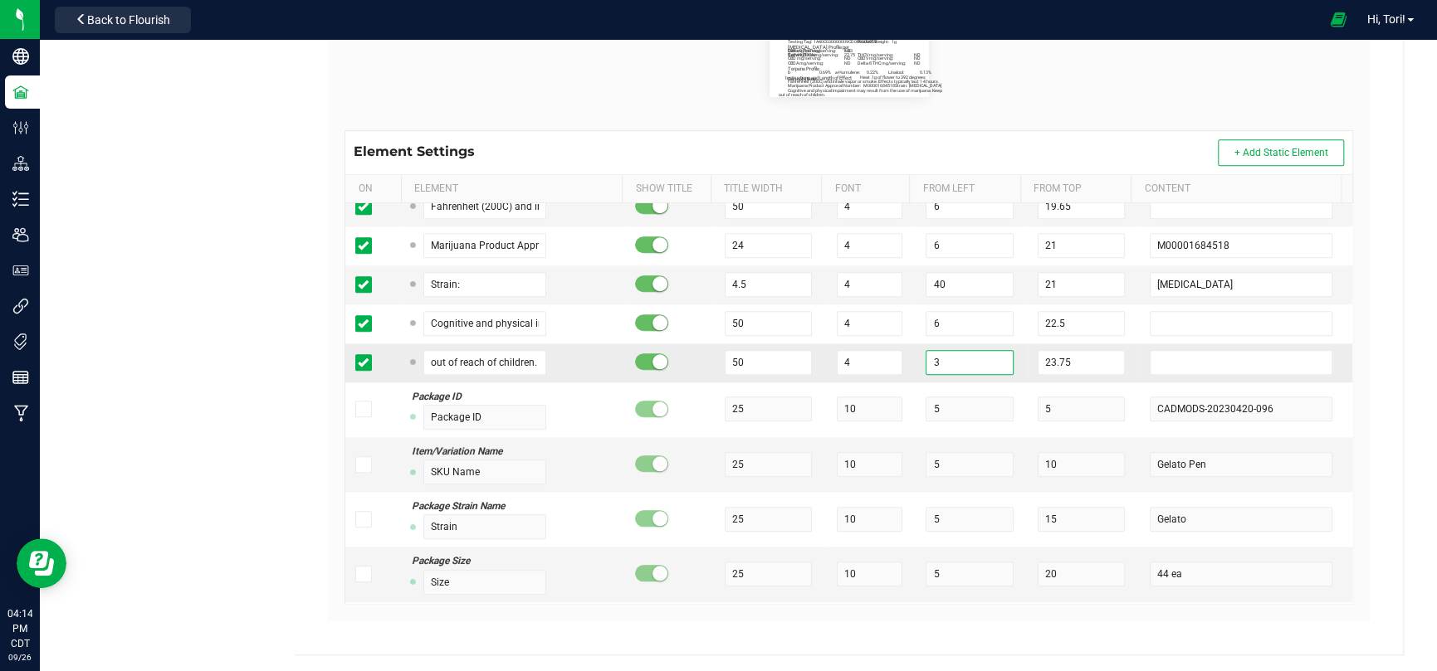
click at [932, 361] on input "3" at bounding box center [968, 362] width 87 height 25
paste input "6"
click at [947, 282] on input "40" at bounding box center [968, 284] width 87 height 25
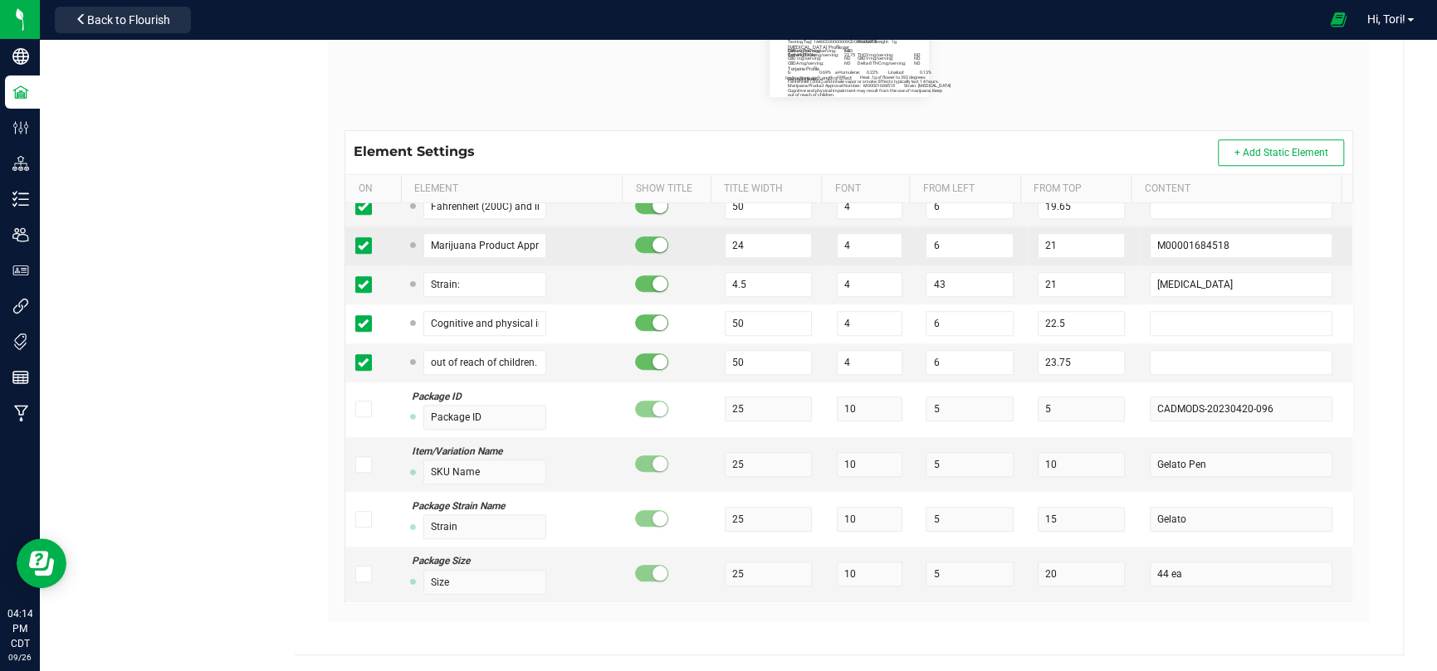
click at [915, 251] on td "6" at bounding box center [971, 246] width 112 height 39
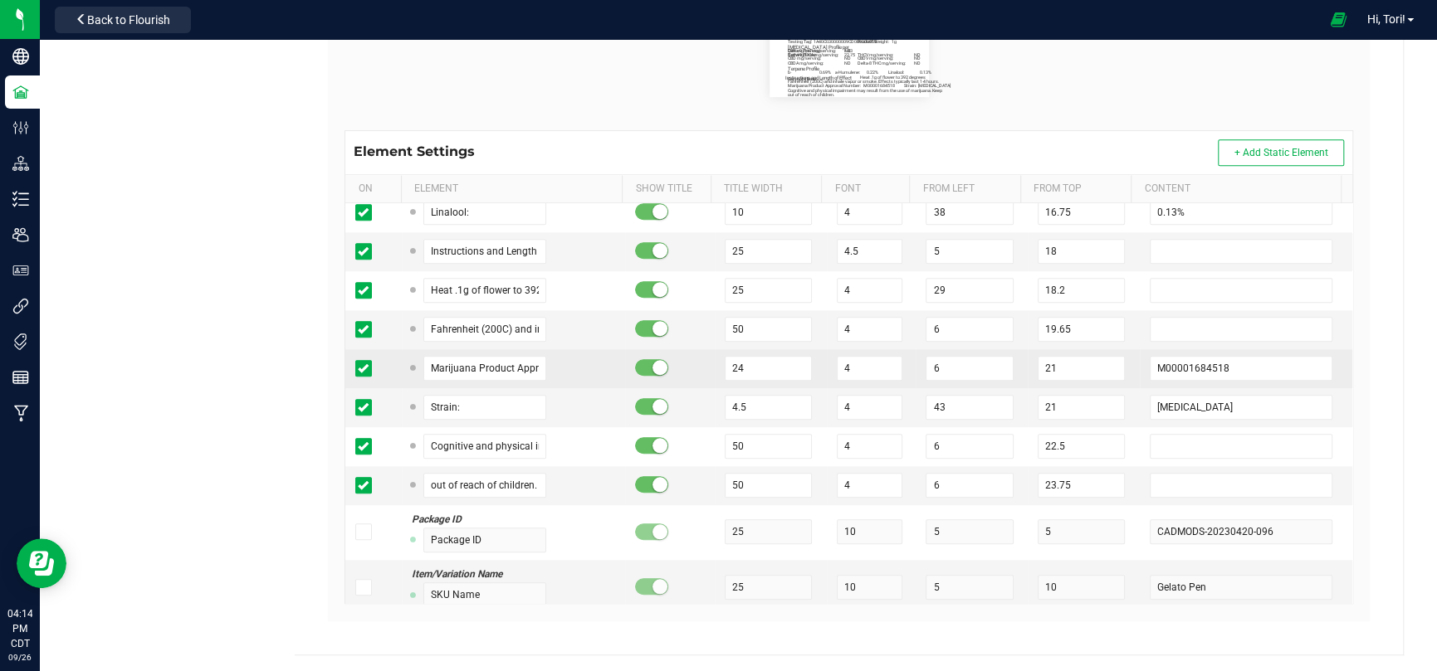
scroll to position [747, 0]
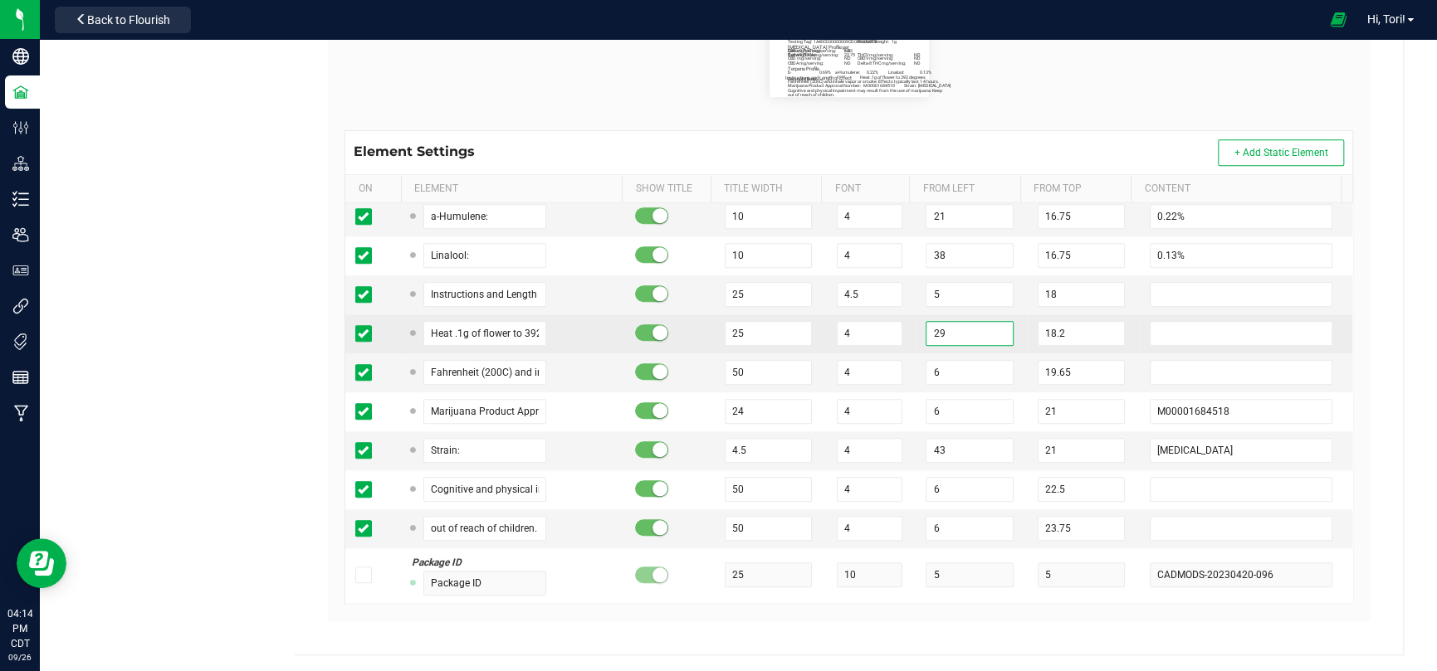
click at [939, 331] on input "29" at bounding box center [968, 333] width 87 height 25
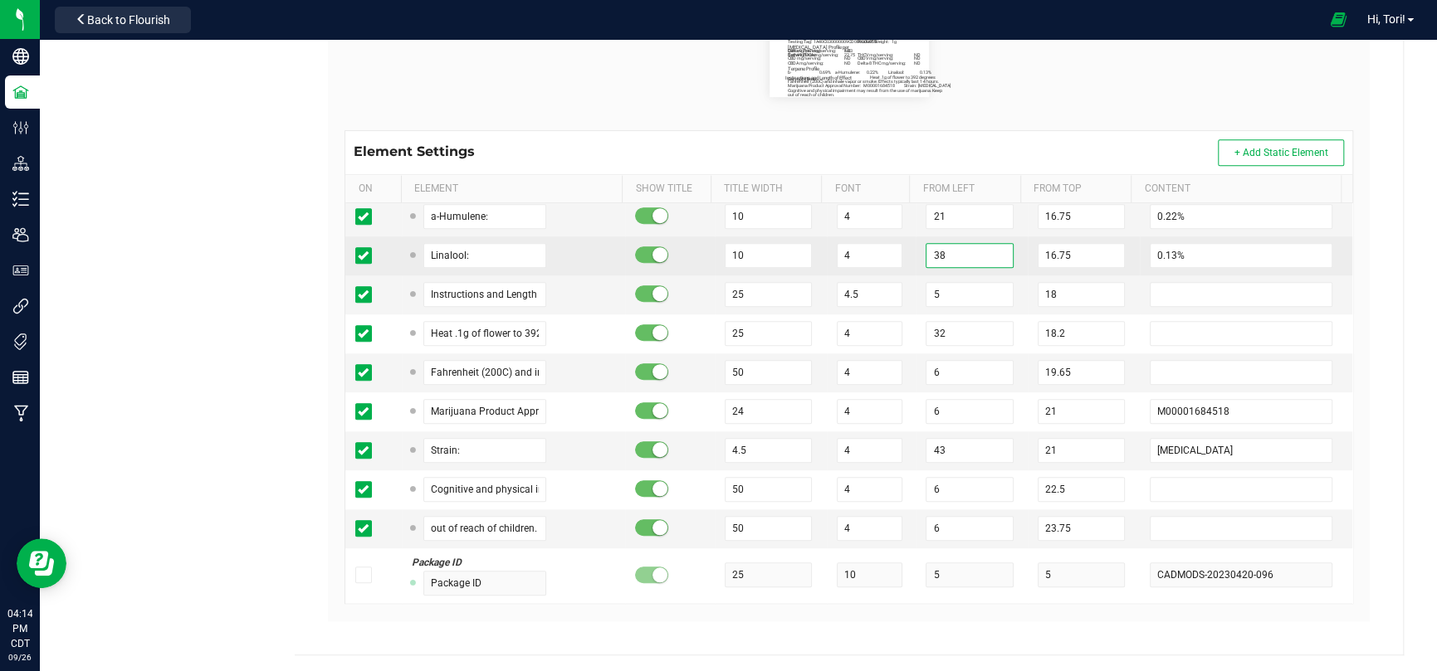
click at [939, 249] on input "38" at bounding box center [968, 255] width 87 height 25
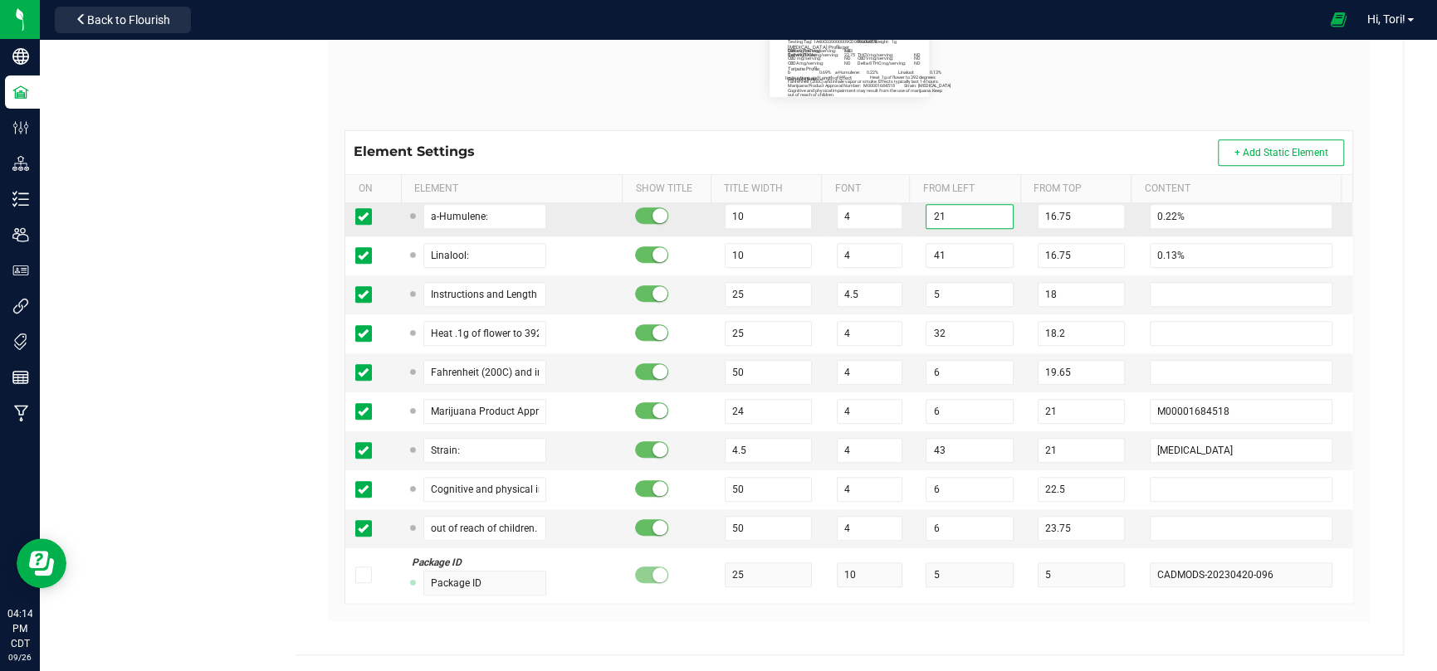
click at [938, 217] on input "21" at bounding box center [968, 216] width 87 height 25
click at [897, 221] on td "4" at bounding box center [872, 217] width 90 height 39
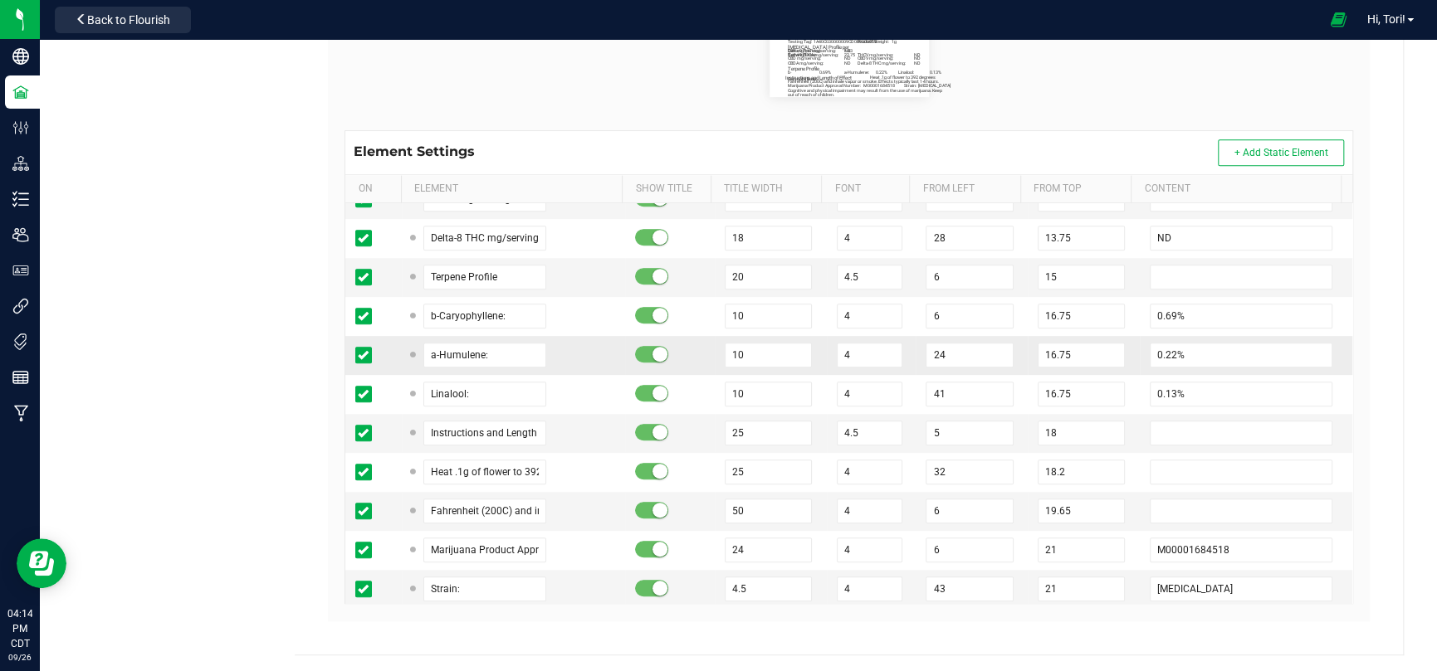
scroll to position [581, 0]
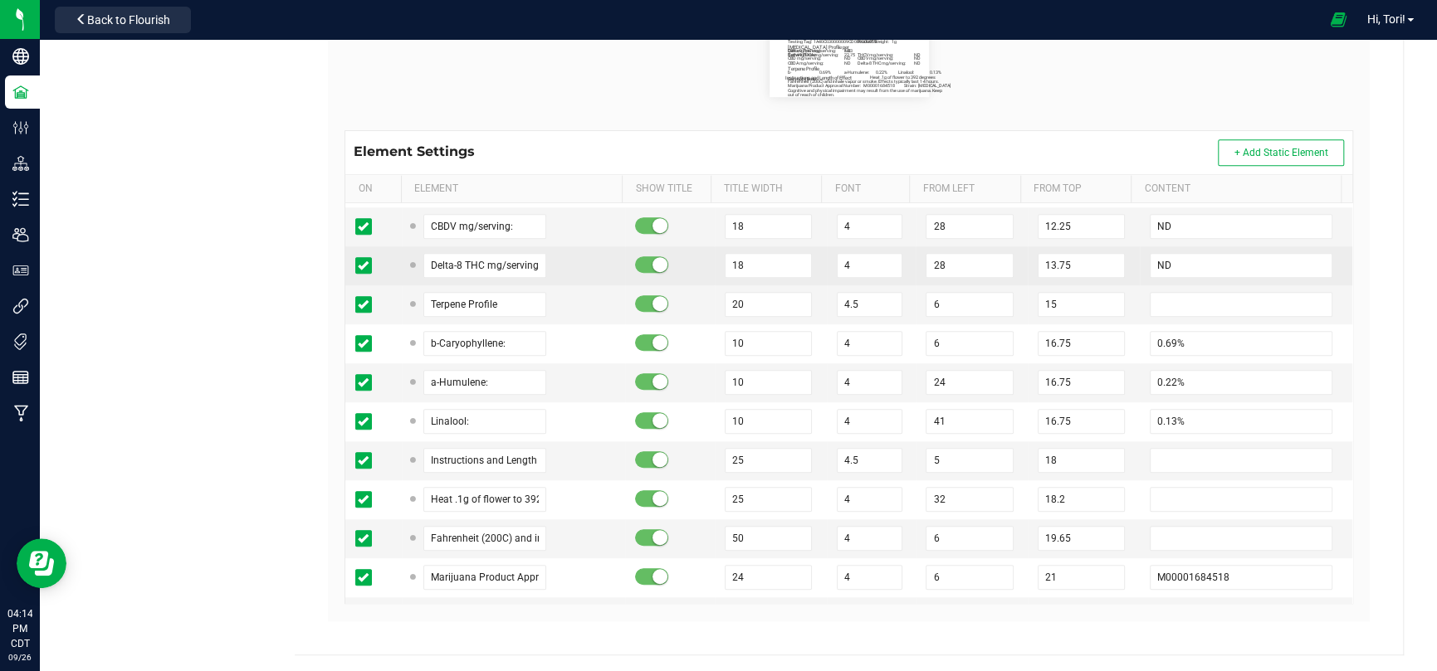
click at [945, 277] on td "28" at bounding box center [971, 265] width 112 height 39
click at [944, 262] on input "28" at bounding box center [968, 265] width 87 height 25
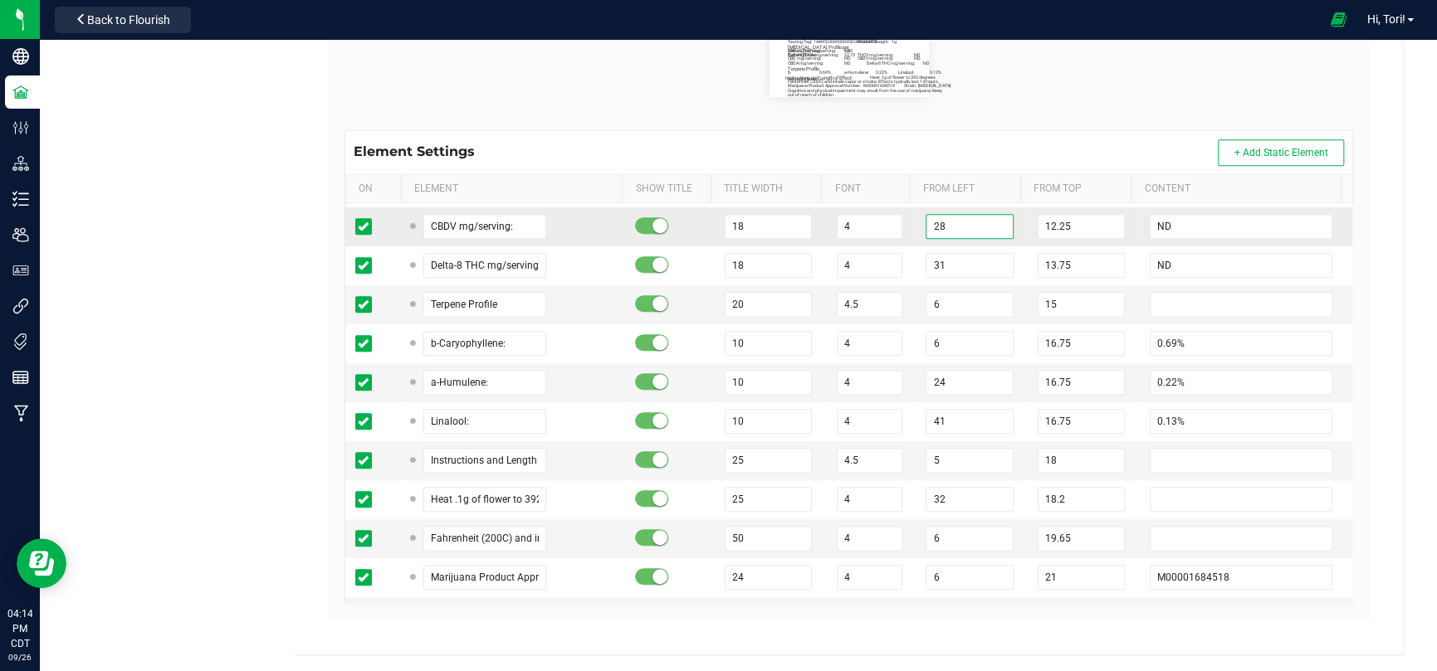
click at [938, 227] on input "28" at bounding box center [968, 226] width 87 height 25
click at [915, 222] on td "31" at bounding box center [971, 226] width 112 height 39
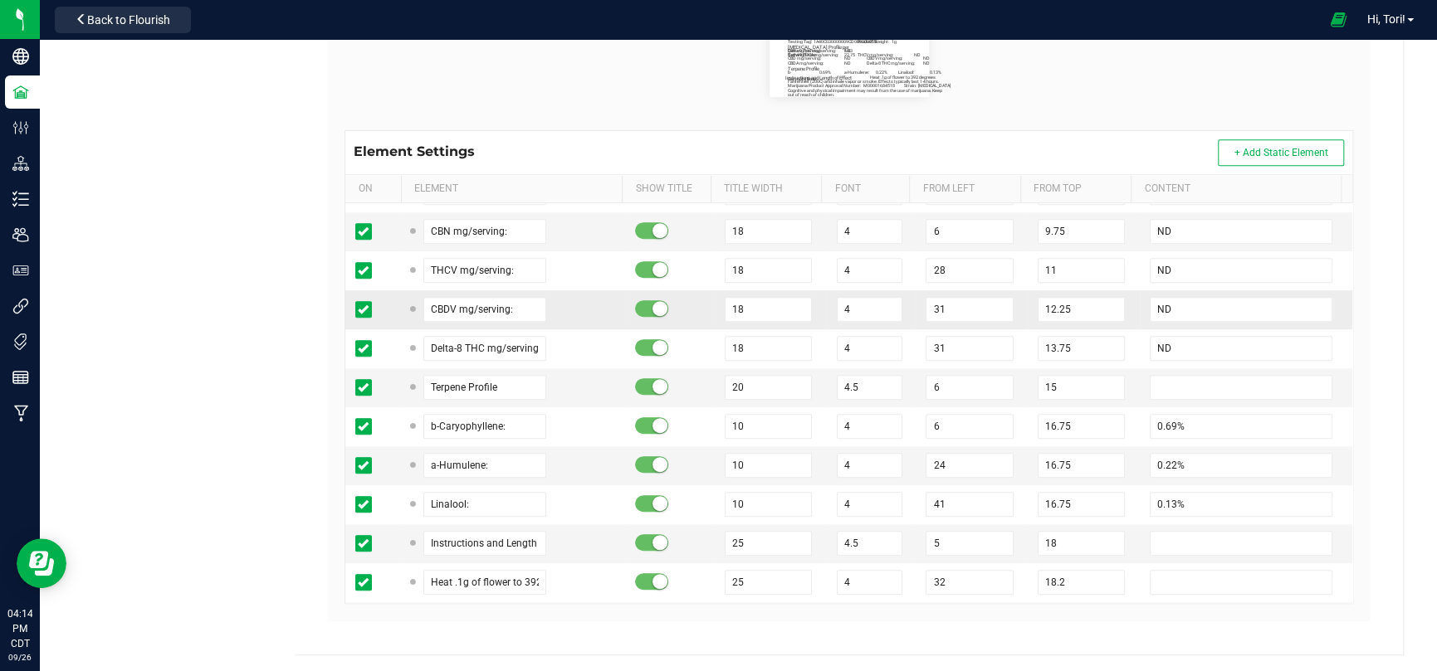
scroll to position [415, 0]
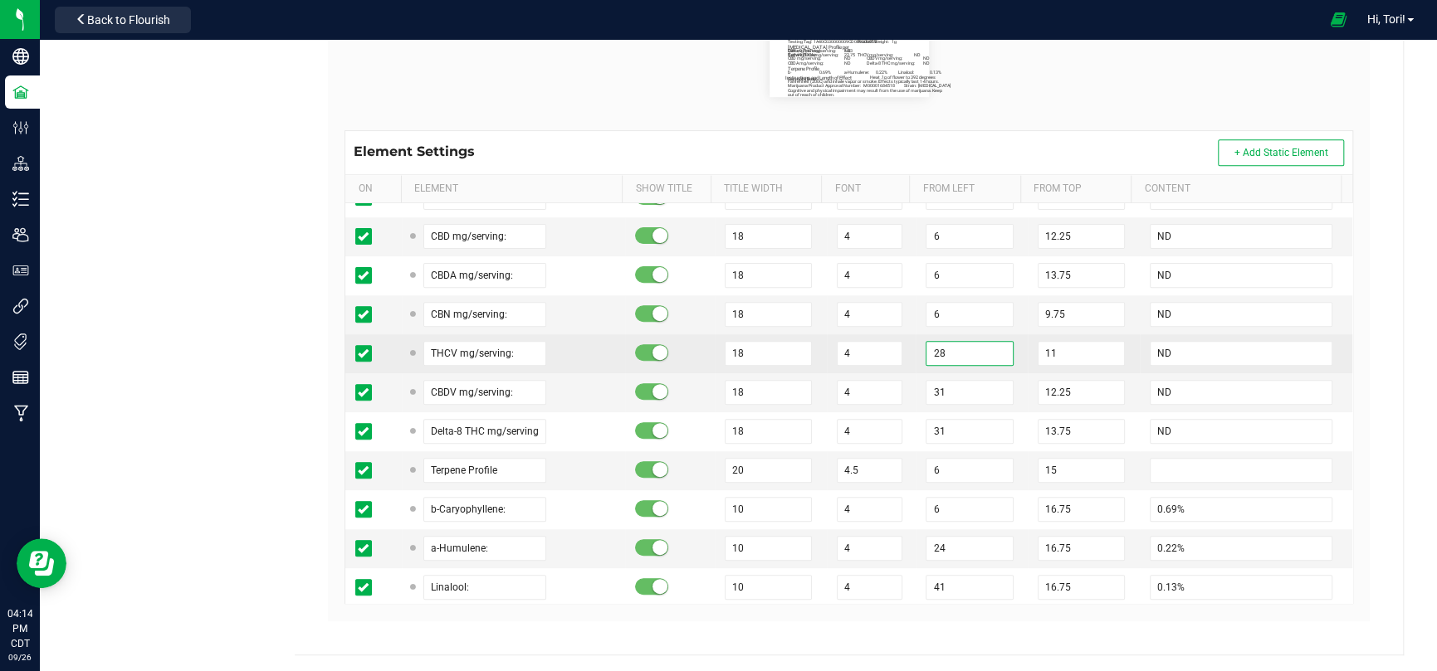
click at [934, 350] on input "28" at bounding box center [968, 353] width 87 height 25
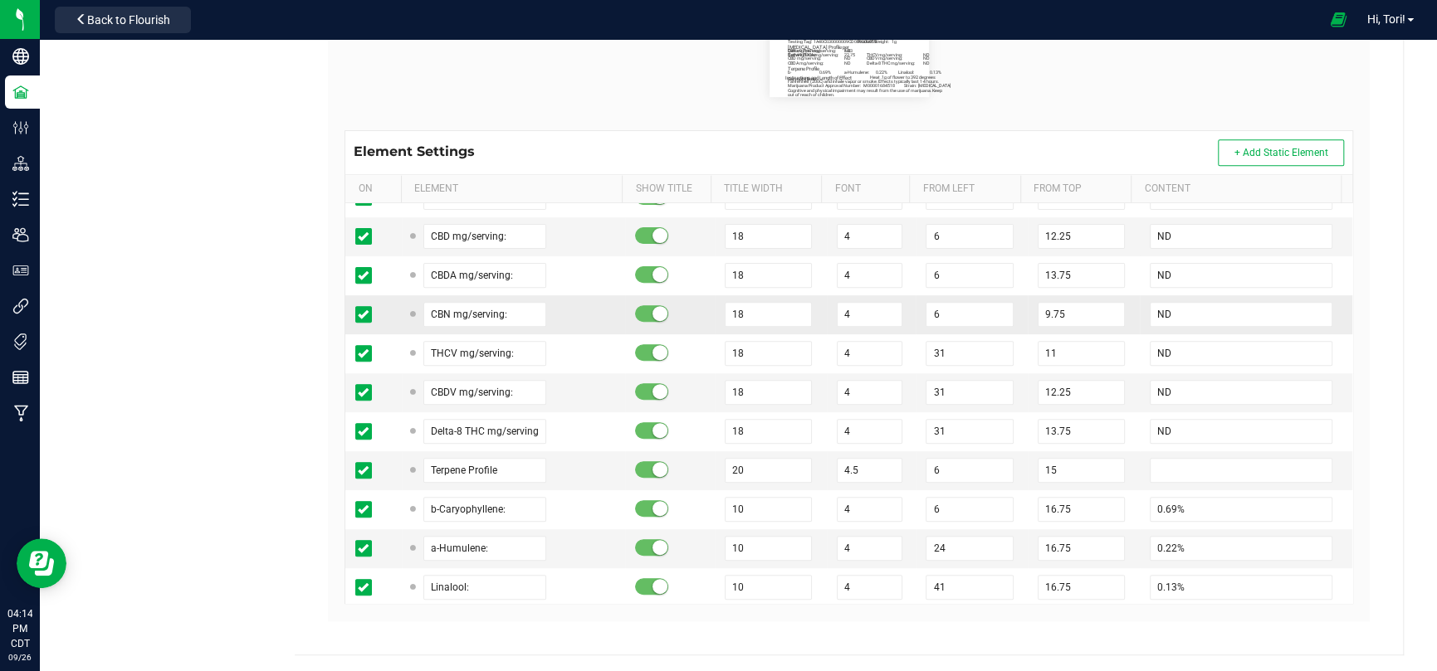
click at [896, 316] on td "4" at bounding box center [872, 314] width 90 height 39
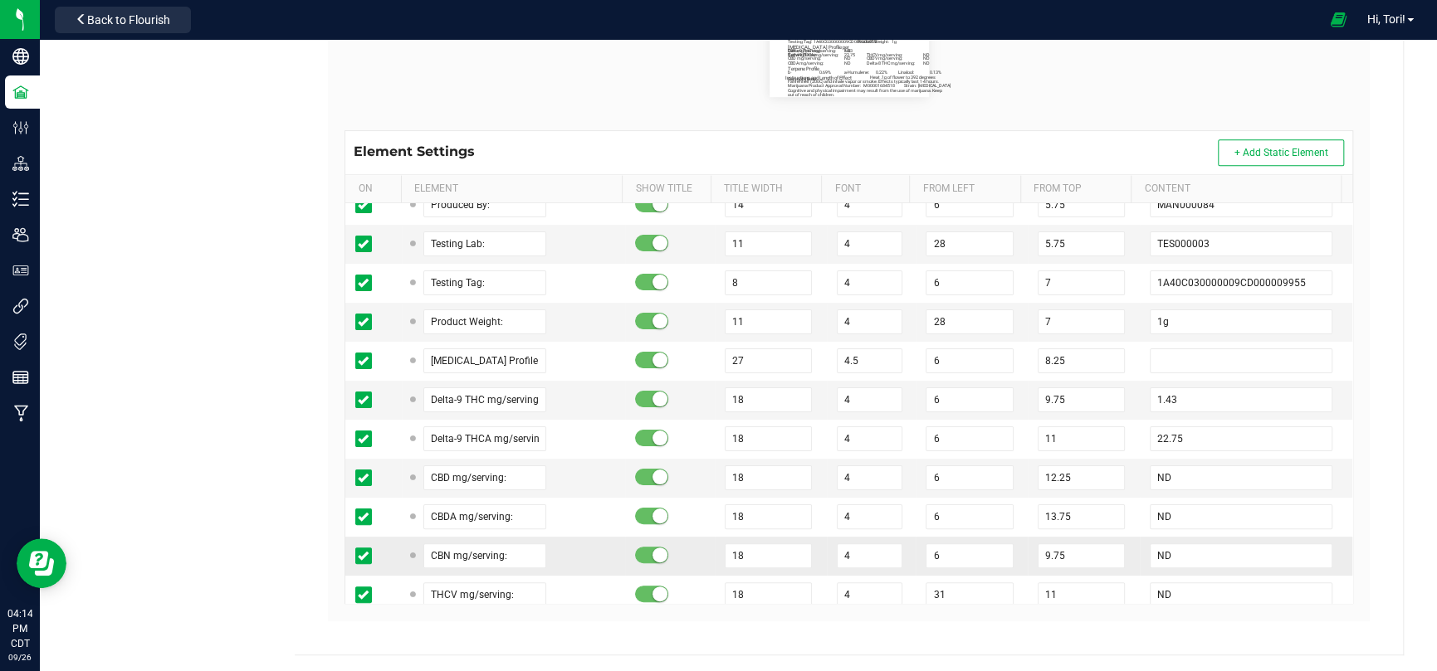
scroll to position [166, 0]
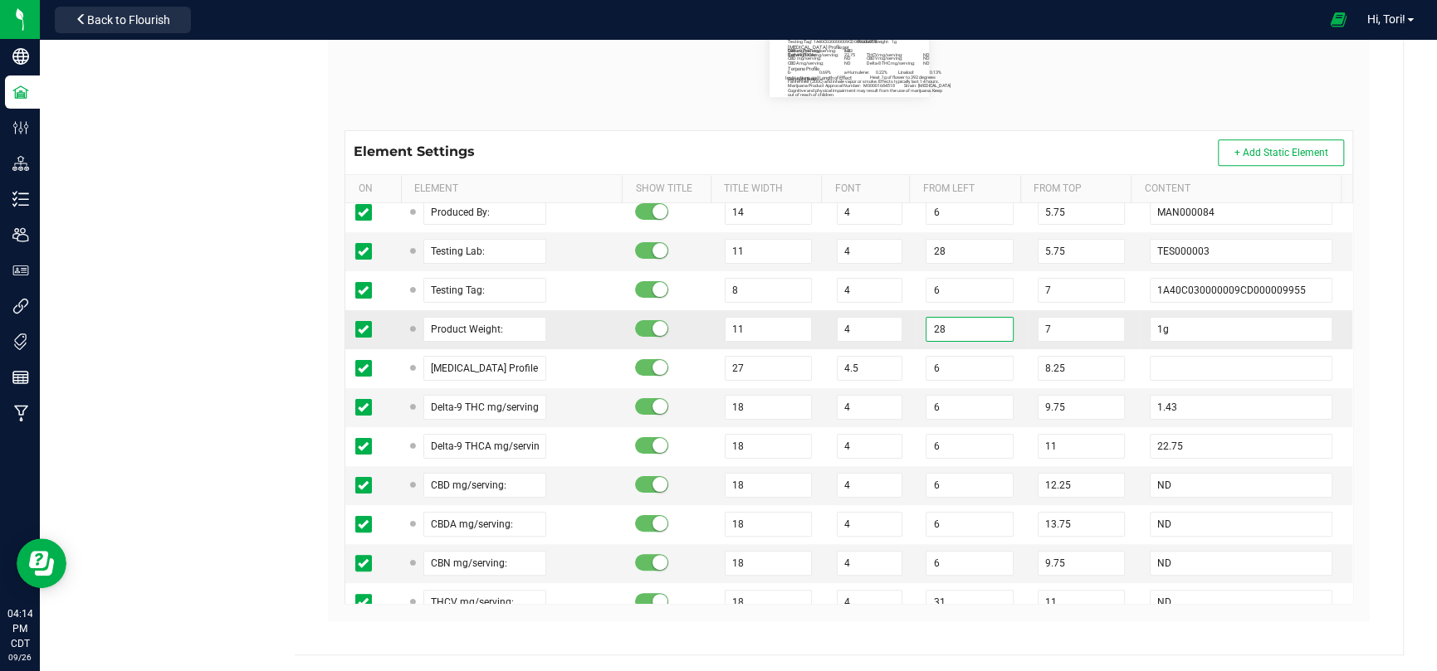
drag, startPoint x: 955, startPoint y: 326, endPoint x: 904, endPoint y: 320, distance: 51.9
click at [915, 320] on td "28" at bounding box center [971, 329] width 112 height 39
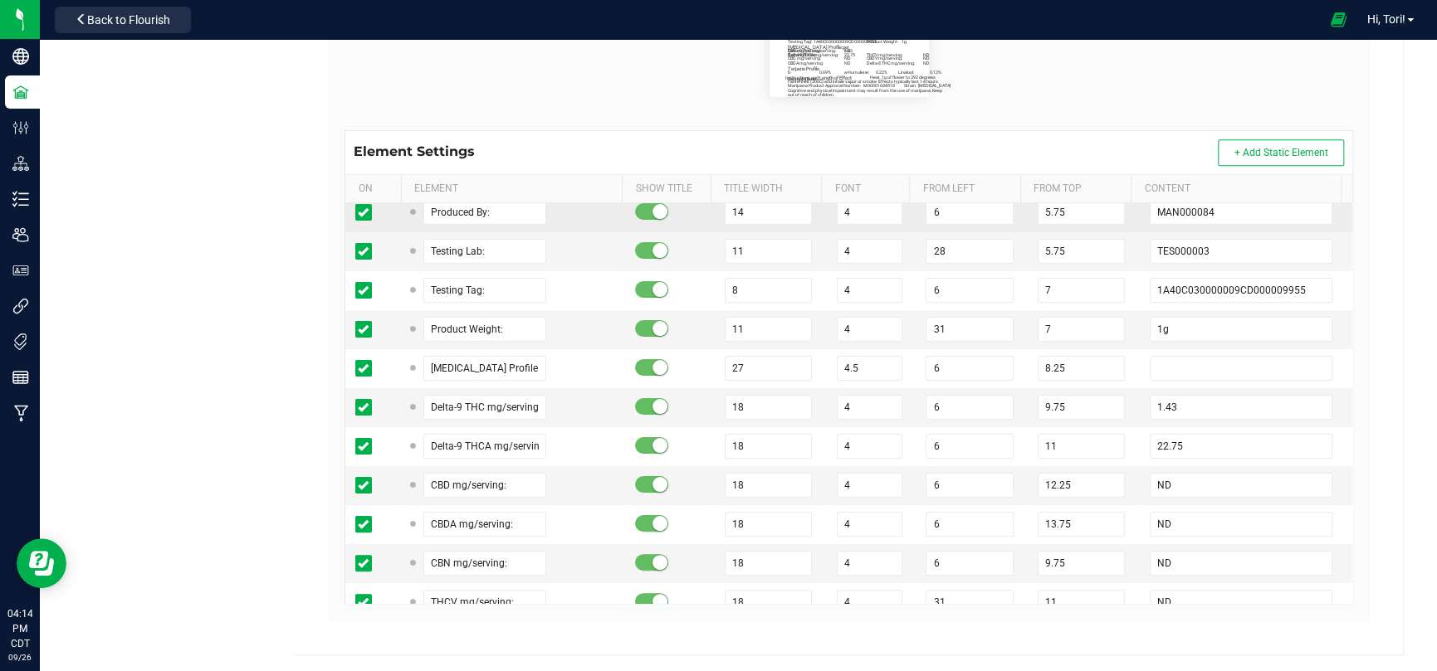
click at [946, 227] on td "6" at bounding box center [971, 212] width 112 height 39
drag, startPoint x: 946, startPoint y: 246, endPoint x: 910, endPoint y: 251, distance: 36.8
click at [925, 251] on input "28" at bounding box center [968, 251] width 87 height 25
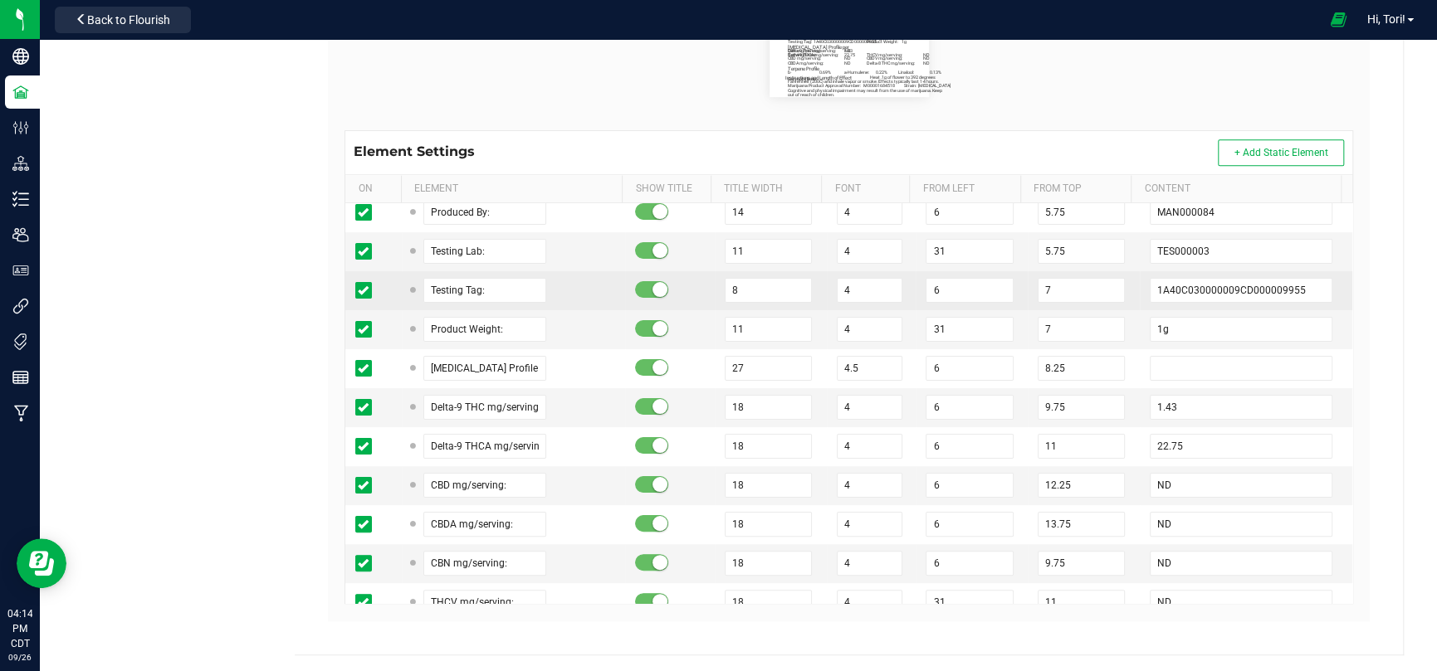
click at [890, 276] on td "4" at bounding box center [872, 290] width 90 height 39
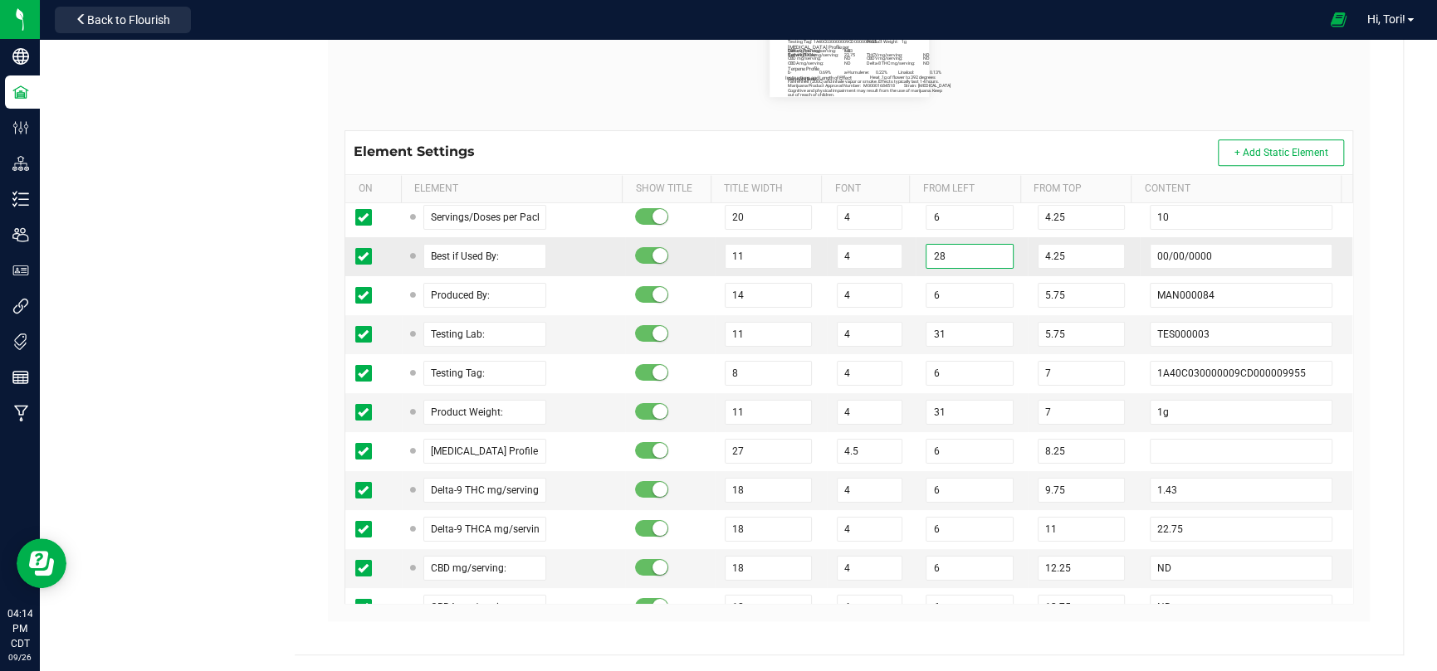
drag, startPoint x: 947, startPoint y: 254, endPoint x: 901, endPoint y: 257, distance: 45.8
click at [925, 249] on input "28" at bounding box center [968, 256] width 87 height 25
click at [915, 257] on td "31" at bounding box center [971, 256] width 112 height 39
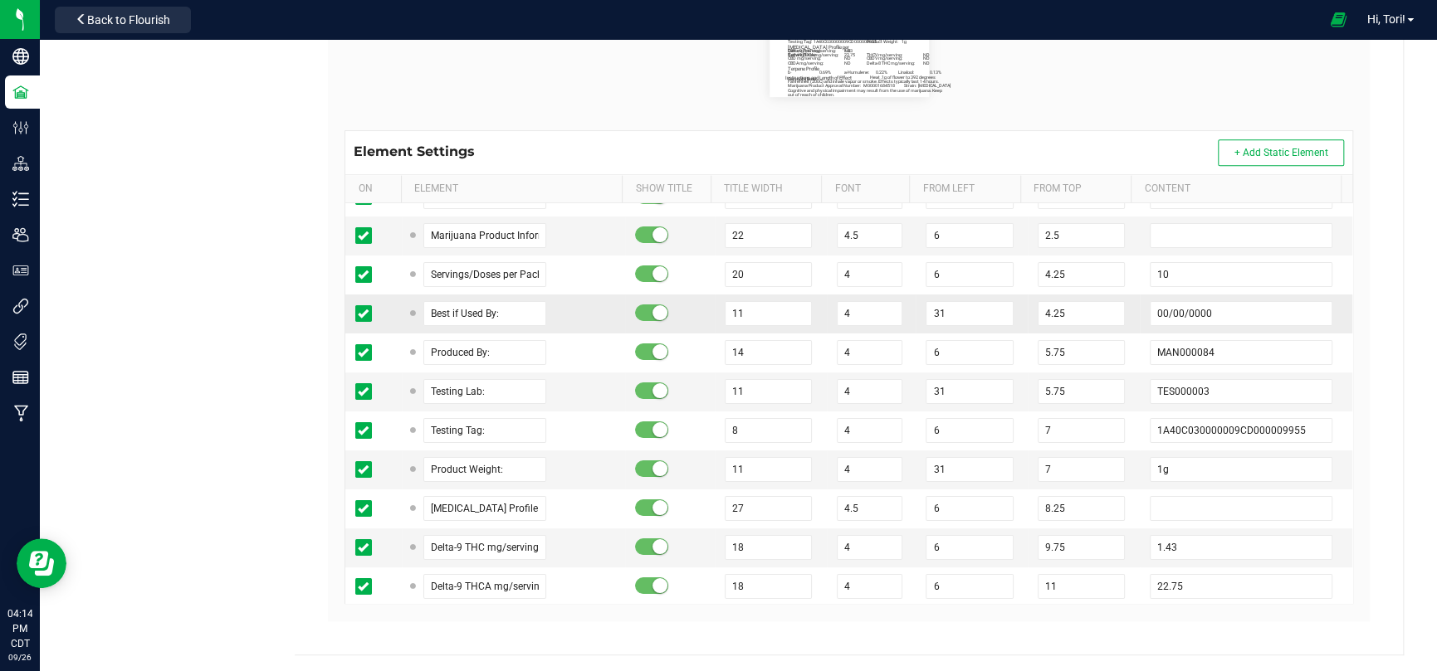
scroll to position [0, 0]
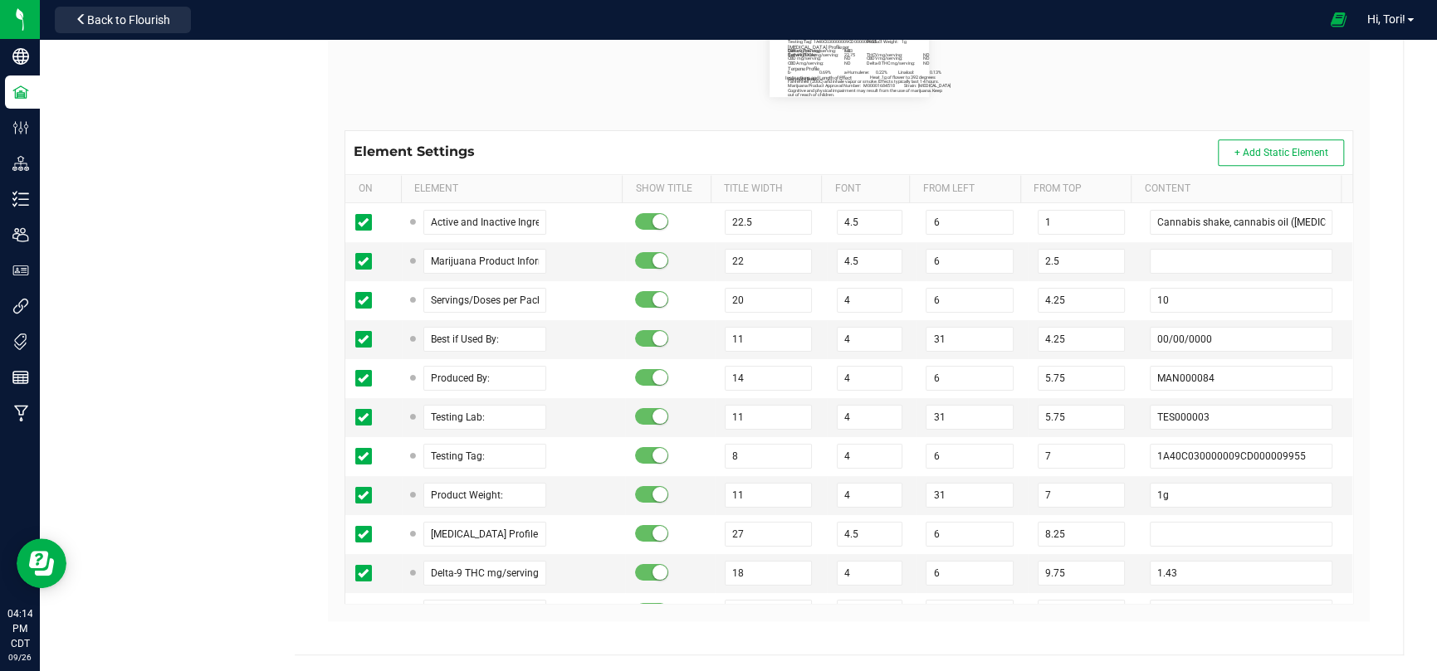
click at [1088, 114] on div "Active and Inactive Ingredients: Cannabis shake, cannabis oil ([MEDICAL_DATA]) …" at bounding box center [848, 57] width 1033 height 146
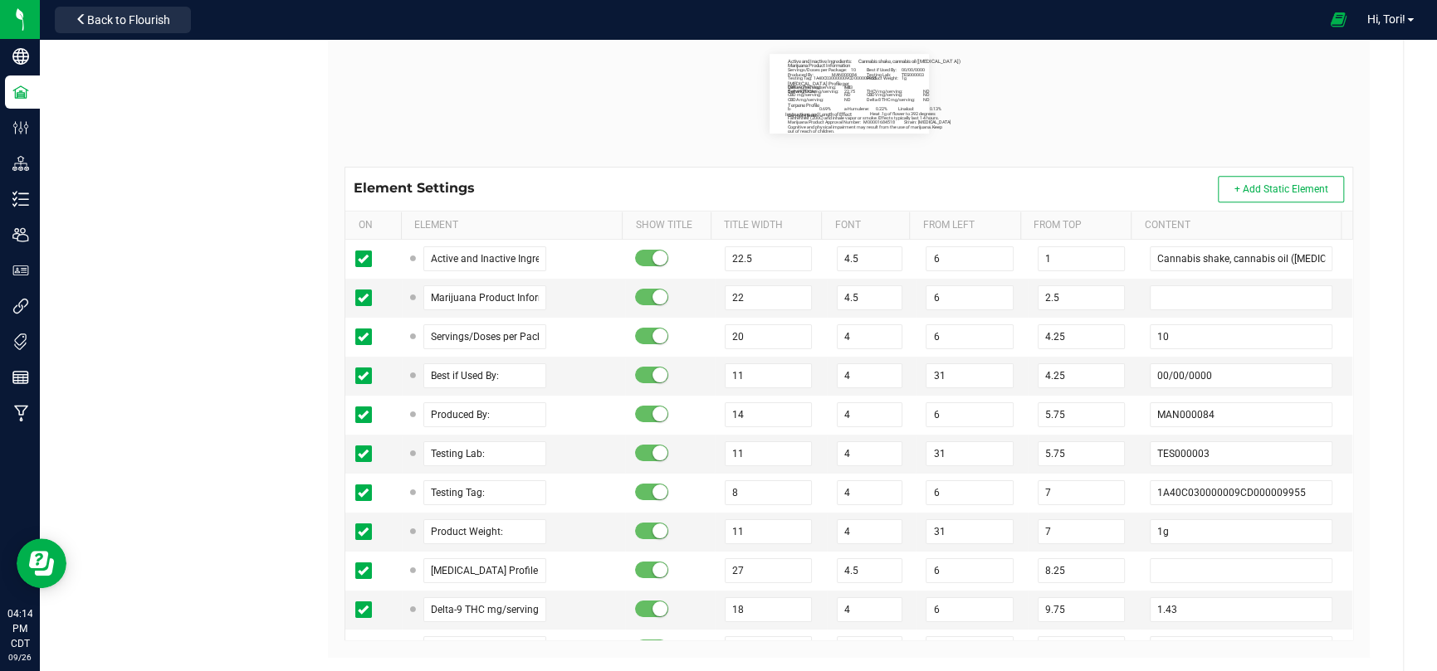
scroll to position [396, 0]
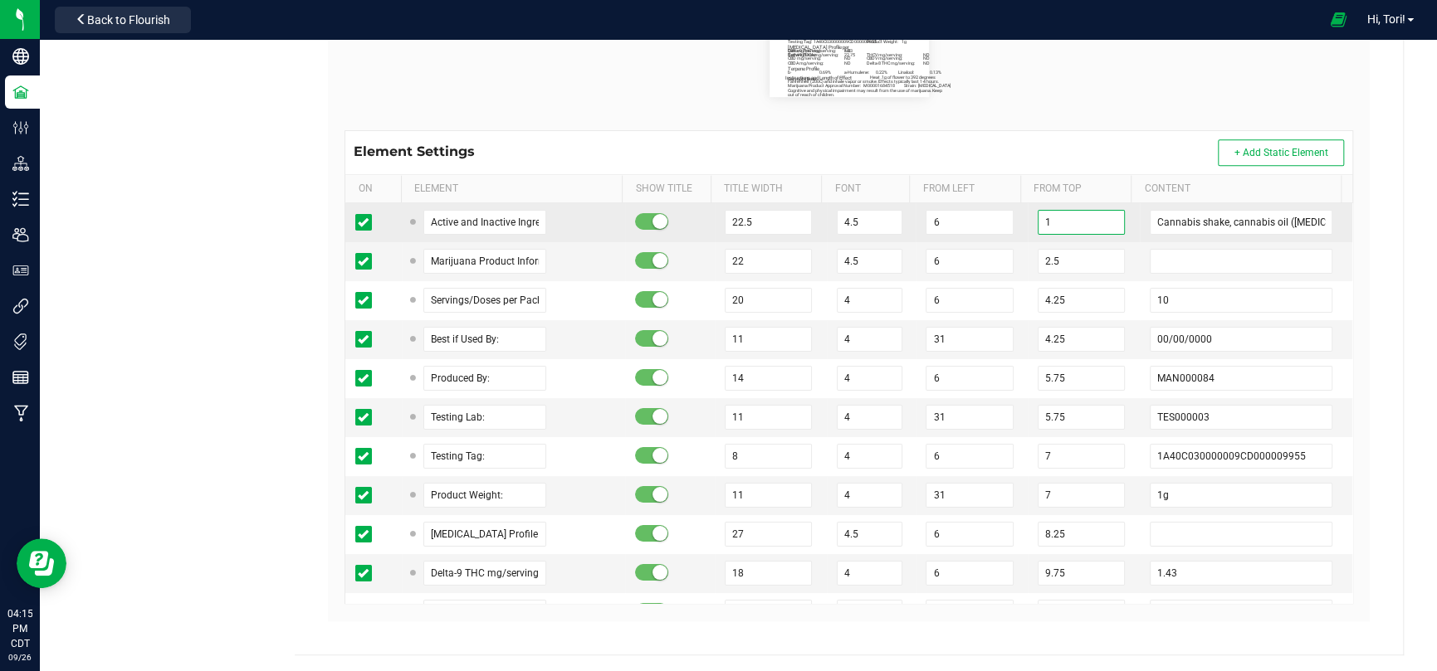
drag, startPoint x: 1047, startPoint y: 220, endPoint x: 1014, endPoint y: 206, distance: 35.3
click at [1027, 206] on td "1" at bounding box center [1083, 222] width 112 height 39
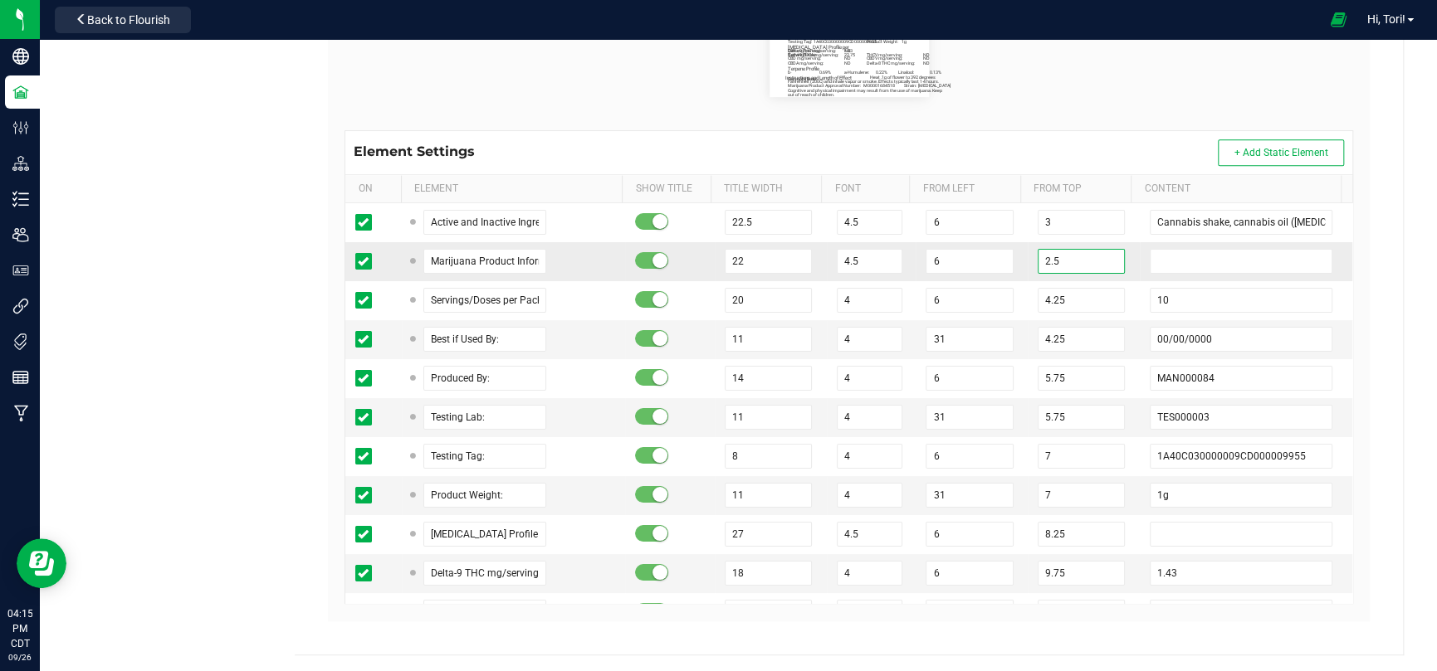
drag, startPoint x: 1032, startPoint y: 259, endPoint x: 1023, endPoint y: 256, distance: 9.5
click at [1037, 256] on input "2.5" at bounding box center [1080, 261] width 87 height 25
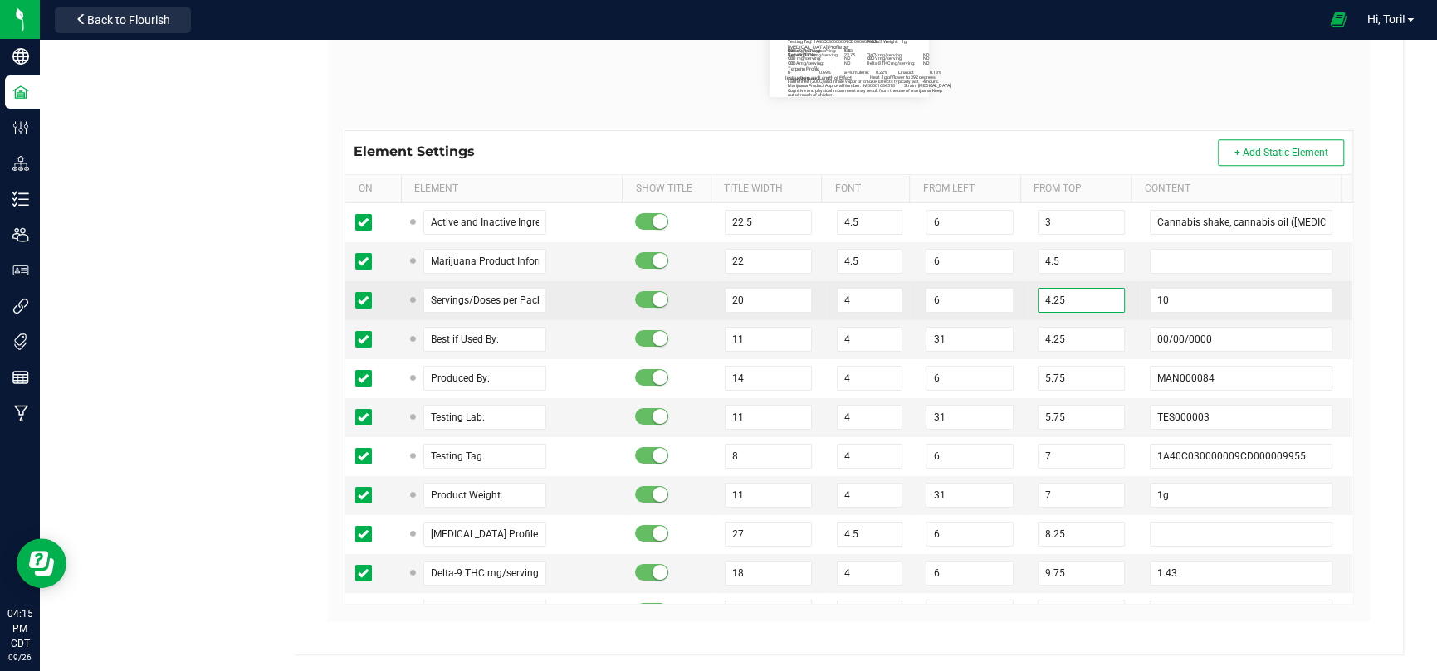
click at [1037, 296] on input "4.25" at bounding box center [1080, 300] width 87 height 25
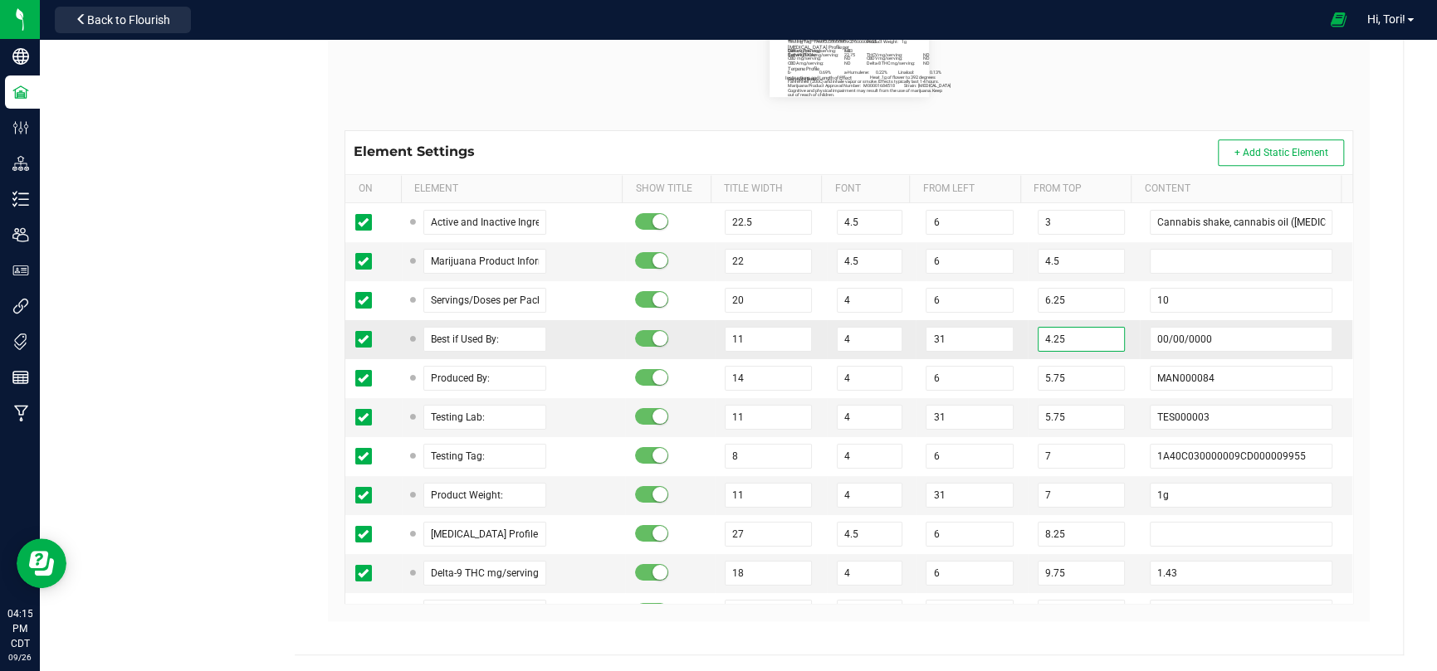
click at [1037, 330] on input "4.25" at bounding box center [1080, 339] width 87 height 25
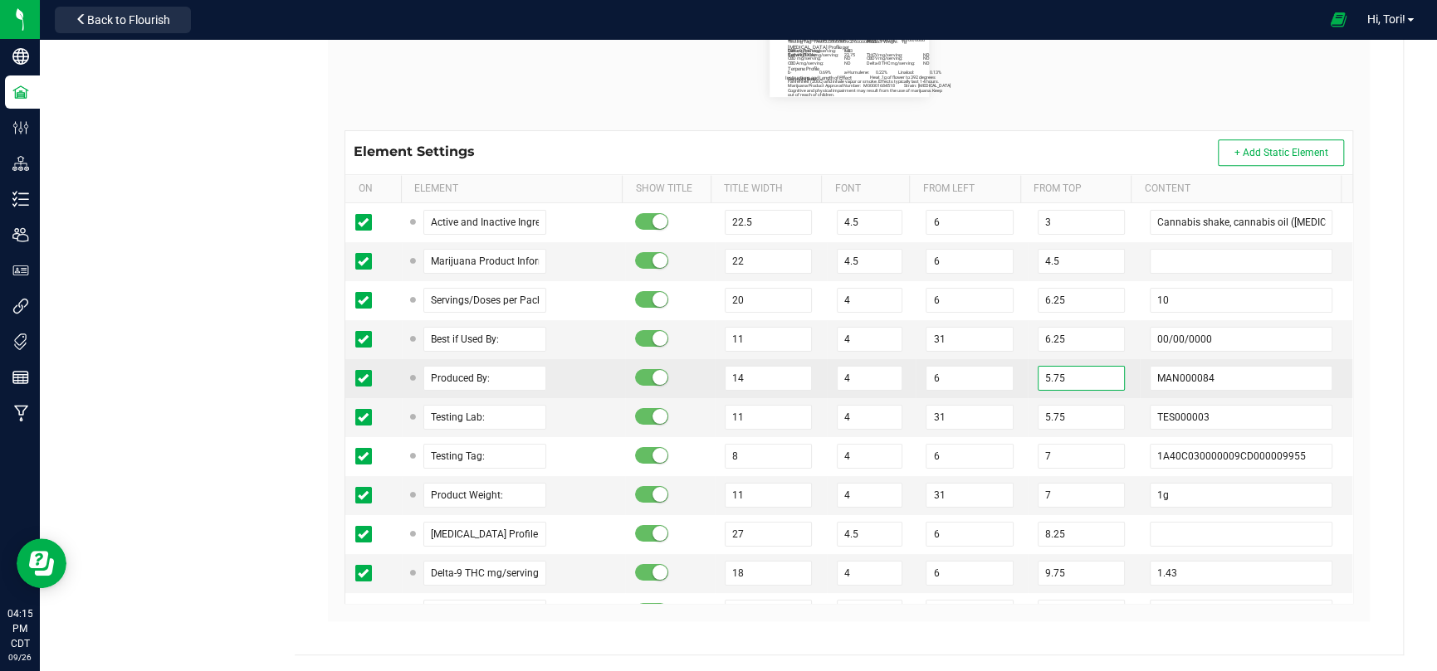
click at [1037, 380] on input "5.75" at bounding box center [1080, 378] width 87 height 25
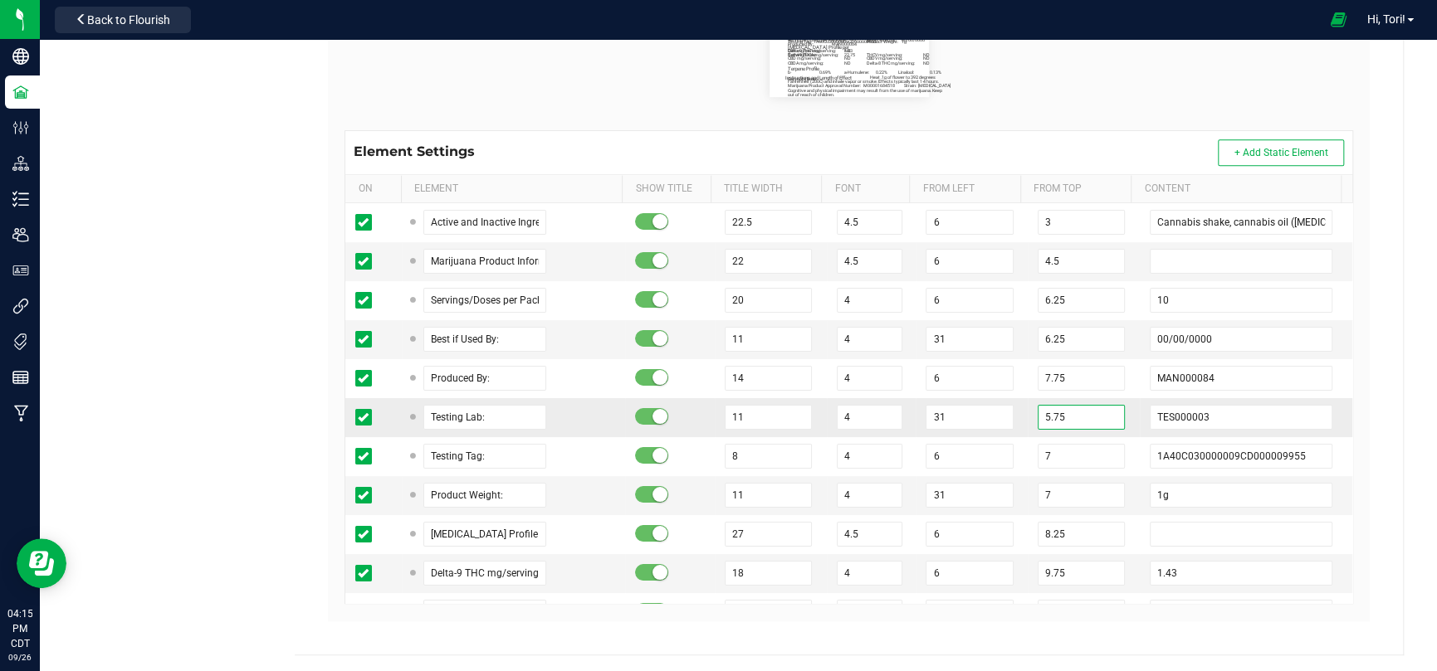
click at [1037, 412] on input "5.75" at bounding box center [1080, 417] width 87 height 25
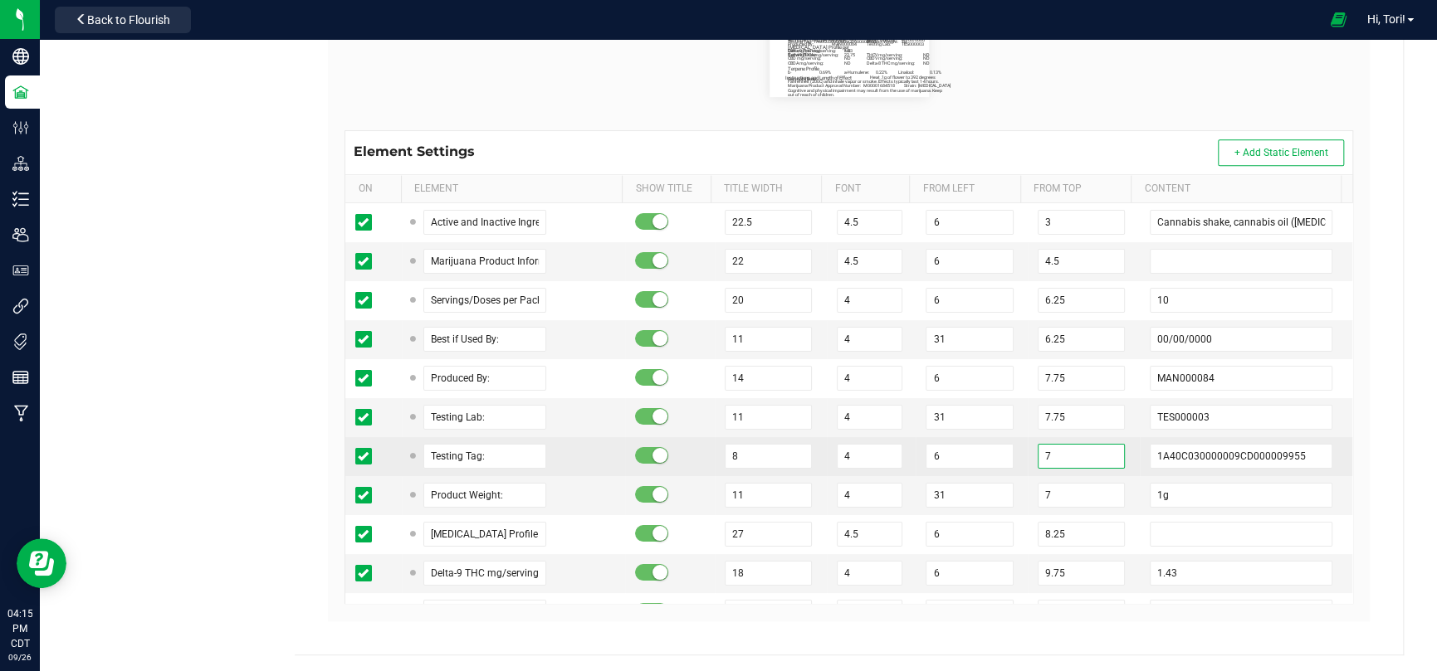
drag, startPoint x: 1033, startPoint y: 459, endPoint x: 1025, endPoint y: 458, distance: 8.3
click at [1037, 458] on input "7" at bounding box center [1080, 456] width 87 height 25
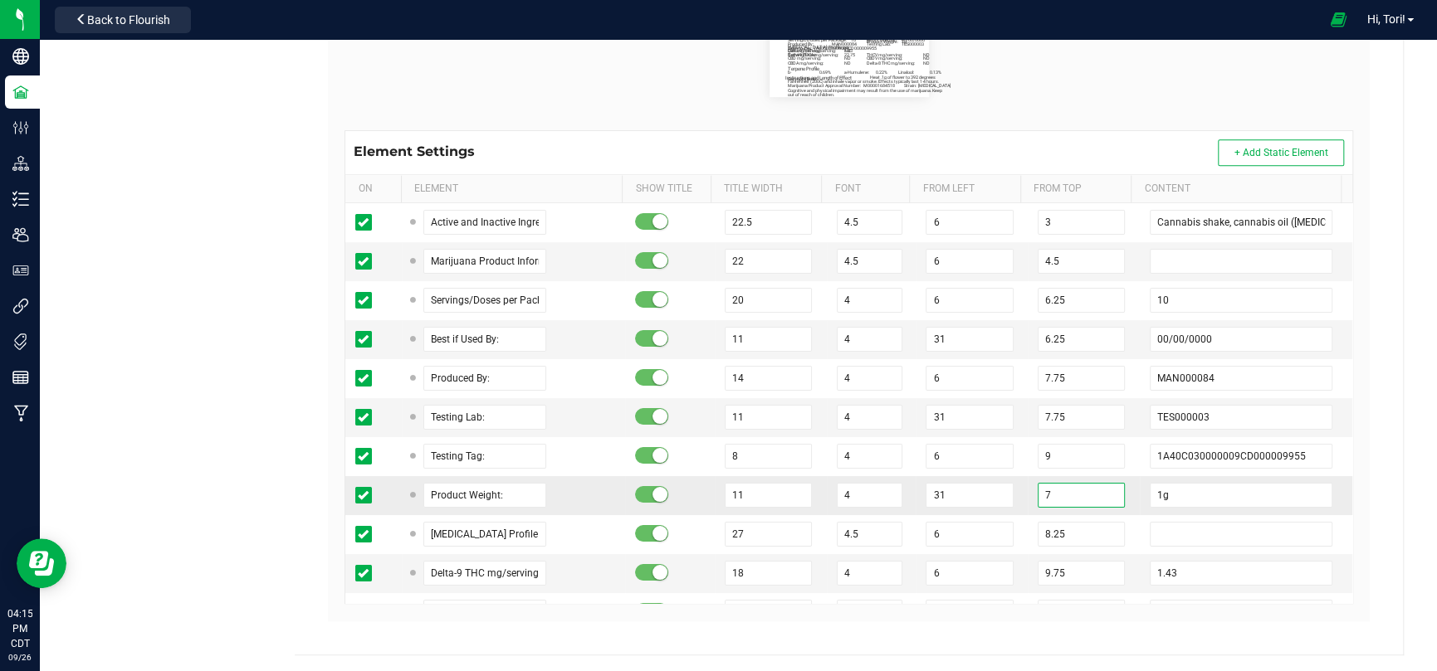
drag, startPoint x: 1033, startPoint y: 500, endPoint x: 1023, endPoint y: 500, distance: 10.0
click at [1037, 500] on input "7" at bounding box center [1080, 495] width 87 height 25
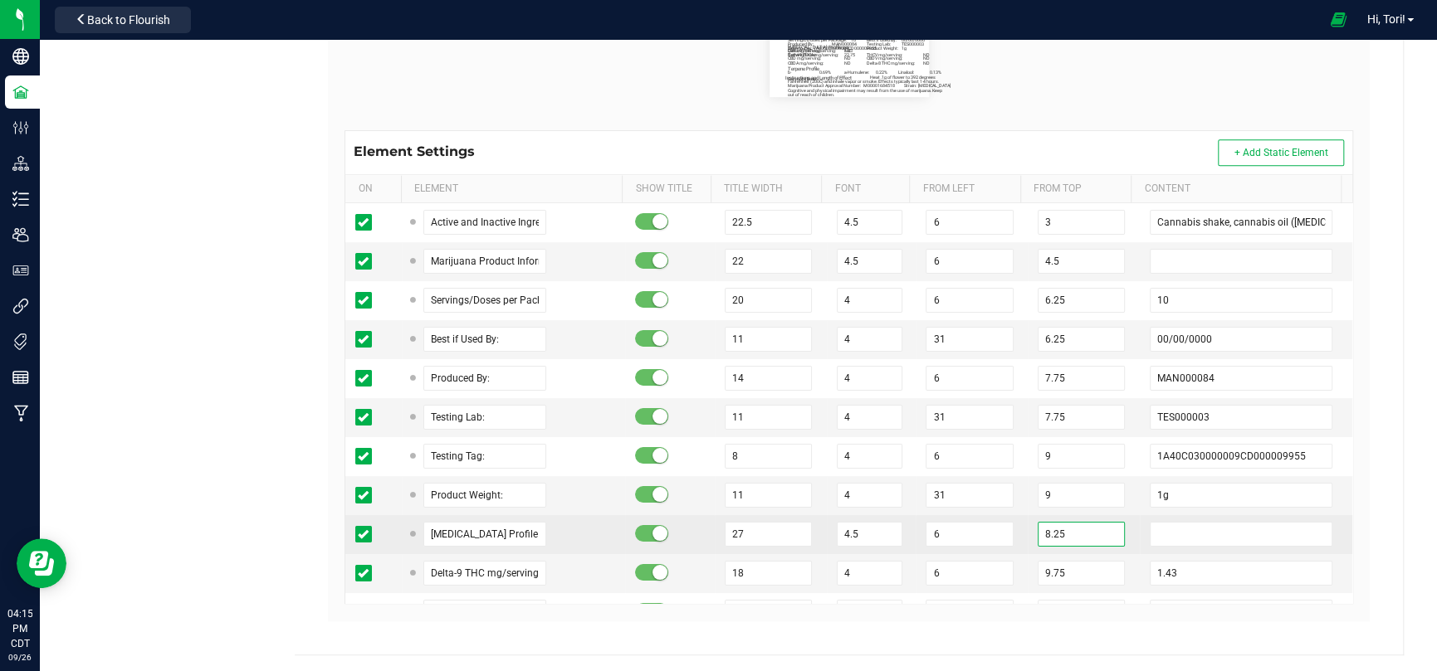
drag, startPoint x: 1032, startPoint y: 535, endPoint x: 1018, endPoint y: 535, distance: 14.1
click at [1027, 535] on td "8.25" at bounding box center [1083, 534] width 112 height 39
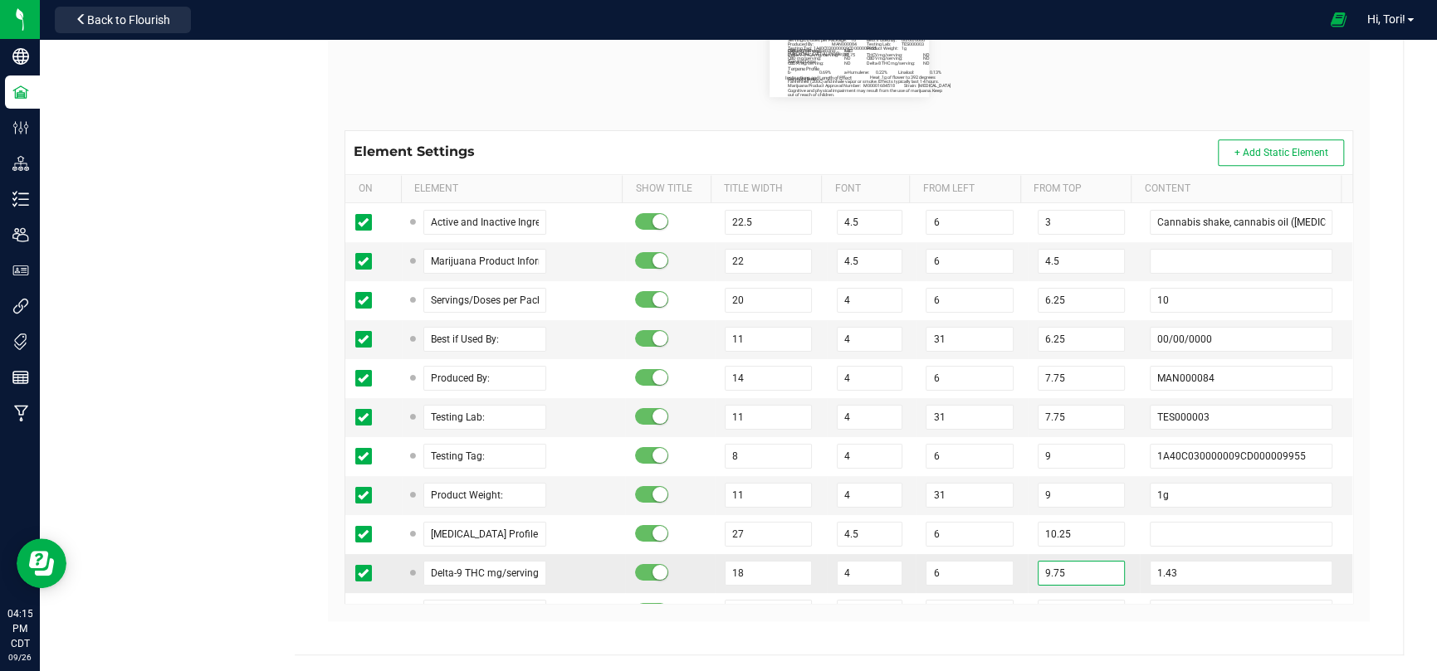
click at [1037, 574] on input "9.75" at bounding box center [1080, 573] width 87 height 25
click at [1110, 561] on td "11.75" at bounding box center [1083, 573] width 112 height 39
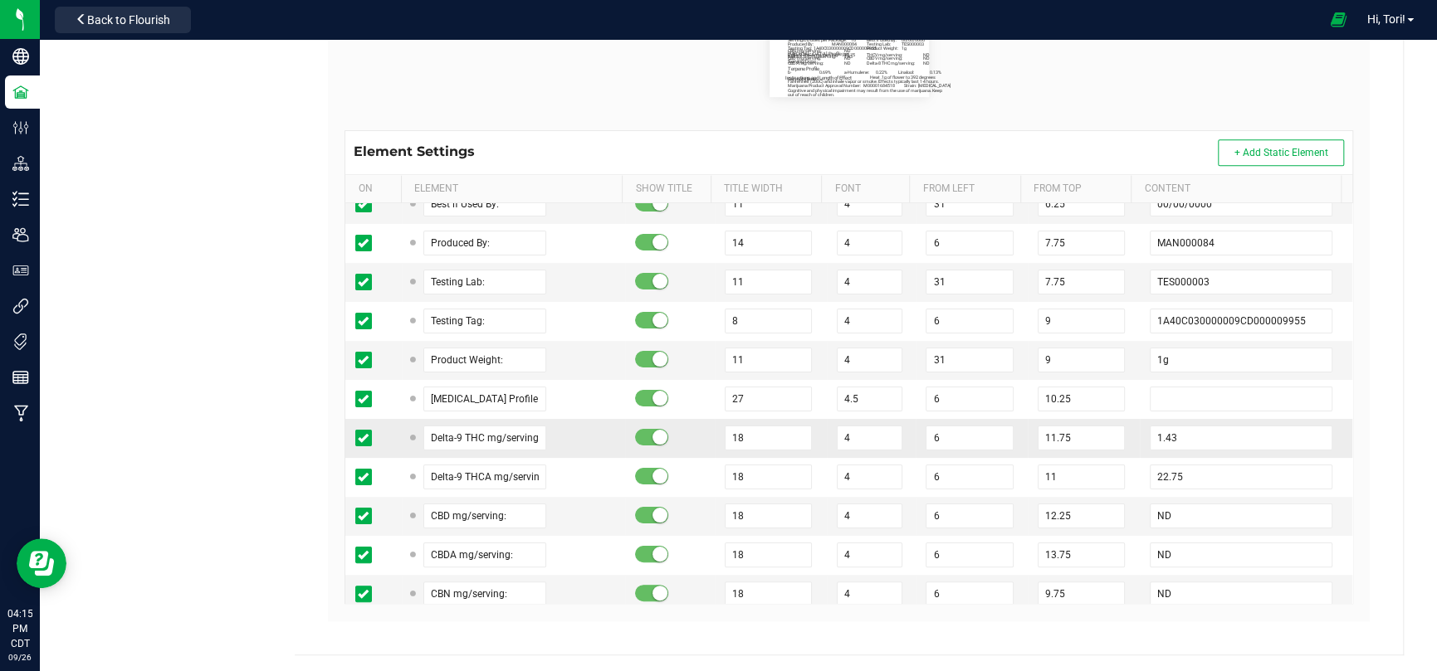
scroll to position [166, 0]
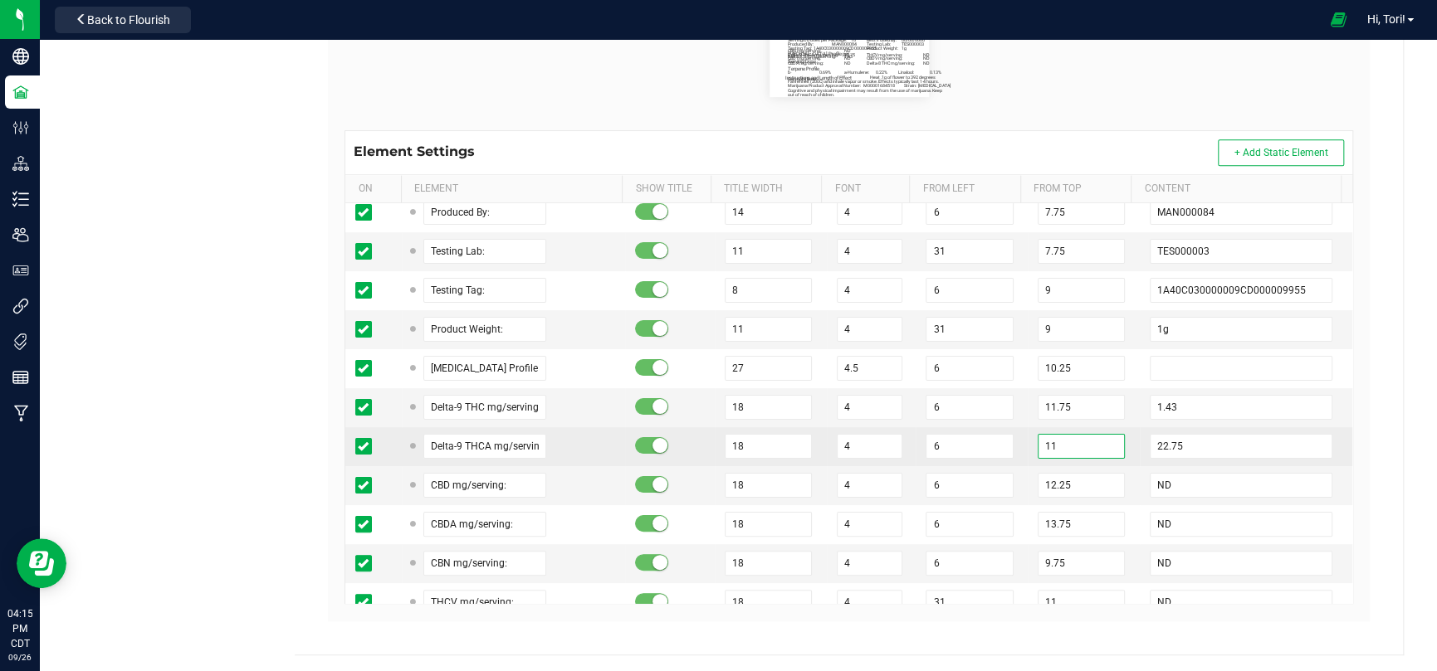
click at [1071, 442] on input "11" at bounding box center [1080, 446] width 87 height 25
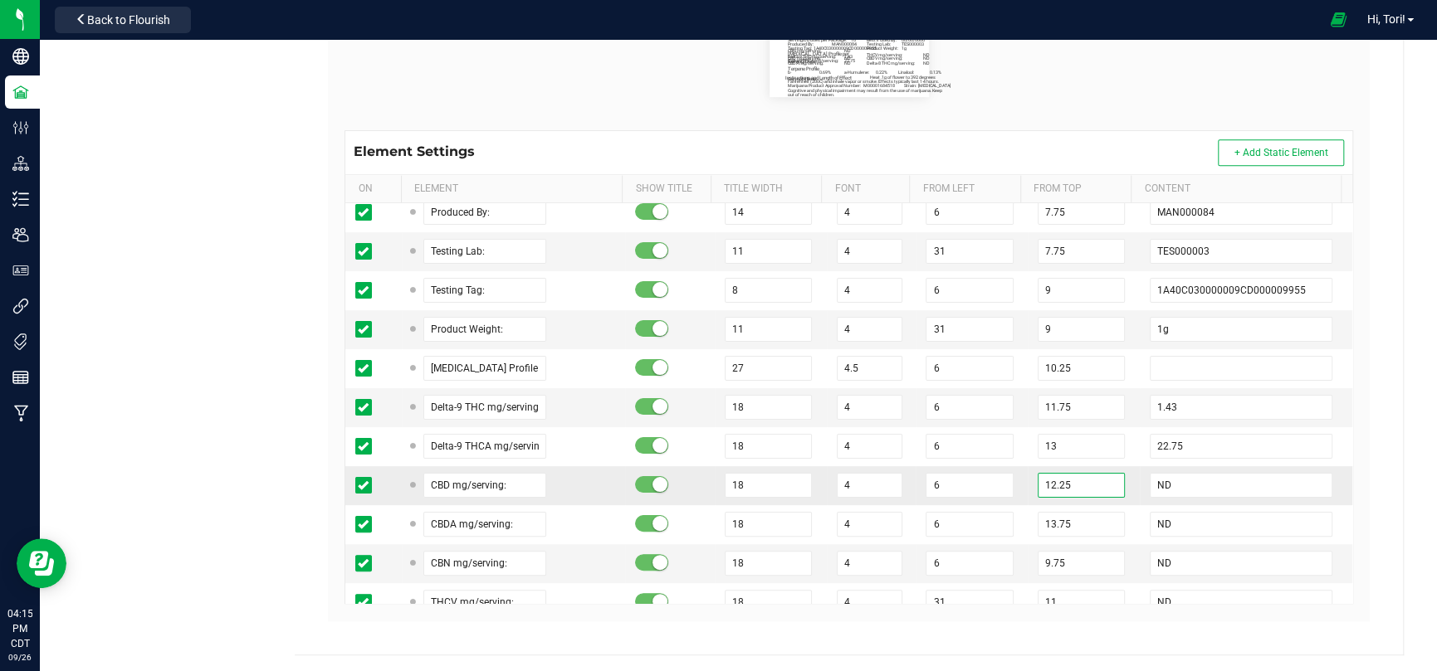
click at [1037, 477] on input "12.25" at bounding box center [1080, 485] width 87 height 25
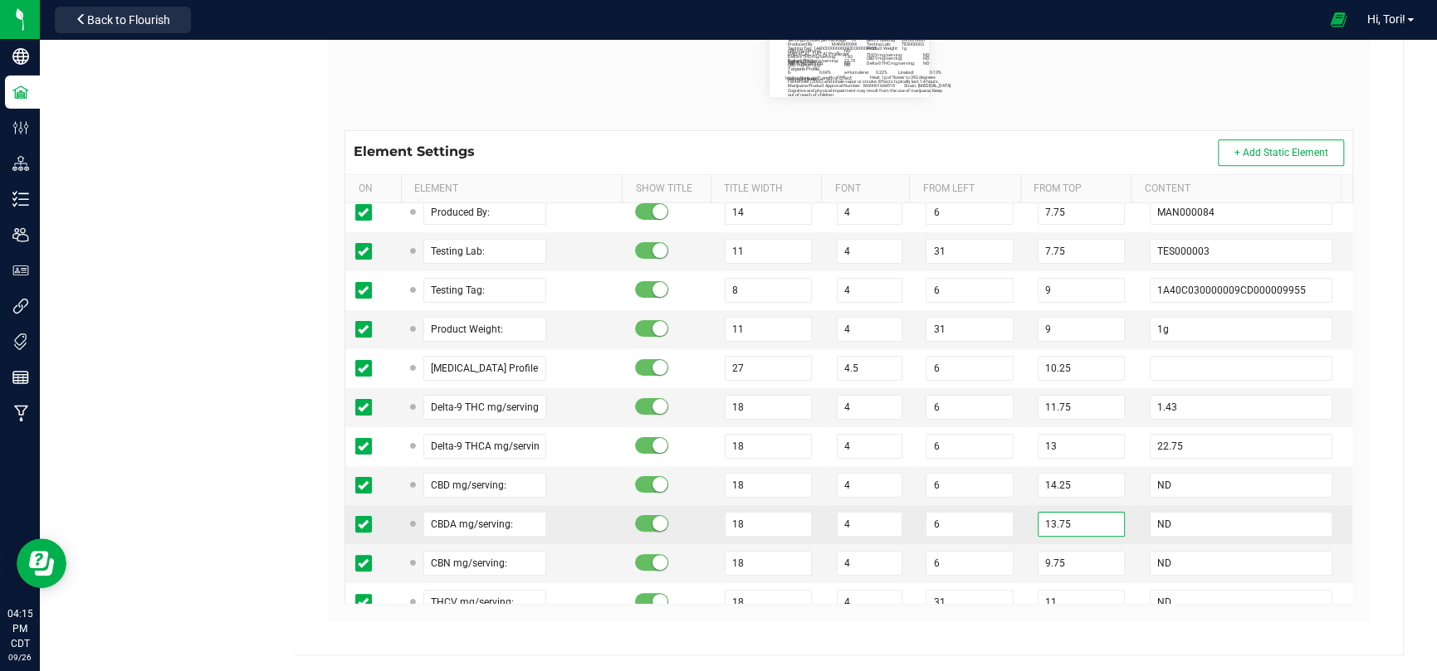
click at [1037, 518] on input "13.75" at bounding box center [1080, 524] width 87 height 25
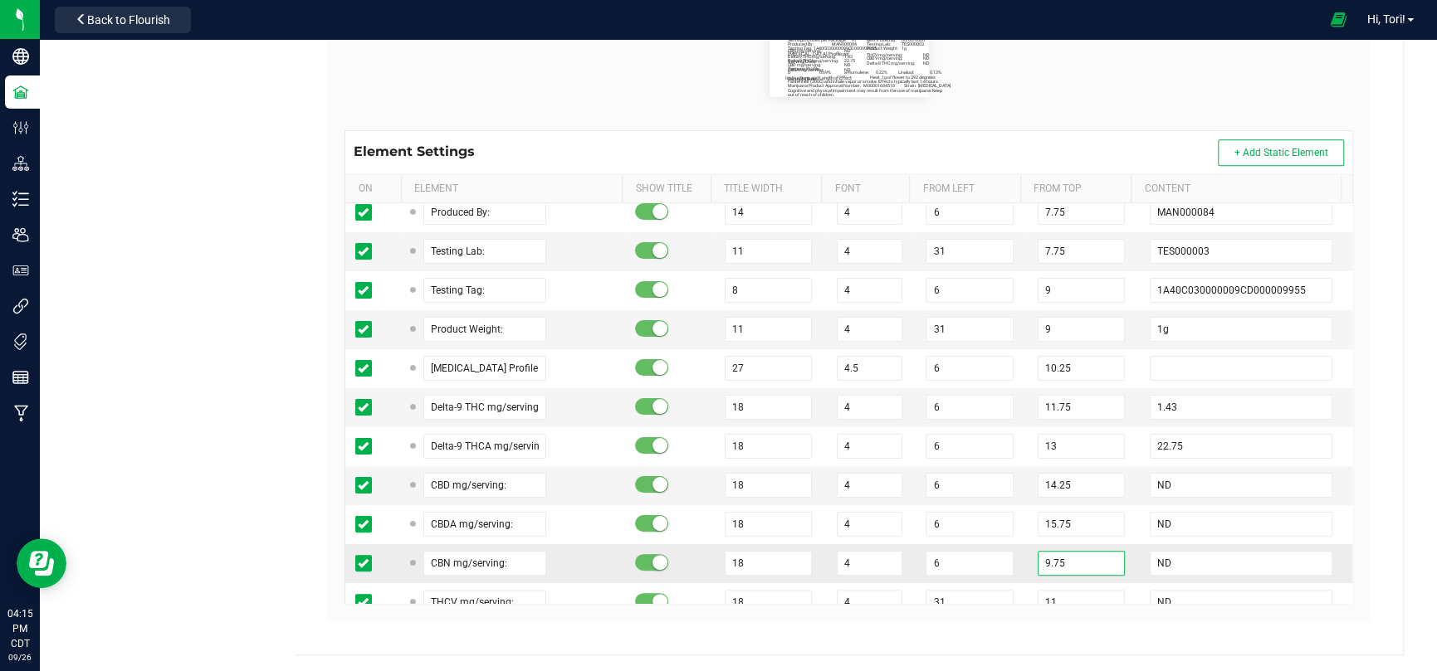
drag, startPoint x: 1028, startPoint y: 556, endPoint x: 1019, endPoint y: 555, distance: 9.2
click at [1037, 555] on input "9.75" at bounding box center [1080, 563] width 87 height 25
click at [1008, 558] on td "6" at bounding box center [971, 563] width 112 height 39
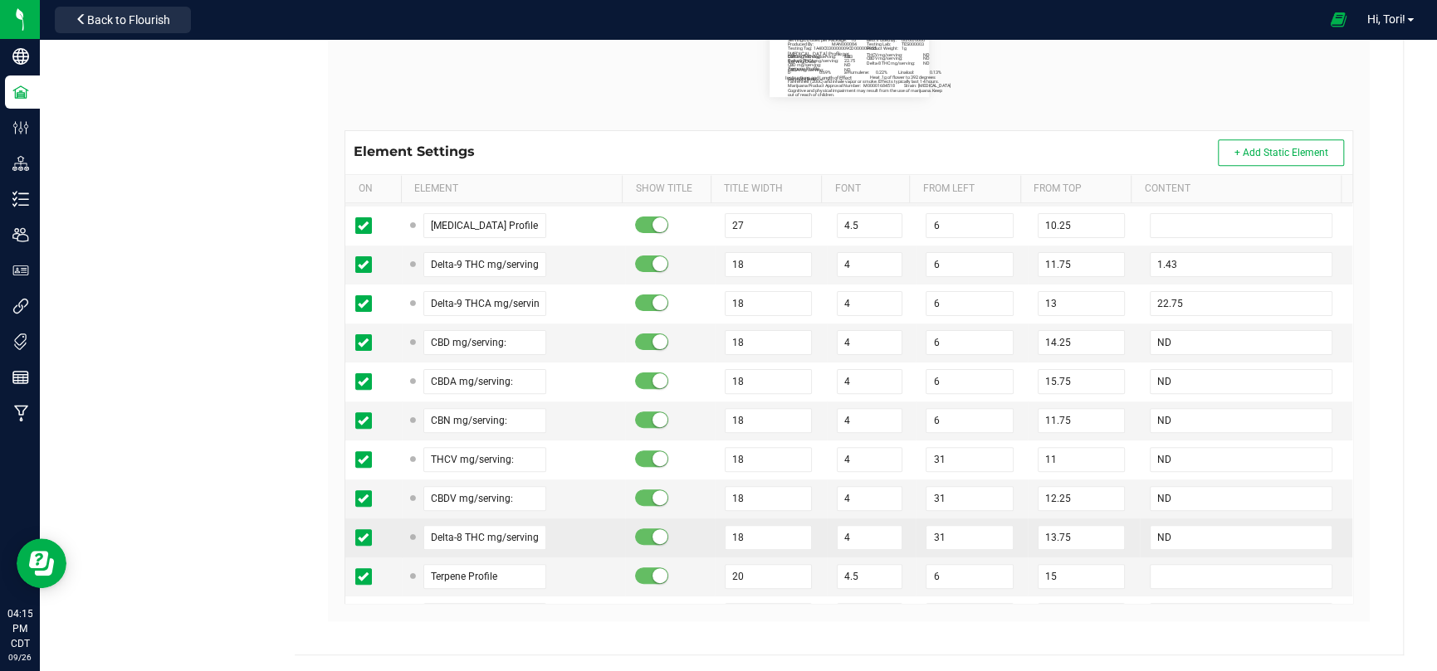
scroll to position [332, 0]
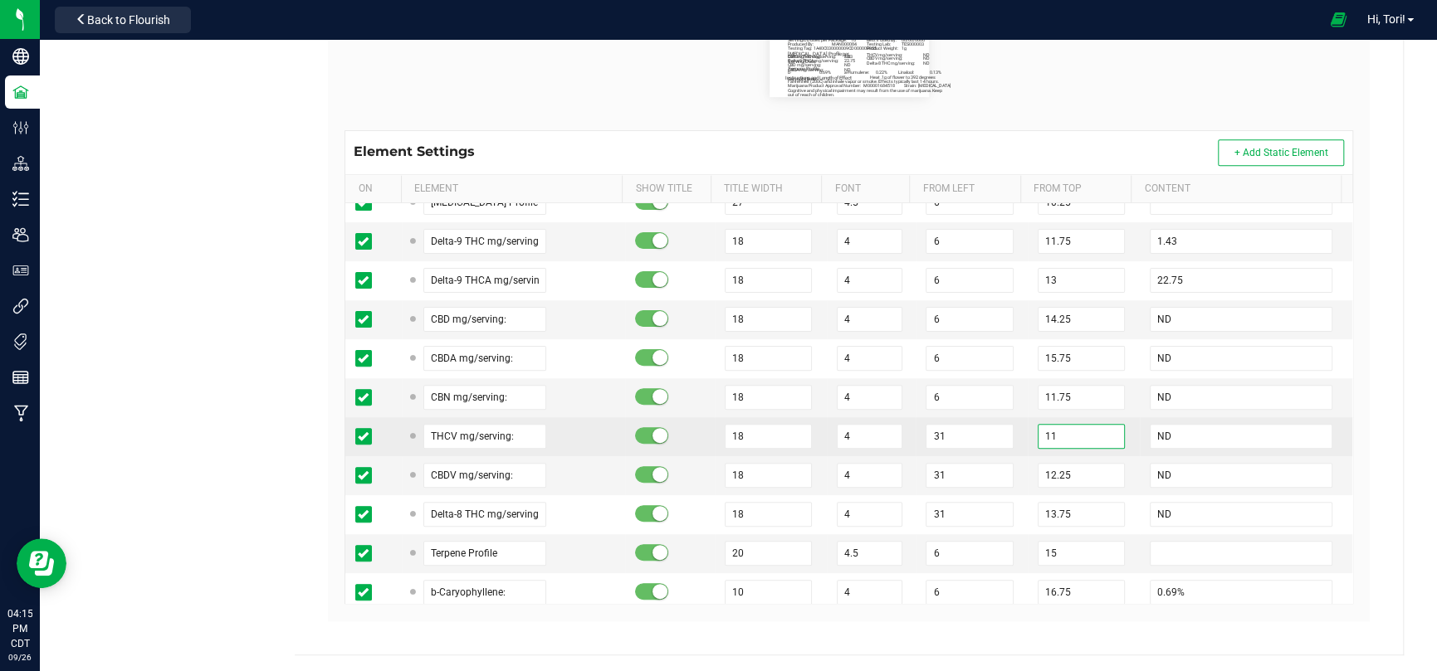
drag, startPoint x: 1042, startPoint y: 424, endPoint x: 1030, endPoint y: 424, distance: 12.4
click at [1037, 424] on input "11" at bounding box center [1080, 436] width 87 height 25
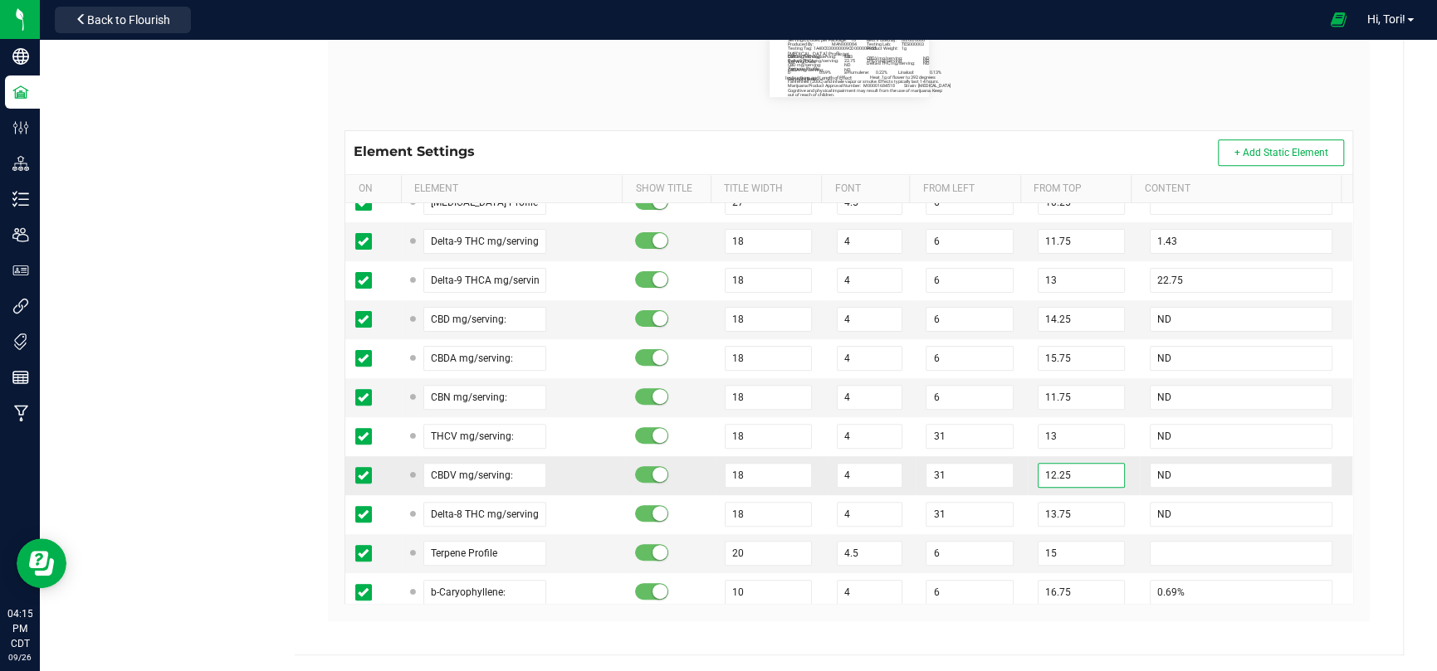
click at [1038, 473] on input "12.25" at bounding box center [1080, 475] width 87 height 25
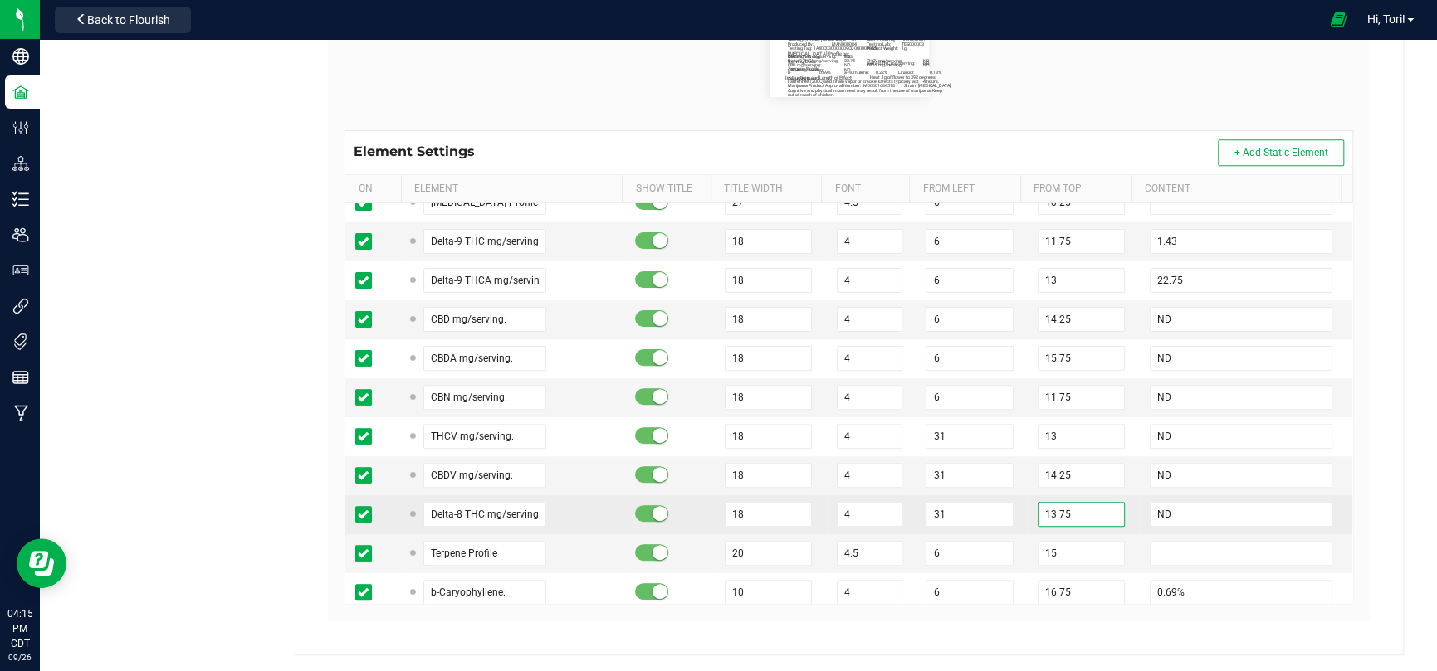
click at [1037, 510] on input "13.75" at bounding box center [1080, 514] width 87 height 25
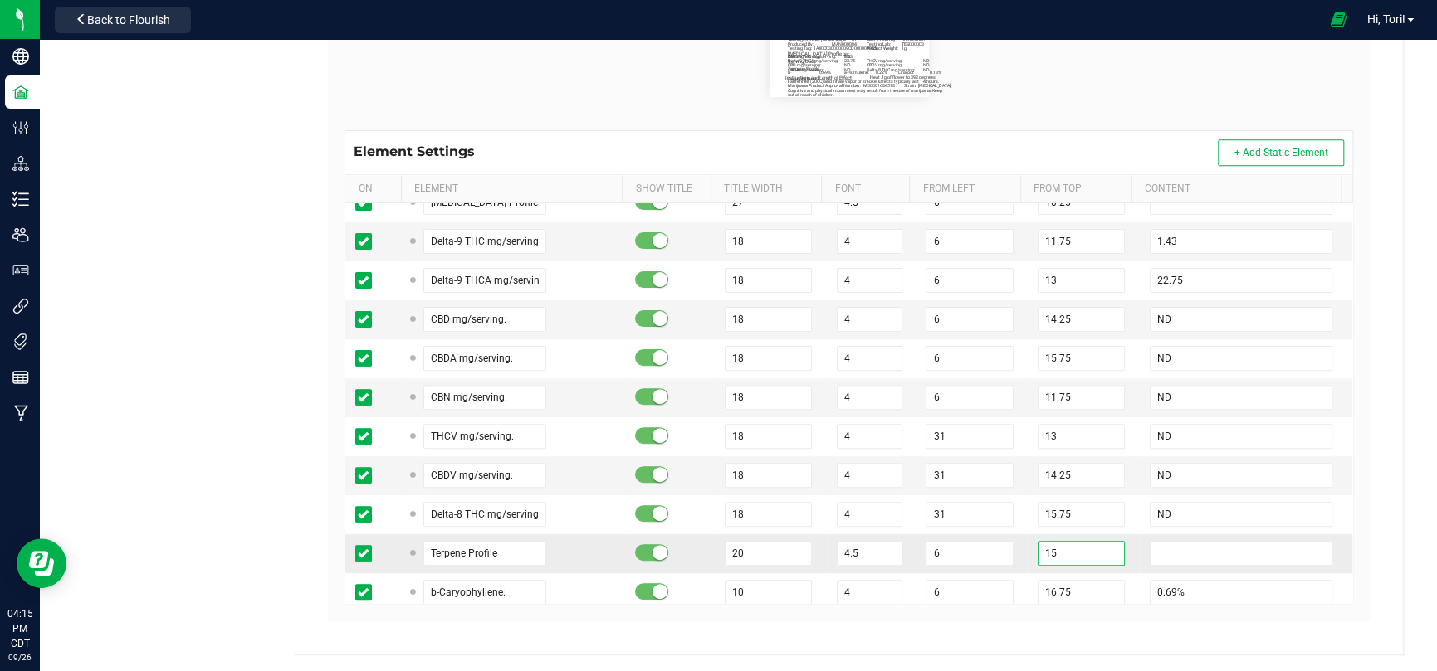
click at [1037, 545] on input "15" at bounding box center [1080, 553] width 87 height 25
click at [1037, 583] on input "16.75" at bounding box center [1080, 592] width 87 height 25
click at [1027, 558] on td "17" at bounding box center [1083, 553] width 112 height 39
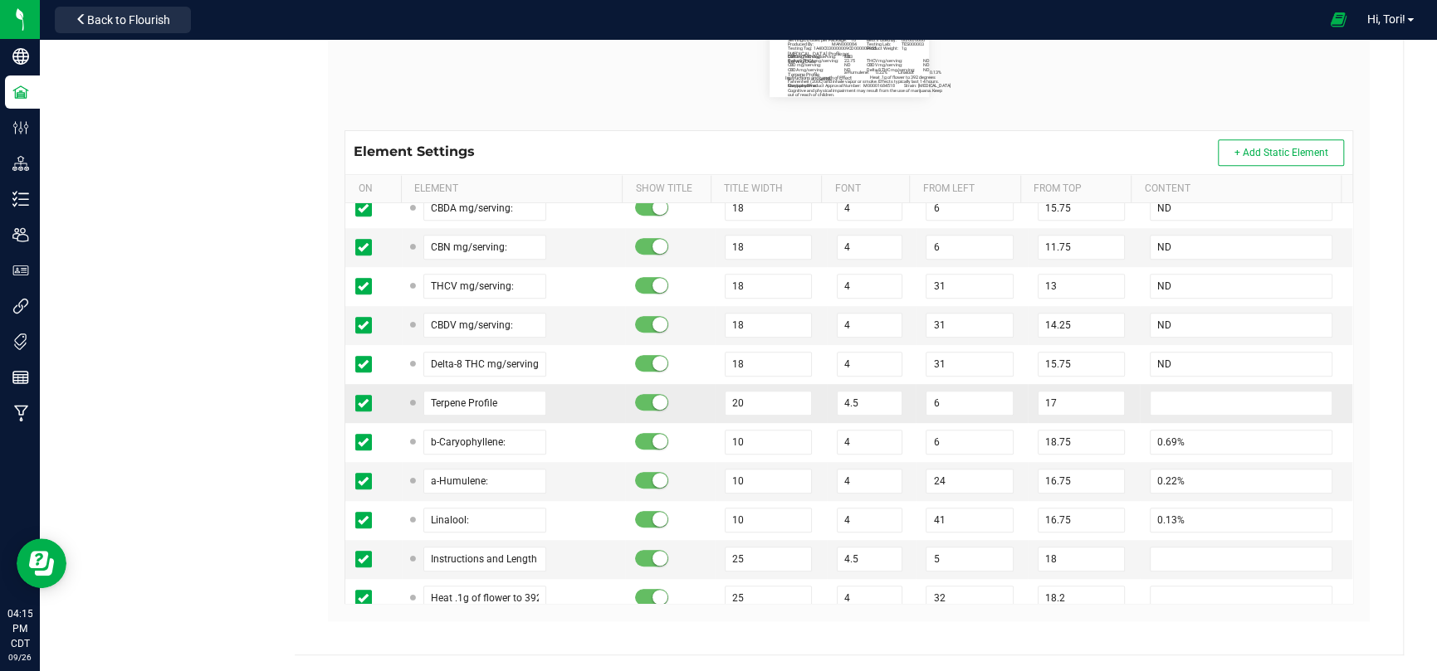
scroll to position [498, 0]
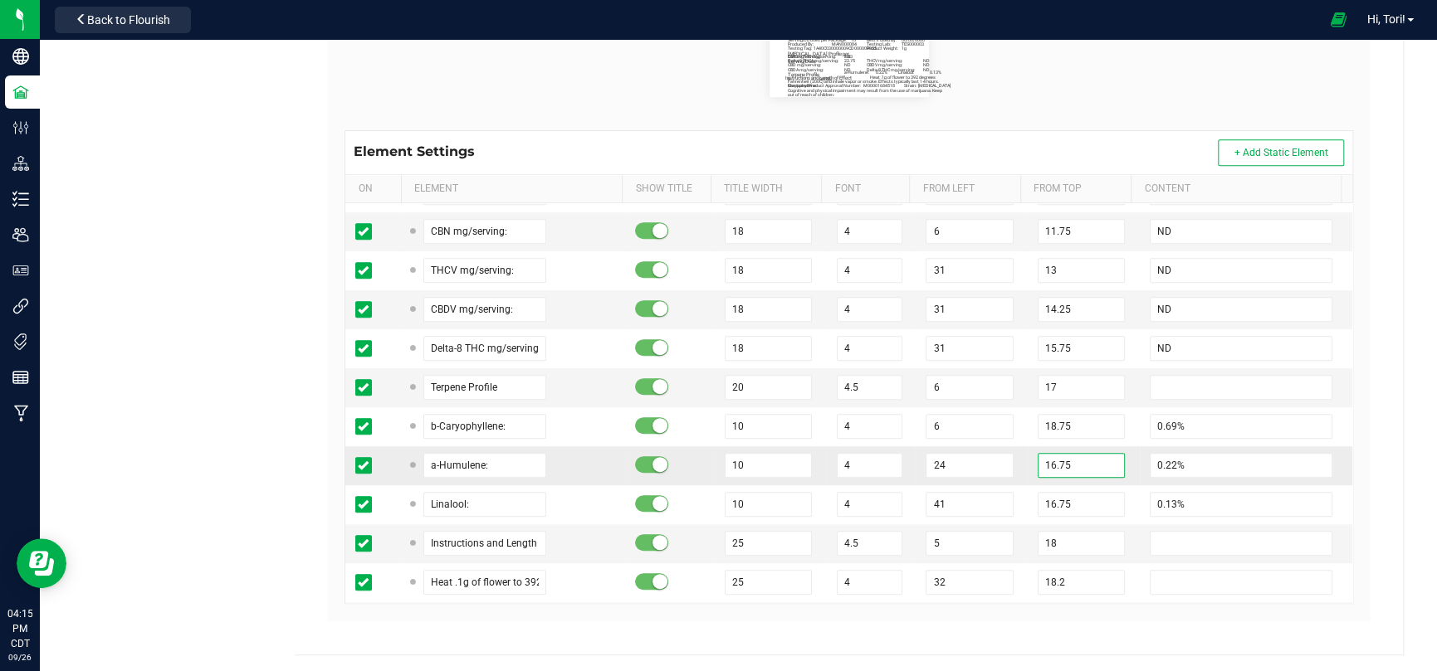
click at [1039, 466] on input "16.75" at bounding box center [1080, 465] width 87 height 25
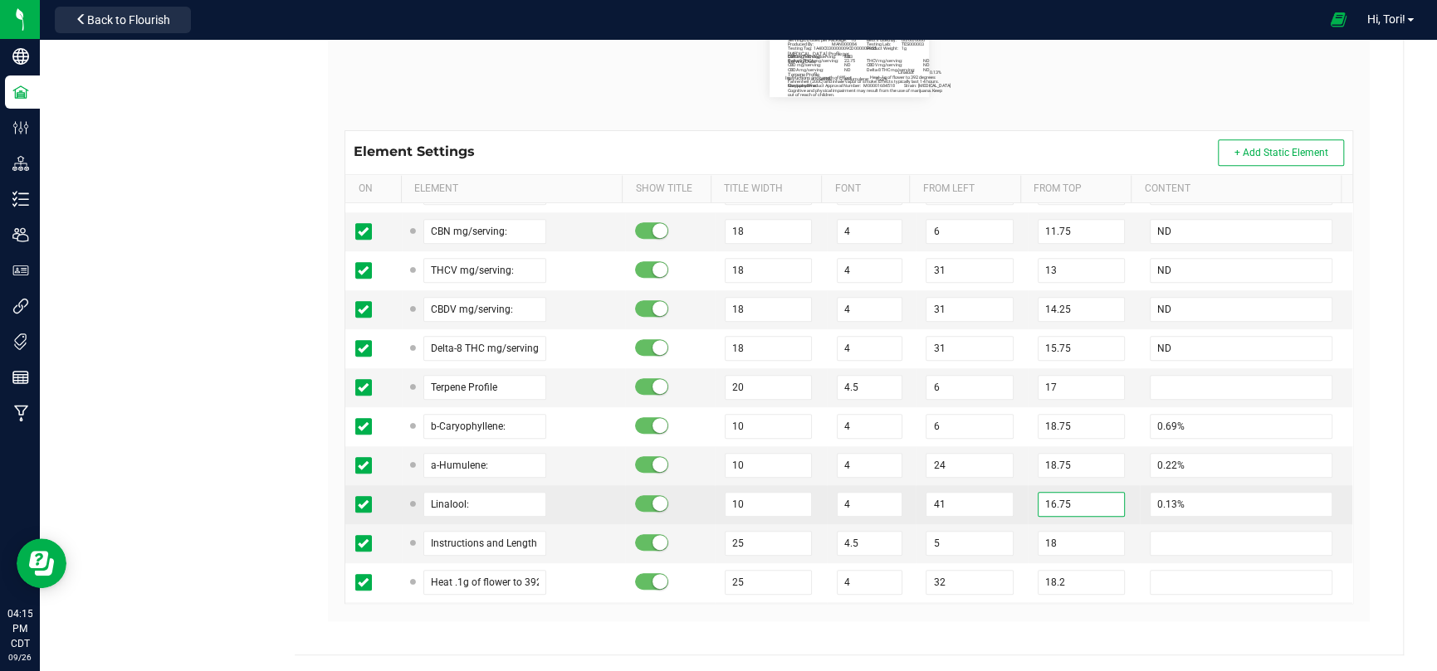
click at [1038, 502] on input "16.75" at bounding box center [1080, 504] width 87 height 25
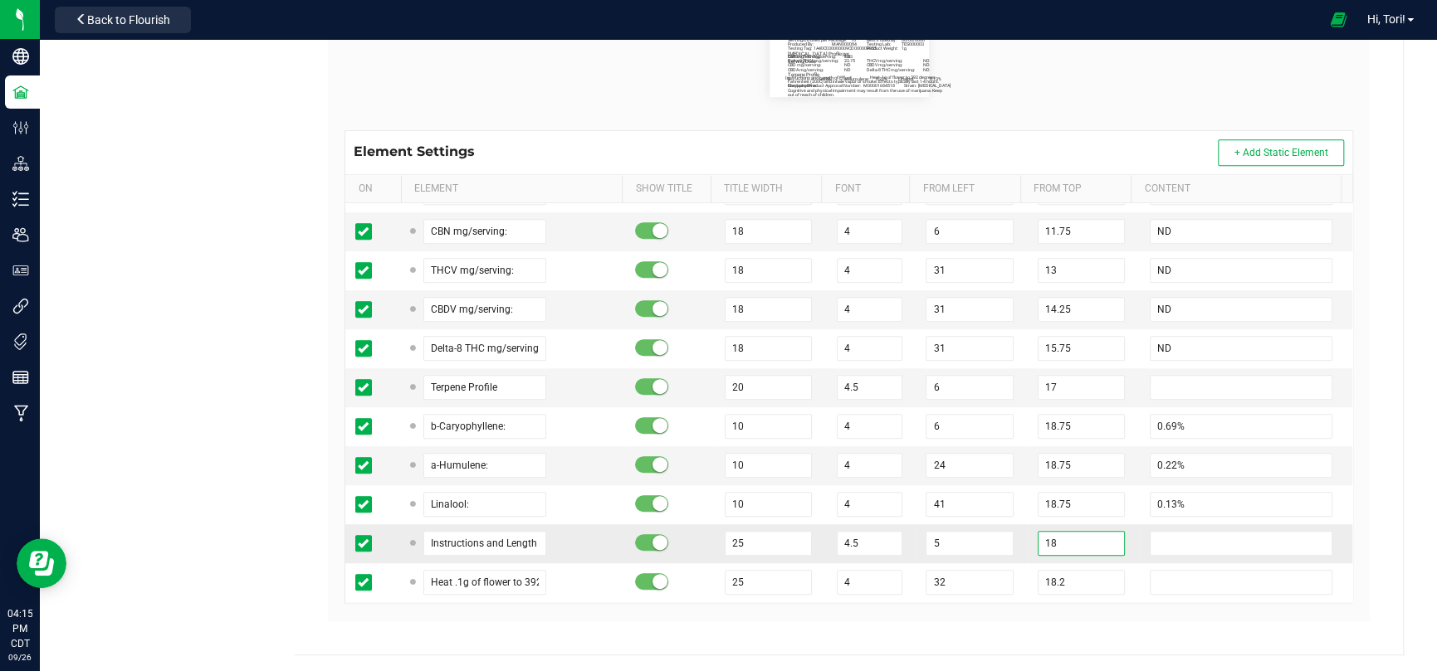
drag, startPoint x: 1042, startPoint y: 548, endPoint x: 1003, endPoint y: 540, distance: 38.9
click at [1003, 540] on tr "Instructions and Length of Effect 25 4.5 5 18" at bounding box center [848, 544] width 1007 height 39
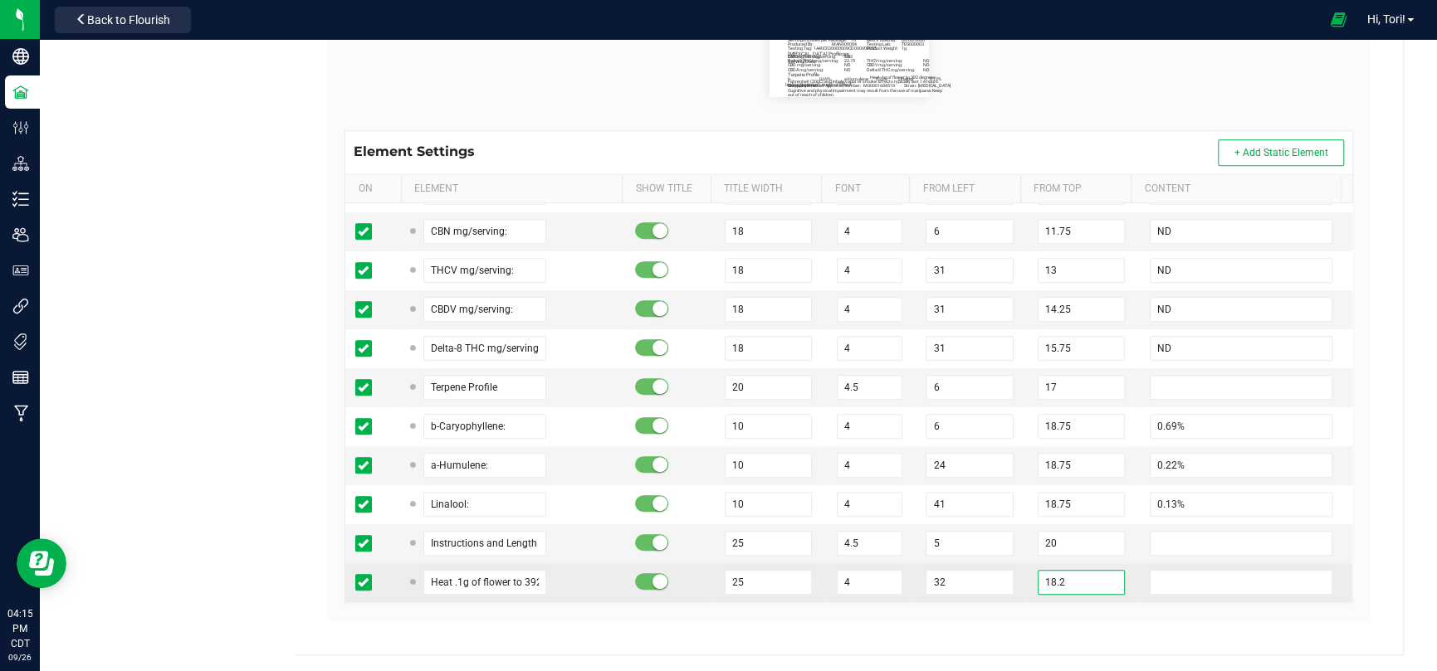
drag, startPoint x: 1033, startPoint y: 579, endPoint x: 1018, endPoint y: 576, distance: 15.3
click at [1037, 576] on input "18.2" at bounding box center [1080, 582] width 87 height 25
drag, startPoint x: 1037, startPoint y: 583, endPoint x: 1008, endPoint y: 578, distance: 28.5
click at [1008, 578] on tr "Heat .1g of flower to 392 degrees 25 4 32 18.2" at bounding box center [848, 583] width 1007 height 39
click at [1008, 578] on td "32" at bounding box center [971, 583] width 112 height 39
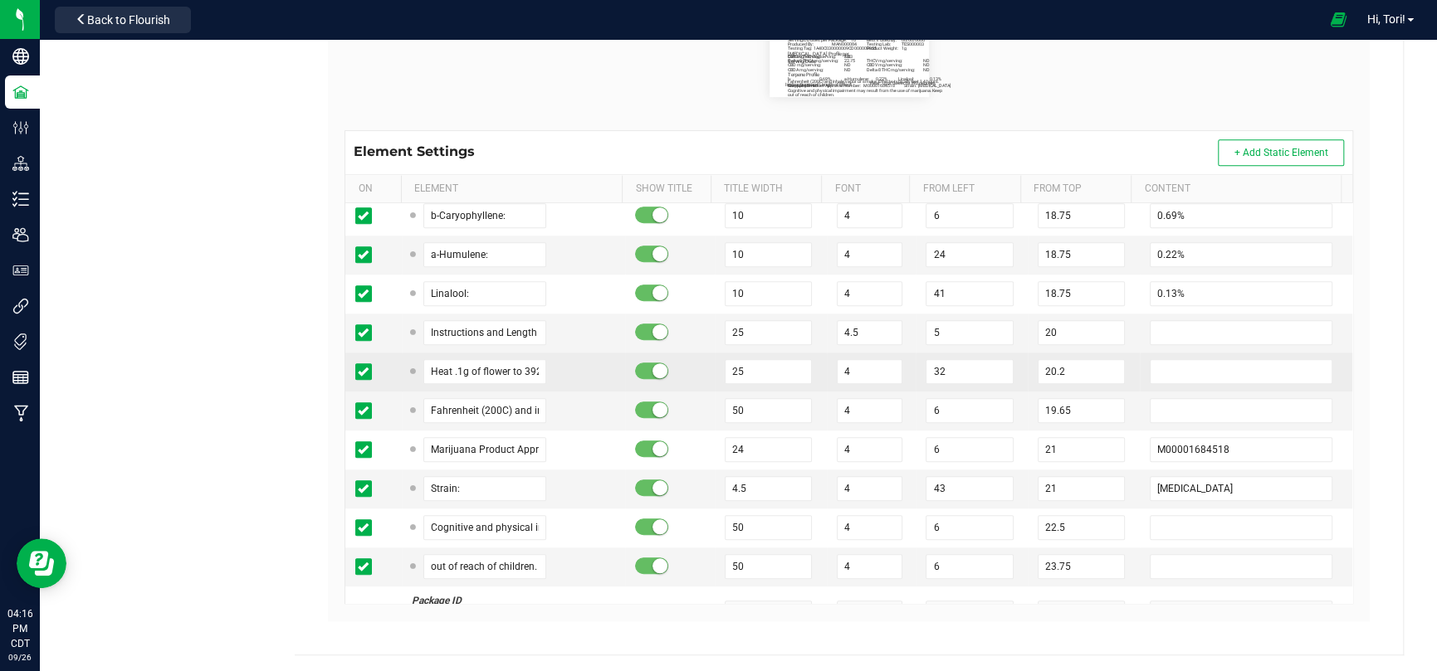
scroll to position [747, 0]
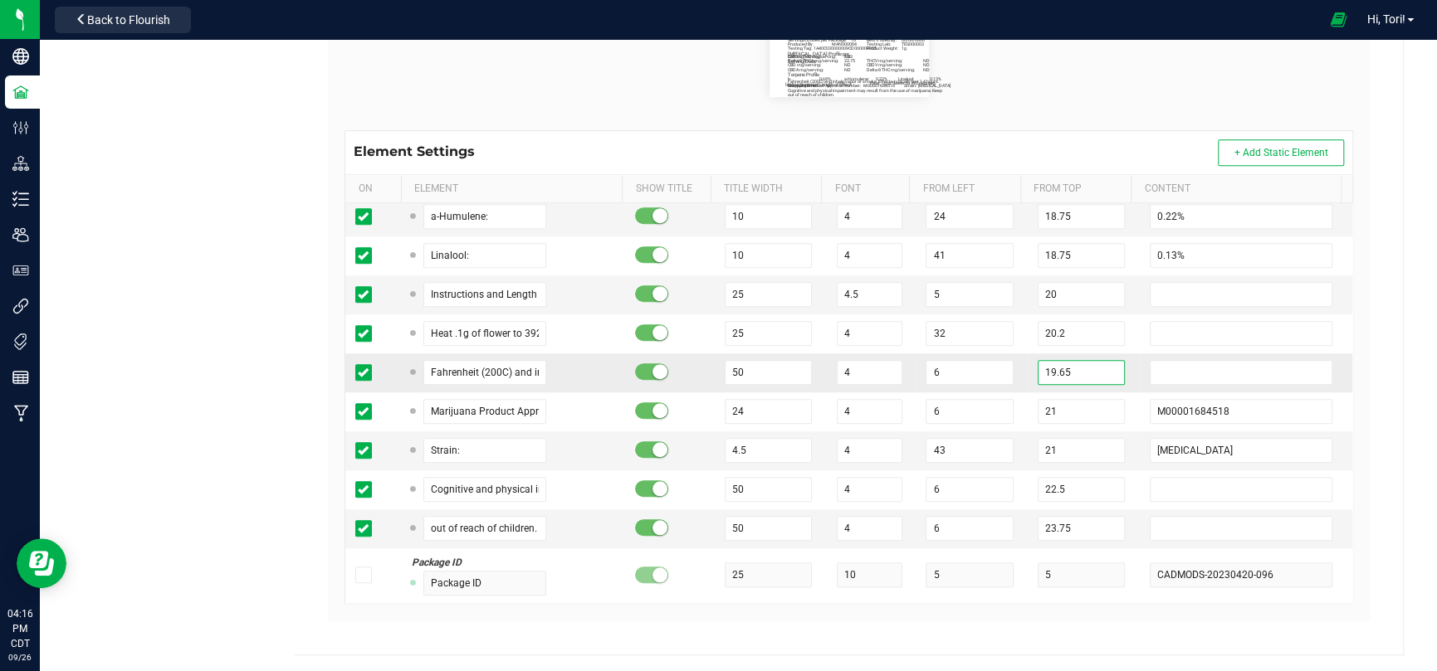
click at [1041, 367] on input "19.65" at bounding box center [1080, 372] width 87 height 25
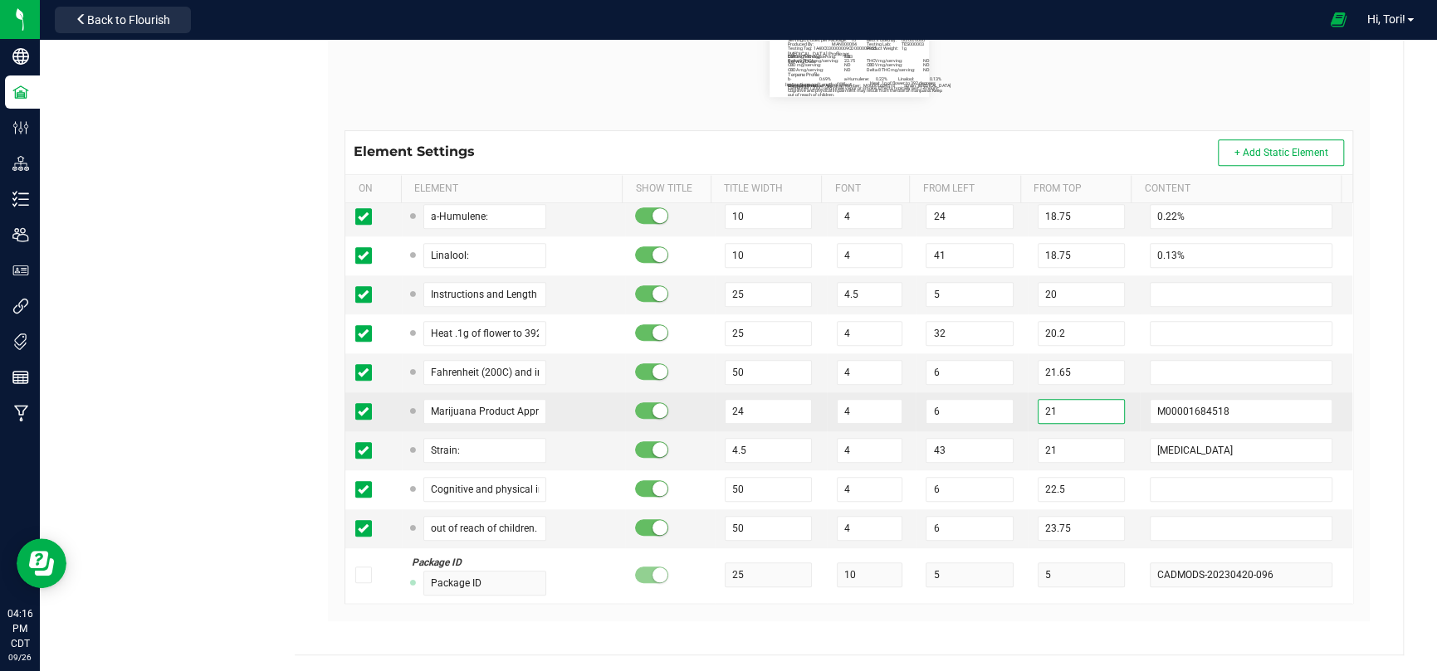
click at [1039, 417] on input "21" at bounding box center [1080, 411] width 87 height 25
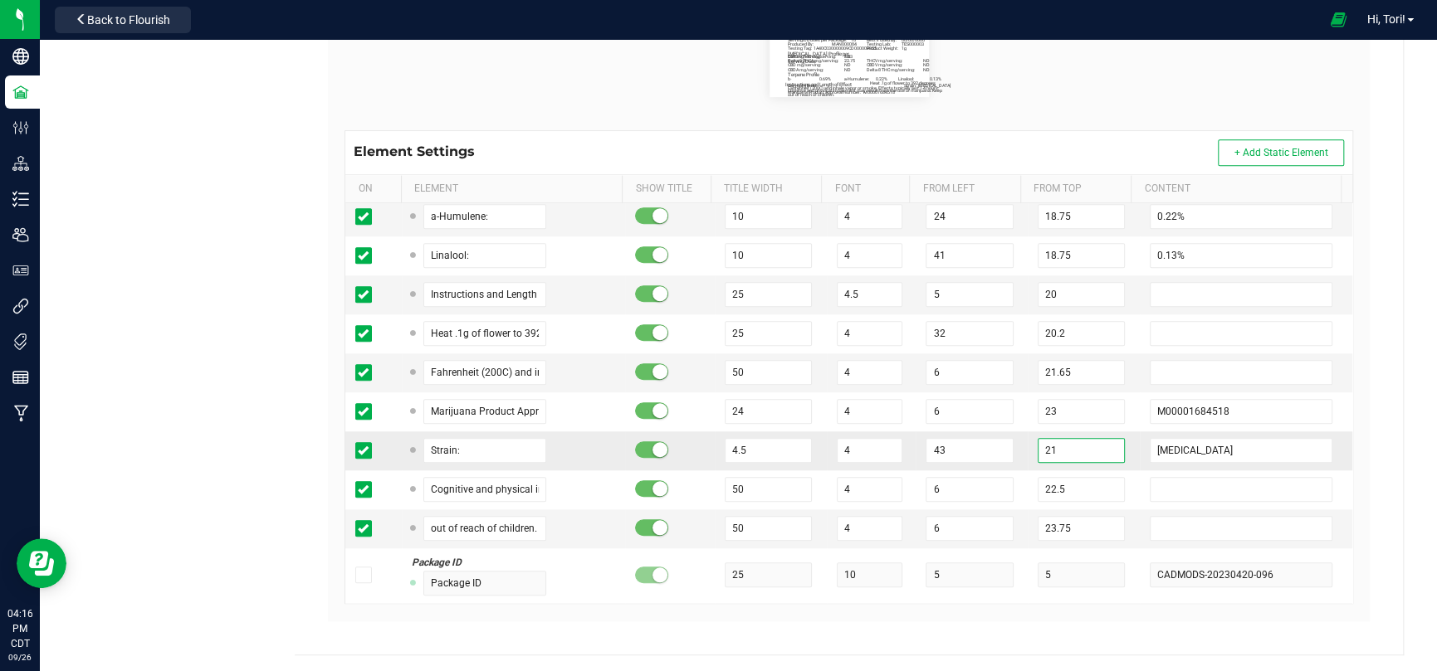
click at [1043, 438] on input "21" at bounding box center [1080, 450] width 87 height 25
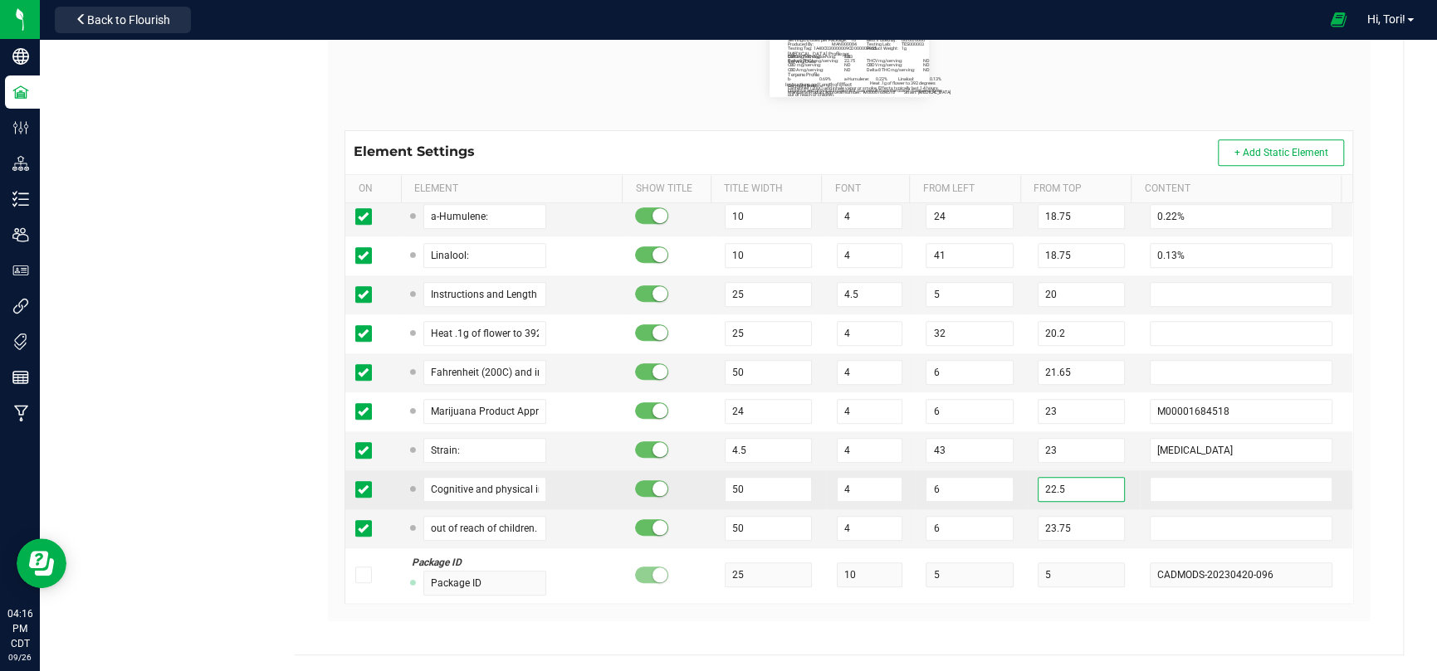
click at [1038, 481] on input "22.5" at bounding box center [1080, 489] width 87 height 25
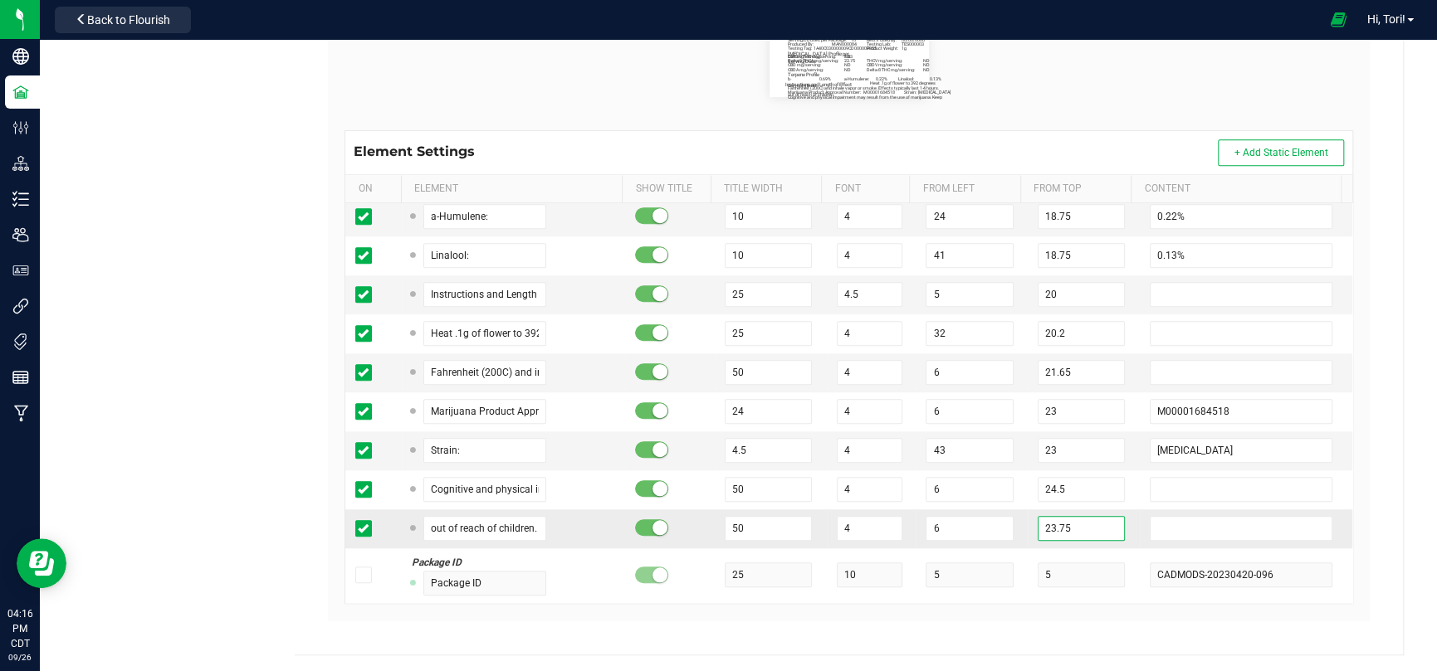
click at [1037, 516] on input "23.75" at bounding box center [1080, 528] width 87 height 25
click at [1027, 437] on td "23" at bounding box center [1083, 451] width 112 height 39
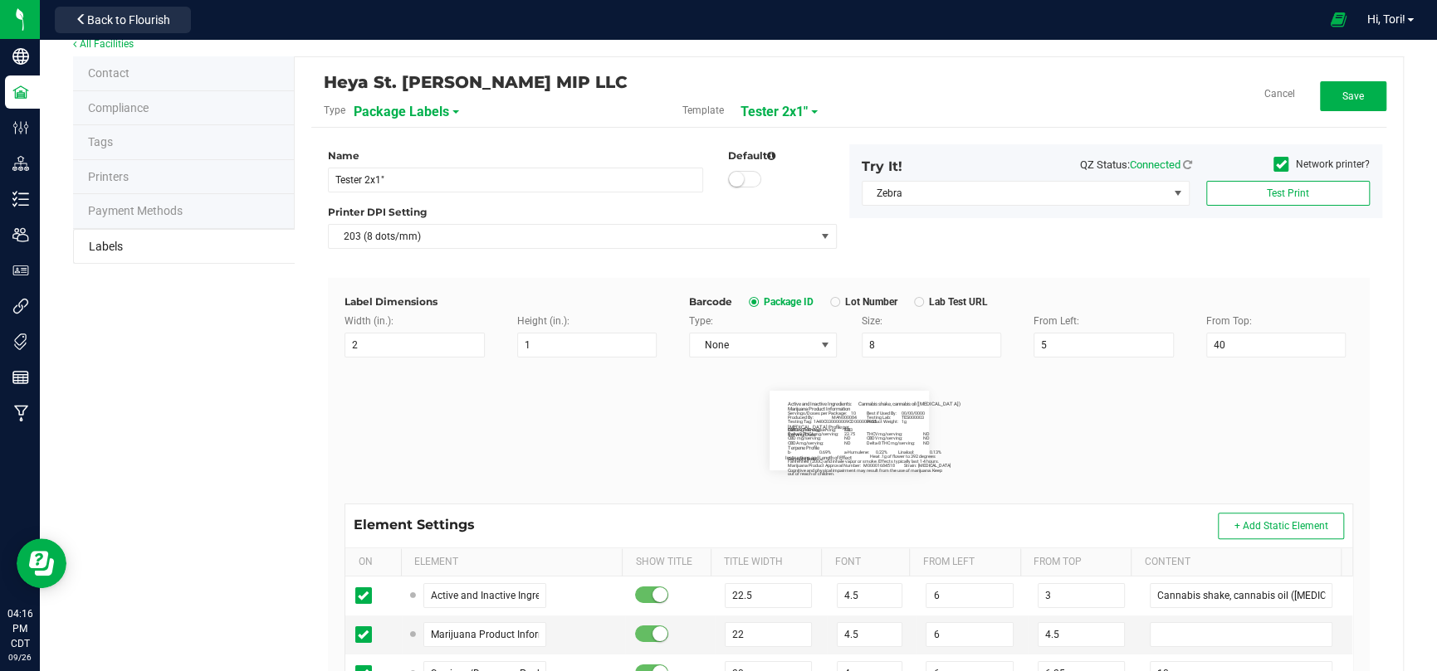
scroll to position [0, 0]
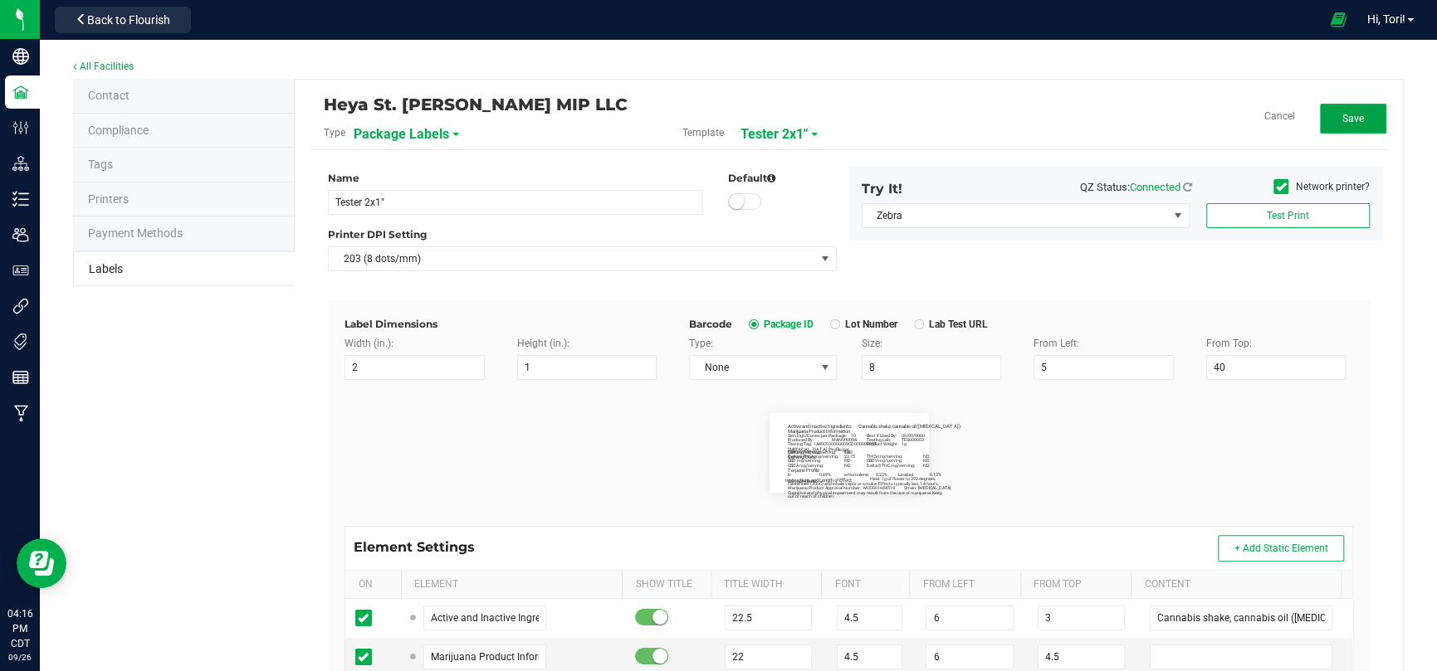
click at [1342, 115] on span "Save" at bounding box center [1353, 119] width 22 height 12
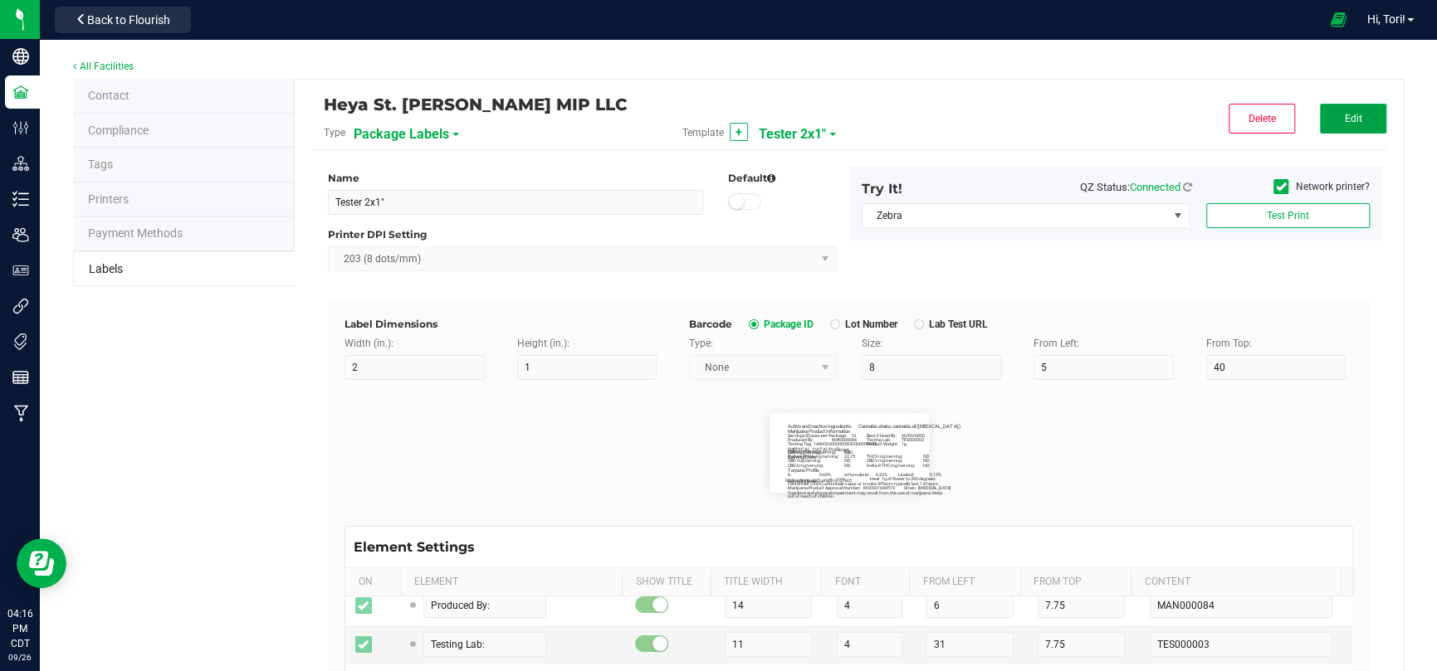
drag, startPoint x: 1335, startPoint y: 113, endPoint x: 1150, endPoint y: 341, distance: 294.4
click at [1344, 113] on span "Edit" at bounding box center [1352, 119] width 17 height 12
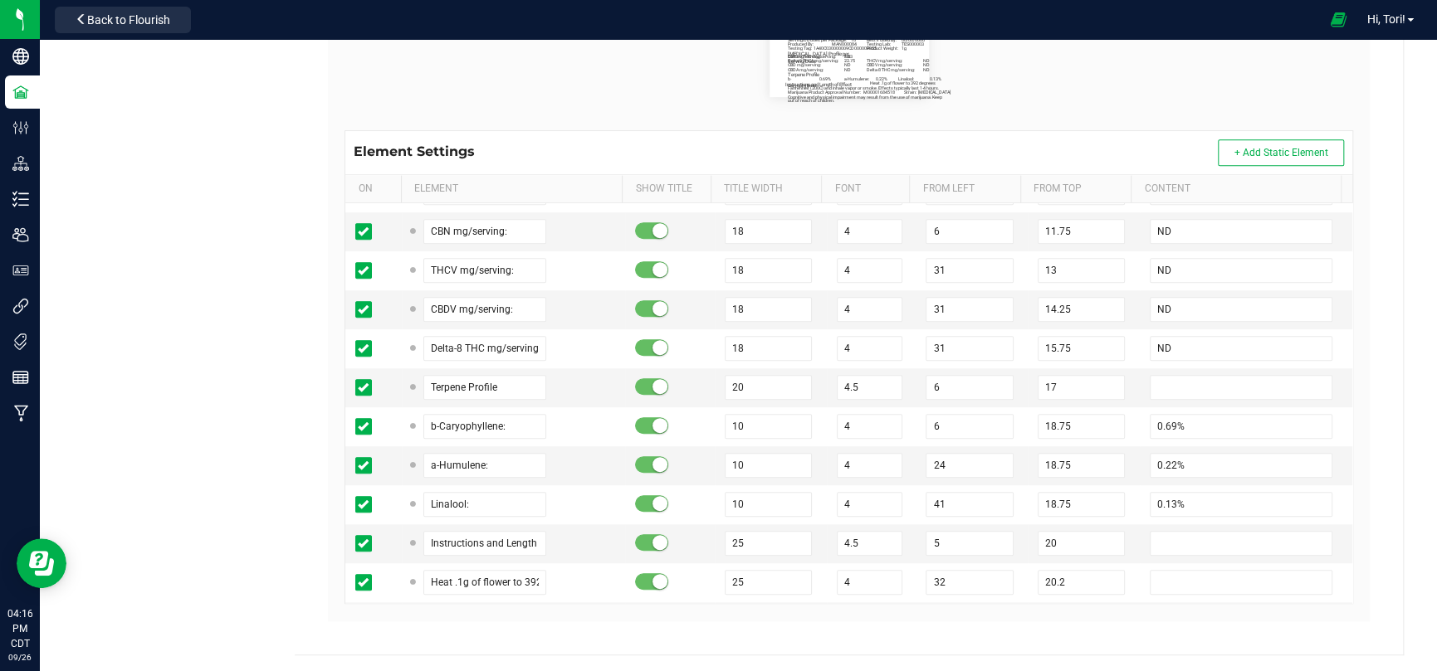
scroll to position [581, 0]
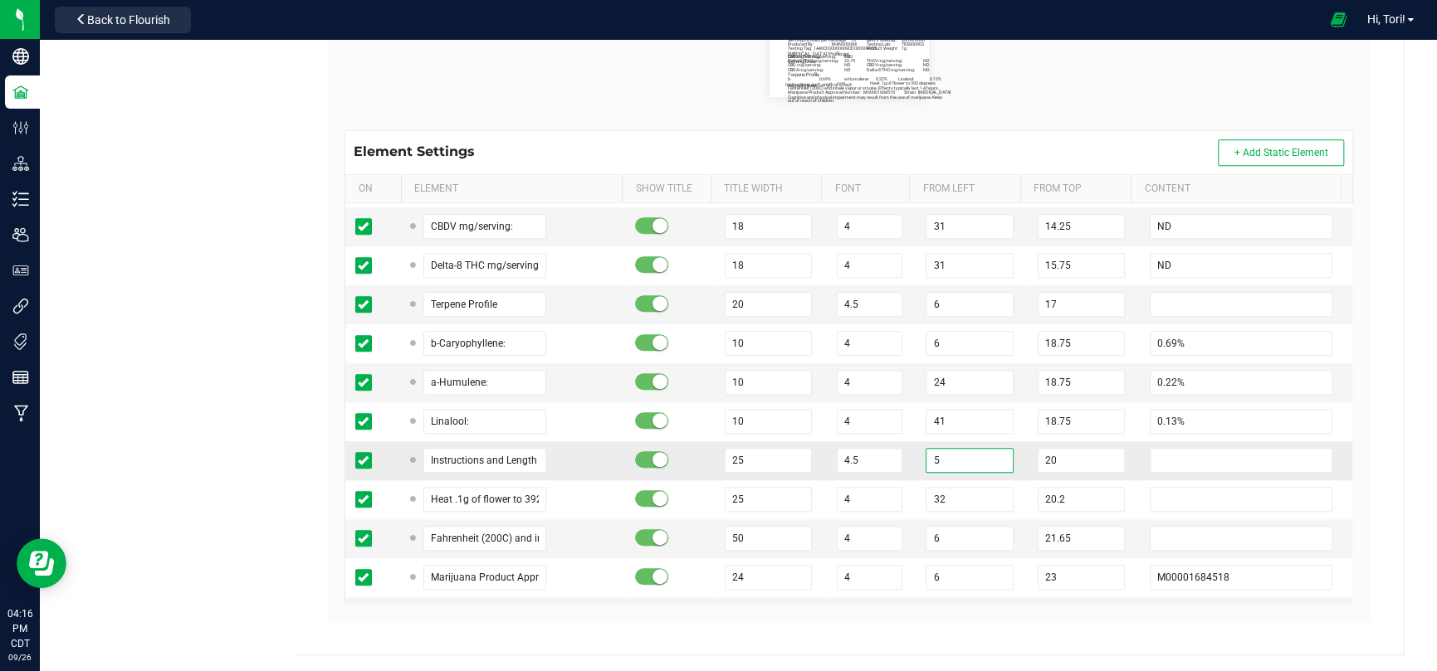
click at [915, 450] on td "5" at bounding box center [971, 461] width 112 height 39
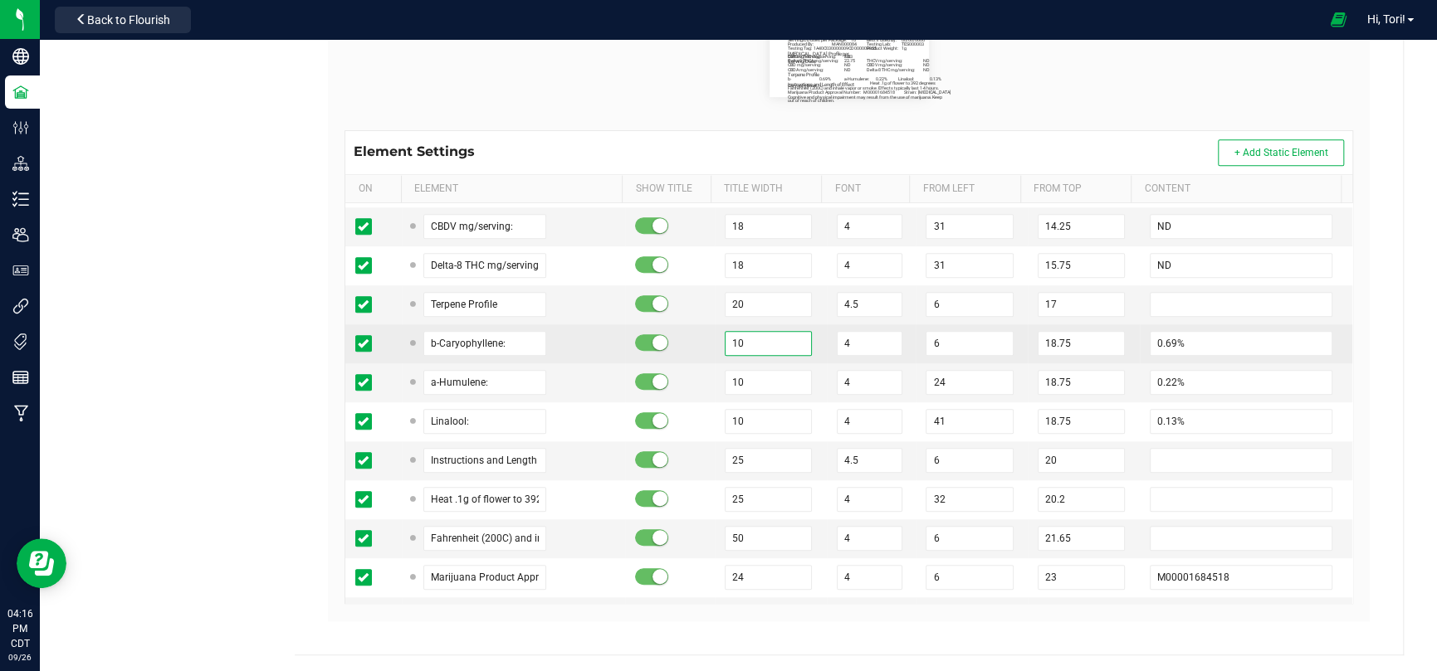
drag, startPoint x: 742, startPoint y: 342, endPoint x: 723, endPoint y: 339, distance: 19.3
click at [725, 339] on input "10" at bounding box center [768, 343] width 87 height 25
click at [684, 364] on td at bounding box center [670, 383] width 90 height 39
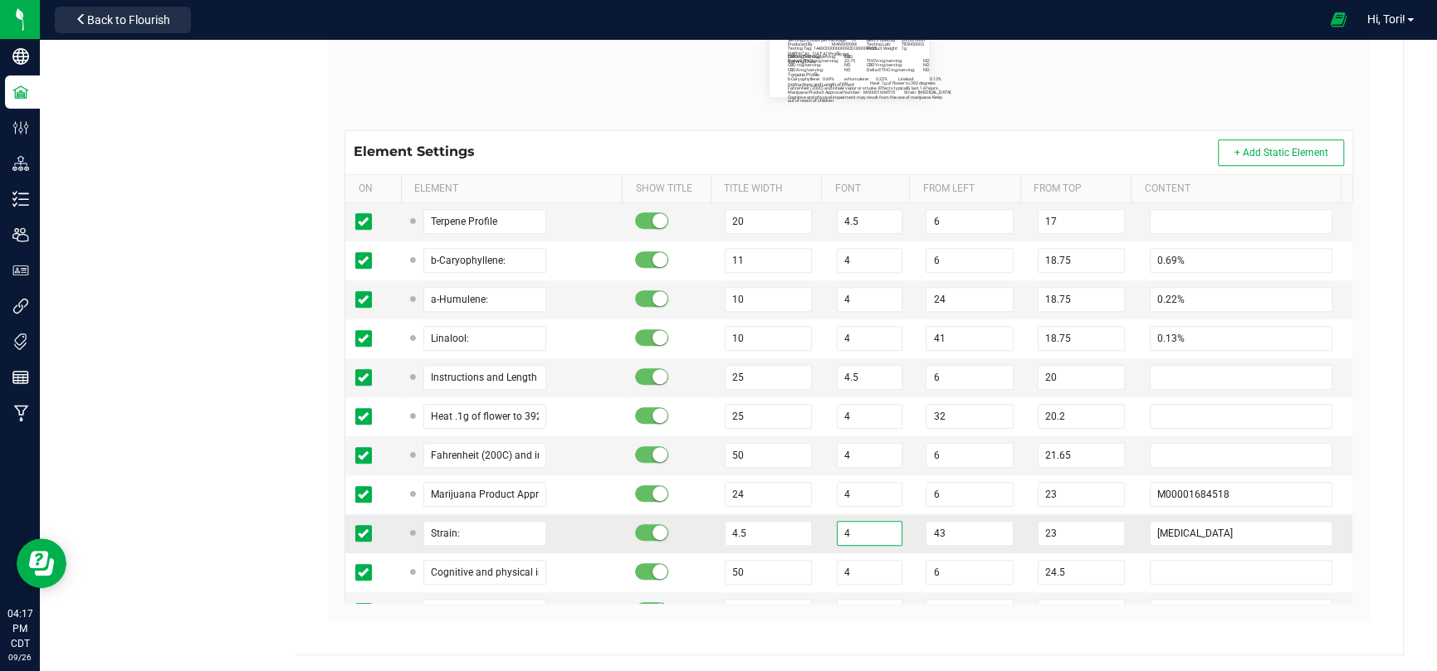
drag, startPoint x: 842, startPoint y: 526, endPoint x: 819, endPoint y: 523, distance: 23.5
click at [827, 523] on td "4" at bounding box center [872, 534] width 90 height 39
click at [1066, 78] on flourish-label-viewer "Active and Inactive Ingredients: Cannabis shake, cannabis oil ([MEDICAL_DATA]) …" at bounding box center [848, 57] width 1008 height 80
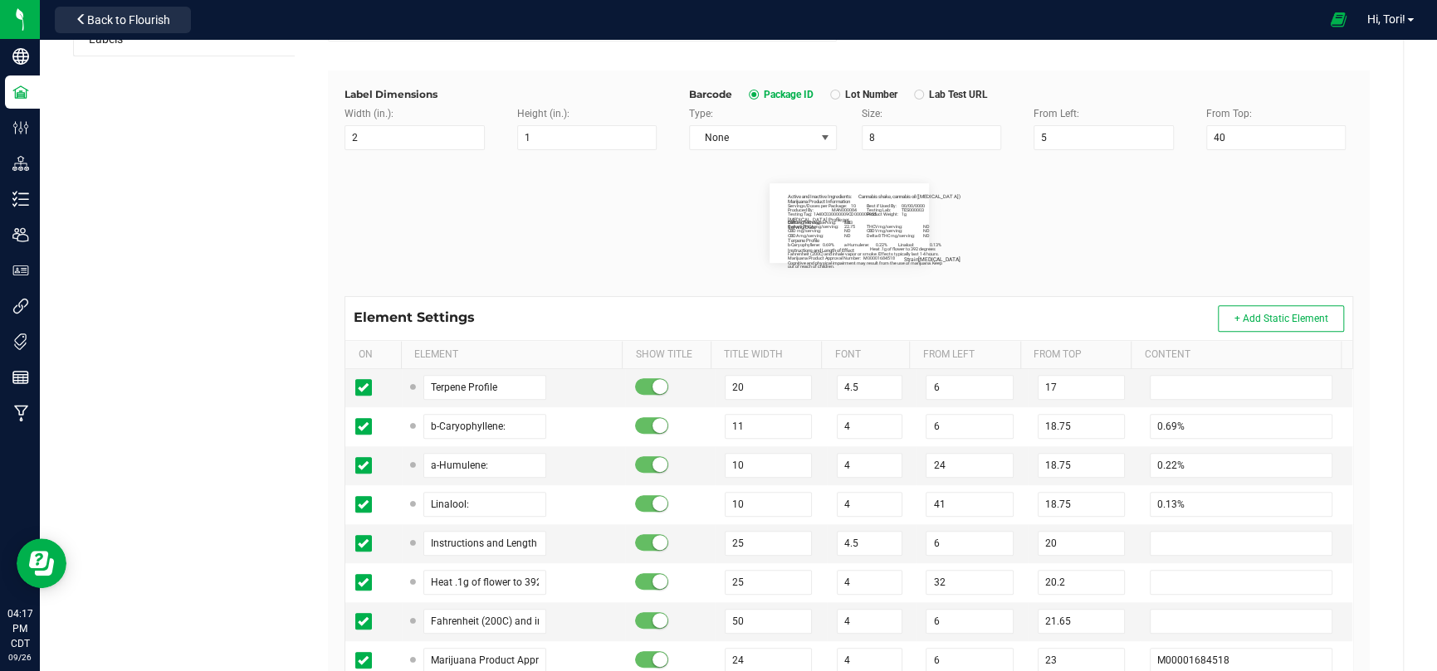
scroll to position [0, 0]
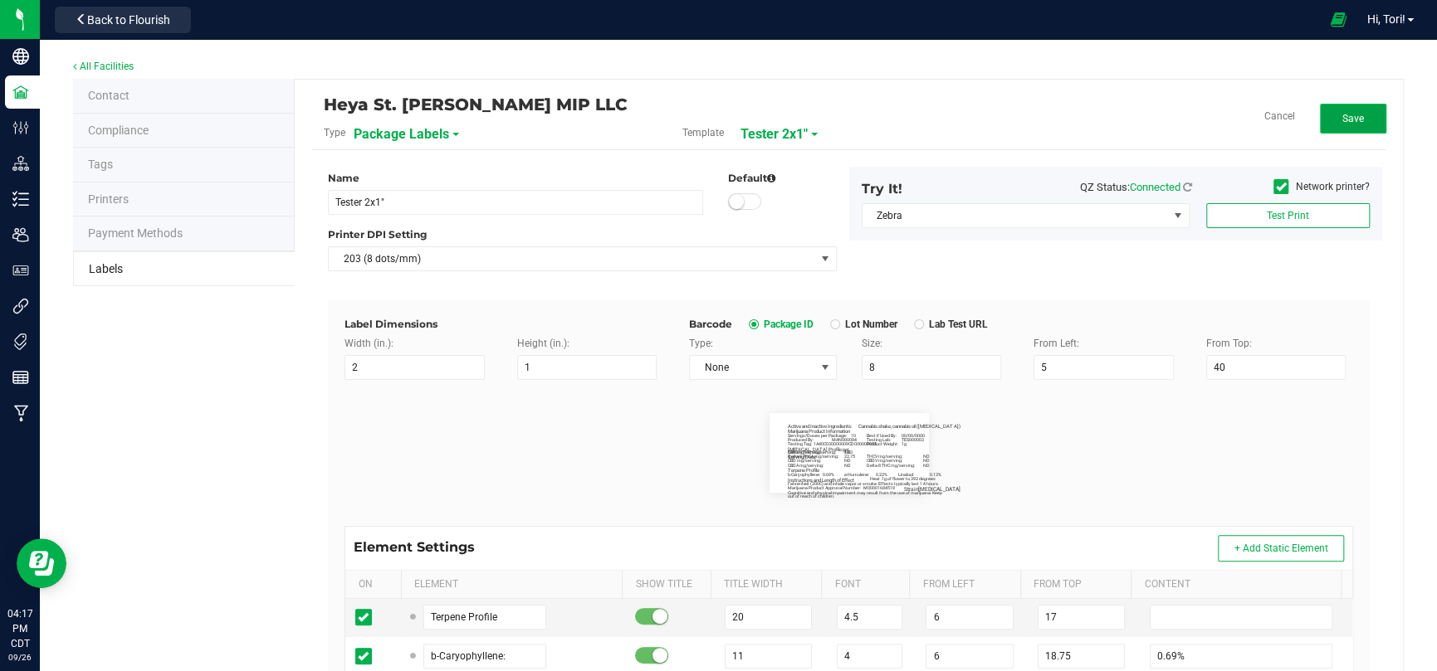
click at [1342, 131] on button "Save" at bounding box center [1353, 119] width 66 height 30
drag, startPoint x: 1365, startPoint y: 118, endPoint x: 1374, endPoint y: 176, distance: 58.8
click at [1365, 118] on button "Edit" at bounding box center [1353, 119] width 66 height 30
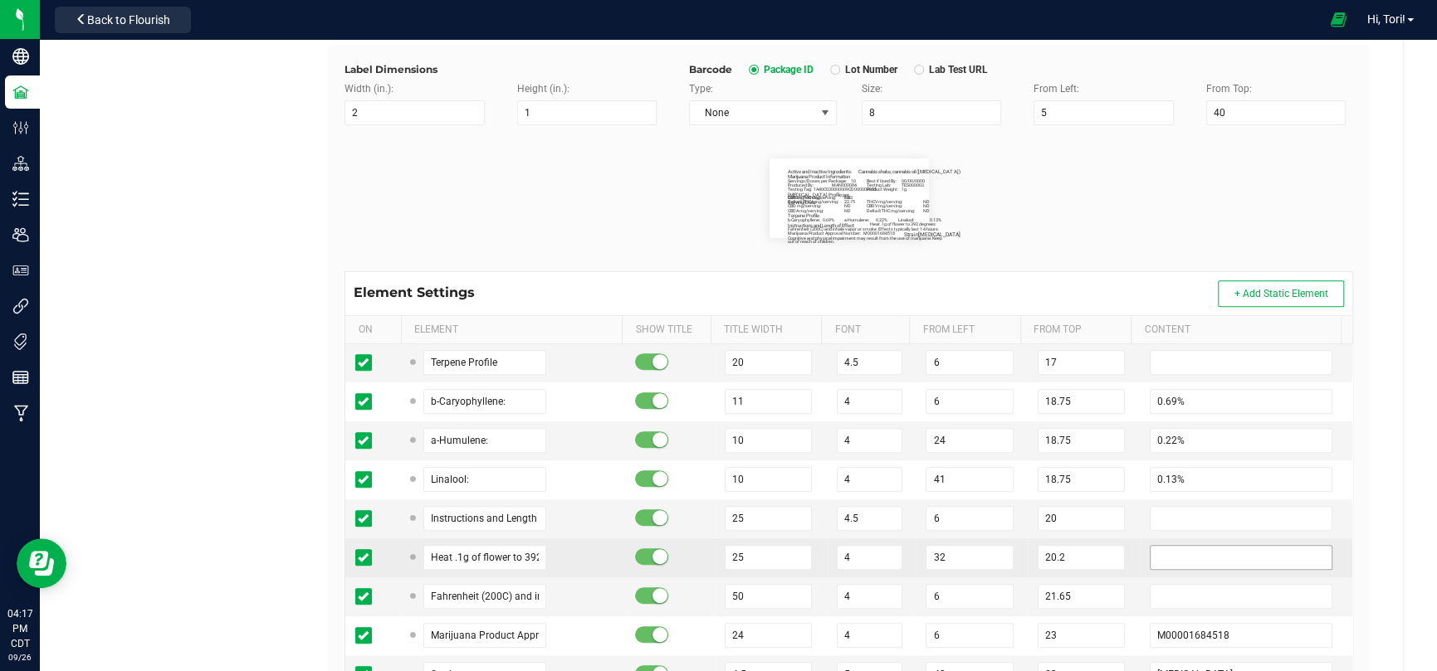
scroll to position [332, 0]
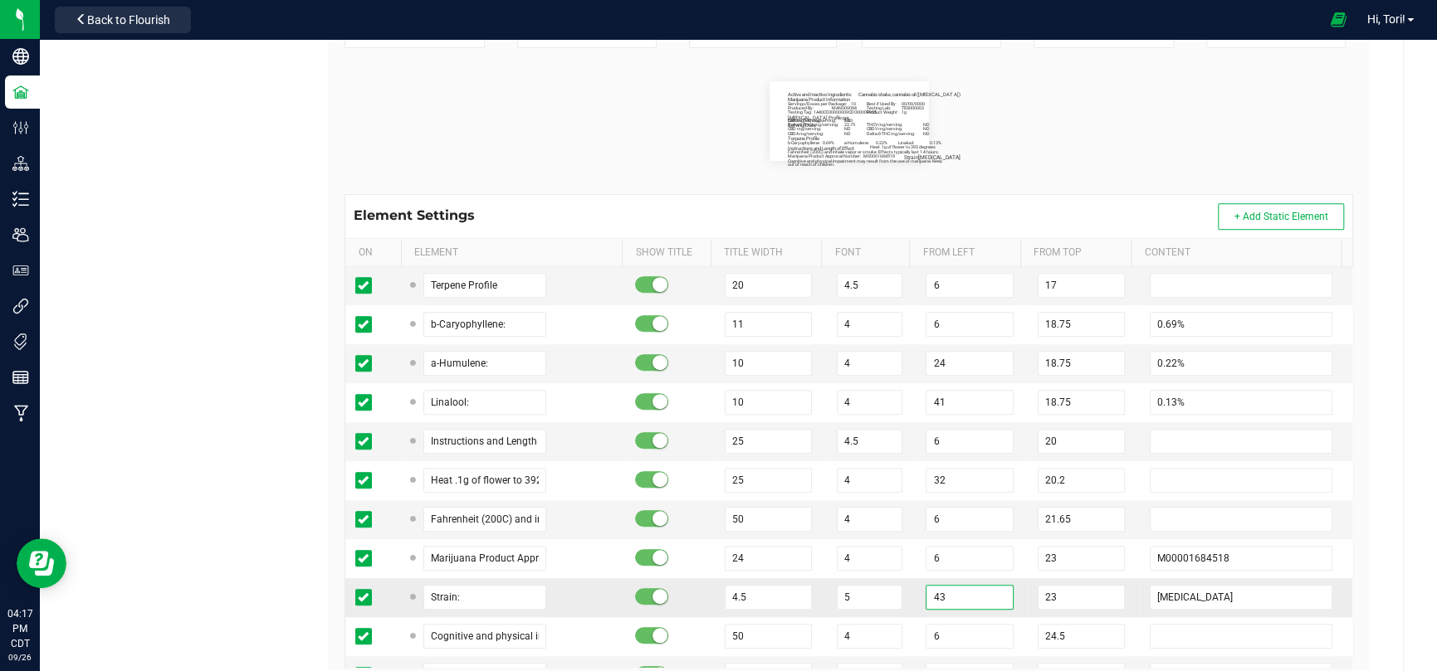
drag, startPoint x: 920, startPoint y: 589, endPoint x: 951, endPoint y: 586, distance: 31.7
click at [951, 586] on input "43" at bounding box center [968, 597] width 87 height 25
click at [1131, 155] on flourish-label-viewer "Active and Inactive Ingredients: Cannabis shake, cannabis oil ([MEDICAL_DATA]) …" at bounding box center [848, 121] width 1008 height 80
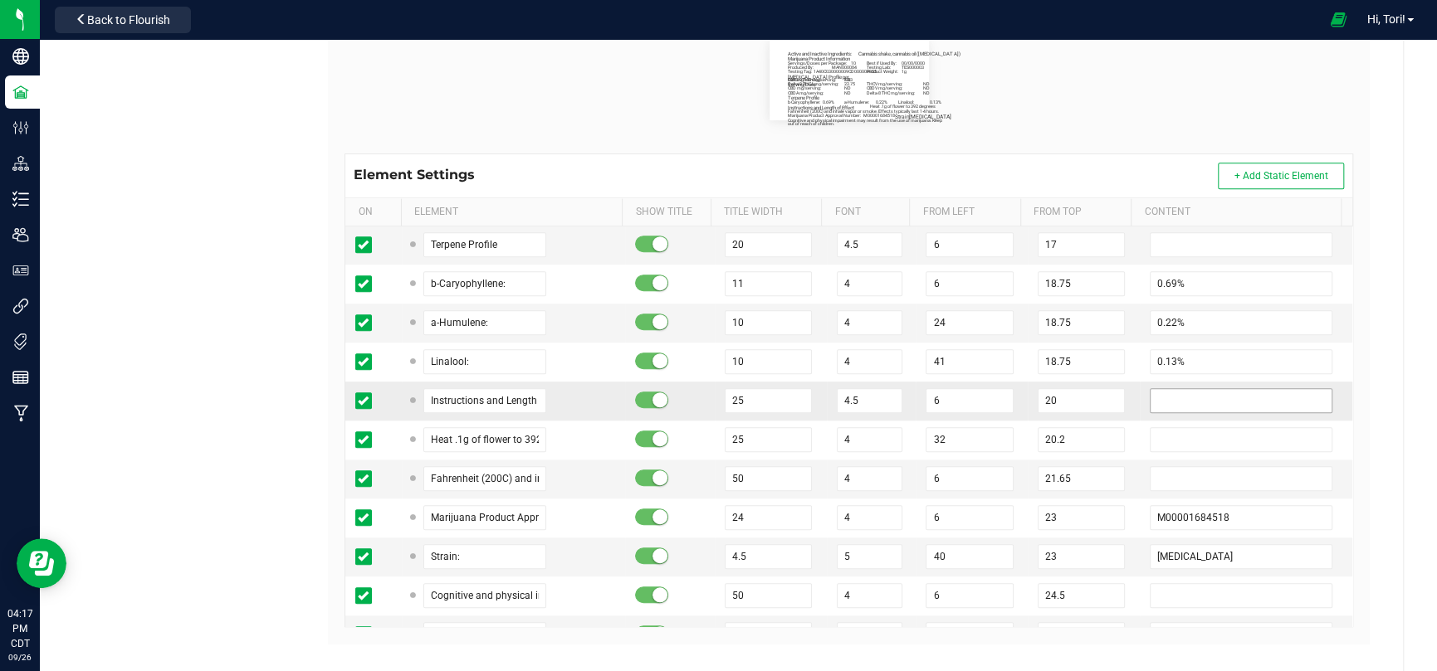
scroll to position [396, 0]
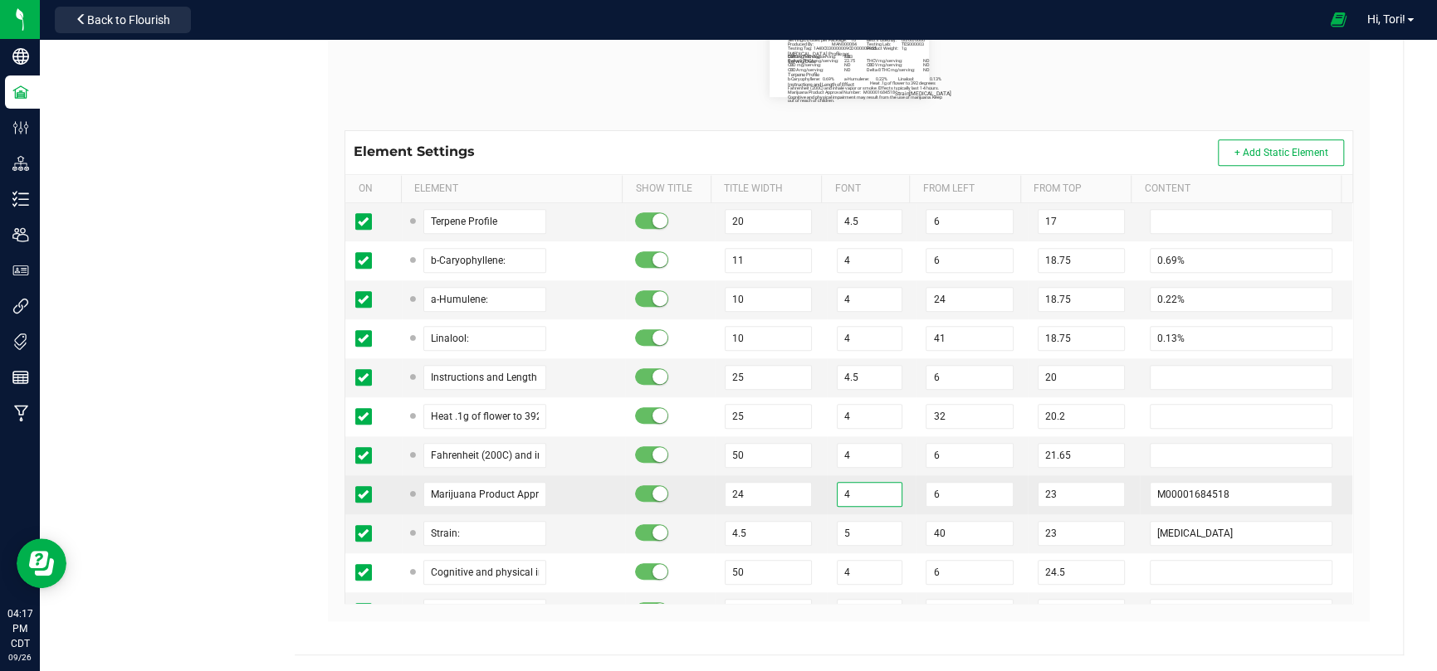
drag, startPoint x: 834, startPoint y: 474, endPoint x: 819, endPoint y: 473, distance: 15.0
click at [827, 476] on td "4" at bounding box center [872, 495] width 90 height 39
click at [726, 490] on input "24" at bounding box center [768, 494] width 87 height 25
click at [805, 476] on td "22" at bounding box center [771, 495] width 112 height 39
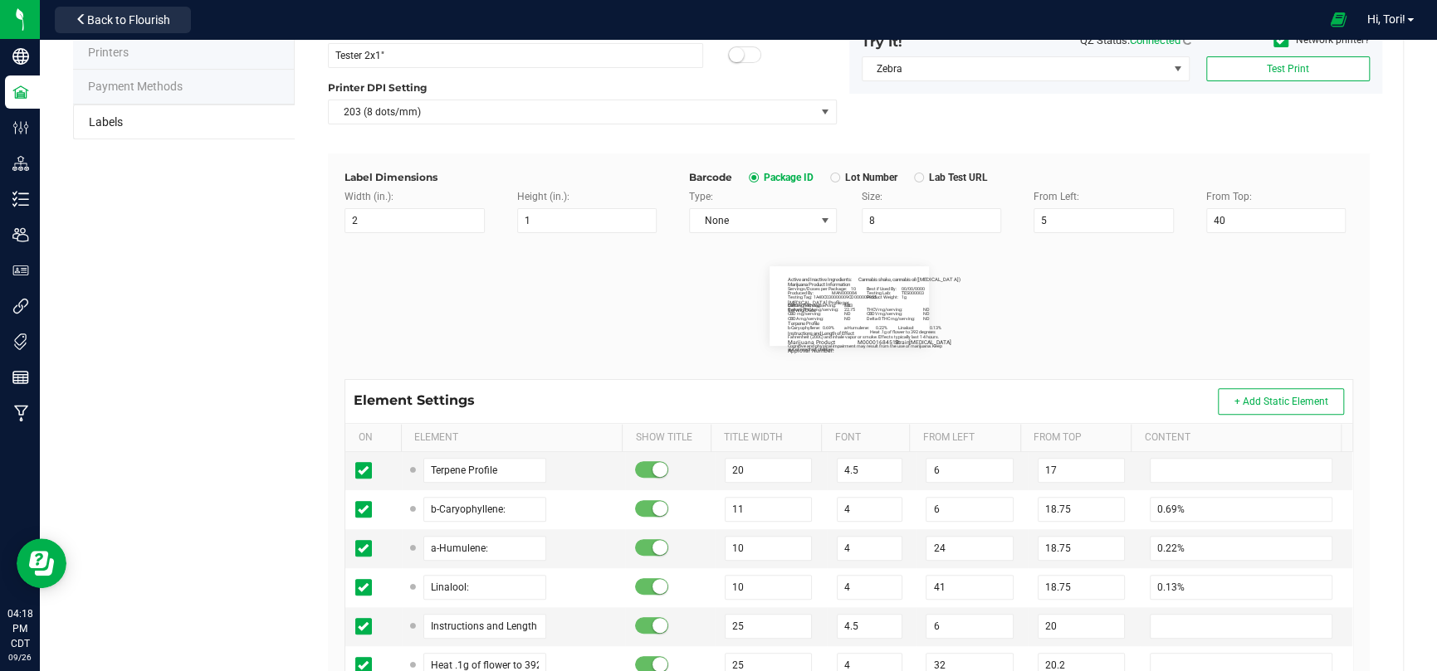
scroll to position [0, 0]
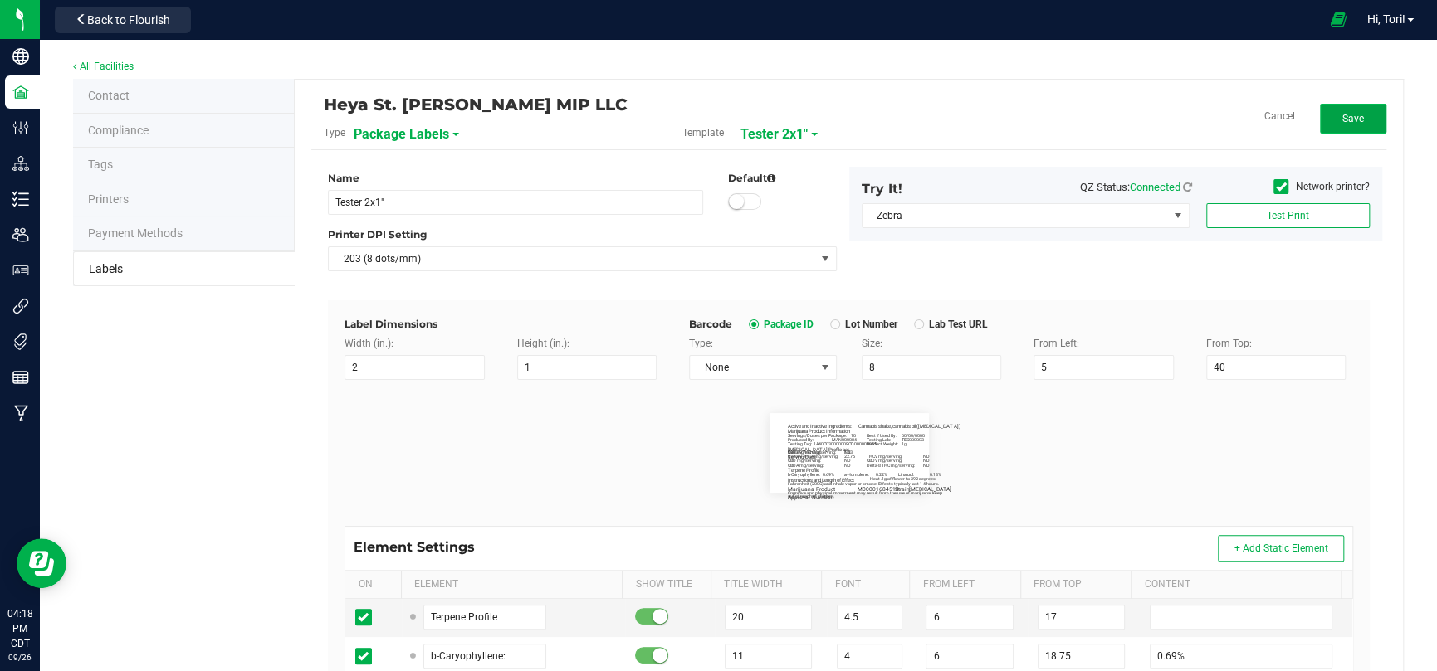
click at [1358, 106] on button "Save" at bounding box center [1353, 119] width 66 height 30
drag, startPoint x: 1315, startPoint y: 115, endPoint x: 1414, endPoint y: 246, distance: 164.2
click at [1320, 115] on button "Edit" at bounding box center [1353, 119] width 66 height 30
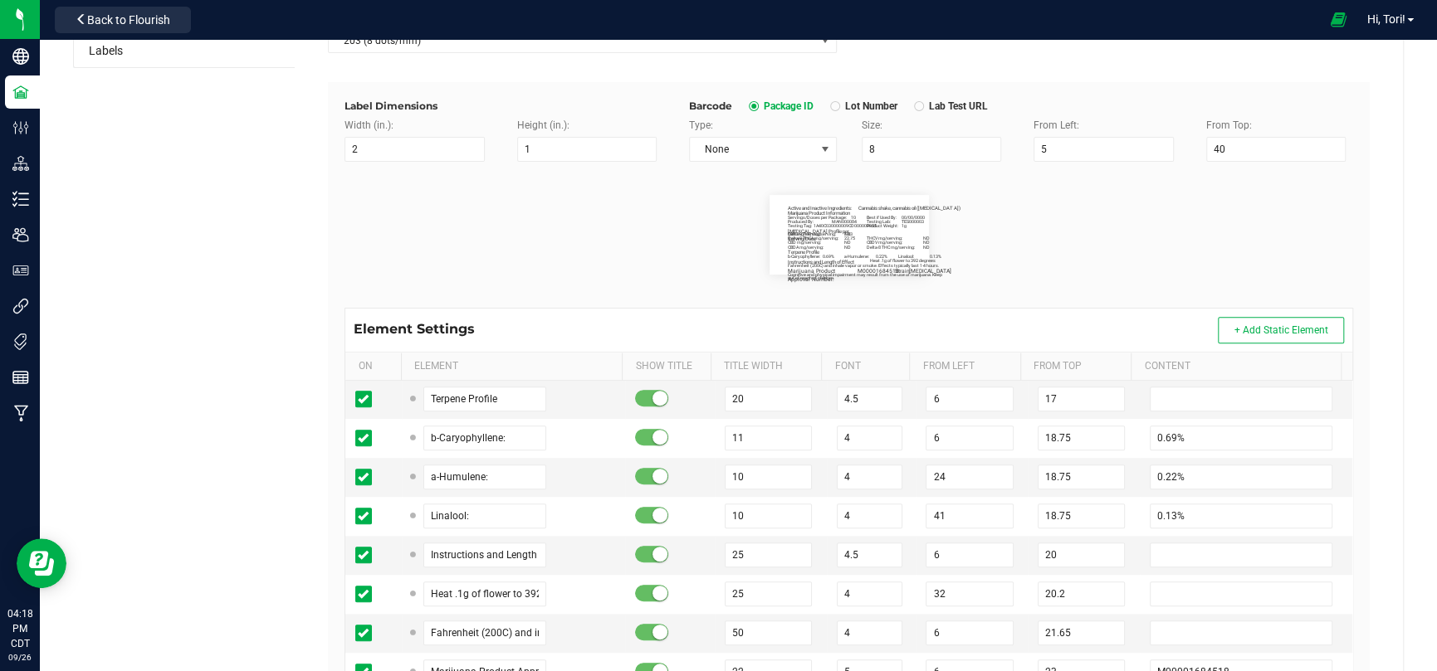
scroll to position [332, 0]
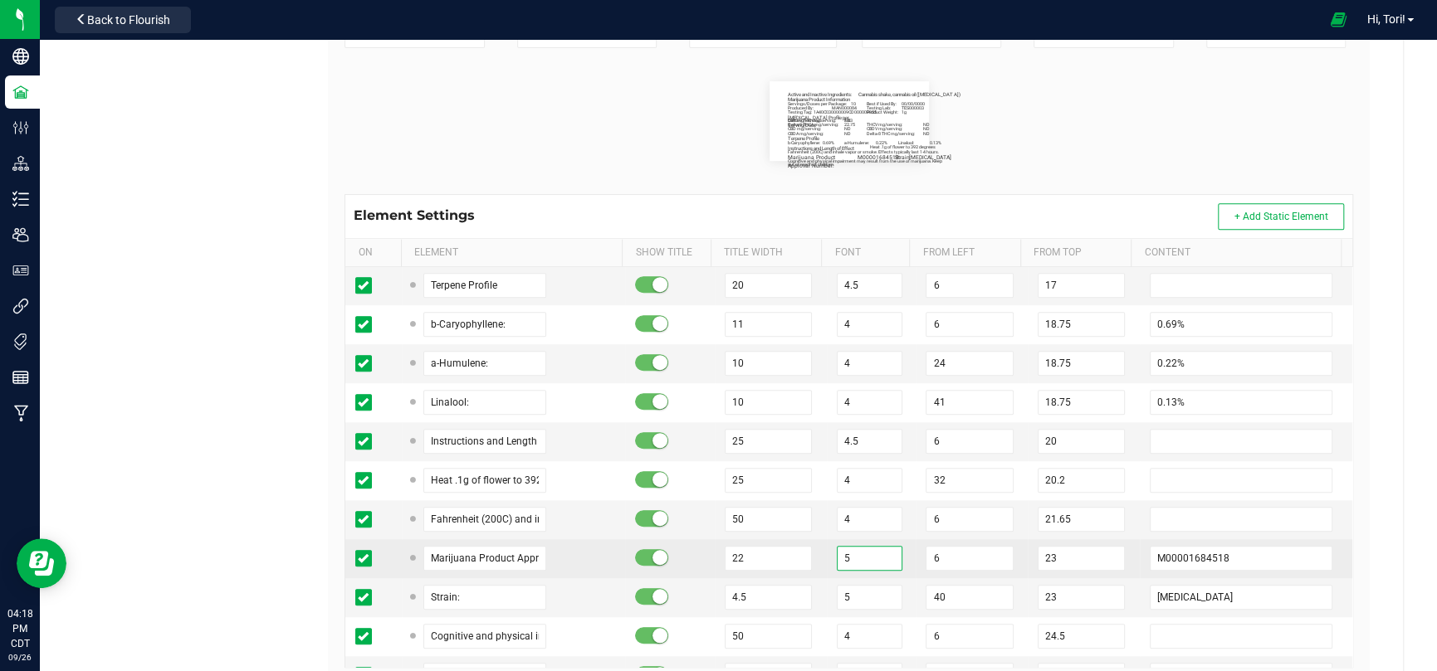
drag, startPoint x: 845, startPoint y: 555, endPoint x: 822, endPoint y: 547, distance: 24.7
click at [827, 547] on td "5" at bounding box center [872, 558] width 90 height 39
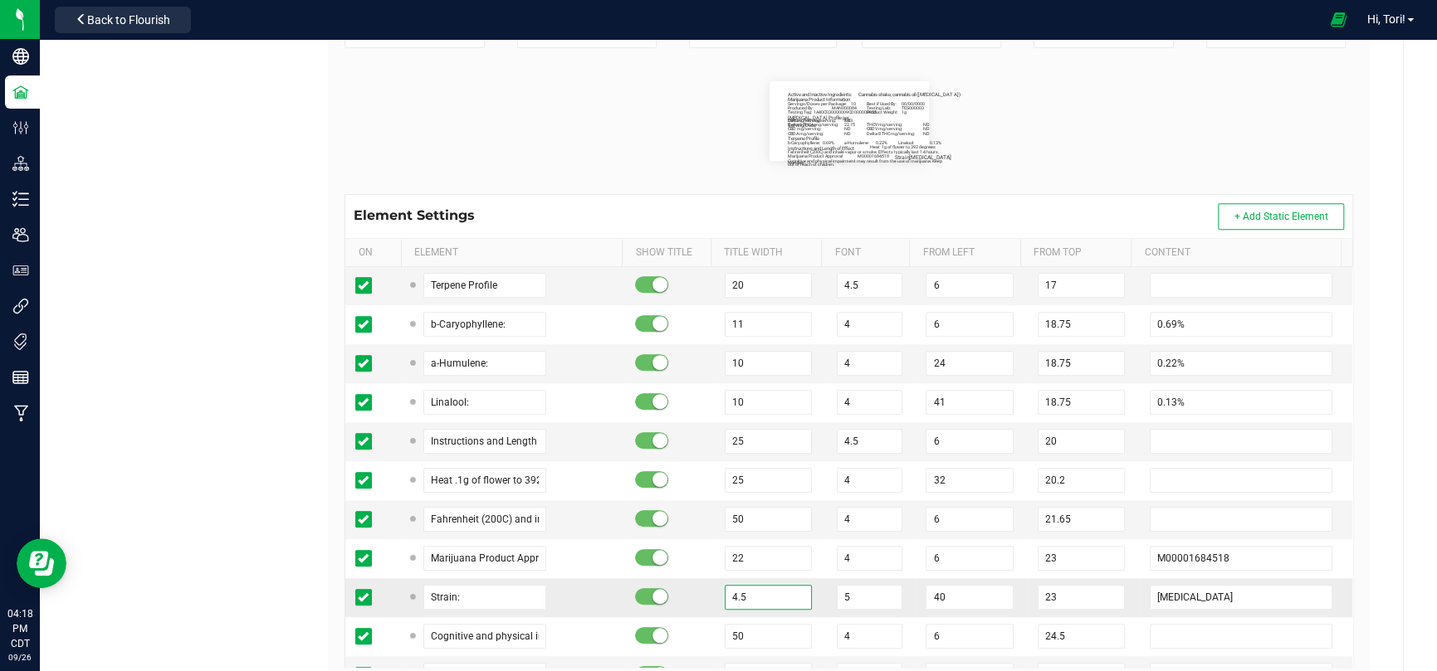
click at [715, 586] on td "4.5" at bounding box center [771, 597] width 112 height 39
click at [1190, 115] on flourish-label-viewer "Active and Inactive Ingredients: Cannabis shake, cannabis oil ([MEDICAL_DATA]) …" at bounding box center [848, 121] width 1008 height 80
click at [754, 593] on input "5" at bounding box center [768, 597] width 87 height 25
click at [1205, 96] on flourish-label-viewer "Active and Inactive Ingredients: Cannabis shake, cannabis oil ([MEDICAL_DATA]) …" at bounding box center [848, 121] width 1008 height 80
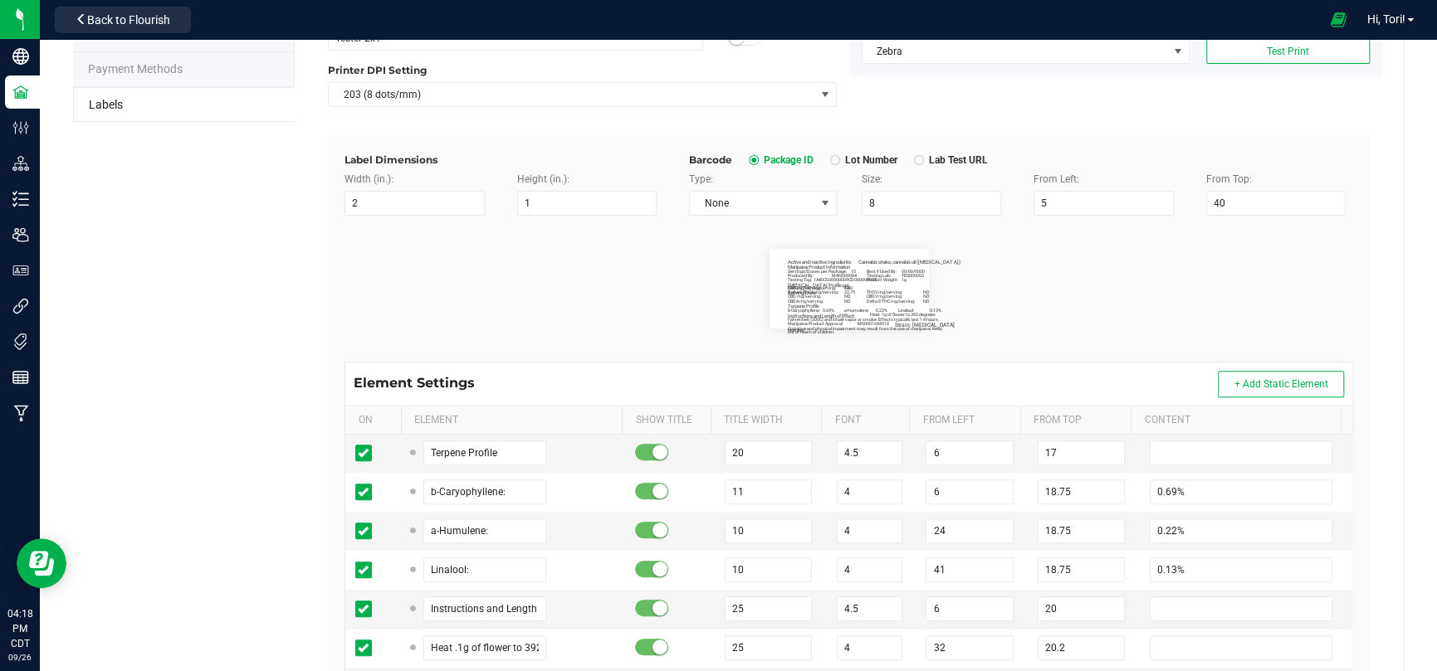
scroll to position [0, 0]
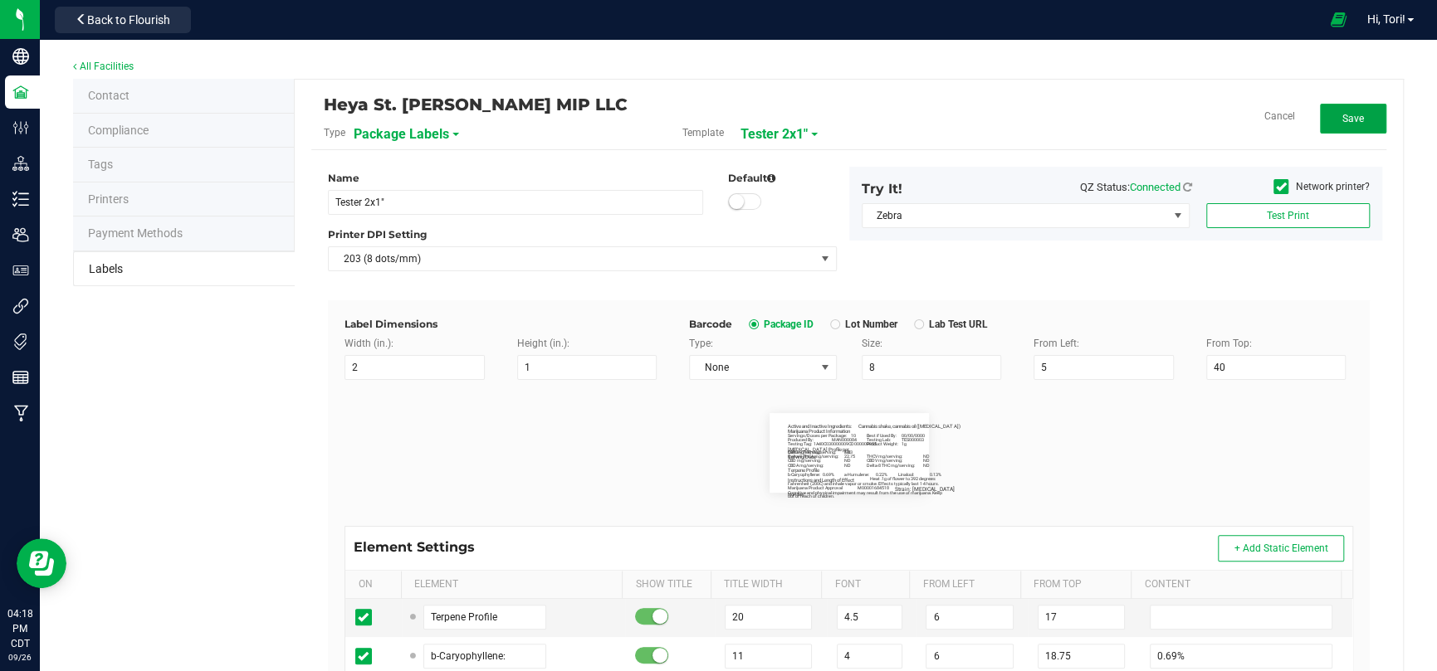
click at [1358, 122] on button "Save" at bounding box center [1353, 119] width 66 height 30
drag, startPoint x: 1340, startPoint y: 118, endPoint x: 1374, endPoint y: 314, distance: 198.8
click at [1344, 118] on span "Edit" at bounding box center [1352, 119] width 17 height 12
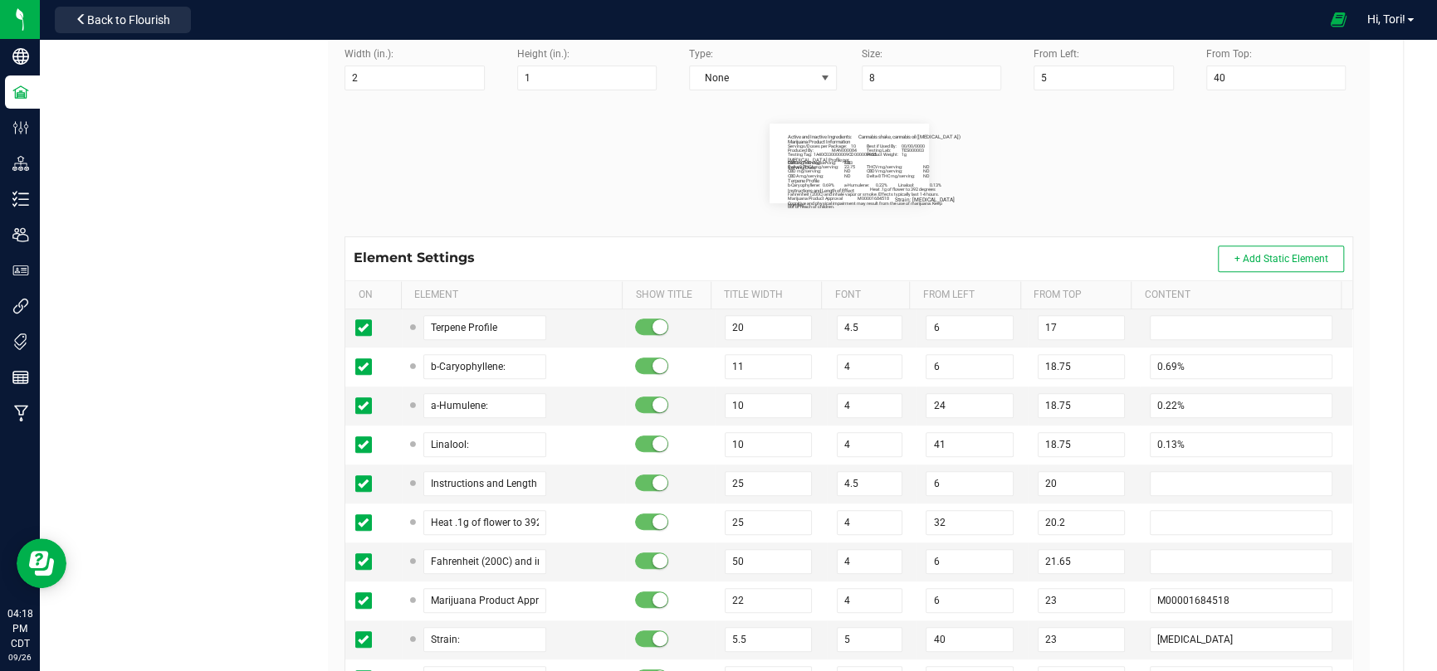
scroll to position [396, 0]
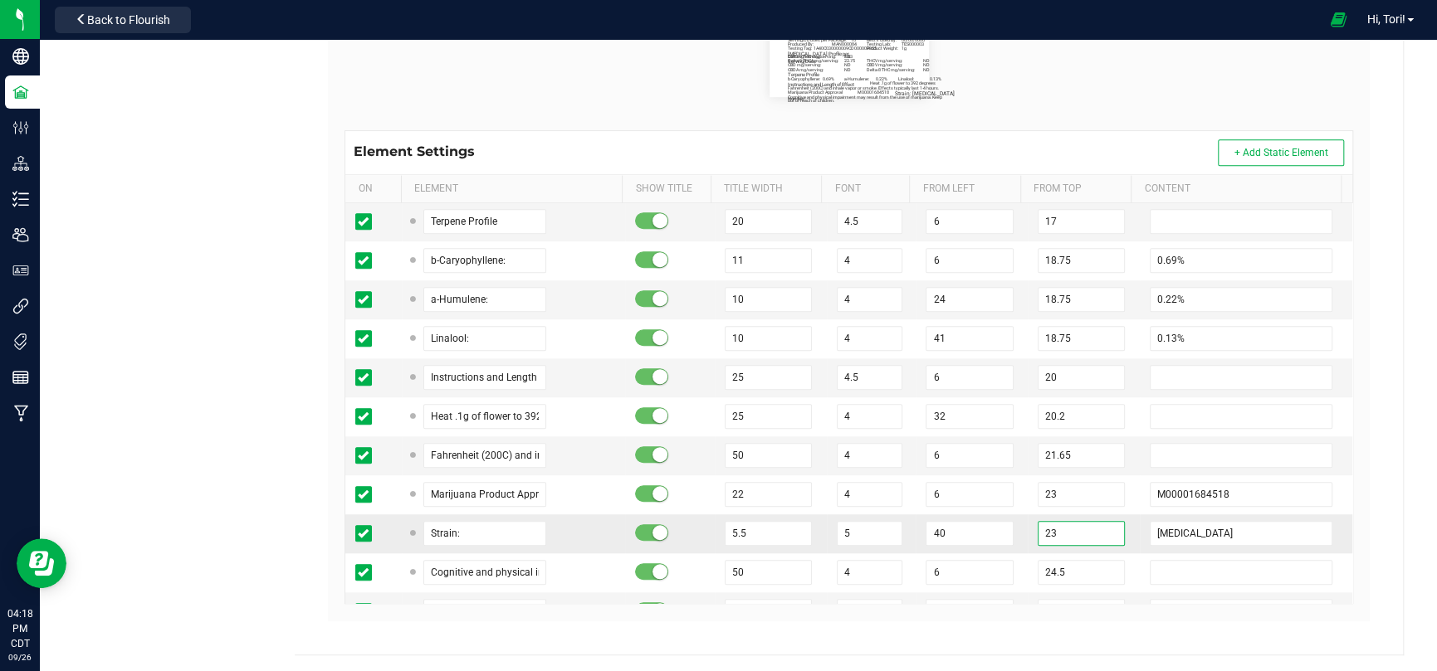
click at [1047, 524] on input "23" at bounding box center [1080, 533] width 87 height 25
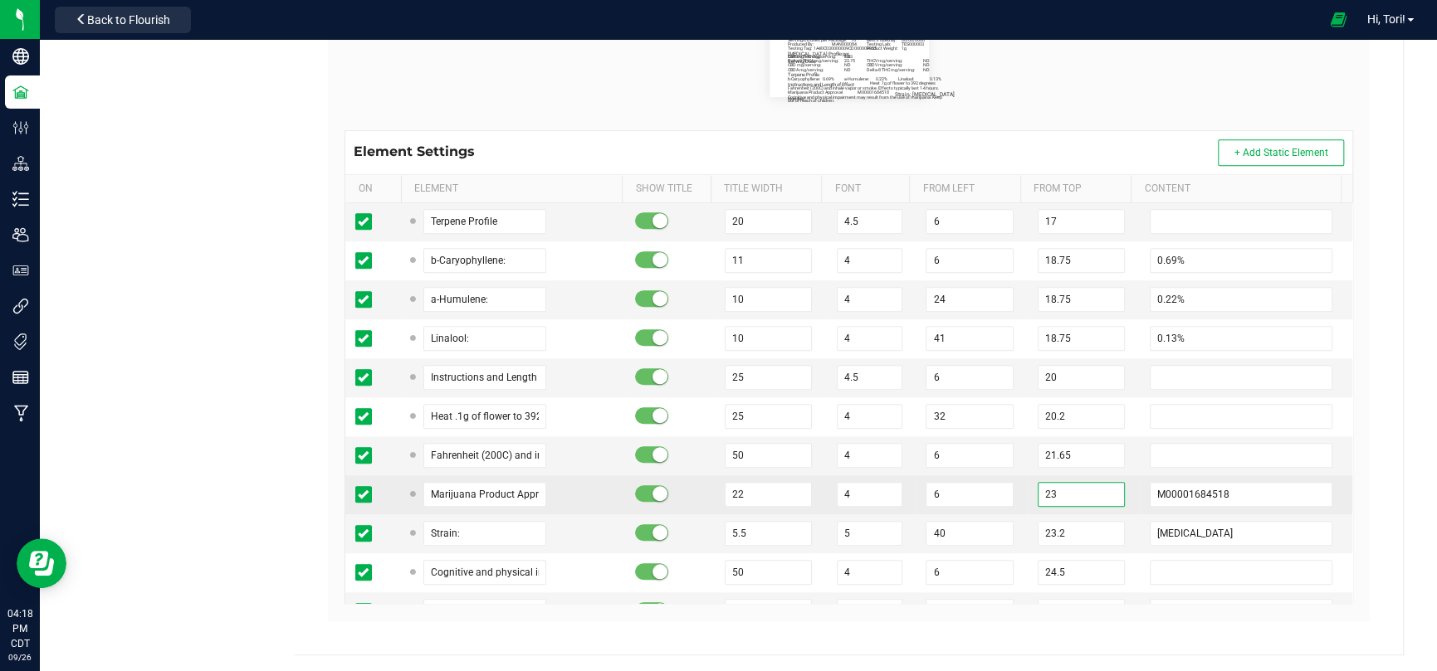
click at [1058, 487] on input "23" at bounding box center [1080, 494] width 87 height 25
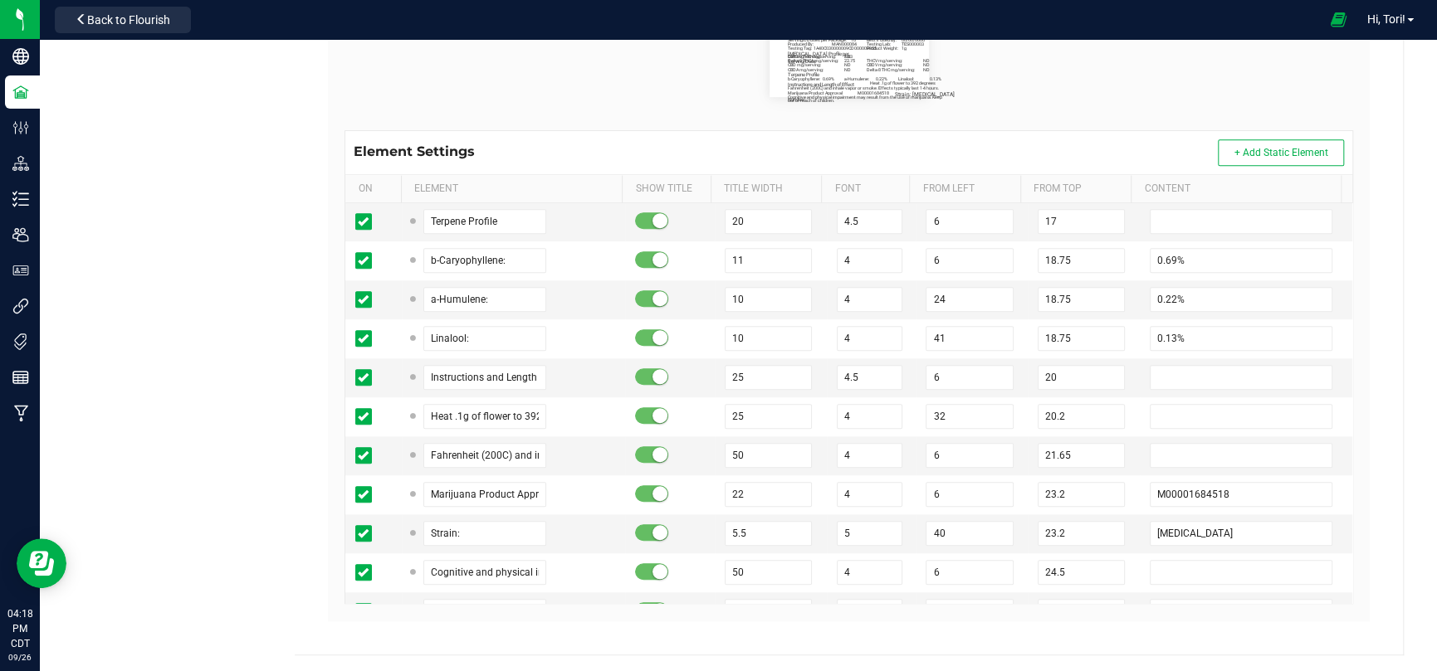
click at [1403, 355] on div "All Facilities Contact Compliance Tags Printers Payment Methods Labels Heya St.…" at bounding box center [738, 158] width 1397 height 1028
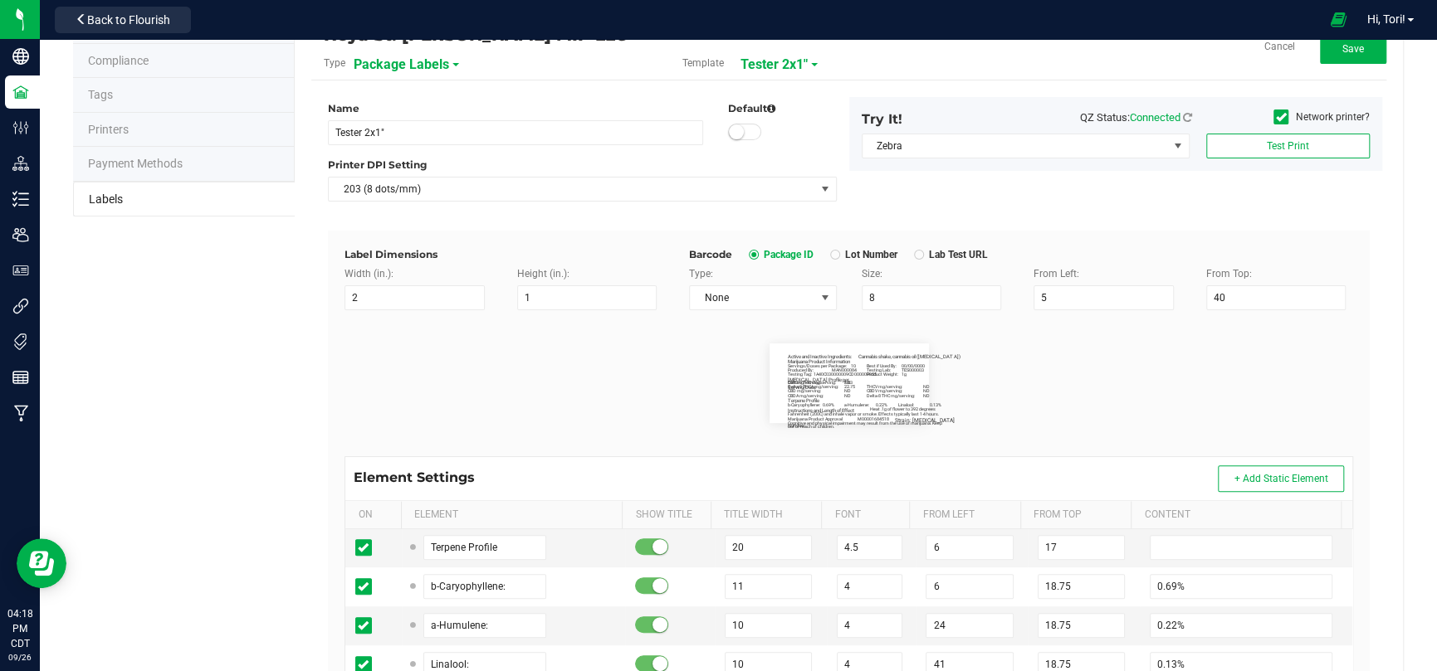
scroll to position [0, 0]
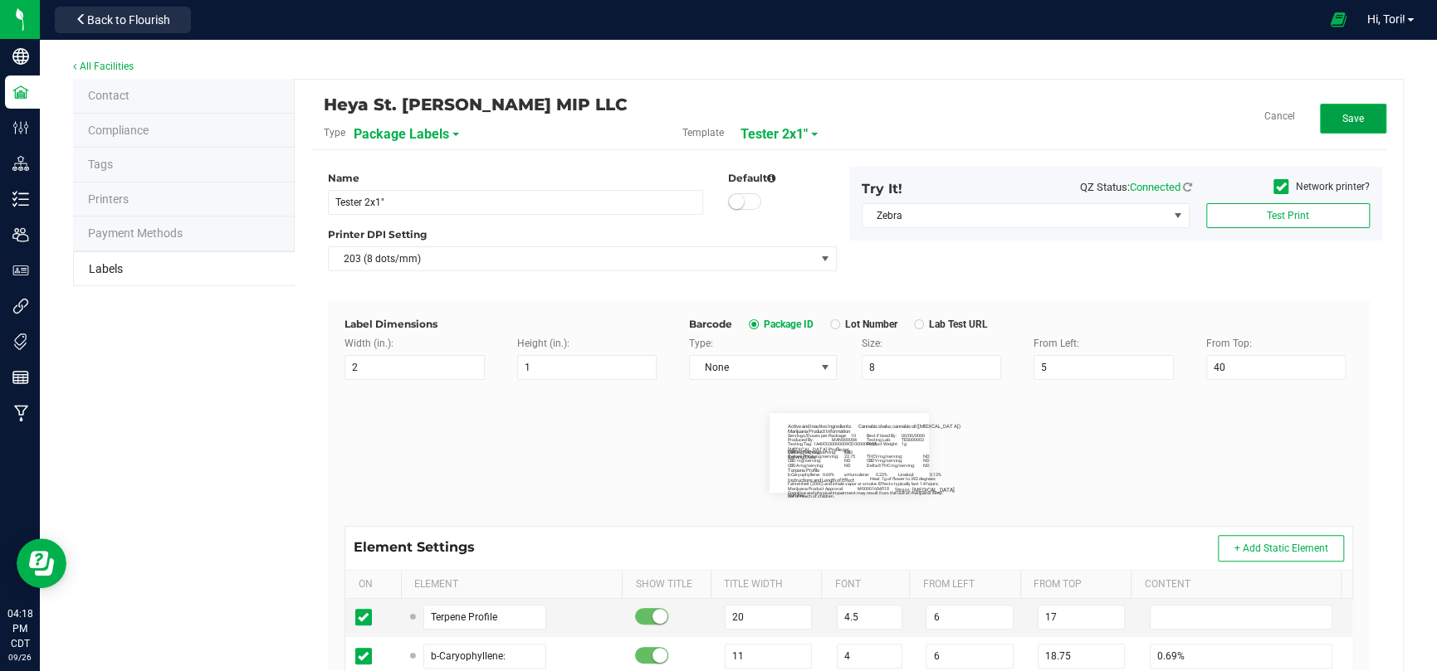
click at [1342, 115] on span "Save" at bounding box center [1353, 119] width 22 height 12
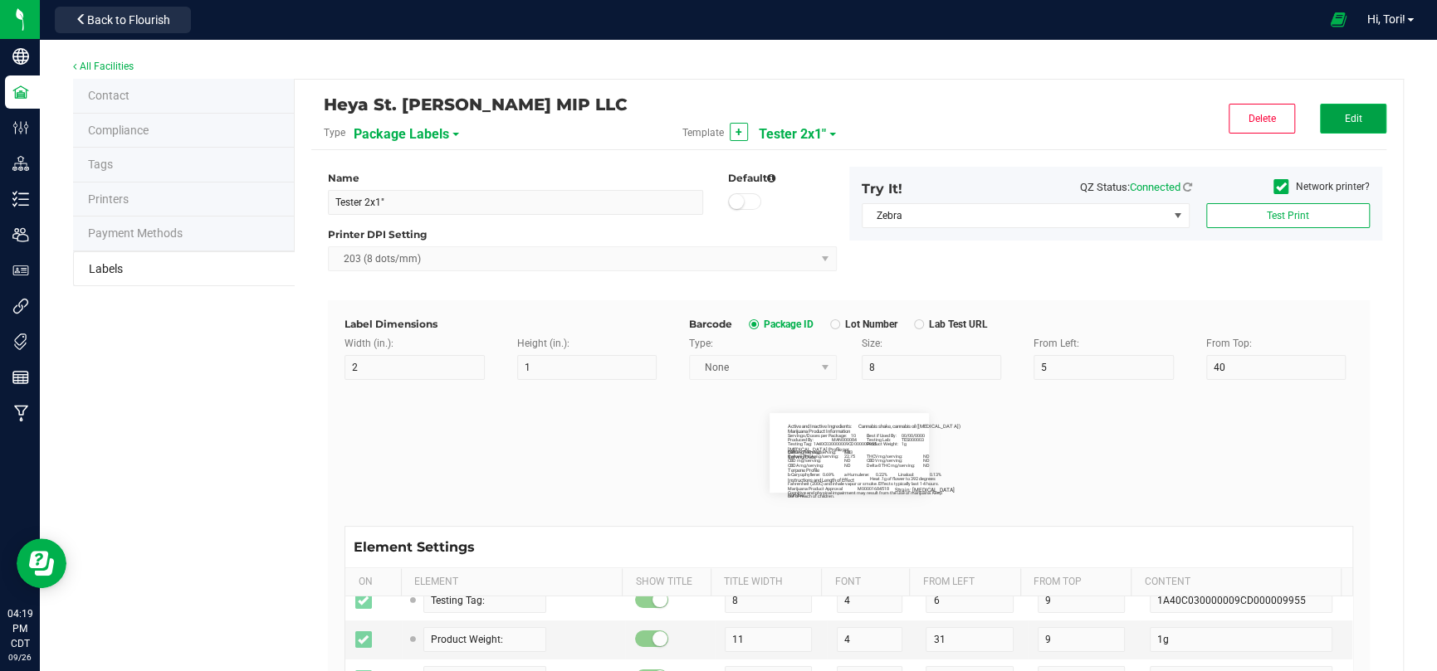
click at [1320, 122] on button "Edit" at bounding box center [1353, 119] width 66 height 30
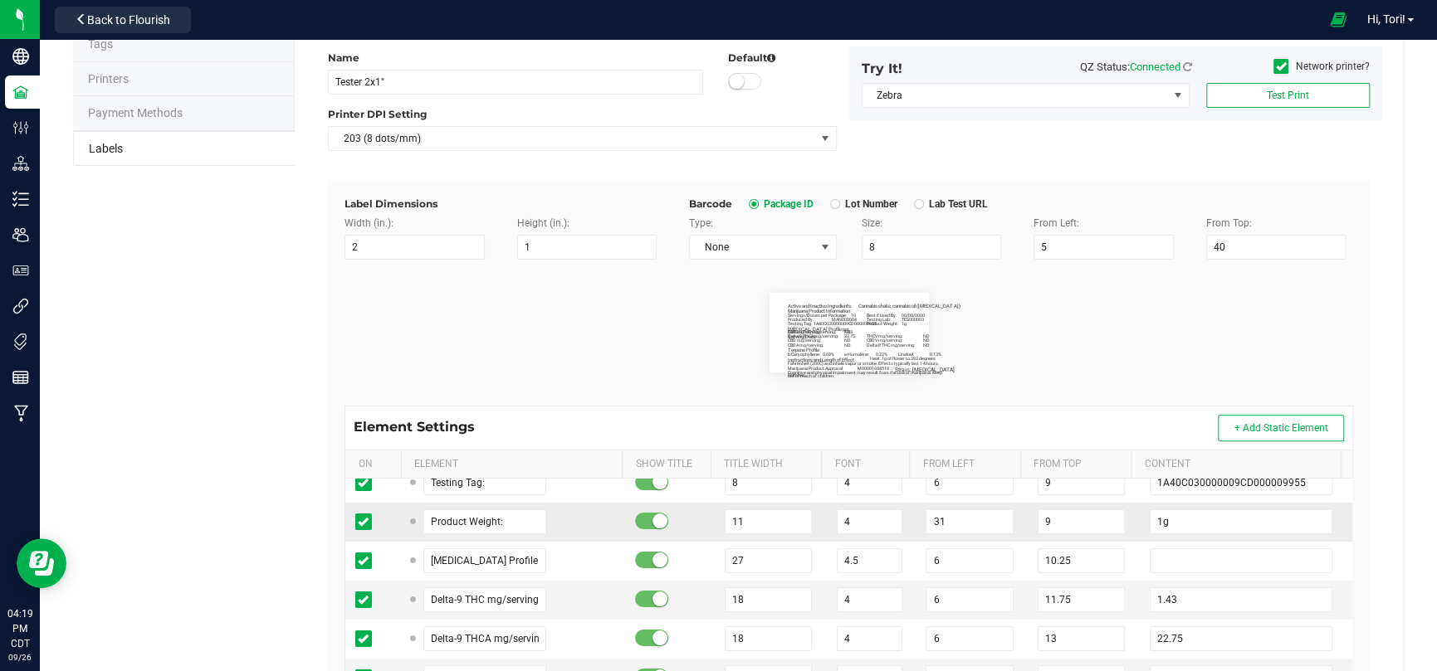
scroll to position [166, 0]
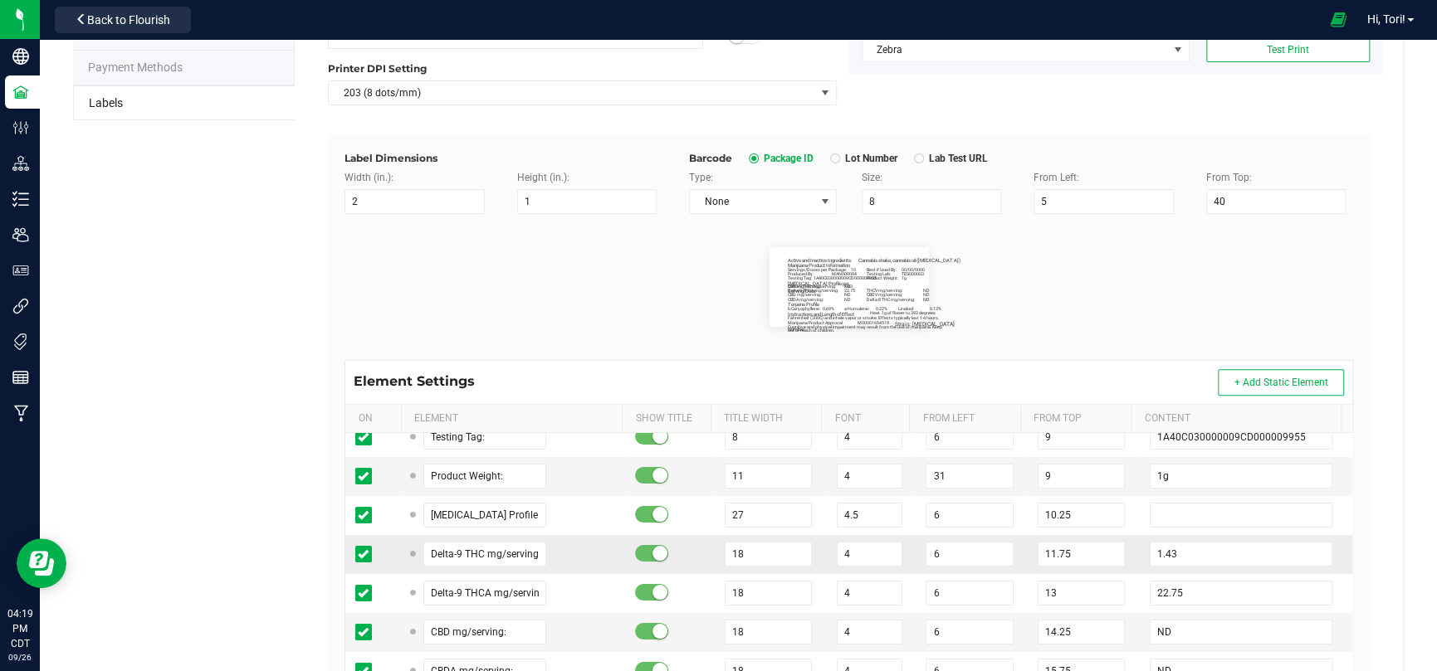
click at [361, 554] on icon at bounding box center [363, 554] width 11 height 0
click at [0, 0] on input "checkbox" at bounding box center [0, 0] width 0 height 0
click at [361, 554] on icon at bounding box center [363, 554] width 11 height 0
click at [0, 0] on input "checkbox" at bounding box center [0, 0] width 0 height 0
click at [367, 551] on span at bounding box center [363, 554] width 17 height 17
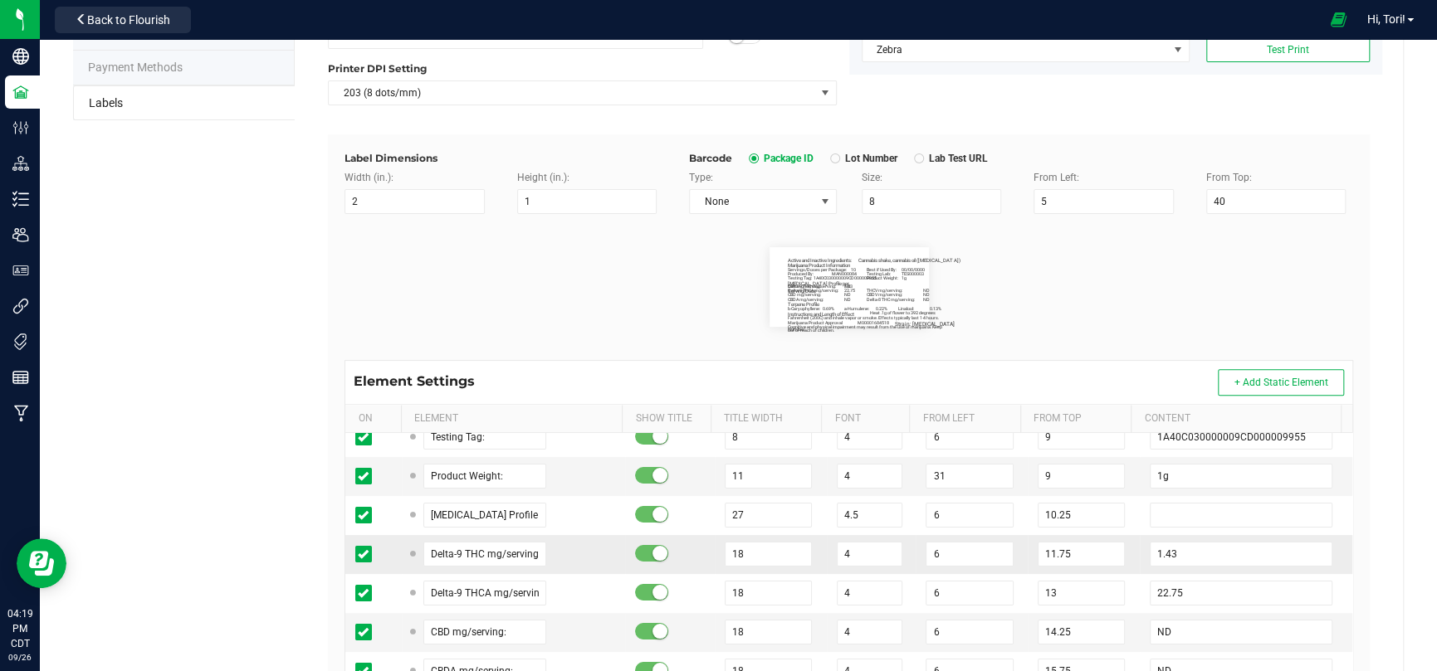
click at [0, 0] on input "checkbox" at bounding box center [0, 0] width 0 height 0
click at [367, 551] on span at bounding box center [363, 554] width 17 height 17
click at [0, 0] on input "checkbox" at bounding box center [0, 0] width 0 height 0
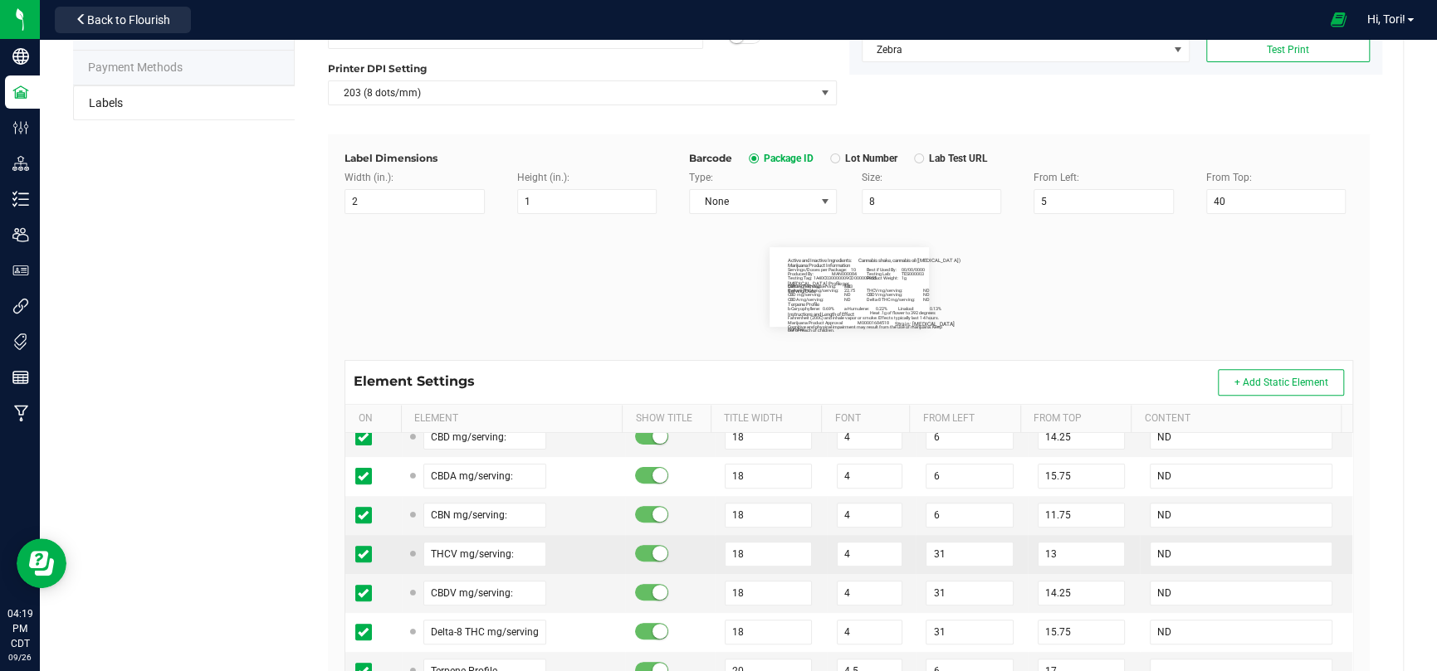
scroll to position [415, 0]
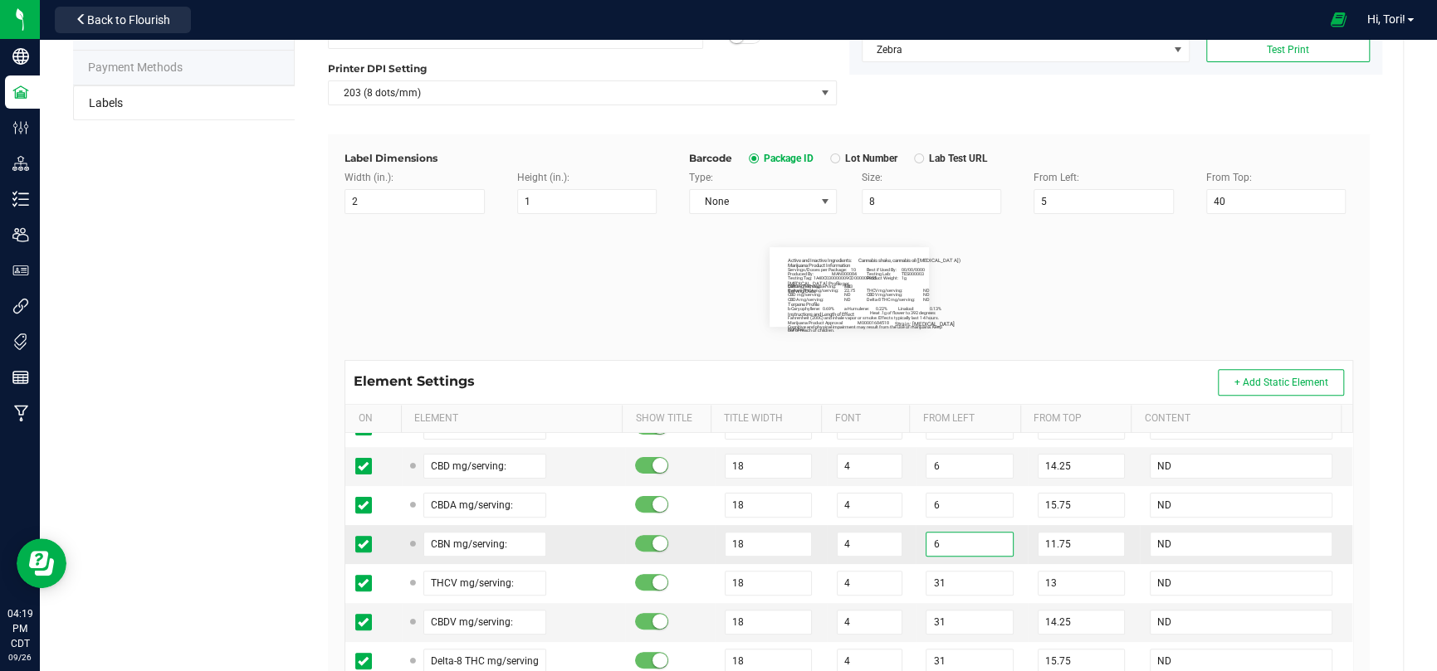
drag, startPoint x: 935, startPoint y: 539, endPoint x: 889, endPoint y: 538, distance: 46.5
click at [925, 539] on input "6" at bounding box center [968, 544] width 87 height 25
click at [1076, 295] on flourish-label-viewer "Active and Inactive Ingredients: Cannabis shake, cannabis oil ([MEDICAL_DATA]) …" at bounding box center [848, 287] width 1008 height 80
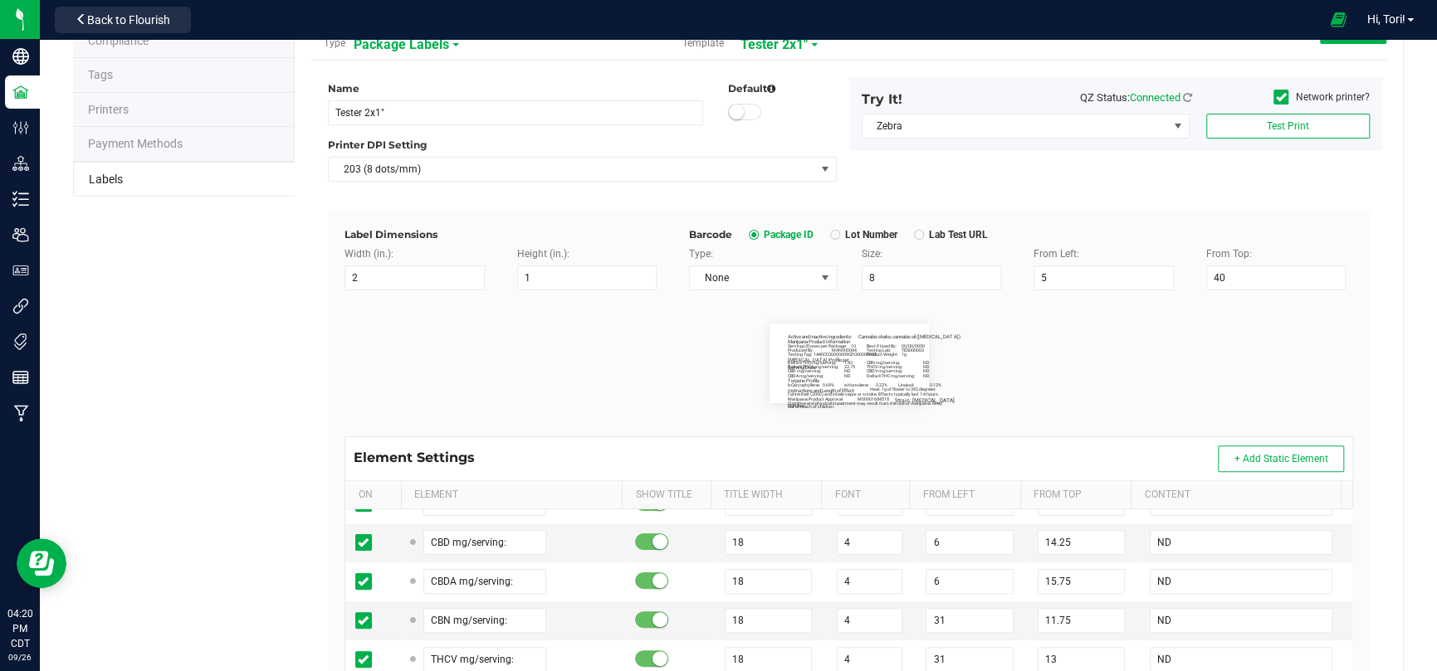
scroll to position [0, 0]
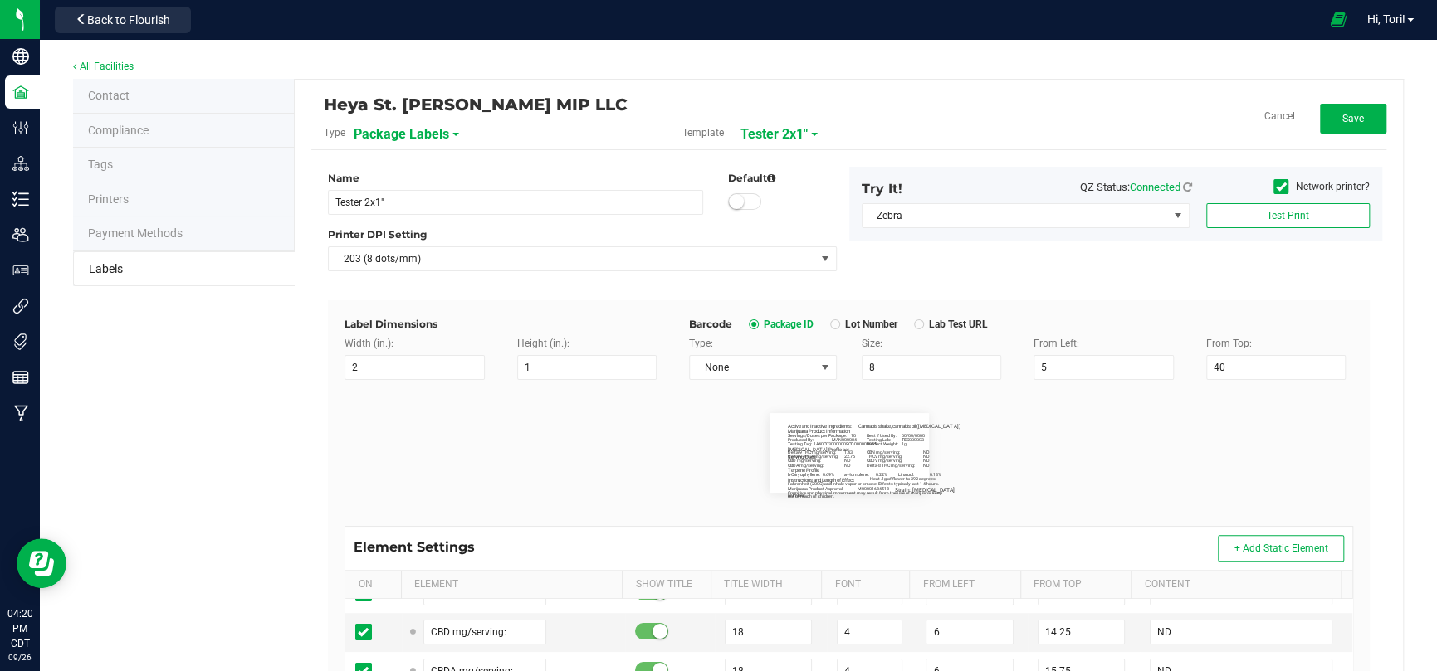
click at [1384, 111] on div "Heya St. [PERSON_NAME] MIP LLC Type Package Labels Template Tester 2x1" Cancel …" at bounding box center [849, 565] width 1108 height 971
click at [1369, 115] on button "Save" at bounding box center [1353, 119] width 66 height 30
